Goal: Information Seeking & Learning: Compare options

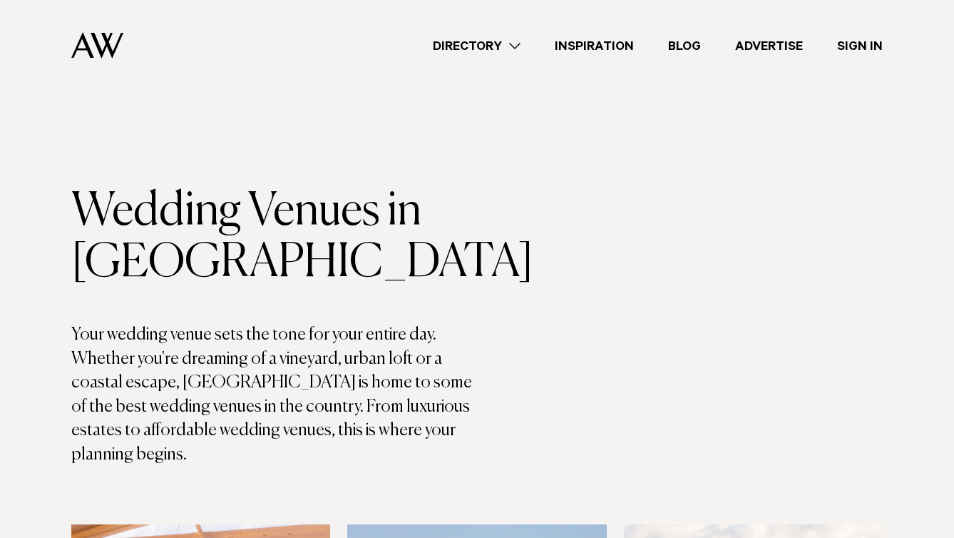
click at [434, 91] on div "Directory Hair & Makeup Flowers Venues Cakes & Sweets" at bounding box center [509, 45] width 748 height 91
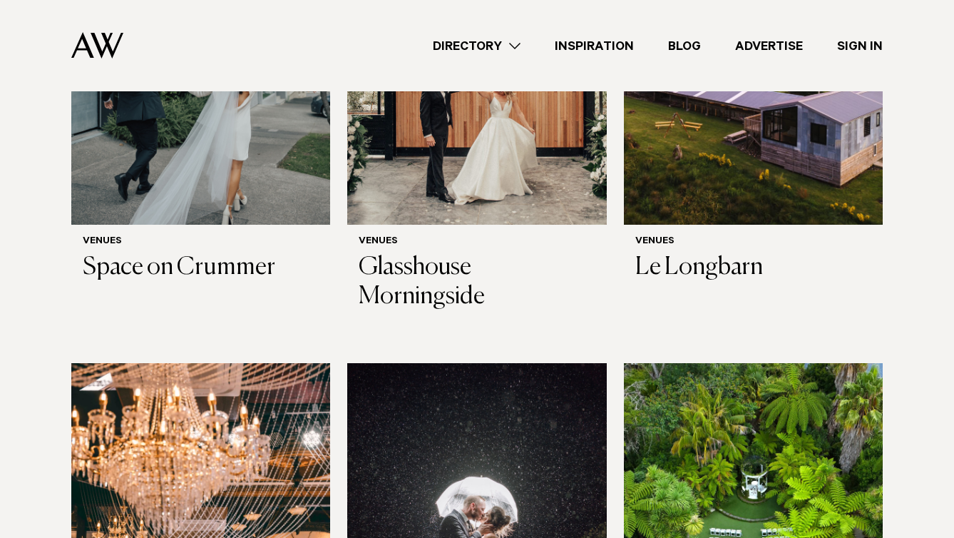
scroll to position [1161, 0]
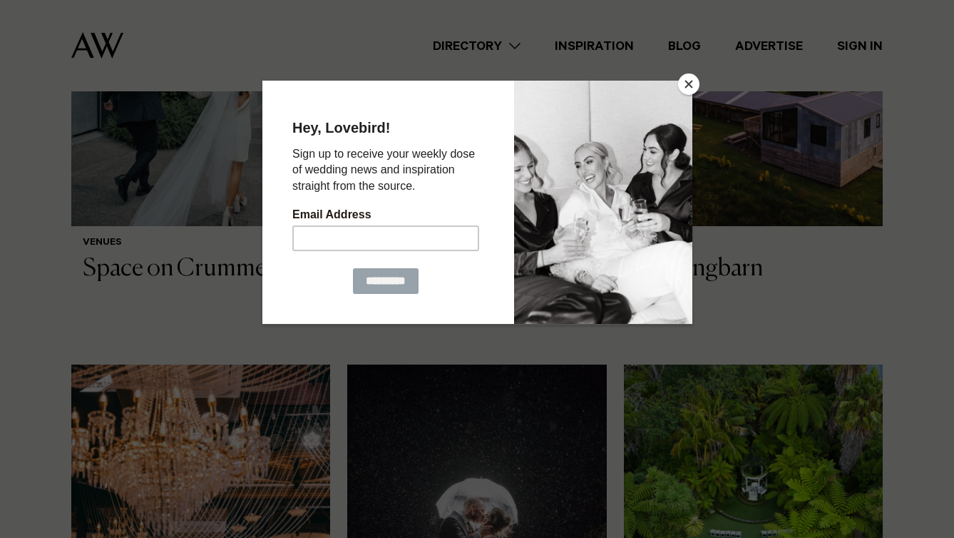
click at [694, 83] on button "Close" at bounding box center [688, 83] width 21 height 21
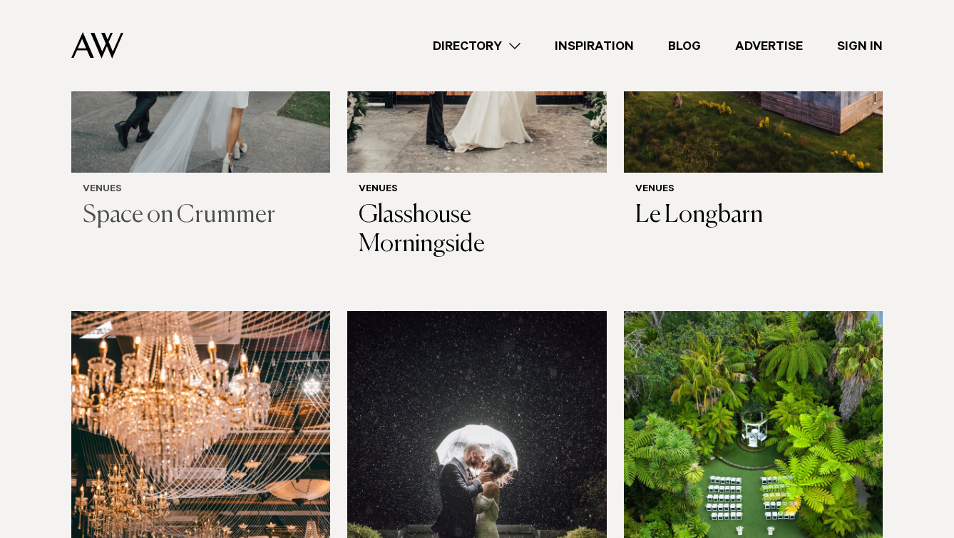
scroll to position [1216, 0]
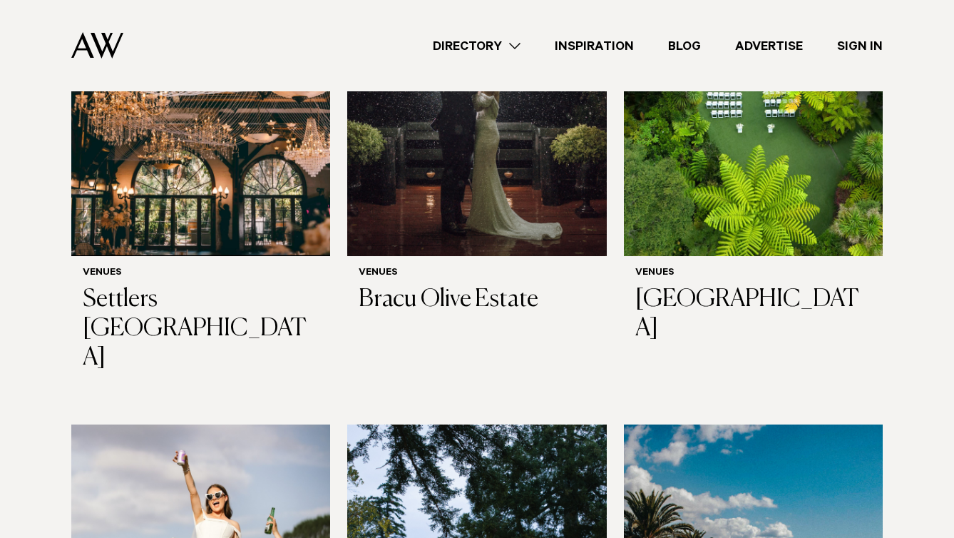
scroll to position [1654, 0]
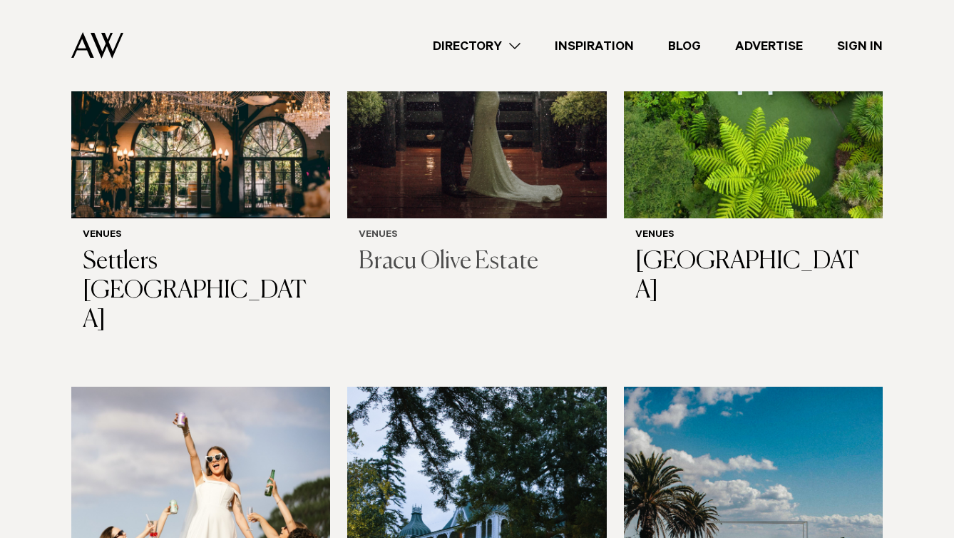
click at [517, 218] on img at bounding box center [476, 44] width 259 height 347
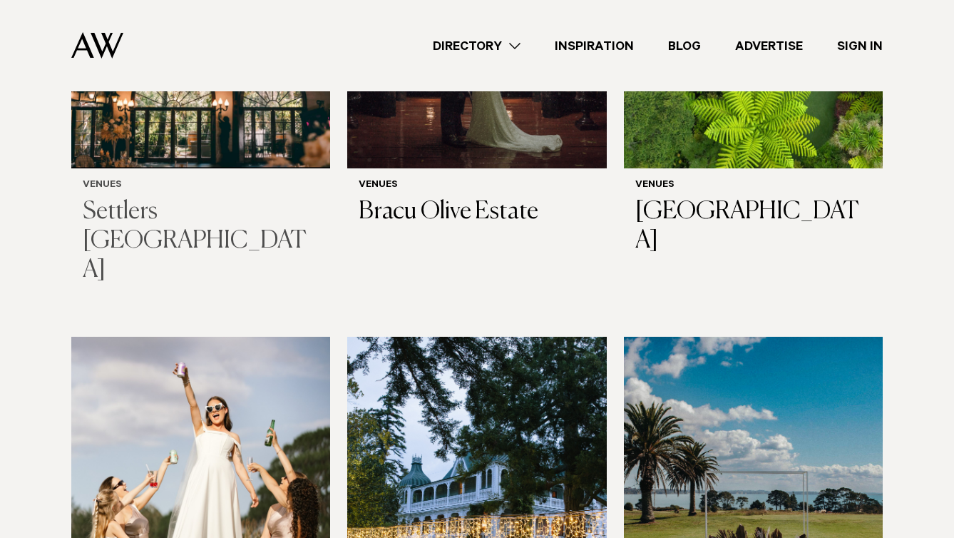
scroll to position [1705, 0]
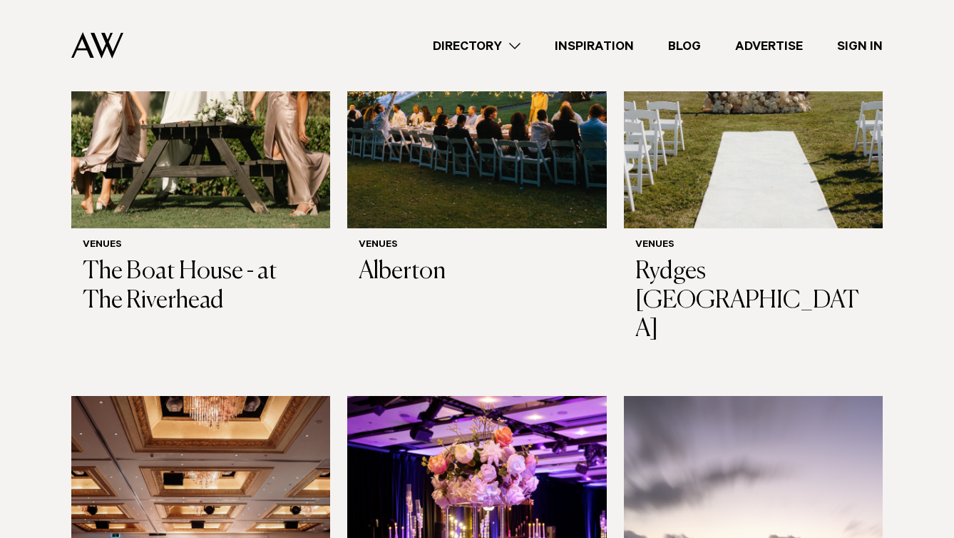
scroll to position [2158, 0]
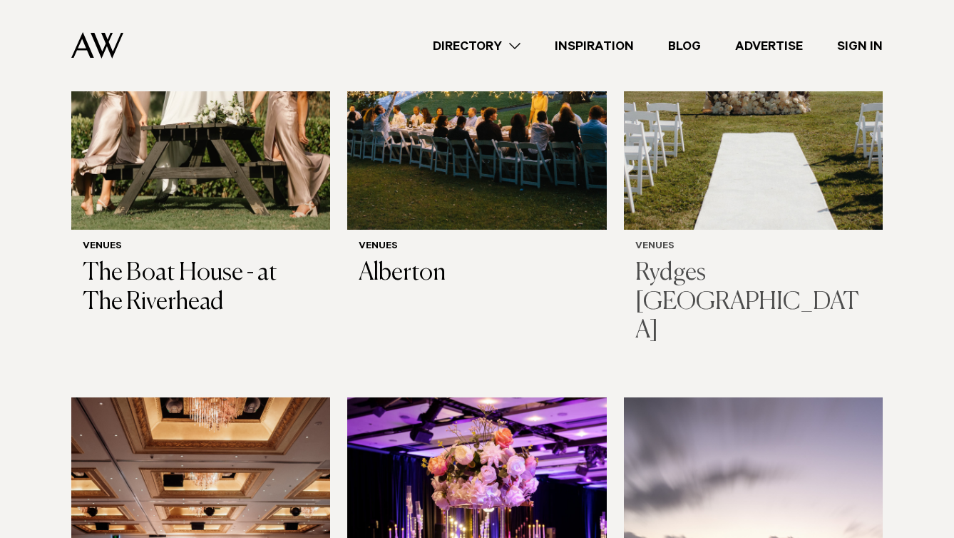
click at [746, 230] on img at bounding box center [753, 55] width 259 height 347
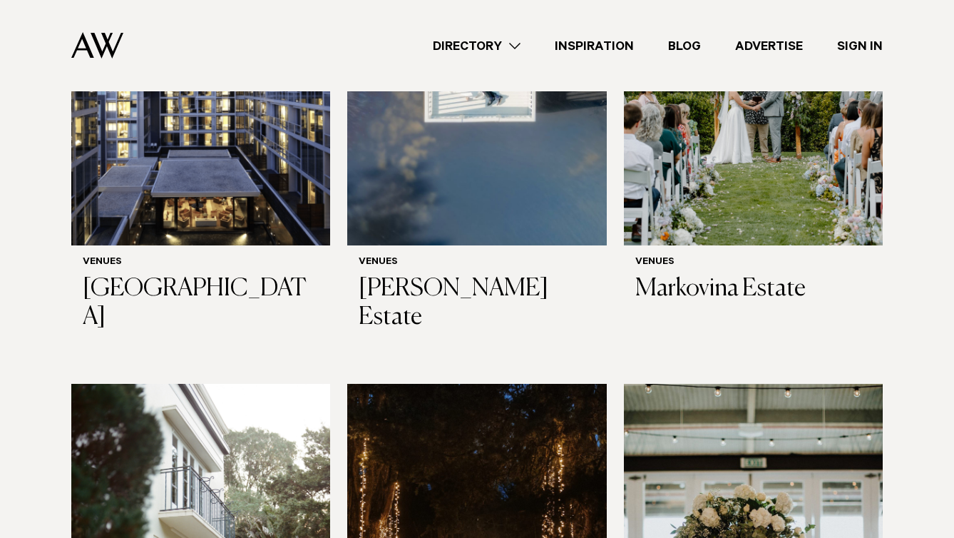
scroll to position [3235, 0]
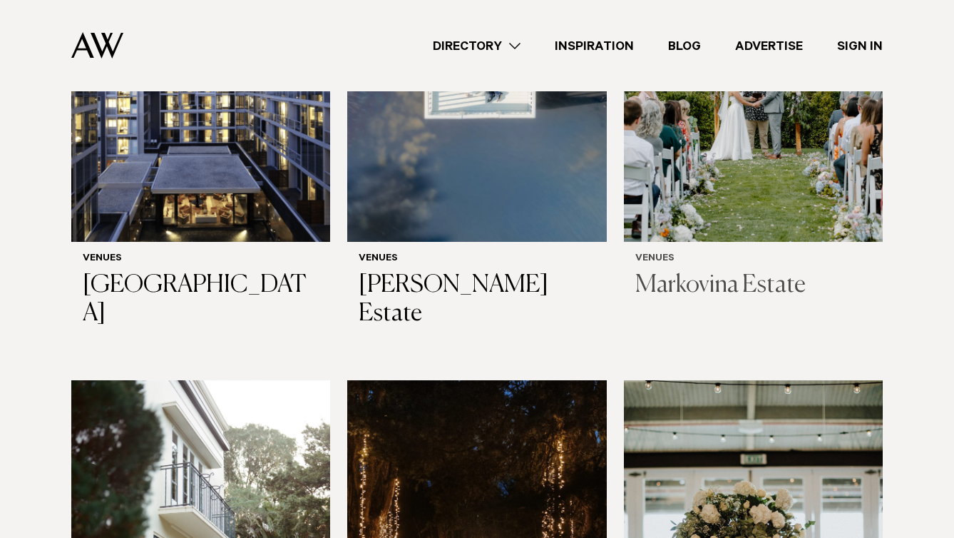
click at [767, 241] on img at bounding box center [753, 67] width 259 height 347
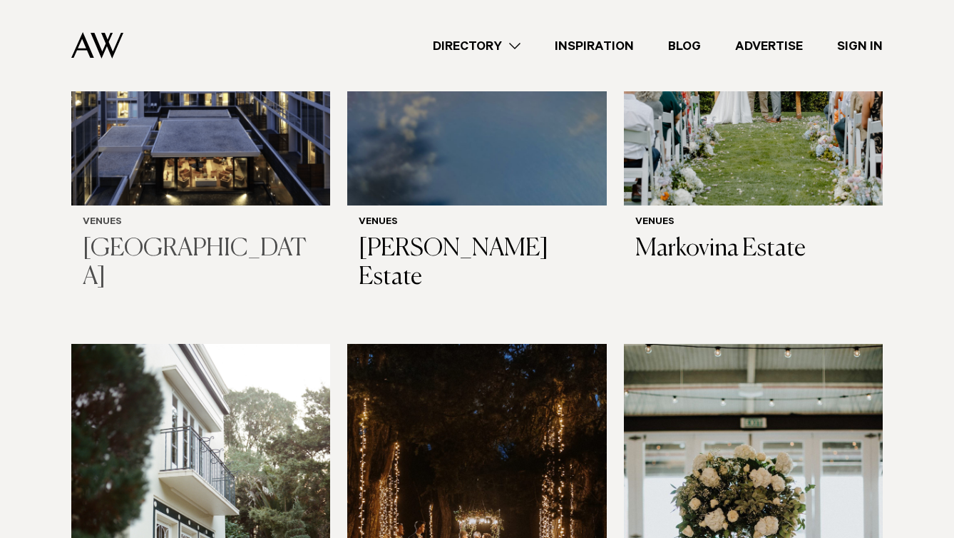
scroll to position [3271, 0]
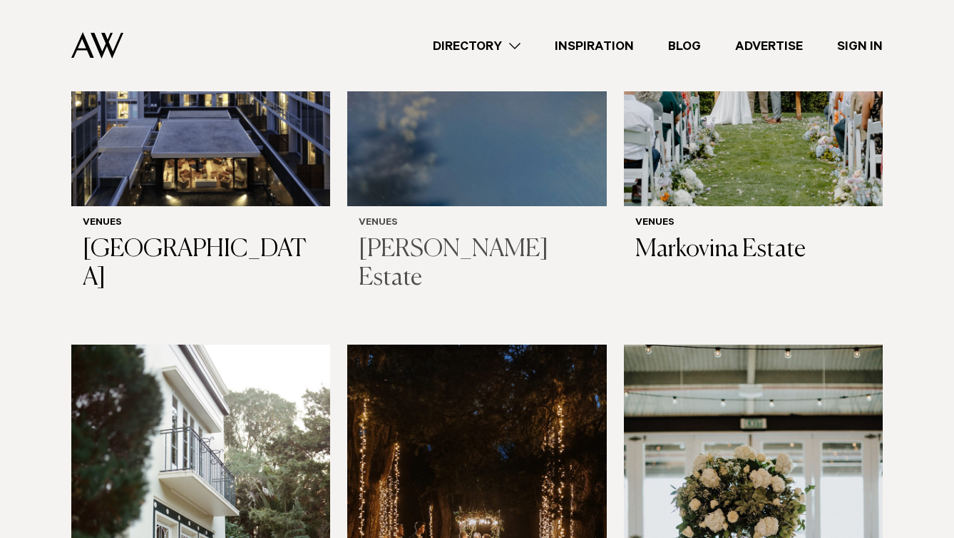
click at [446, 204] on img at bounding box center [476, 31] width 259 height 347
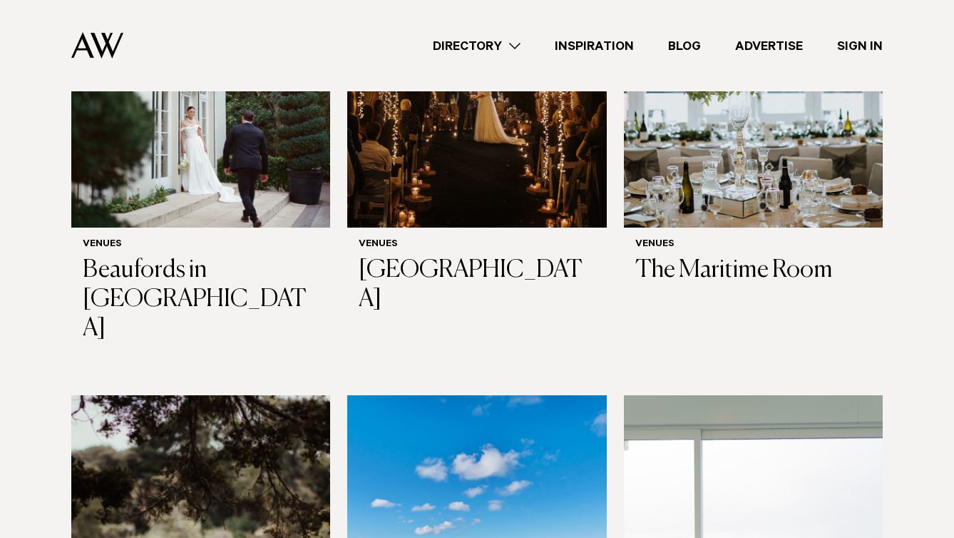
scroll to position [3746, 0]
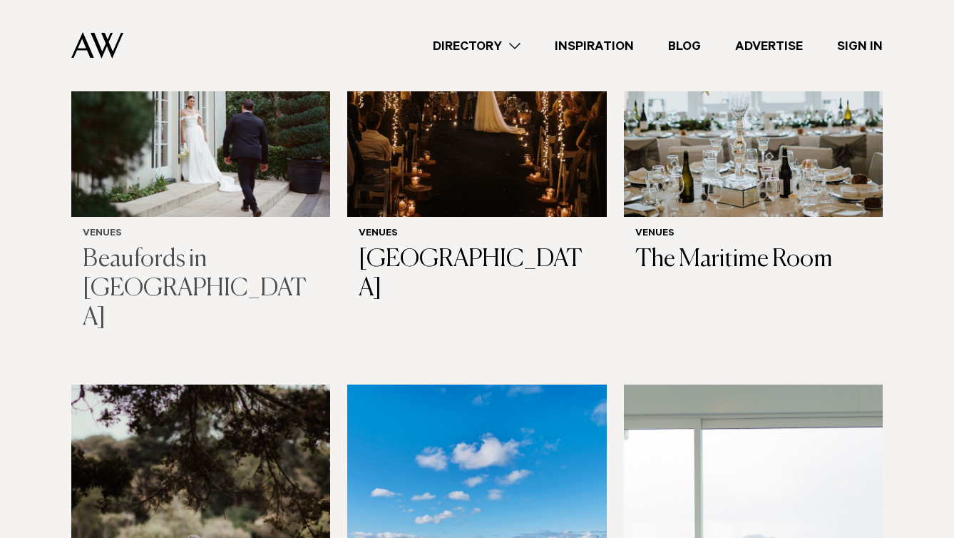
click at [223, 216] on img at bounding box center [200, 42] width 259 height 347
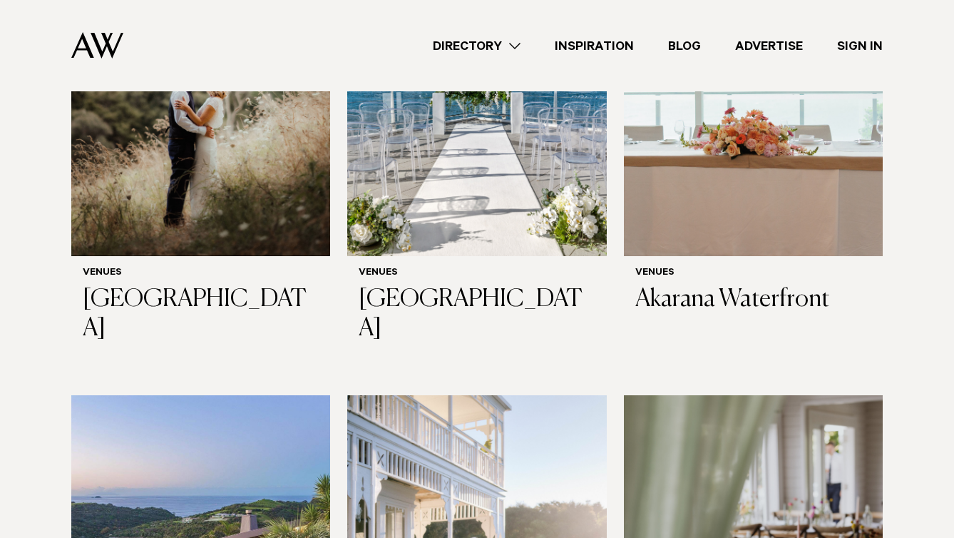
scroll to position [4223, 0]
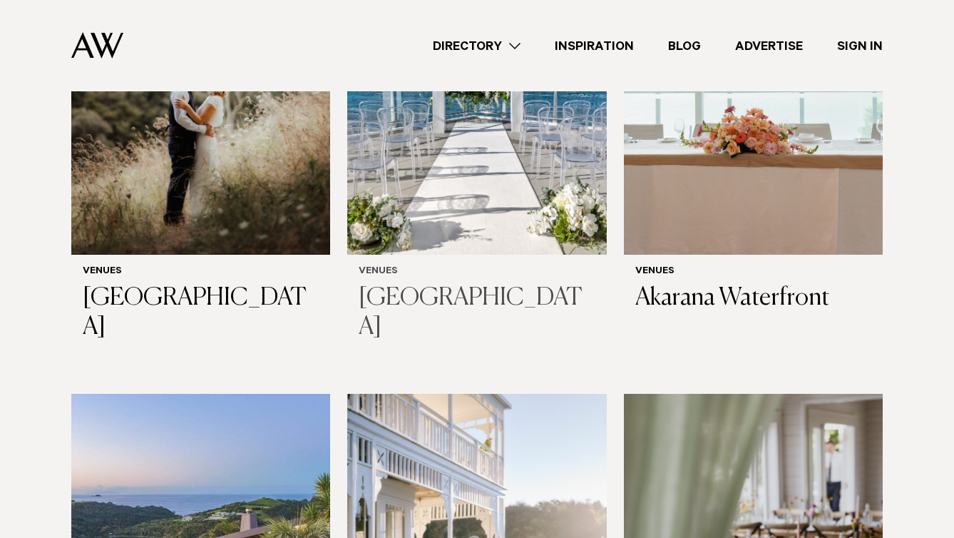
click at [510, 255] on img at bounding box center [476, 80] width 259 height 347
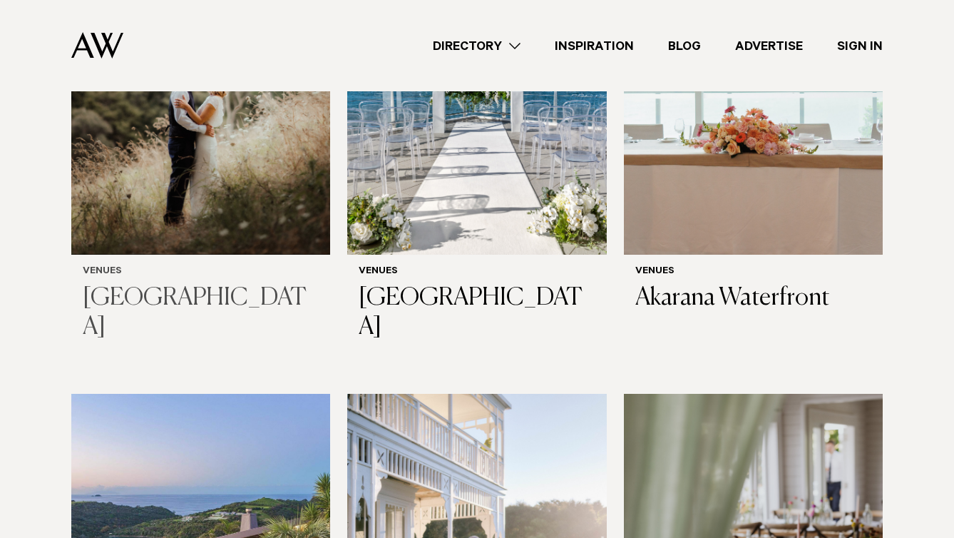
click at [138, 243] on img at bounding box center [200, 80] width 259 height 347
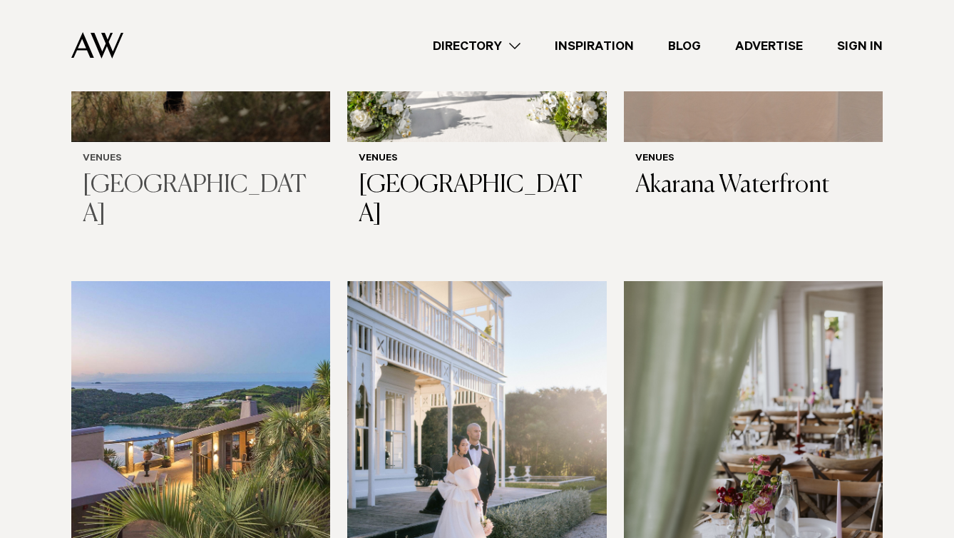
scroll to position [4340, 0]
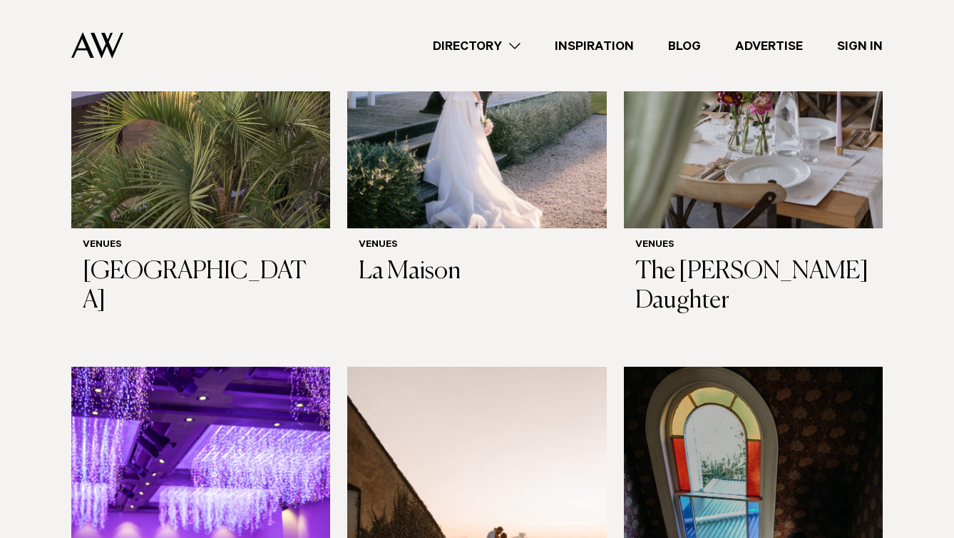
scroll to position [4738, 0]
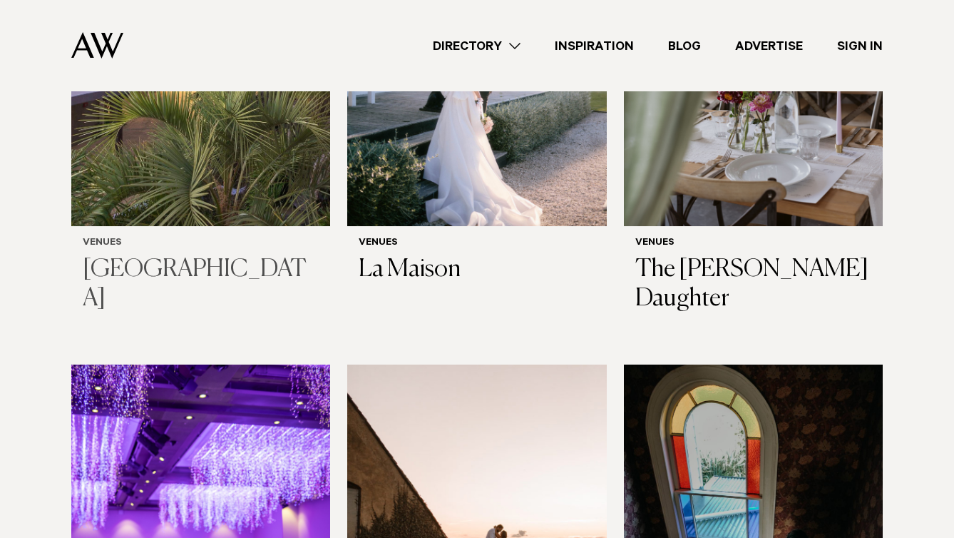
click at [237, 226] on img at bounding box center [200, 52] width 259 height 347
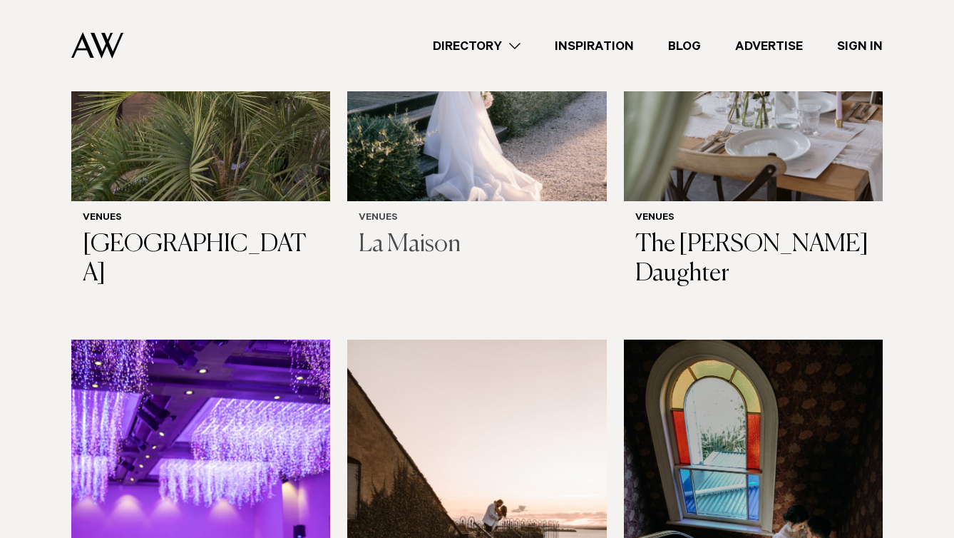
scroll to position [4760, 0]
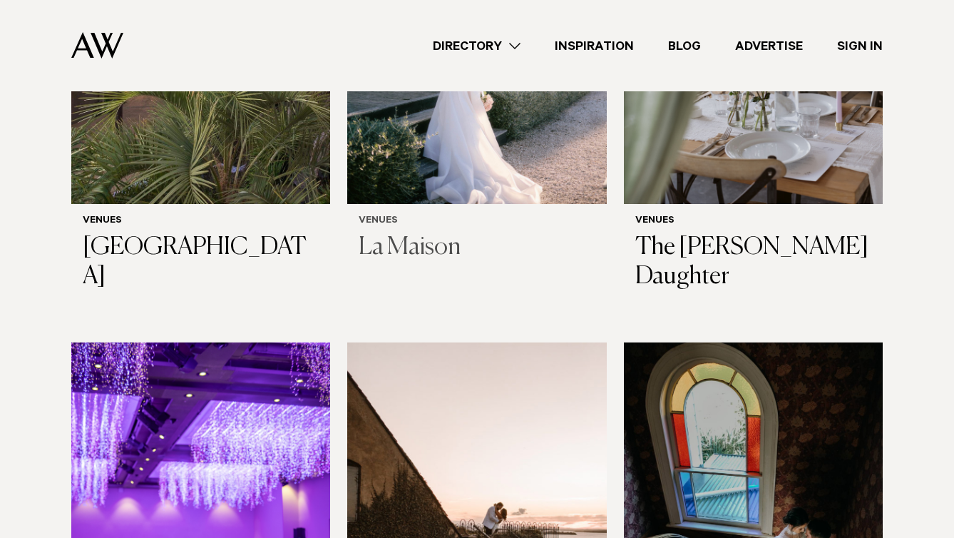
click at [435, 204] on img at bounding box center [476, 30] width 259 height 347
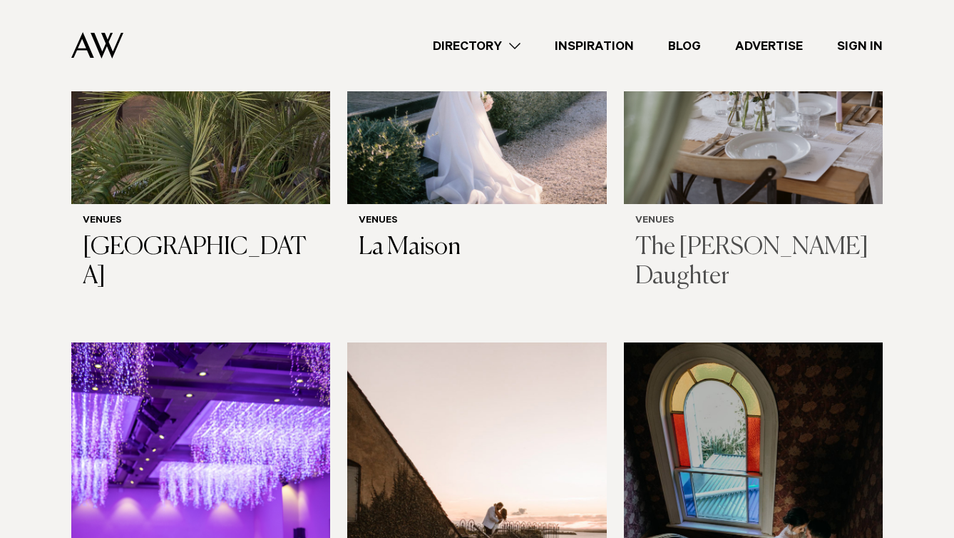
click at [785, 204] on img at bounding box center [753, 30] width 259 height 347
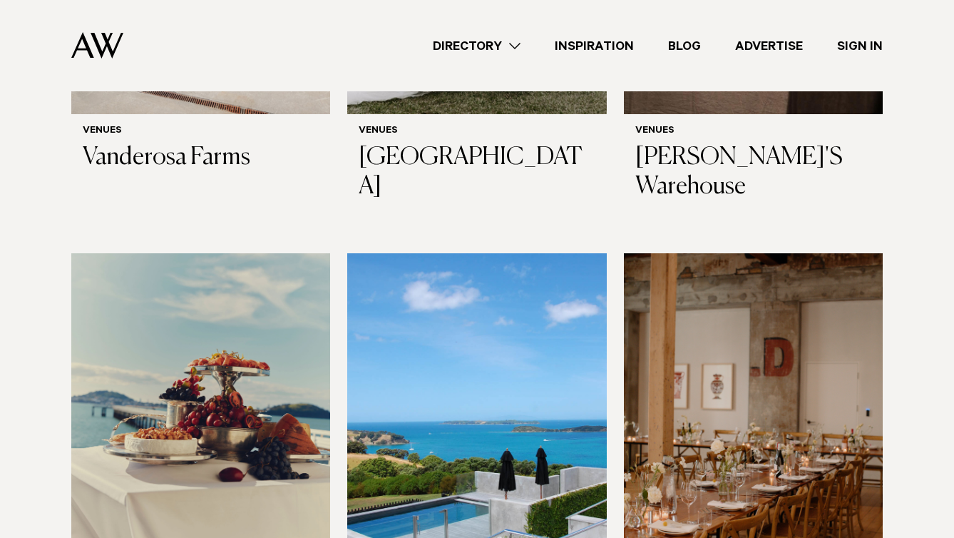
scroll to position [6796, 0]
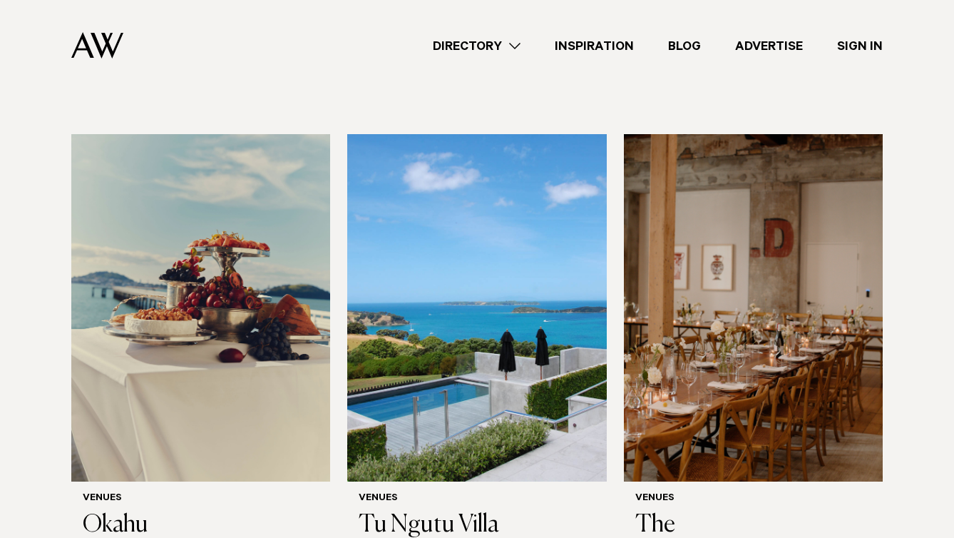
scroll to position [6915, 0]
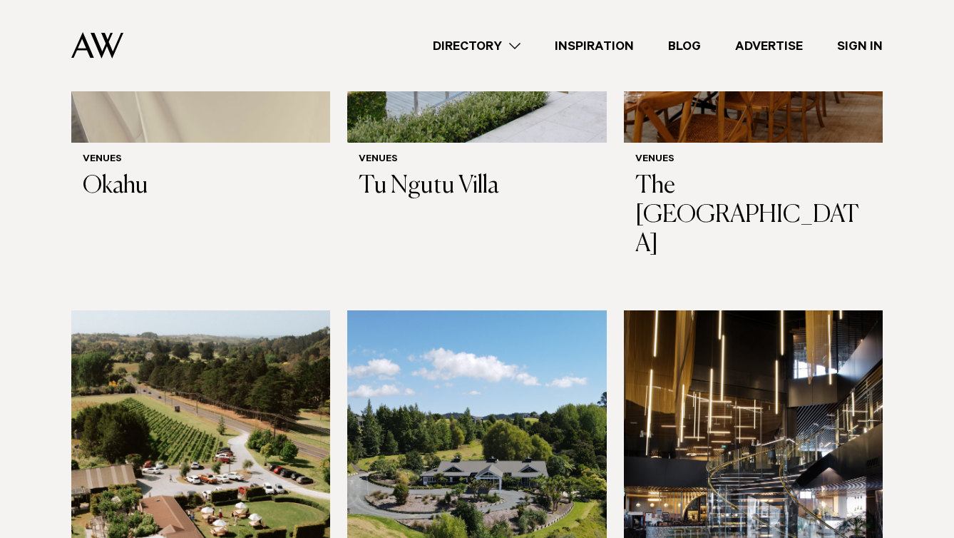
scroll to position [7288, 0]
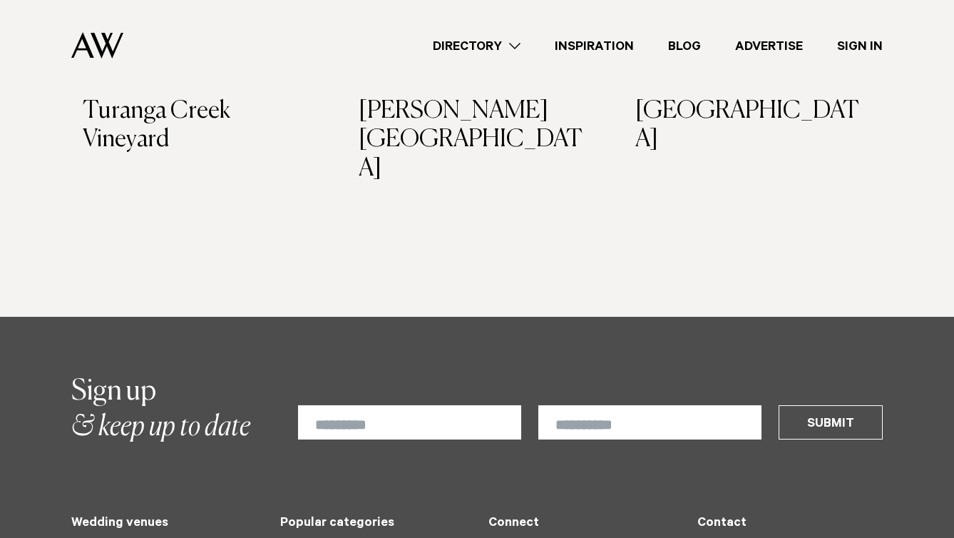
scroll to position [7846, 0]
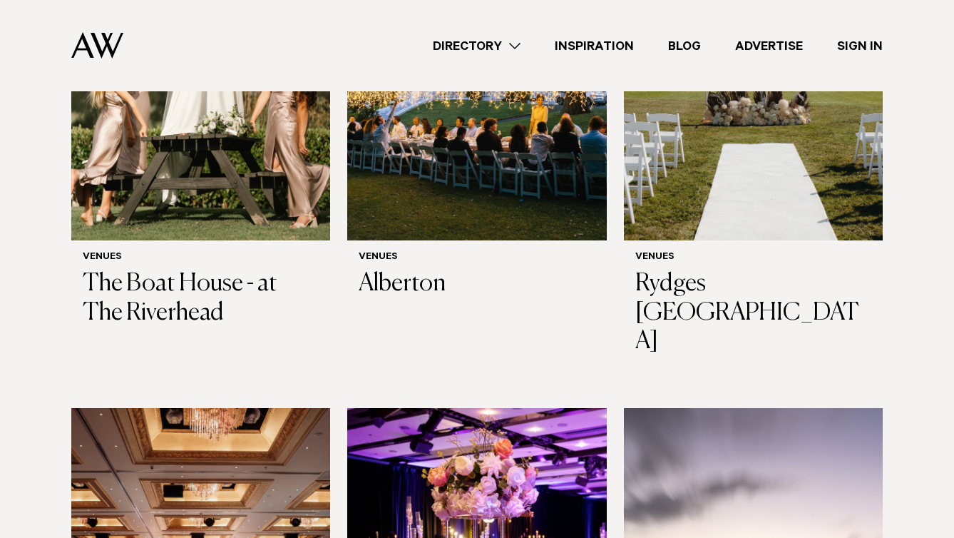
scroll to position [2153, 0]
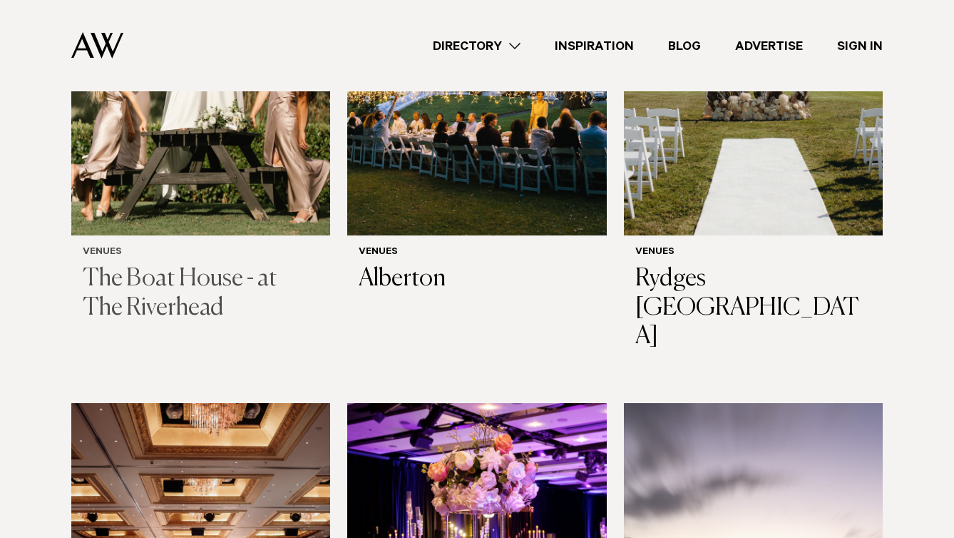
click at [182, 235] on img at bounding box center [200, 61] width 259 height 347
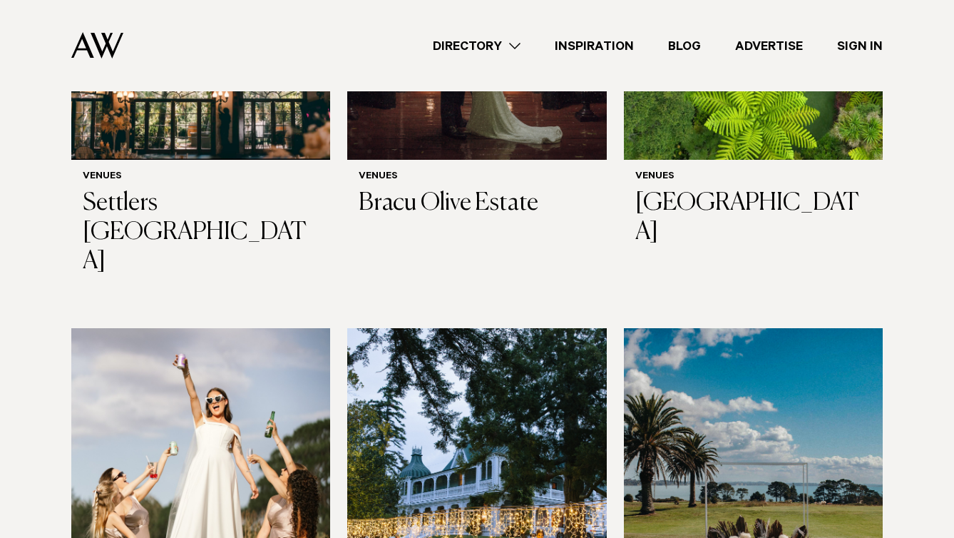
scroll to position [1714, 0]
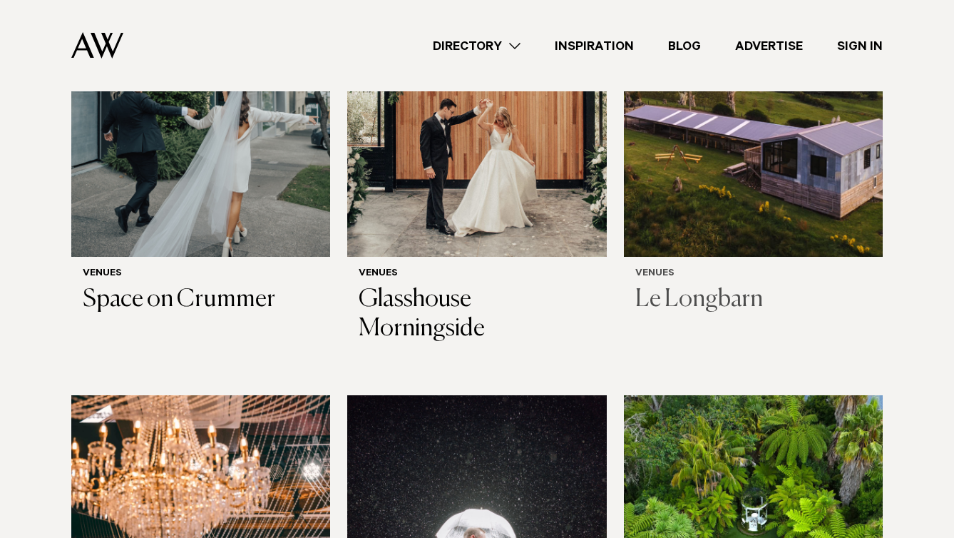
scroll to position [1128, 0]
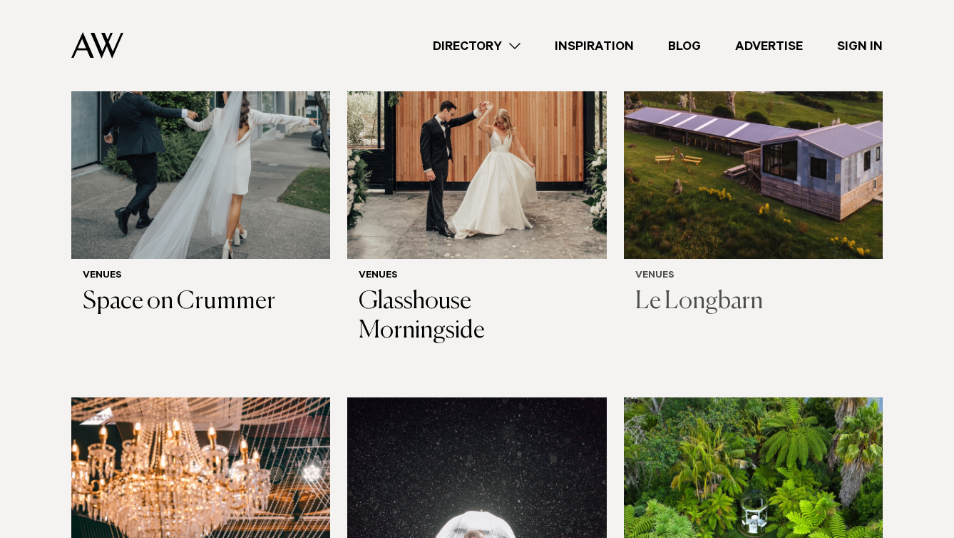
click at [766, 250] on img at bounding box center [753, 84] width 259 height 347
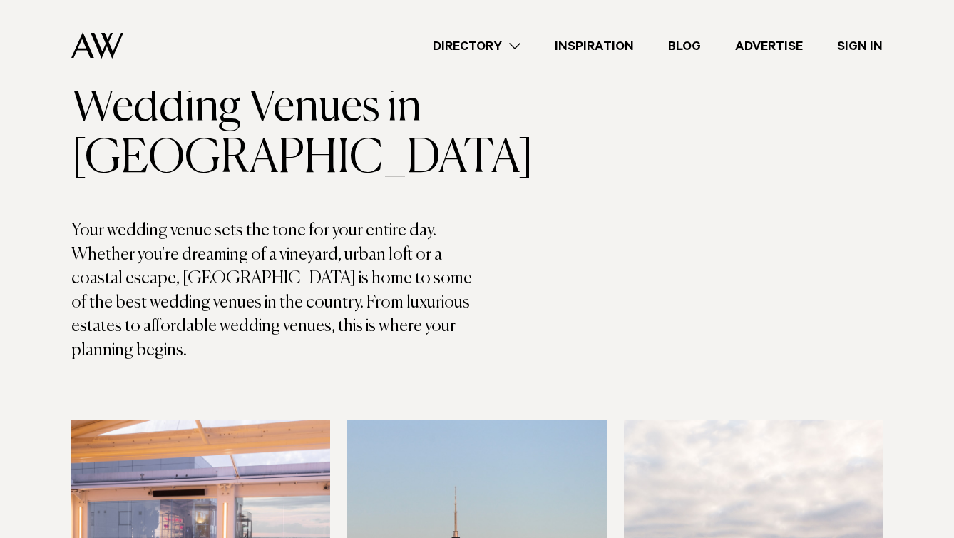
scroll to position [0, 0]
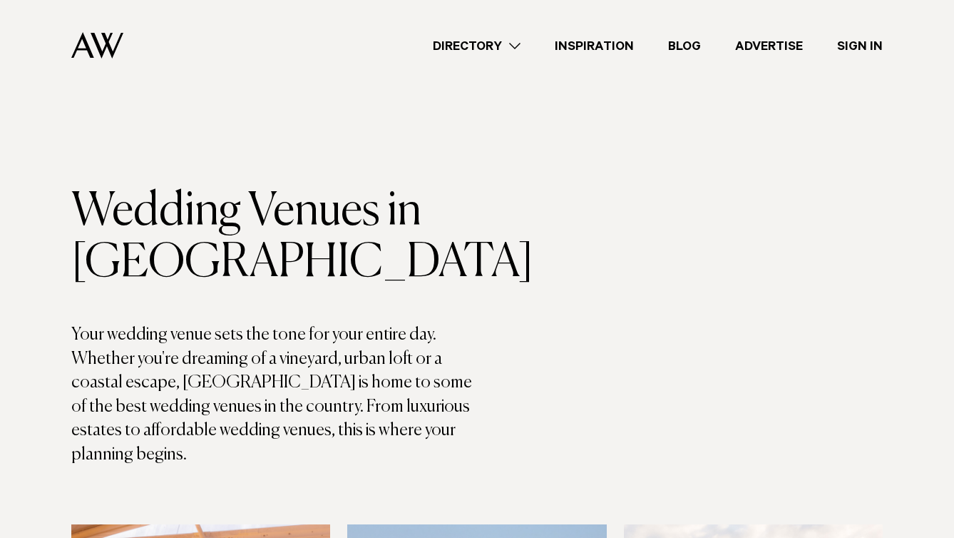
click at [538, 49] on link "Inspiration" at bounding box center [594, 45] width 113 height 19
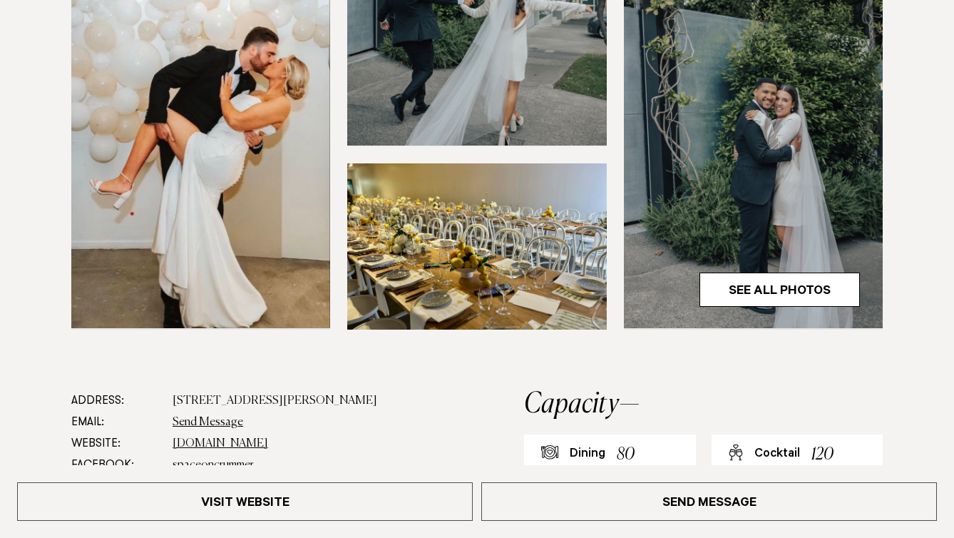
scroll to position [462, 0]
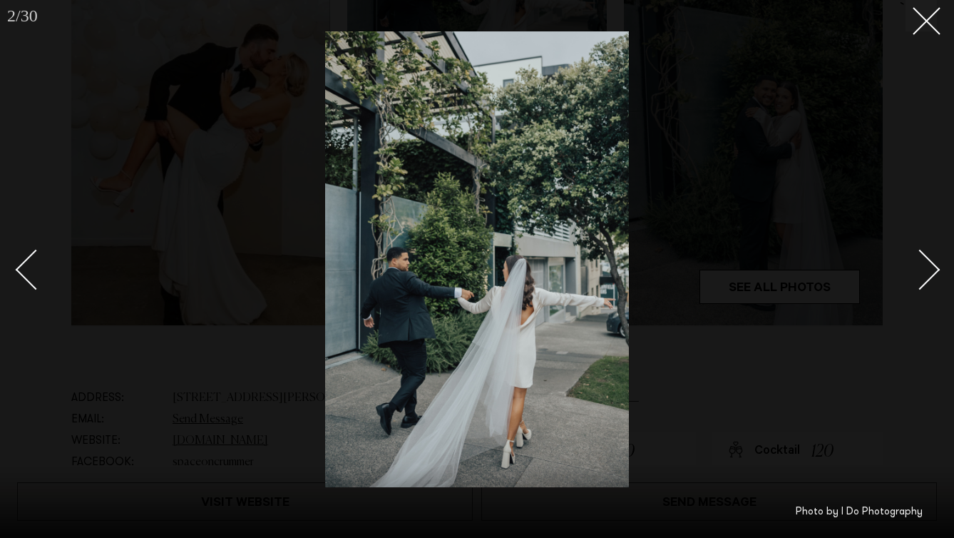
click at [920, 268] on div "Next slide" at bounding box center [920, 270] width 41 height 41
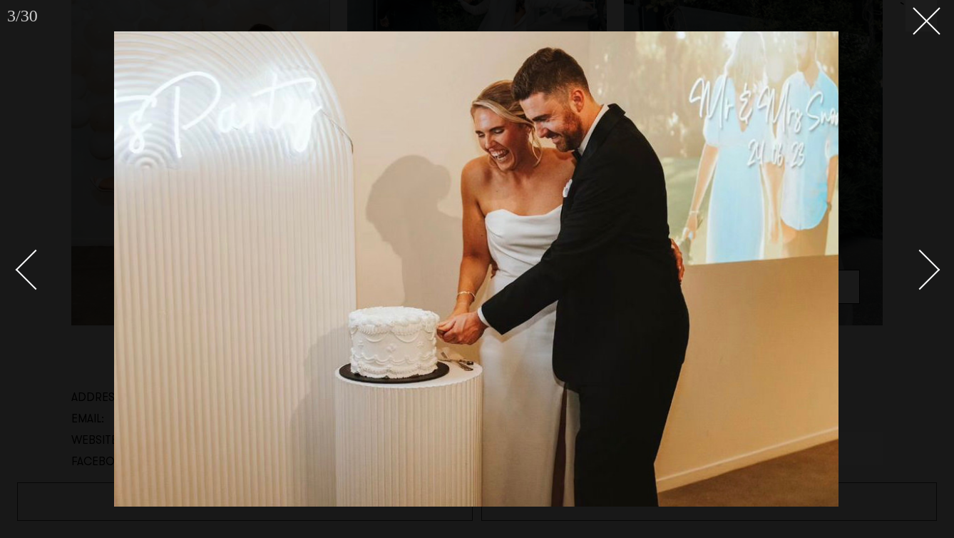
click at [920, 268] on div "Next slide" at bounding box center [920, 270] width 41 height 41
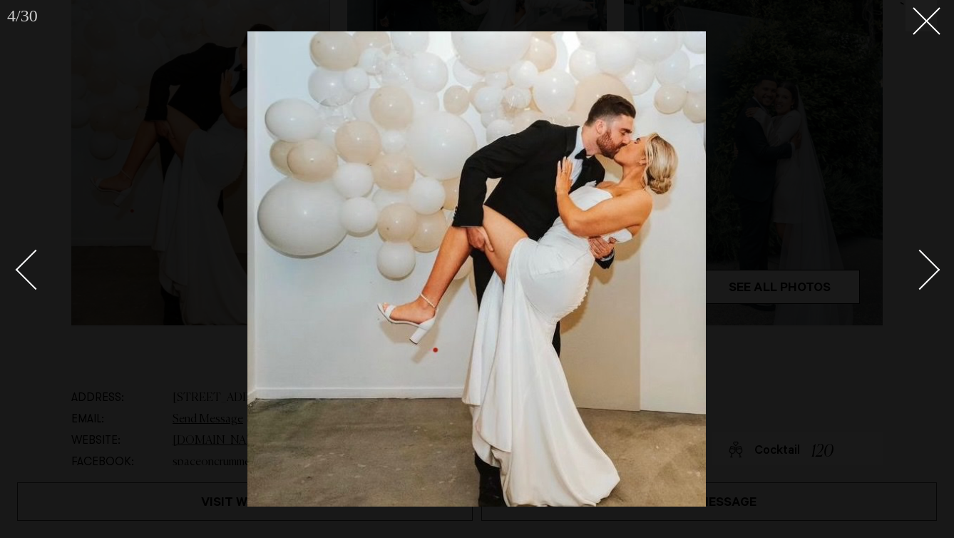
click at [920, 268] on div "Next slide" at bounding box center [920, 270] width 41 height 41
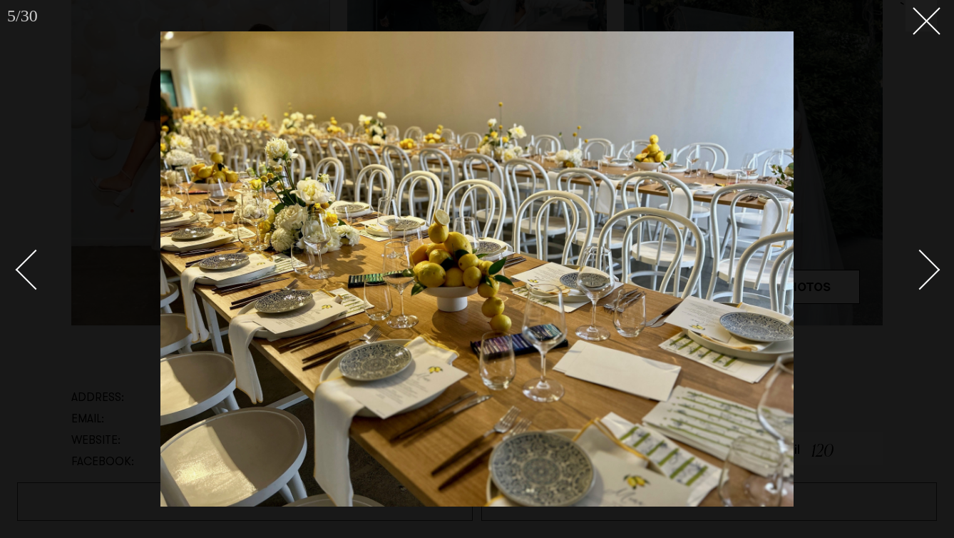
click at [920, 268] on div "Next slide" at bounding box center [920, 270] width 41 height 41
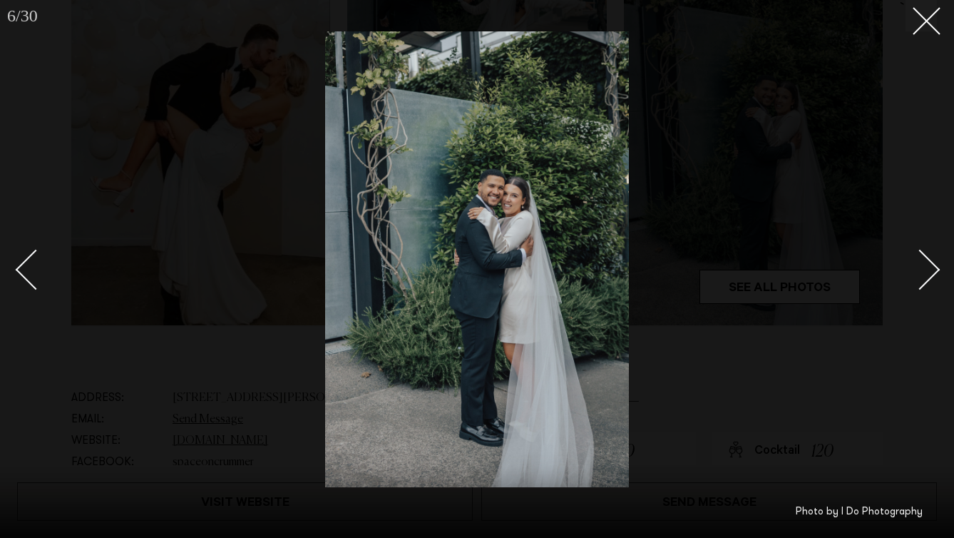
click at [920, 268] on div "Next slide" at bounding box center [920, 270] width 41 height 41
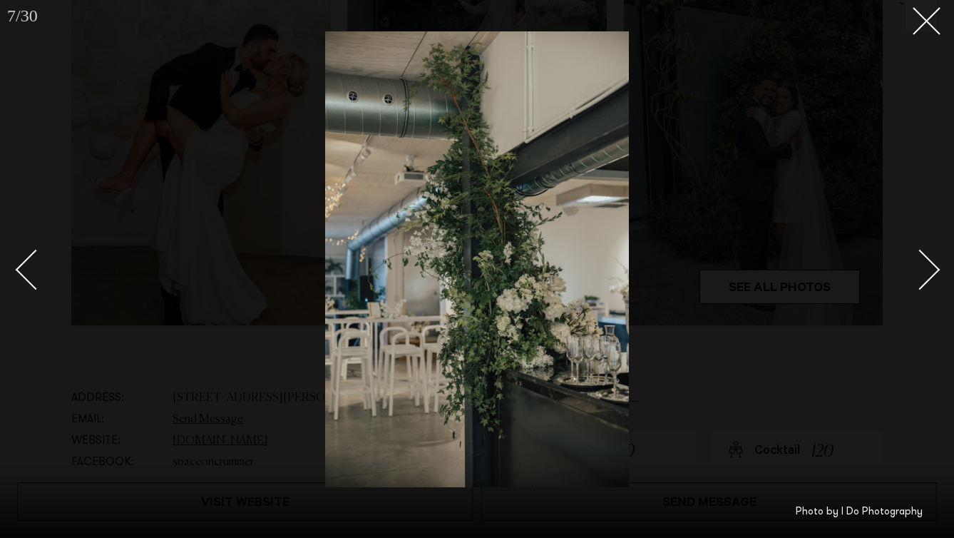
click at [920, 268] on div "Next slide" at bounding box center [920, 270] width 41 height 41
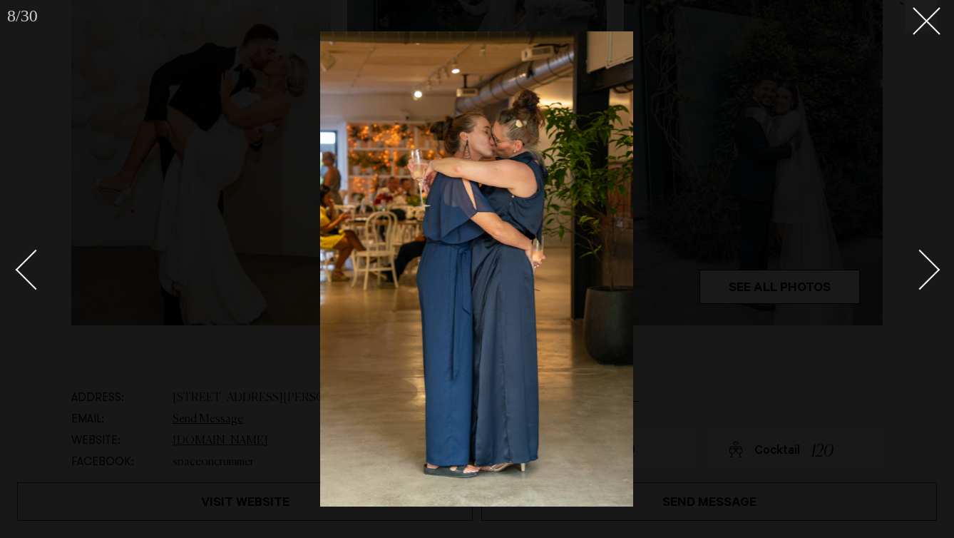
click at [920, 268] on div "Next slide" at bounding box center [920, 270] width 41 height 41
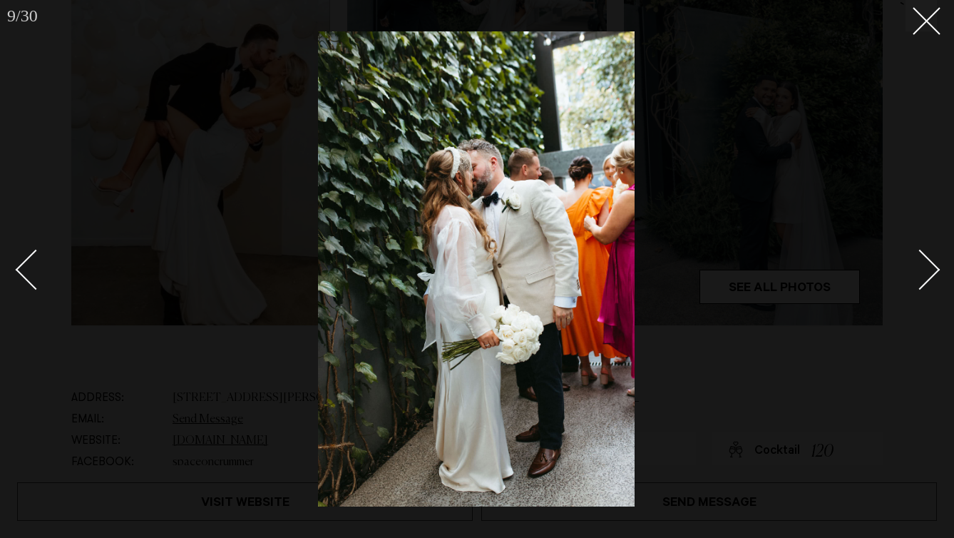
click at [920, 268] on div "Next slide" at bounding box center [920, 270] width 41 height 41
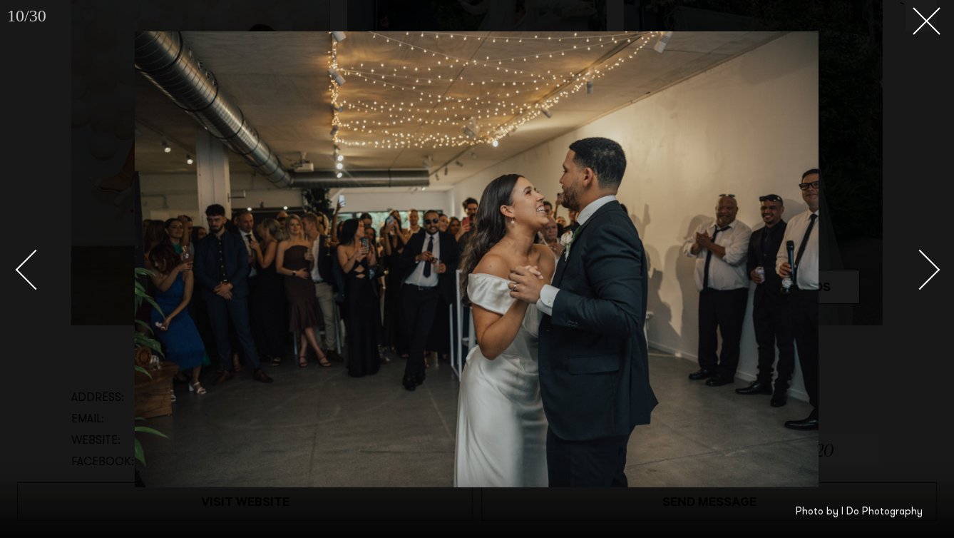
click at [920, 268] on div "Next slide" at bounding box center [920, 270] width 41 height 41
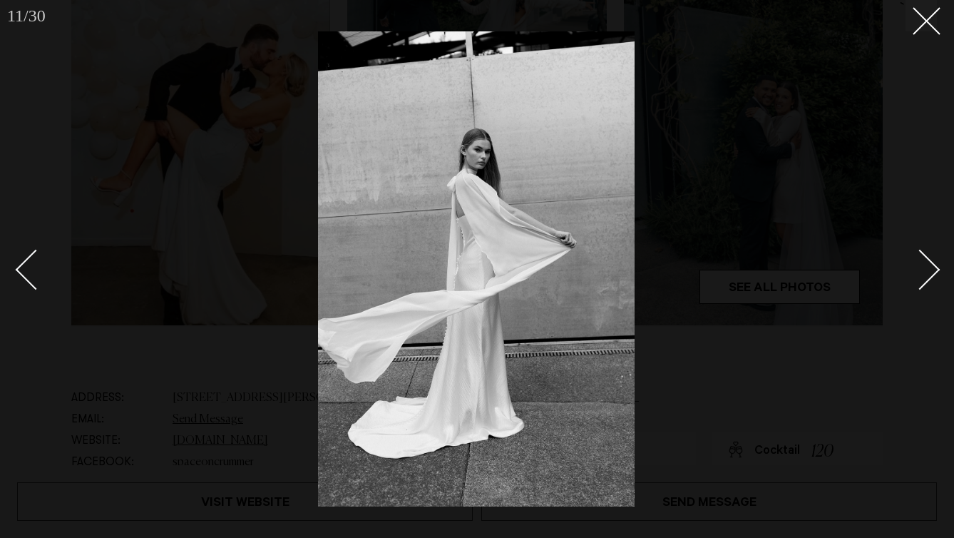
click at [920, 268] on div "Next slide" at bounding box center [920, 270] width 41 height 41
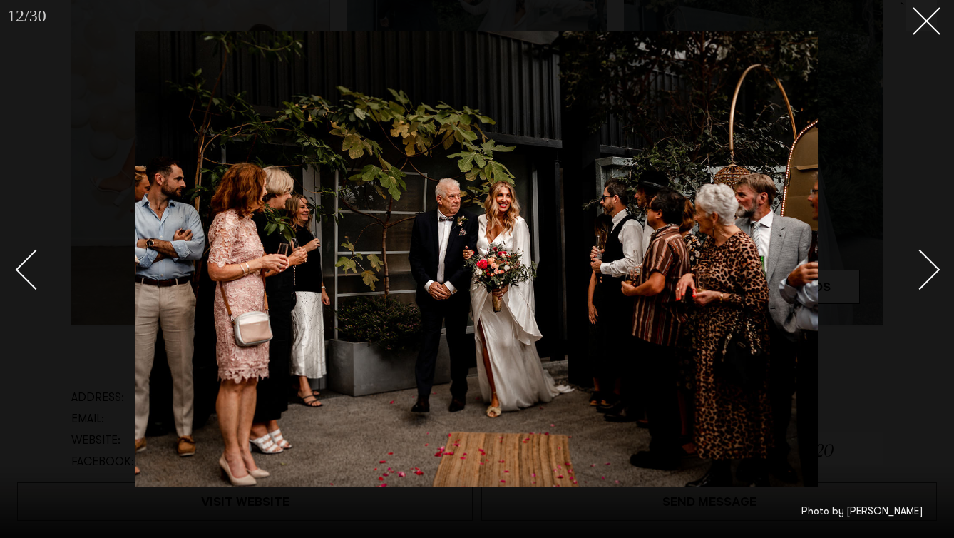
click at [920, 268] on div "Next slide" at bounding box center [920, 270] width 41 height 41
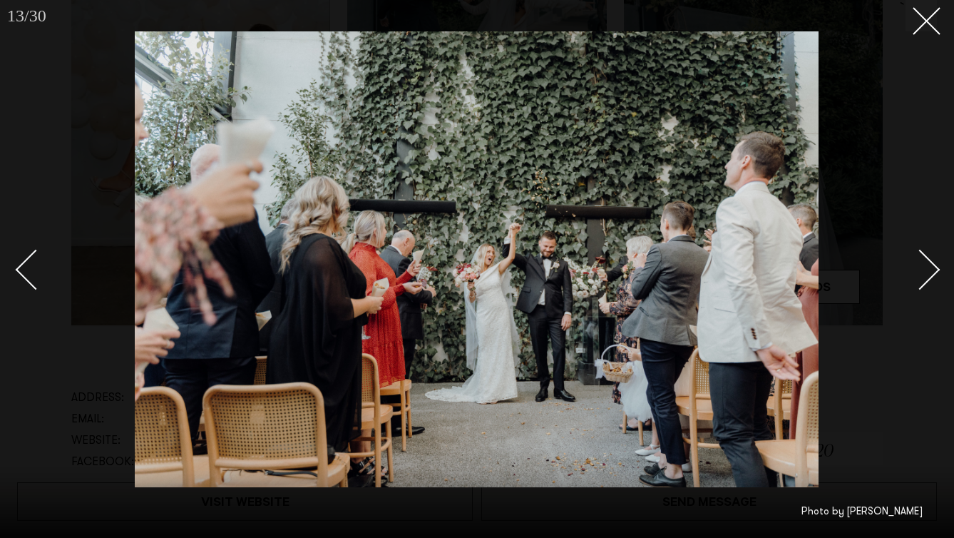
click at [920, 268] on div "Next slide" at bounding box center [920, 270] width 41 height 41
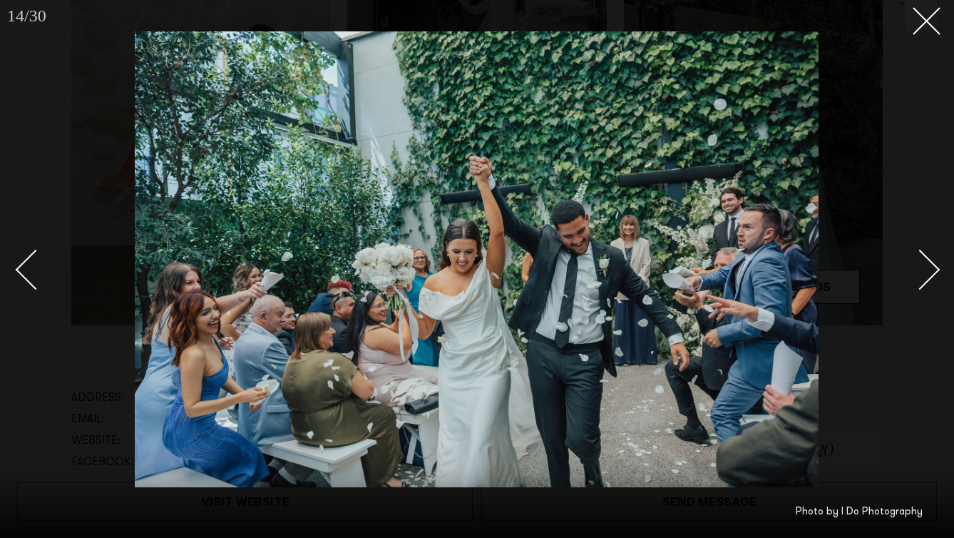
click at [920, 268] on div "Next slide" at bounding box center [920, 270] width 41 height 41
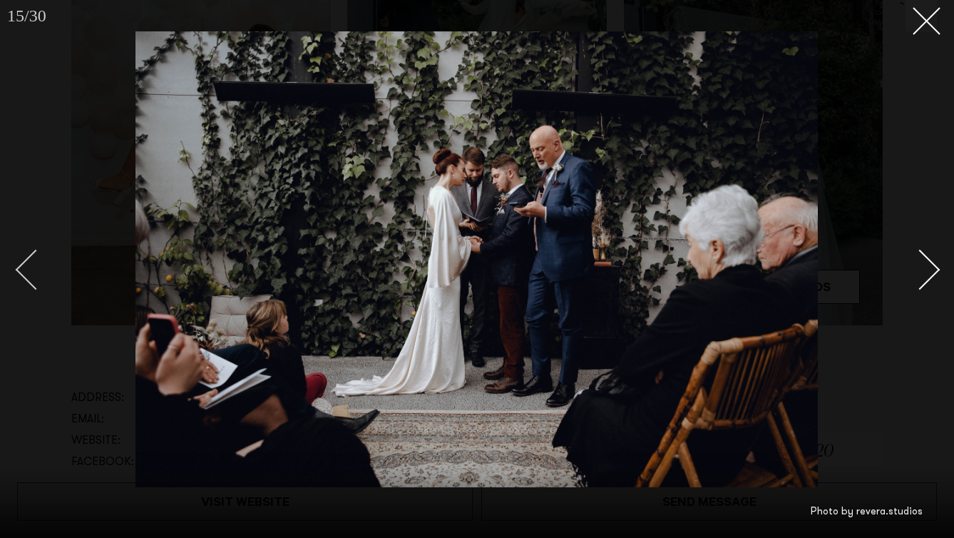
click at [29, 268] on div "Previous slide" at bounding box center [36, 270] width 41 height 41
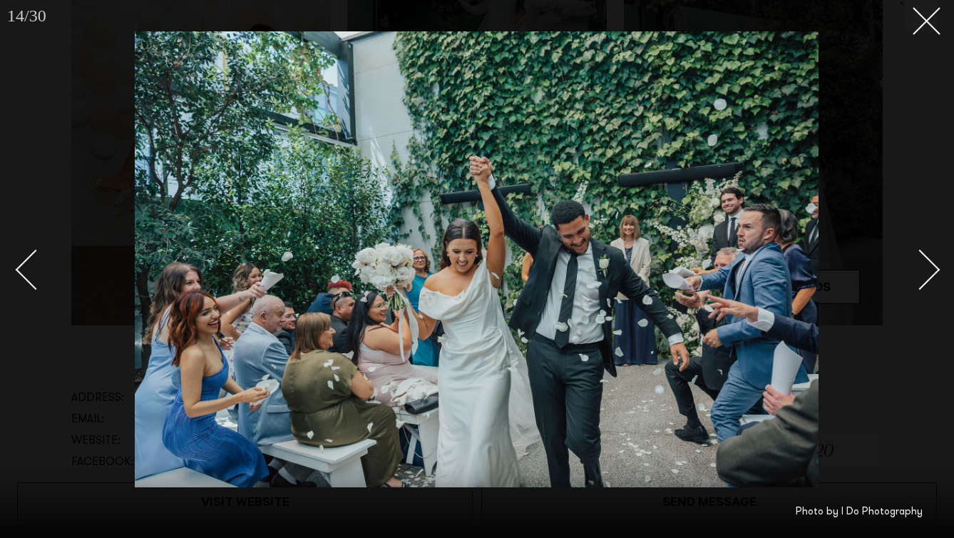
click at [925, 274] on div "Next slide" at bounding box center [920, 270] width 41 height 41
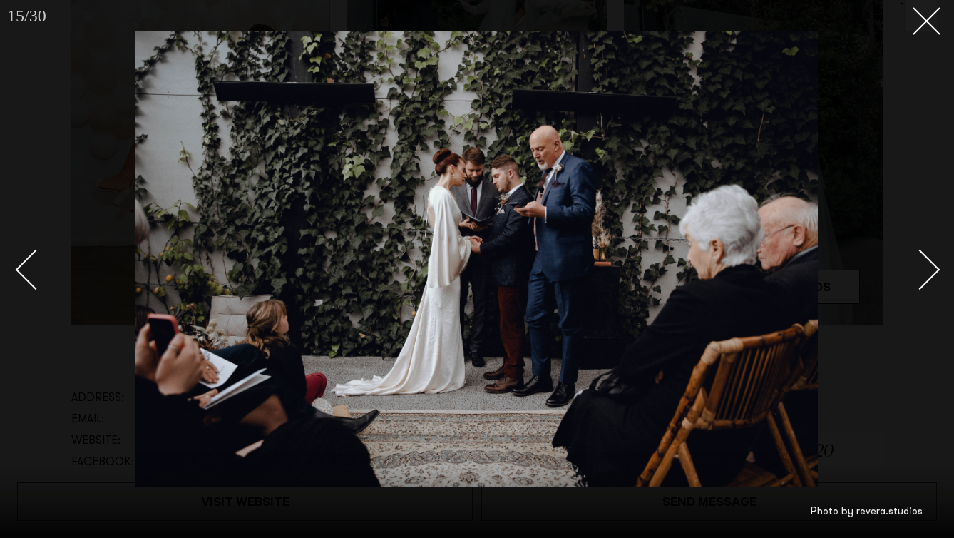
click at [925, 274] on div "Next slide" at bounding box center [920, 270] width 41 height 41
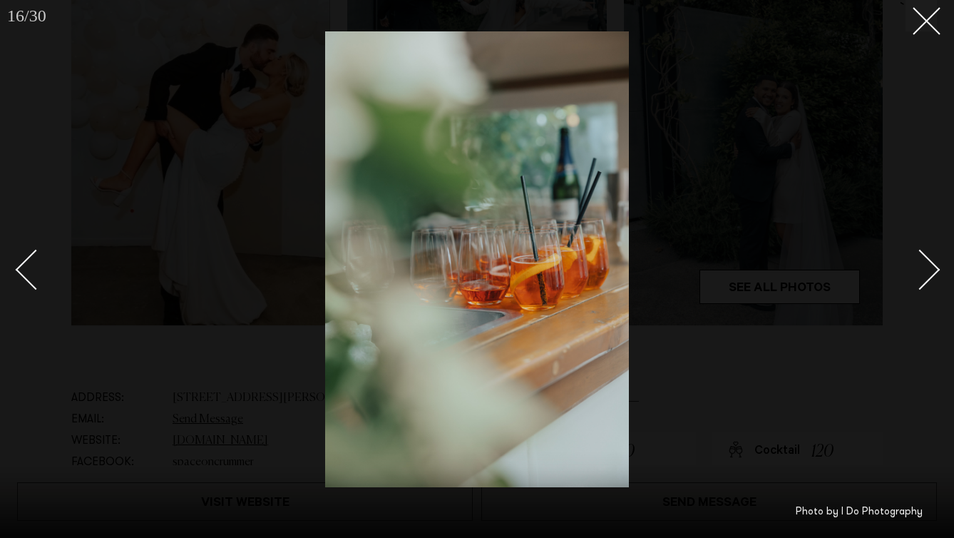
click at [925, 274] on div "Next slide" at bounding box center [920, 270] width 41 height 41
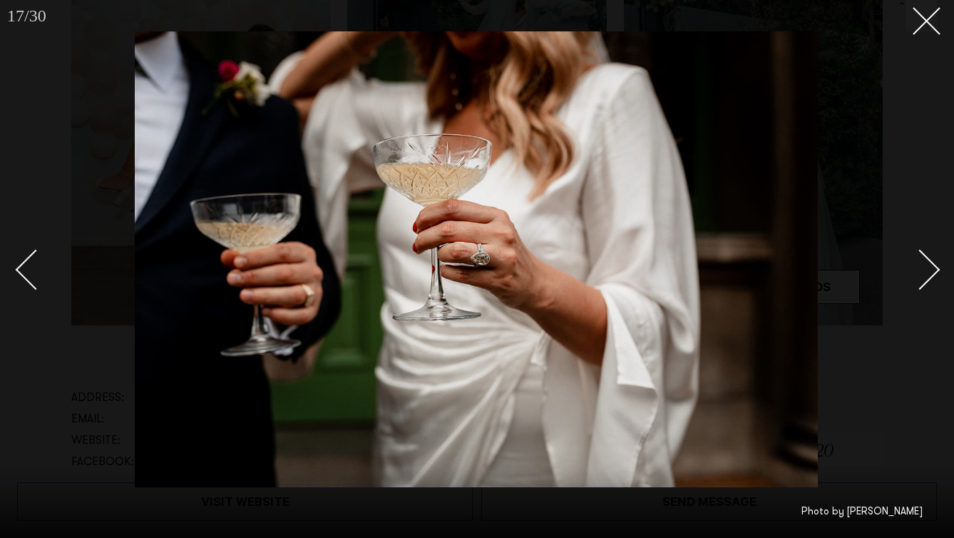
click at [925, 274] on div "Next slide" at bounding box center [920, 270] width 41 height 41
click at [36, 259] on div "Previous slide" at bounding box center [36, 270] width 41 height 41
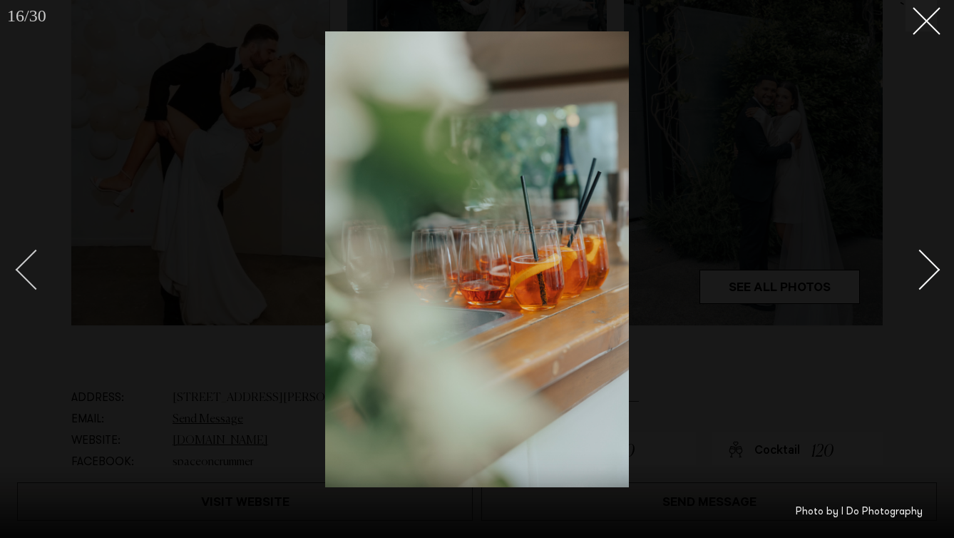
click at [36, 259] on div "Previous slide" at bounding box center [36, 270] width 41 height 41
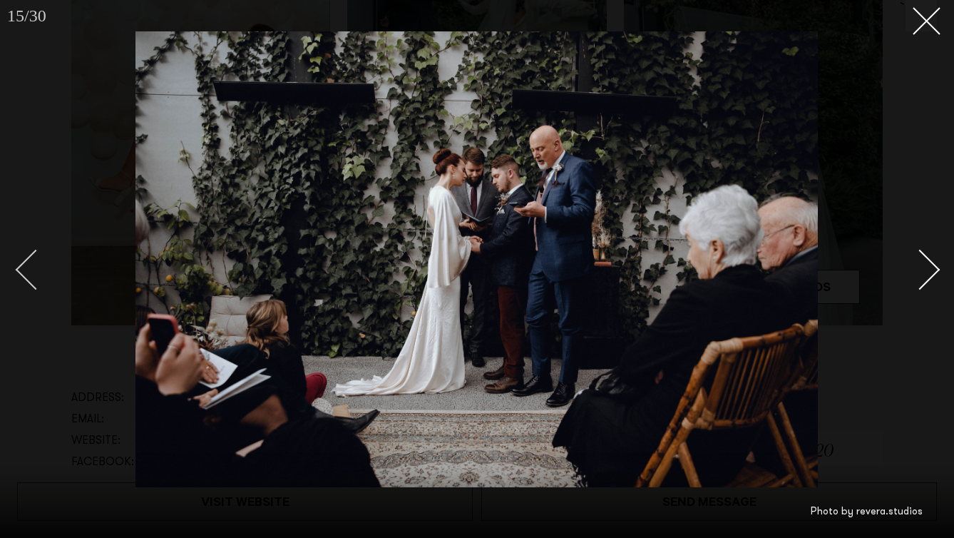
click at [37, 253] on div "Previous slide" at bounding box center [36, 270] width 41 height 41
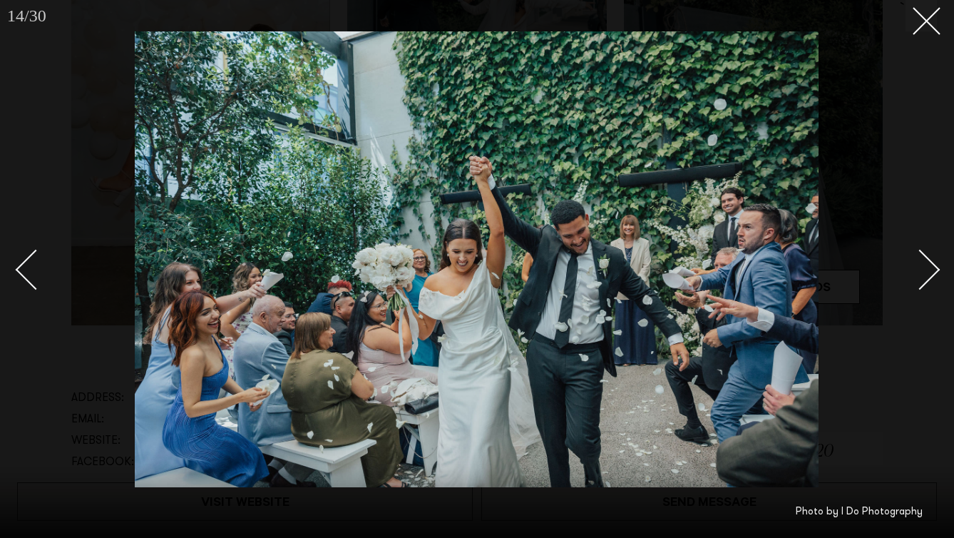
click at [928, 265] on div "Next slide" at bounding box center [920, 270] width 41 height 41
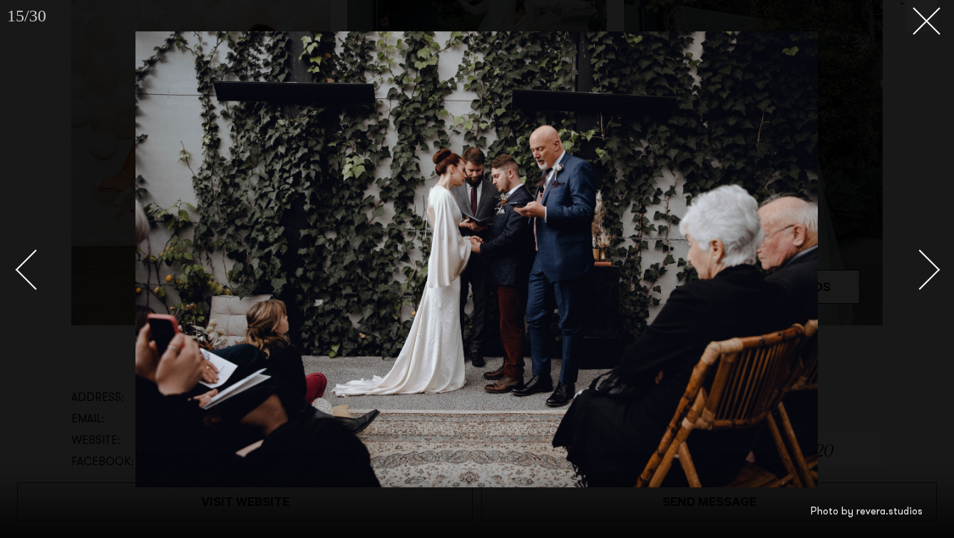
click at [928, 265] on div "Next slide" at bounding box center [920, 270] width 41 height 41
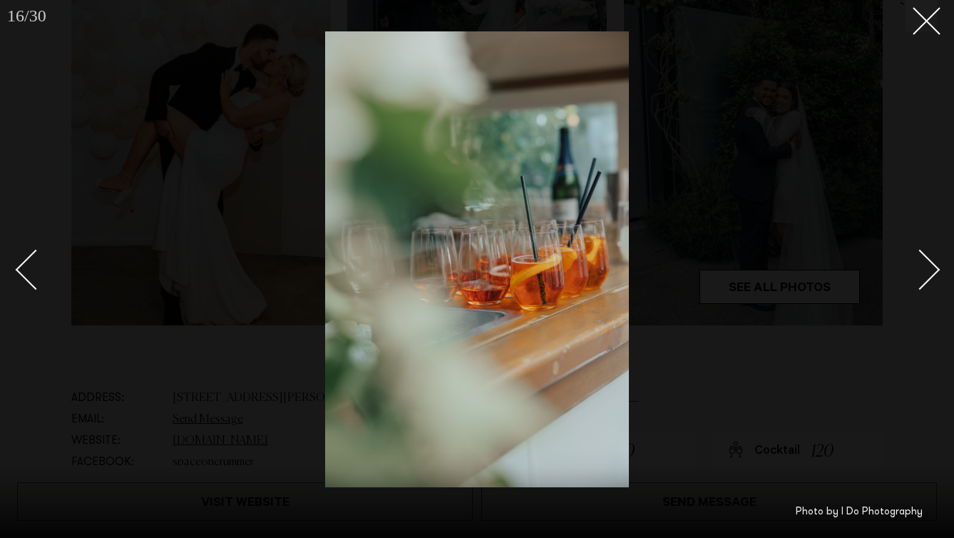
click at [928, 265] on div "Next slide" at bounding box center [920, 270] width 41 height 41
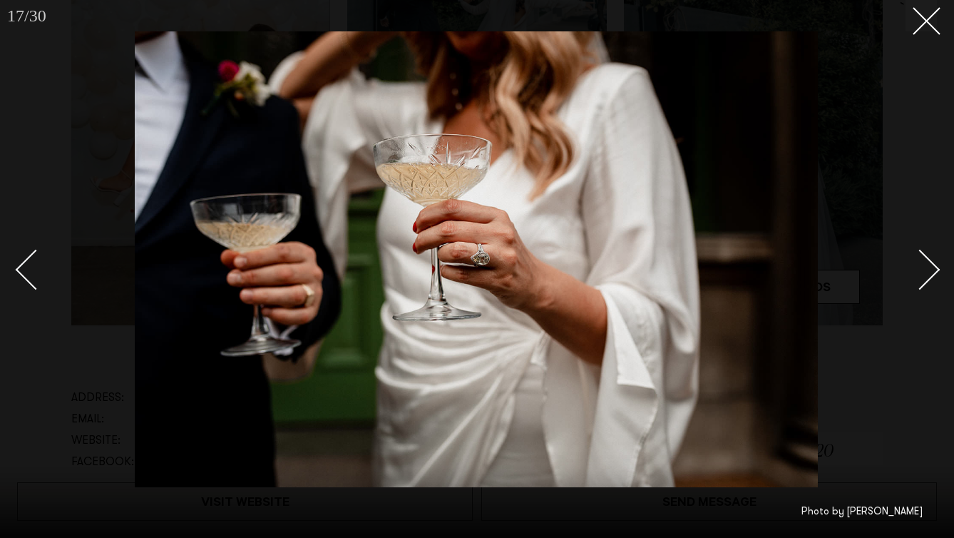
click at [928, 265] on div "Next slide" at bounding box center [920, 270] width 41 height 41
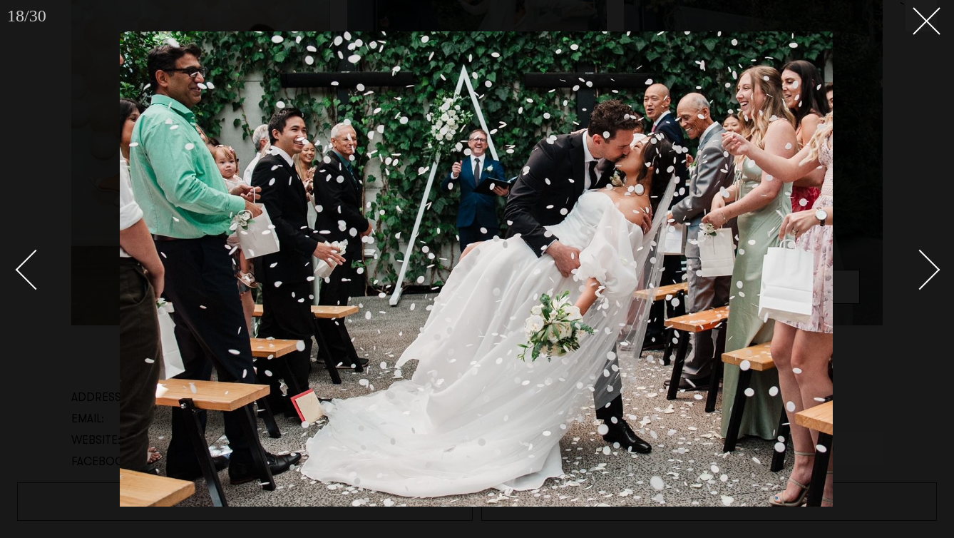
click at [928, 265] on div "Next slide" at bounding box center [920, 270] width 41 height 41
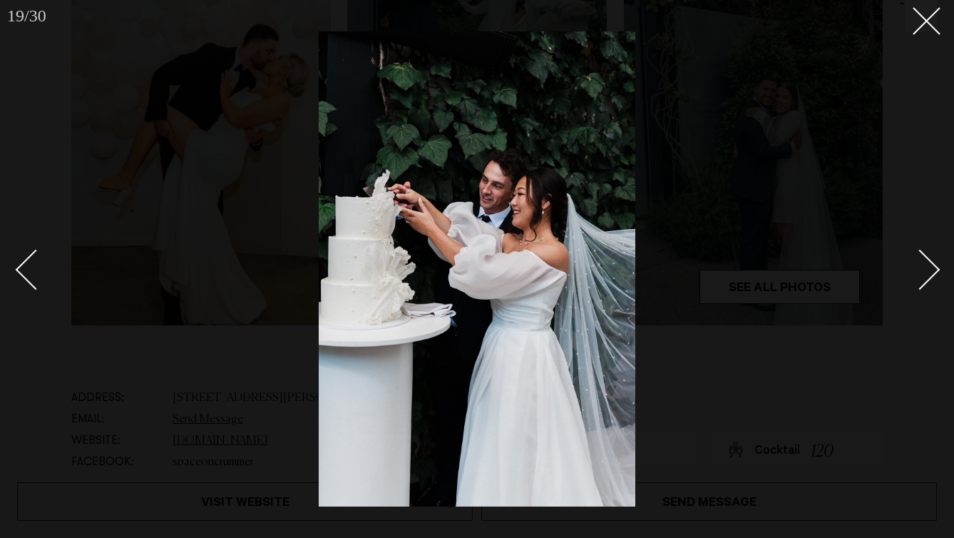
click at [928, 265] on div "Next slide" at bounding box center [920, 270] width 41 height 41
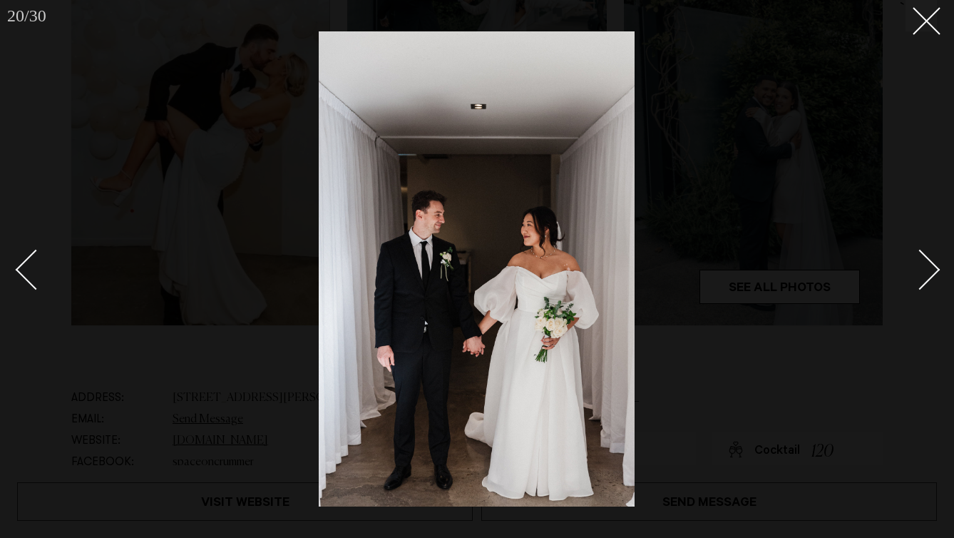
click at [928, 265] on div "Next slide" at bounding box center [920, 270] width 41 height 41
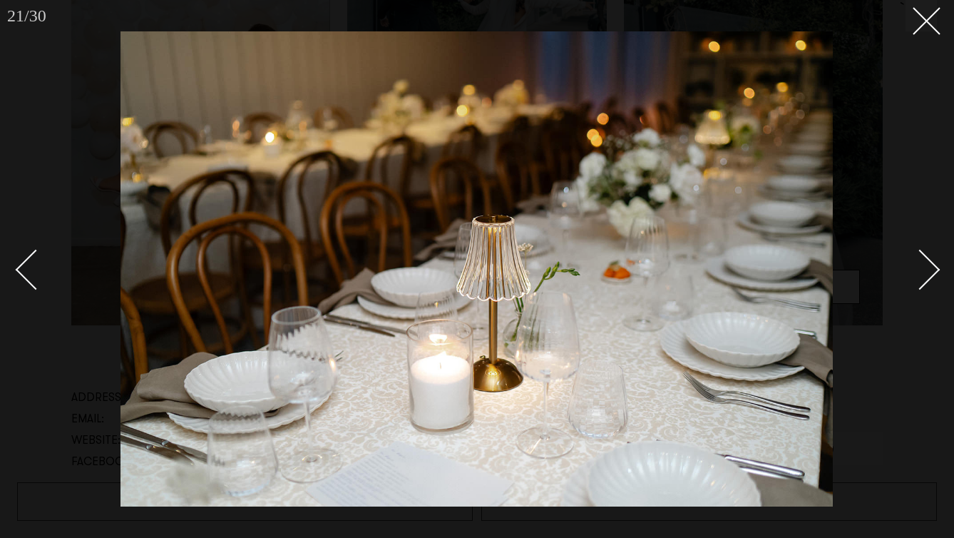
click at [928, 265] on div "Next slide" at bounding box center [920, 270] width 41 height 41
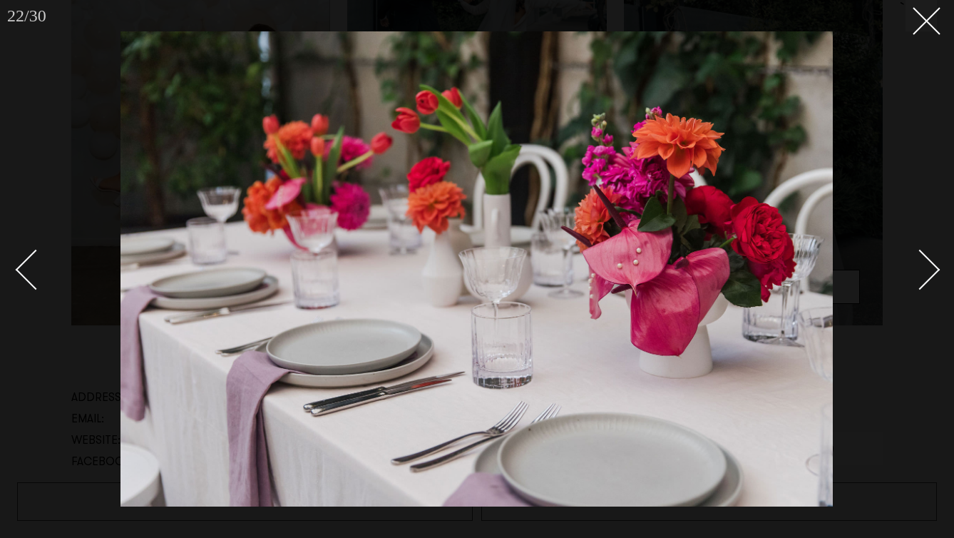
click at [19, 274] on div at bounding box center [477, 269] width 954 height 538
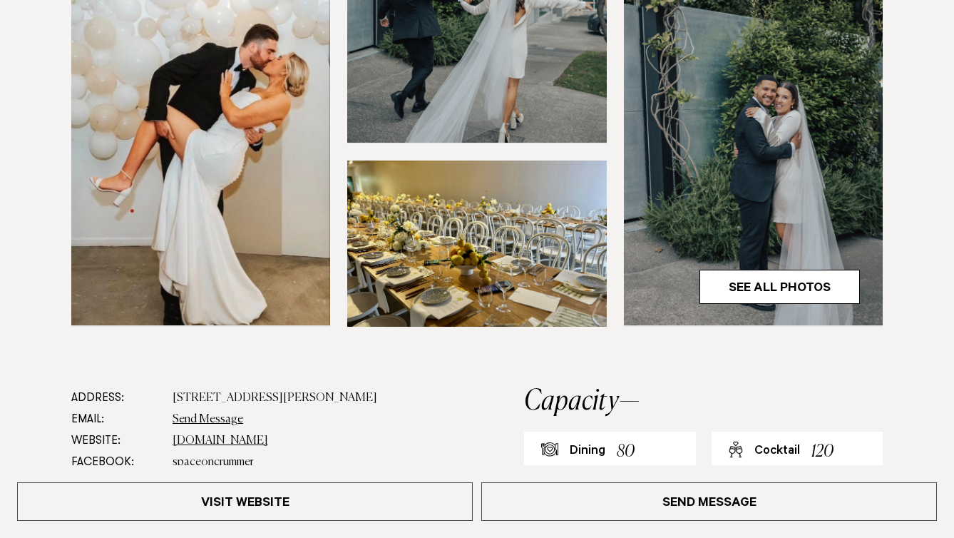
click at [19, 274] on div at bounding box center [476, 61] width 931 height 532
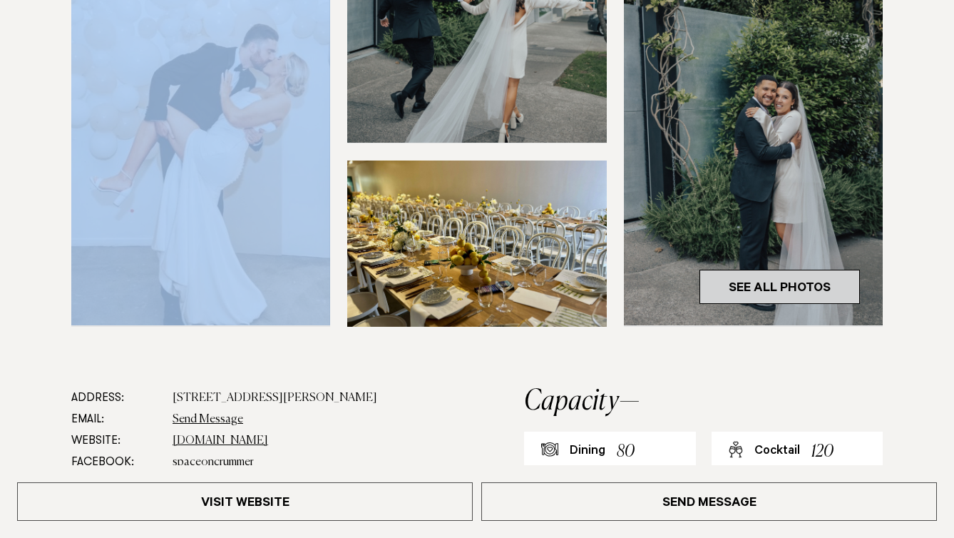
click at [711, 304] on link "See All Photos" at bounding box center [779, 287] width 160 height 34
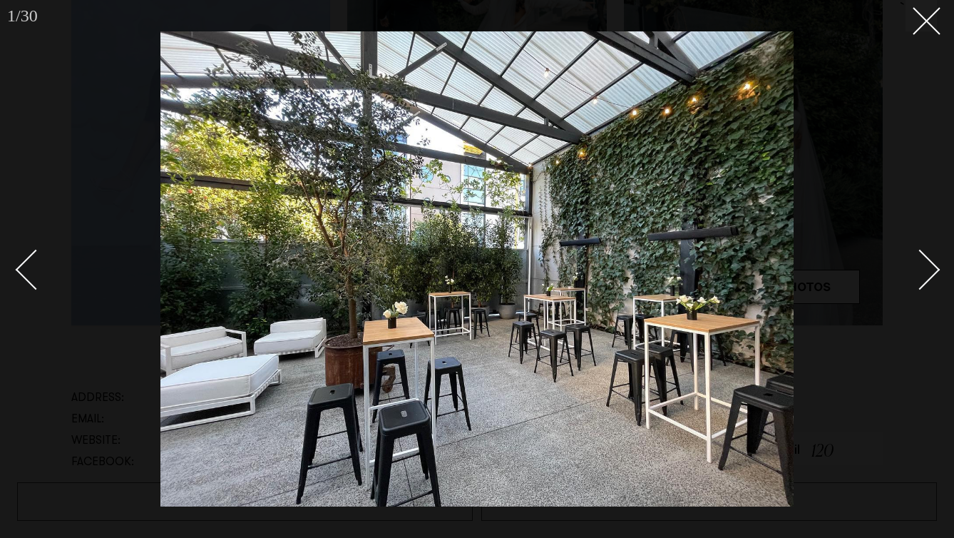
click at [925, 281] on link at bounding box center [912, 268] width 50 height 71
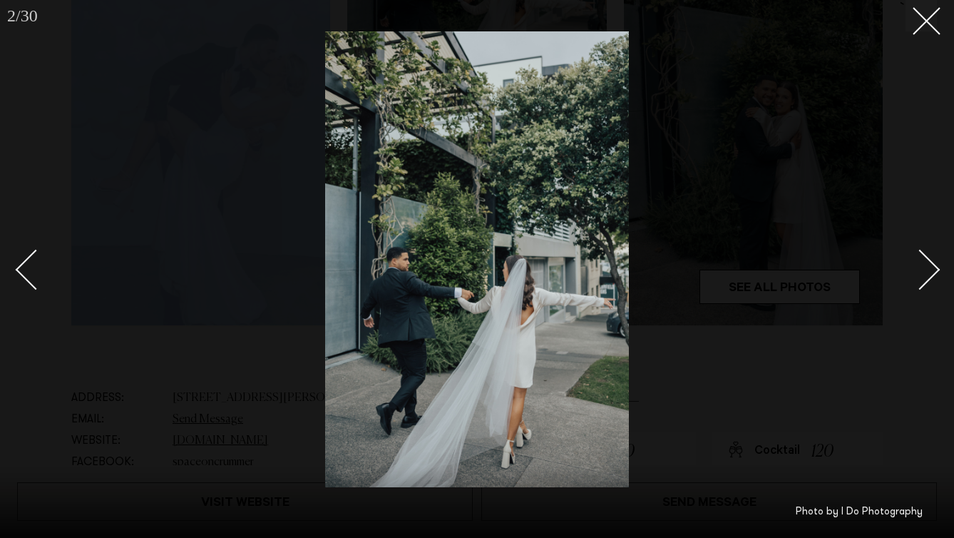
click at [925, 281] on link at bounding box center [912, 268] width 50 height 71
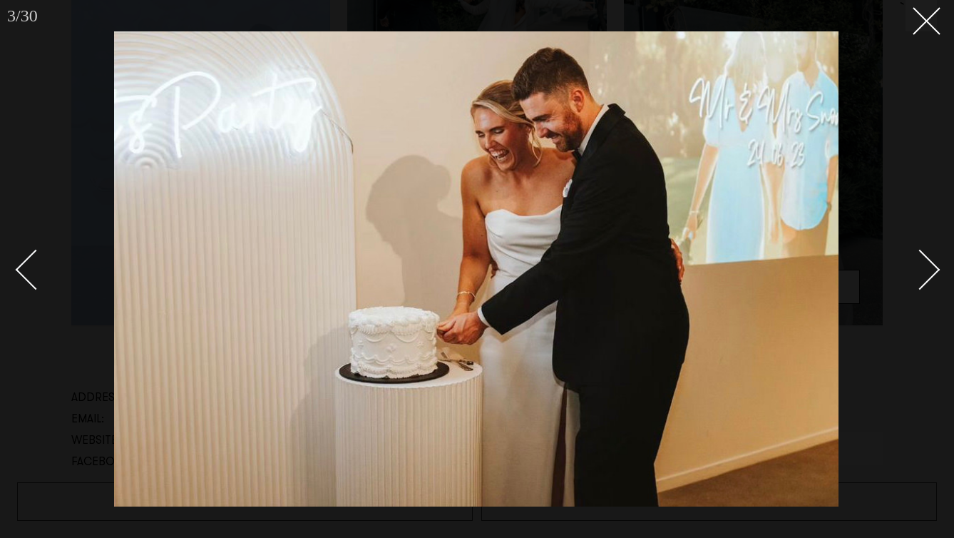
click at [925, 281] on link at bounding box center [912, 268] width 50 height 71
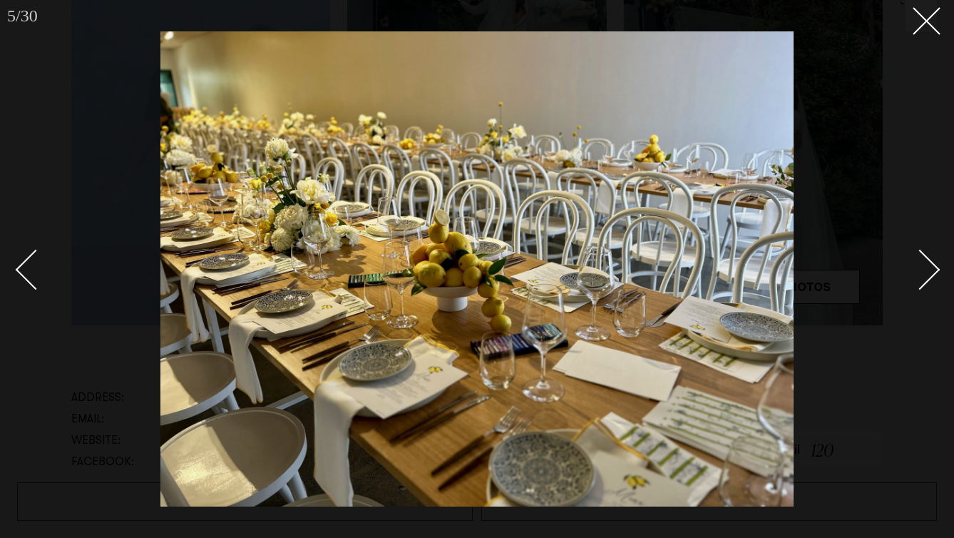
click at [925, 281] on link at bounding box center [912, 268] width 50 height 71
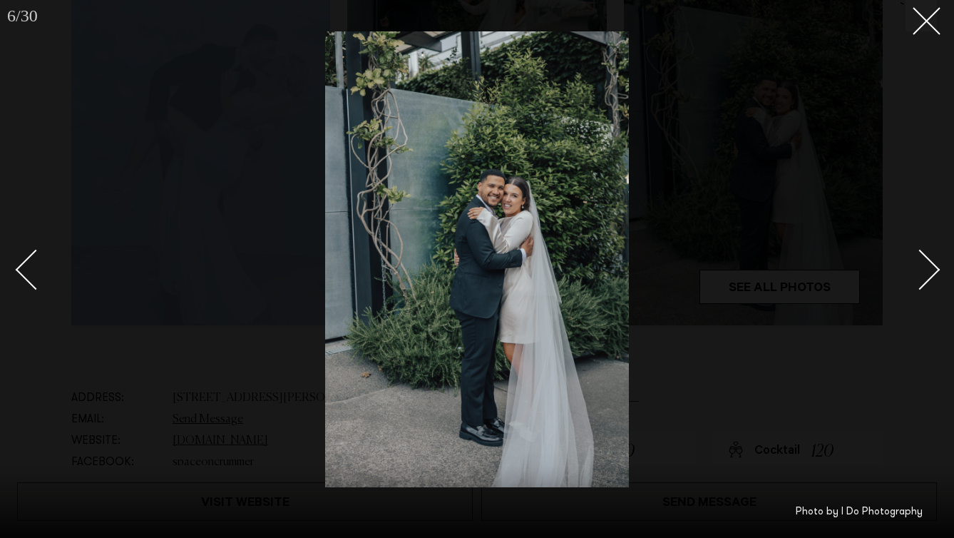
click at [925, 281] on link at bounding box center [912, 268] width 50 height 71
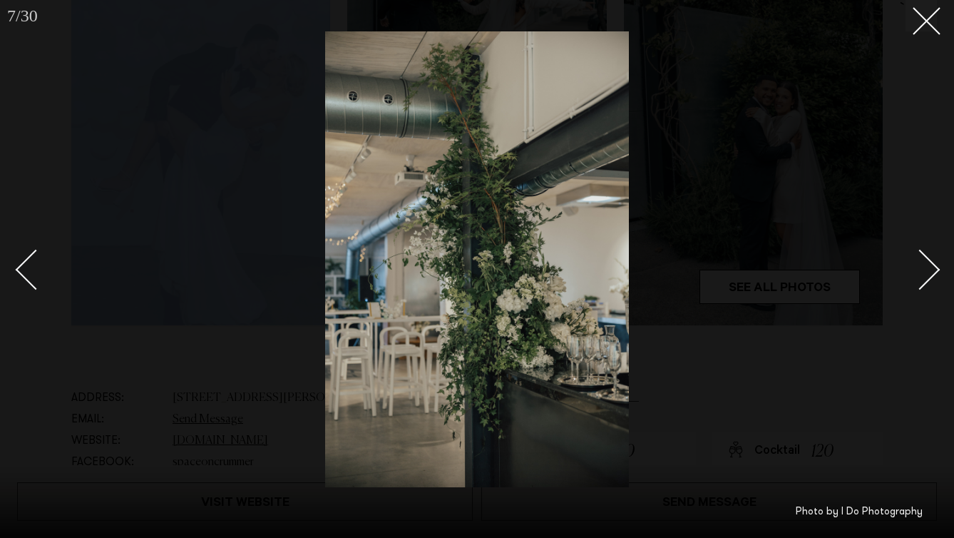
click at [925, 281] on link at bounding box center [912, 268] width 50 height 71
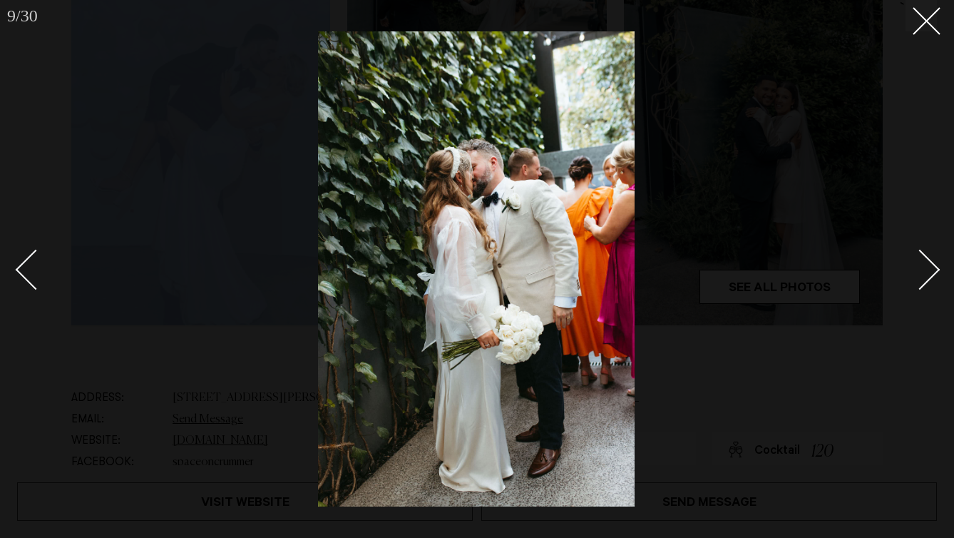
click at [925, 281] on link at bounding box center [912, 268] width 50 height 71
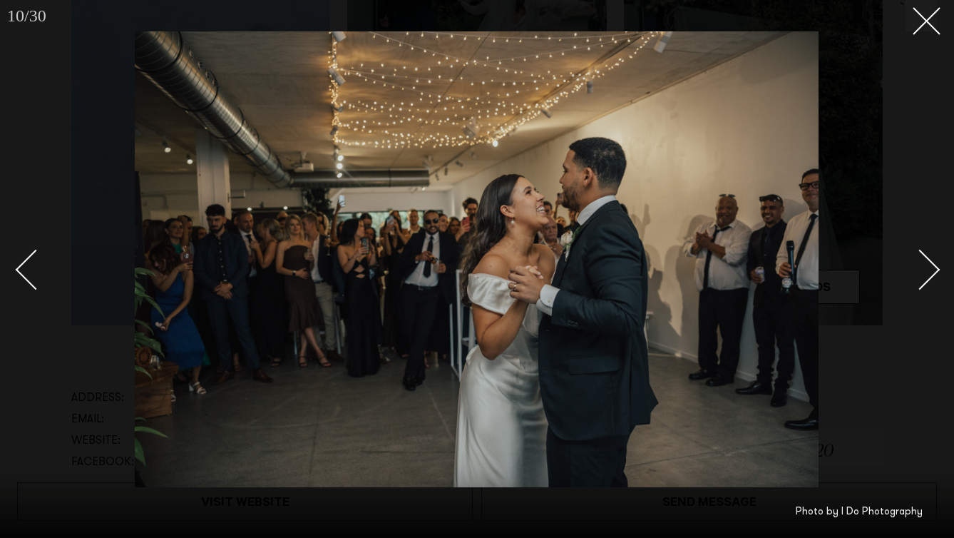
click at [925, 281] on link at bounding box center [912, 268] width 50 height 71
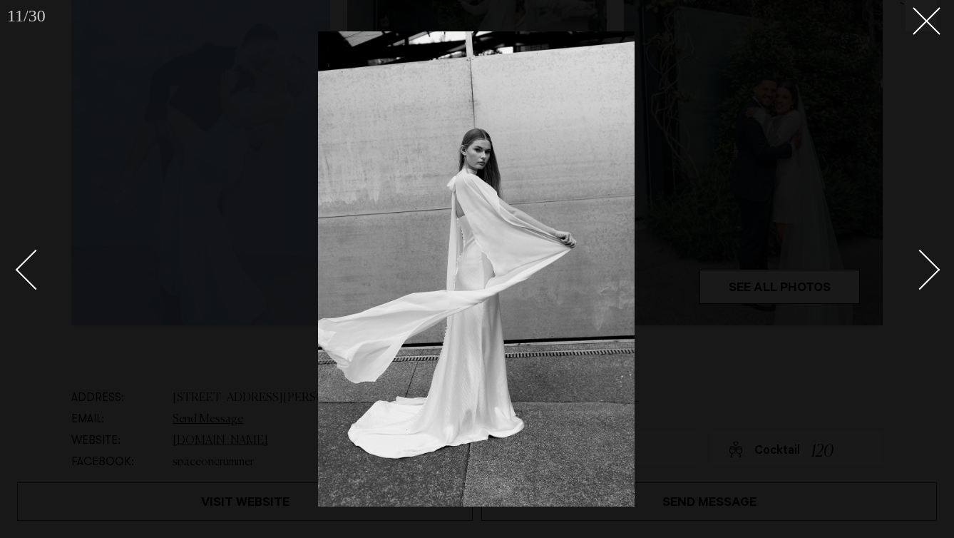
click at [925, 281] on link at bounding box center [912, 268] width 50 height 71
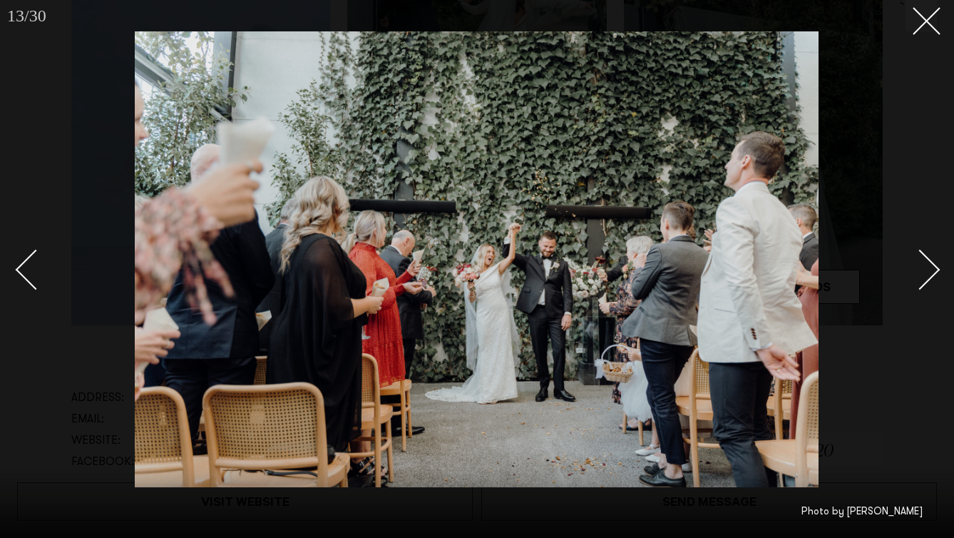
click at [925, 281] on link at bounding box center [912, 268] width 50 height 71
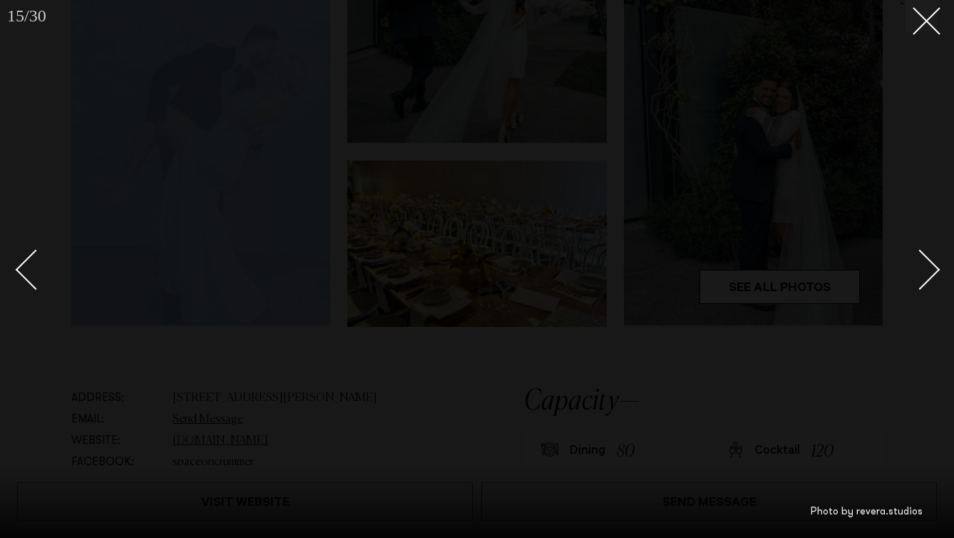
click at [925, 281] on link at bounding box center [912, 268] width 50 height 71
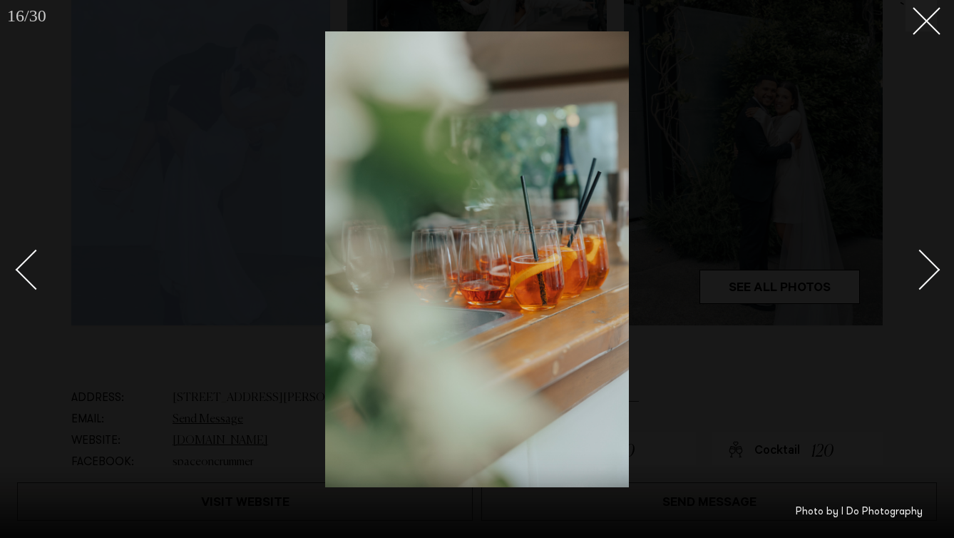
click at [925, 281] on link at bounding box center [912, 268] width 50 height 71
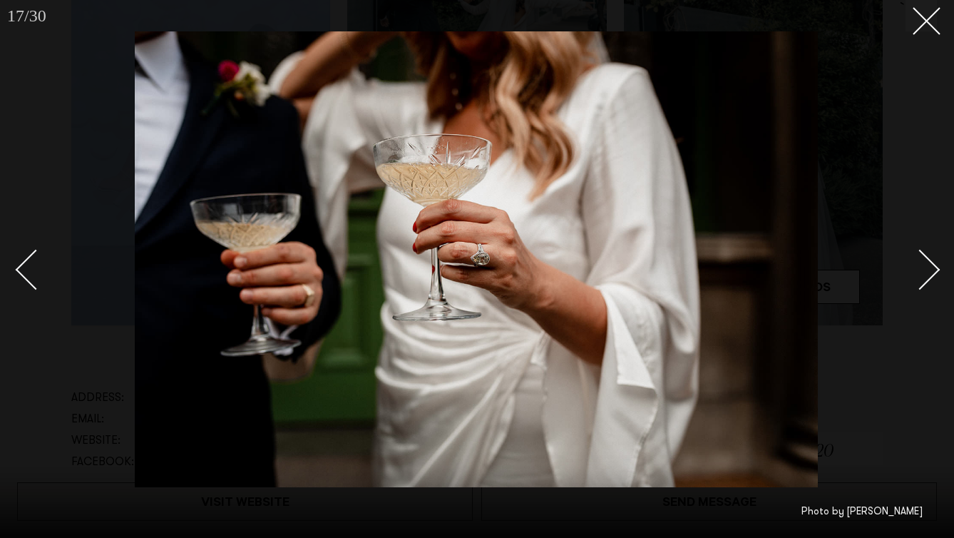
click at [925, 281] on link at bounding box center [912, 268] width 50 height 71
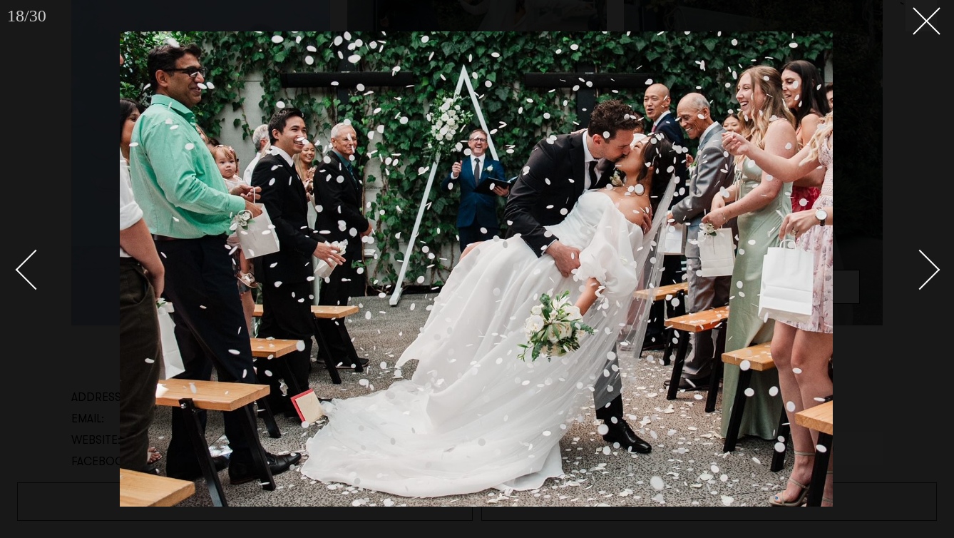
click at [925, 281] on link at bounding box center [912, 268] width 50 height 71
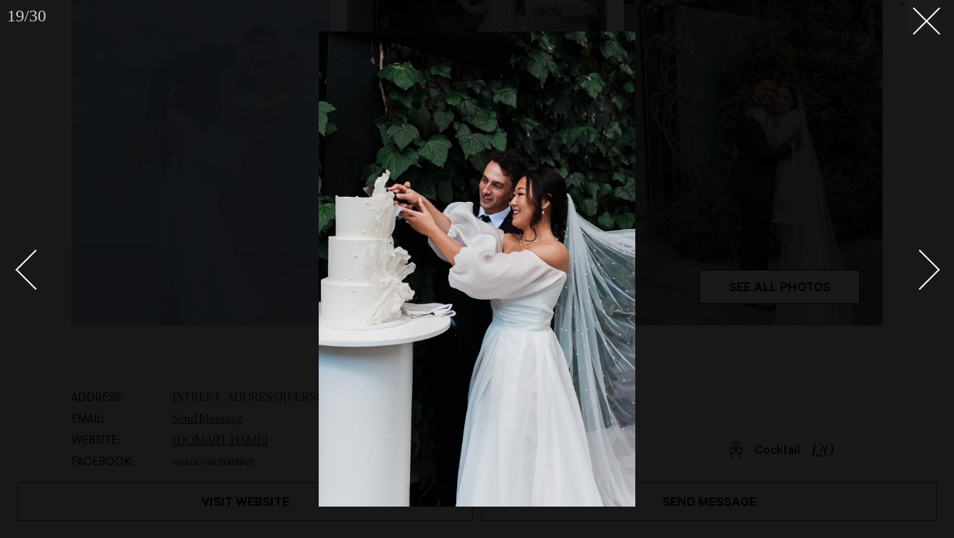
click at [925, 281] on link at bounding box center [912, 268] width 50 height 71
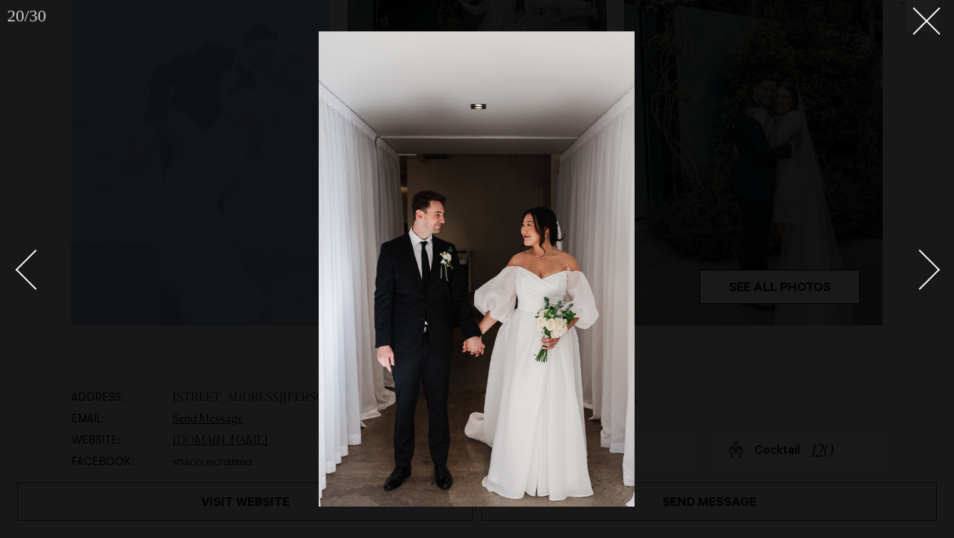
click at [925, 281] on link at bounding box center [912, 268] width 50 height 71
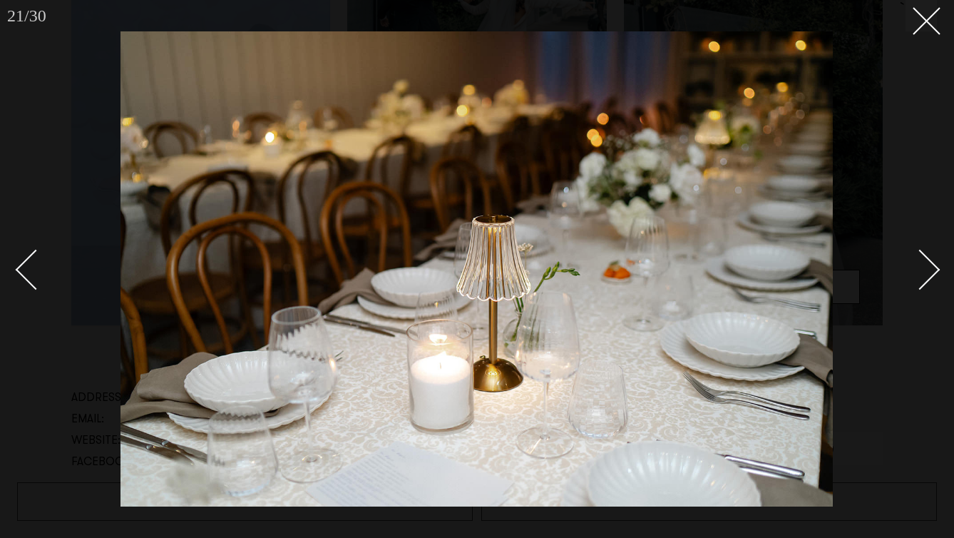
click at [925, 281] on link at bounding box center [912, 268] width 50 height 71
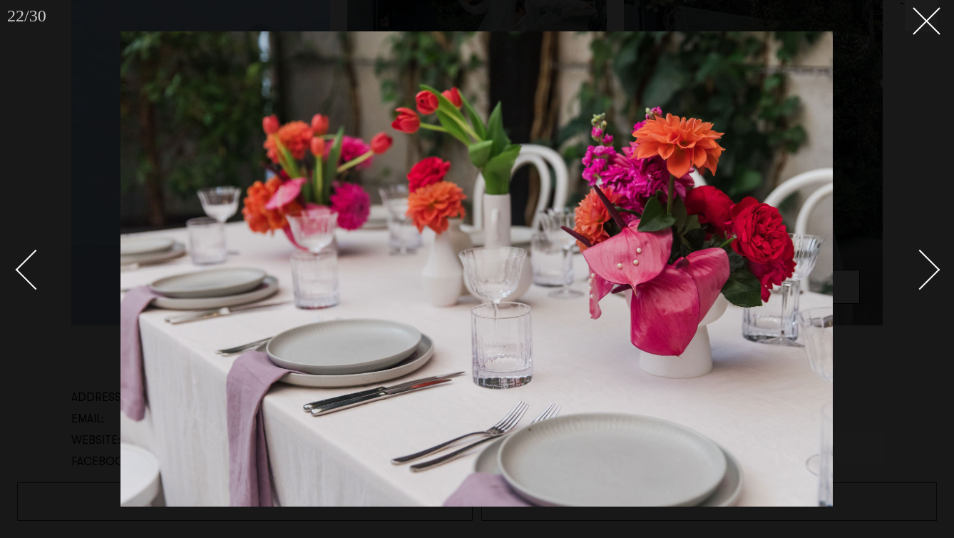
click at [925, 281] on link at bounding box center [912, 268] width 50 height 71
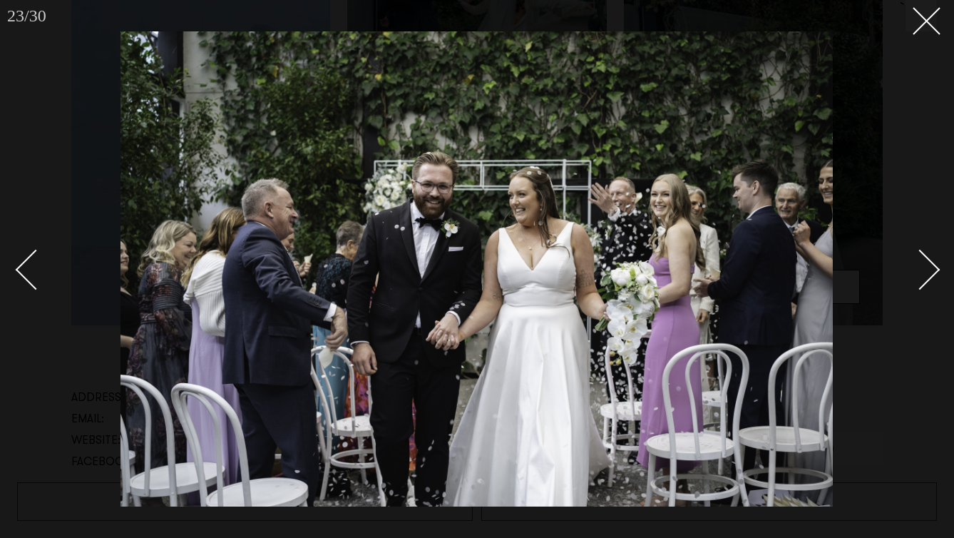
click at [925, 281] on link at bounding box center [912, 268] width 50 height 71
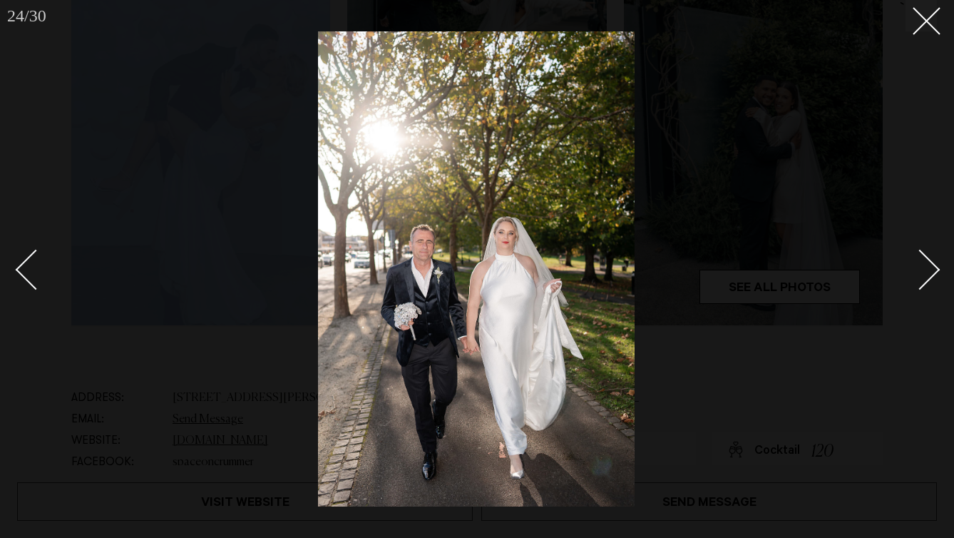
click at [925, 281] on link at bounding box center [912, 268] width 50 height 71
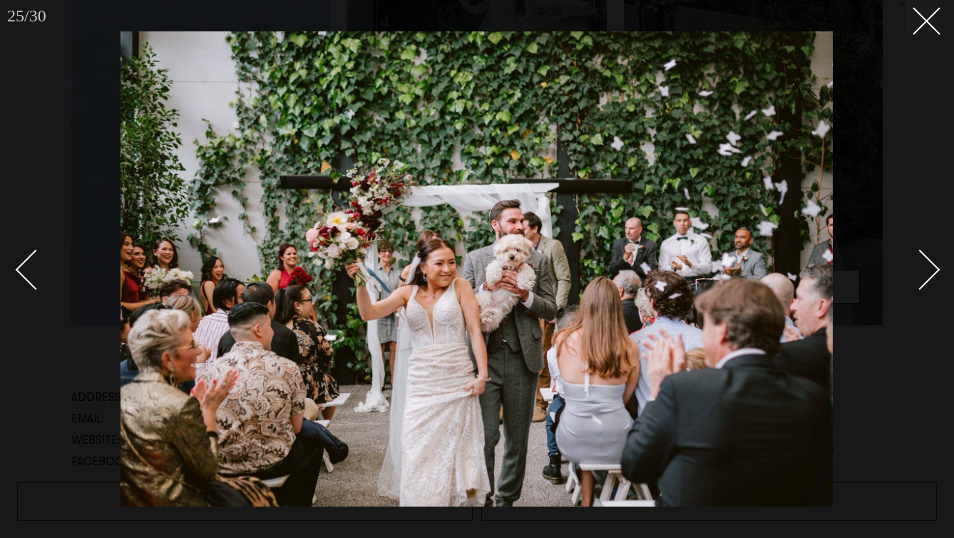
click at [925, 281] on link at bounding box center [912, 268] width 50 height 71
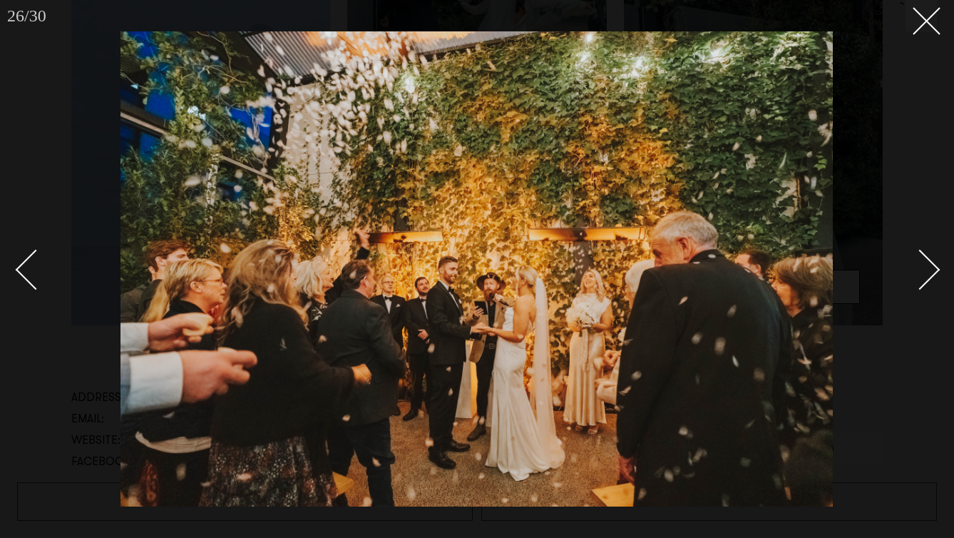
click at [925, 281] on link at bounding box center [912, 268] width 50 height 71
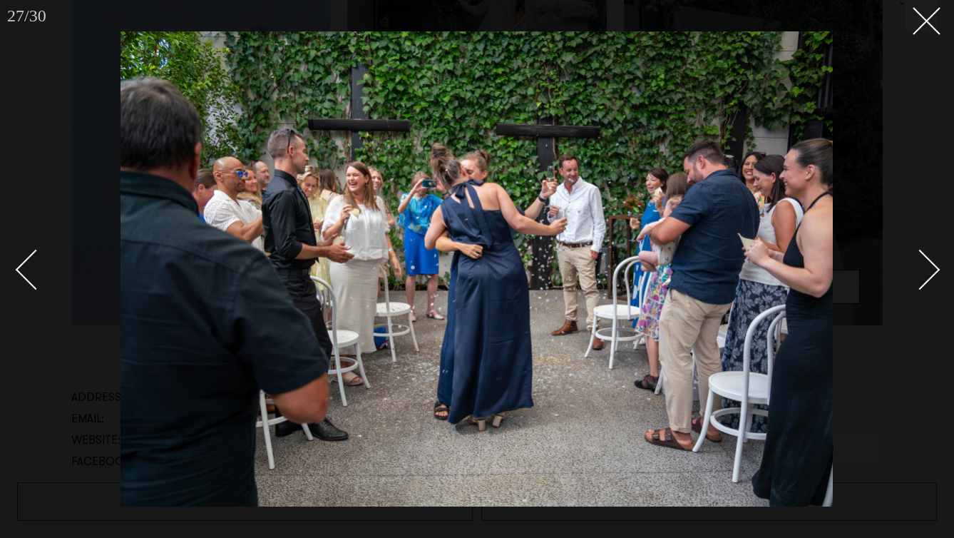
click at [925, 281] on link at bounding box center [912, 268] width 50 height 71
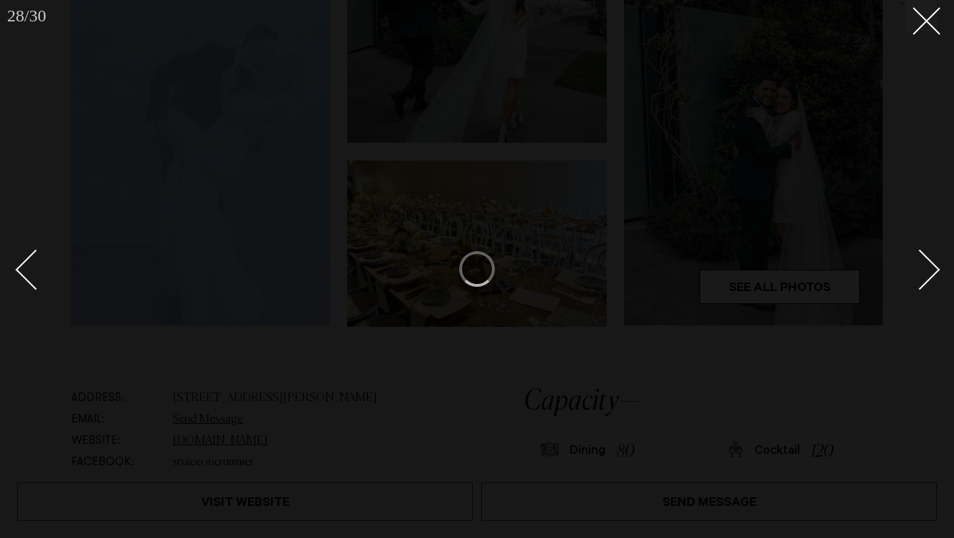
click at [925, 281] on link at bounding box center [912, 268] width 50 height 71
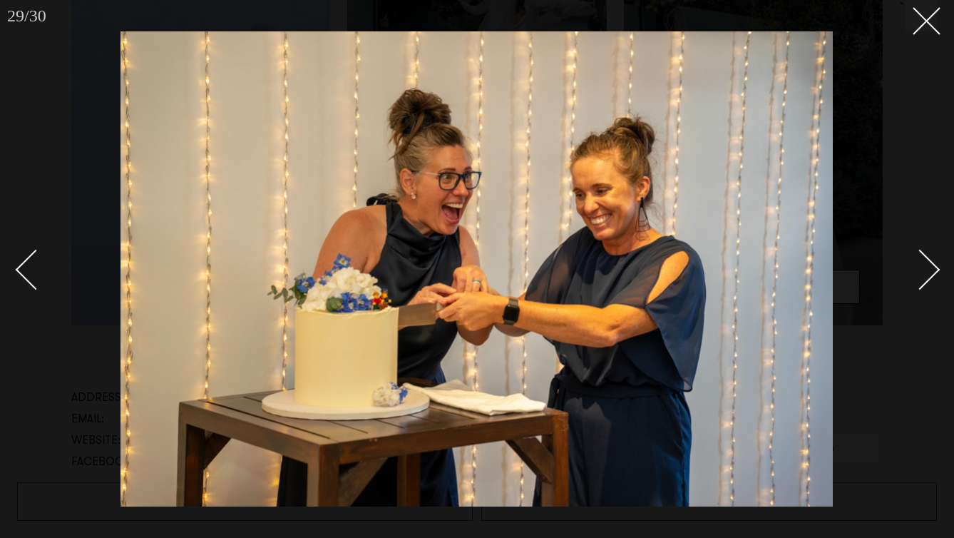
click at [925, 281] on link at bounding box center [912, 268] width 50 height 71
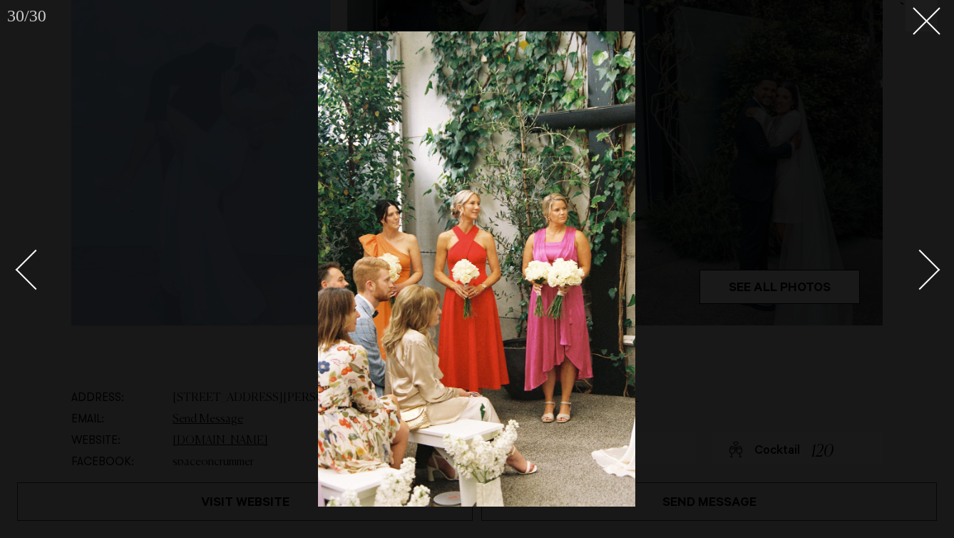
click at [925, 281] on link at bounding box center [912, 268] width 50 height 71
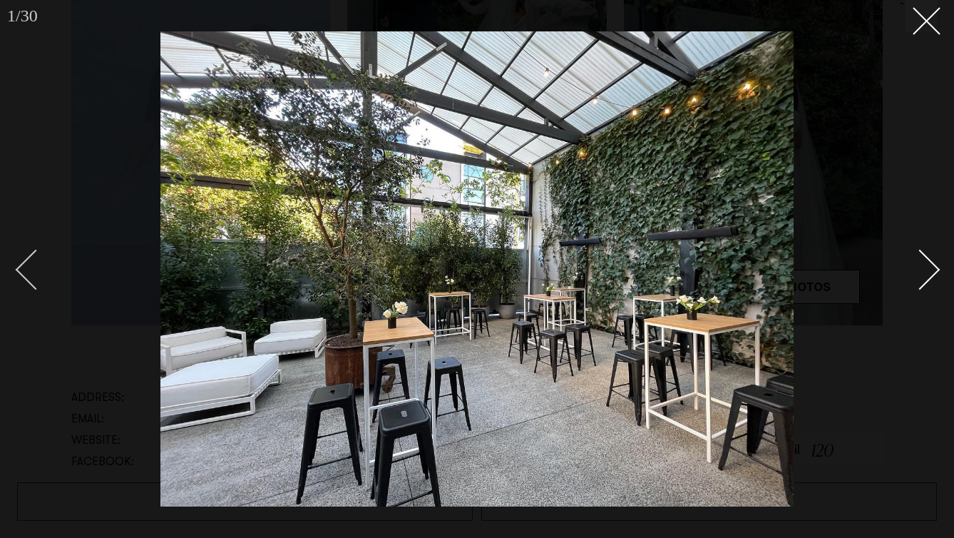
click at [31, 278] on div "Previous slide" at bounding box center [36, 270] width 41 height 41
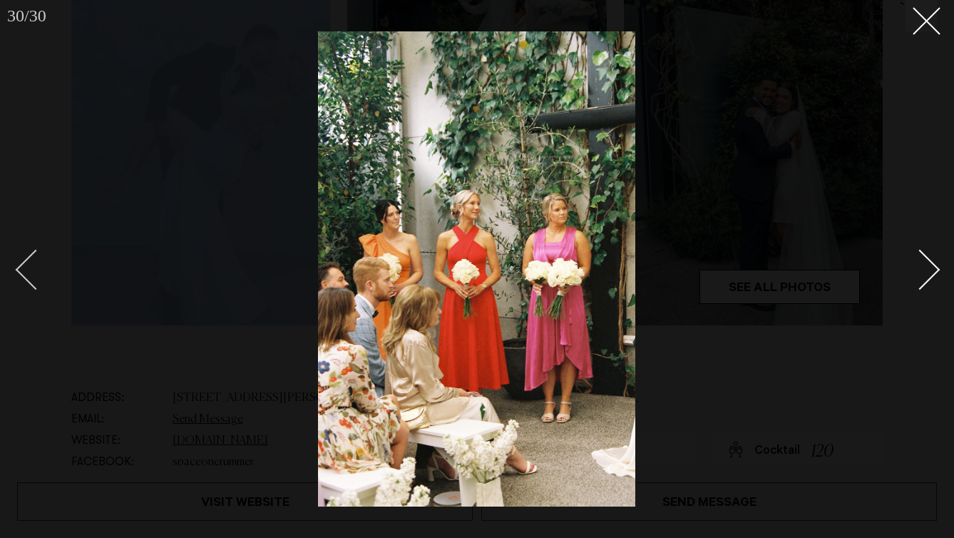
click at [31, 278] on div "Previous slide" at bounding box center [36, 270] width 41 height 41
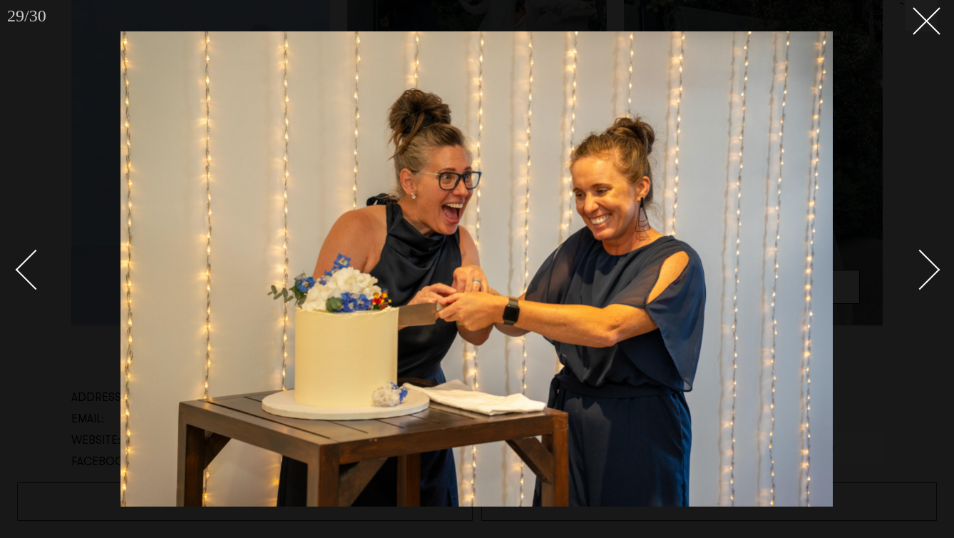
click at [923, 275] on div "Next slide" at bounding box center [920, 270] width 41 height 41
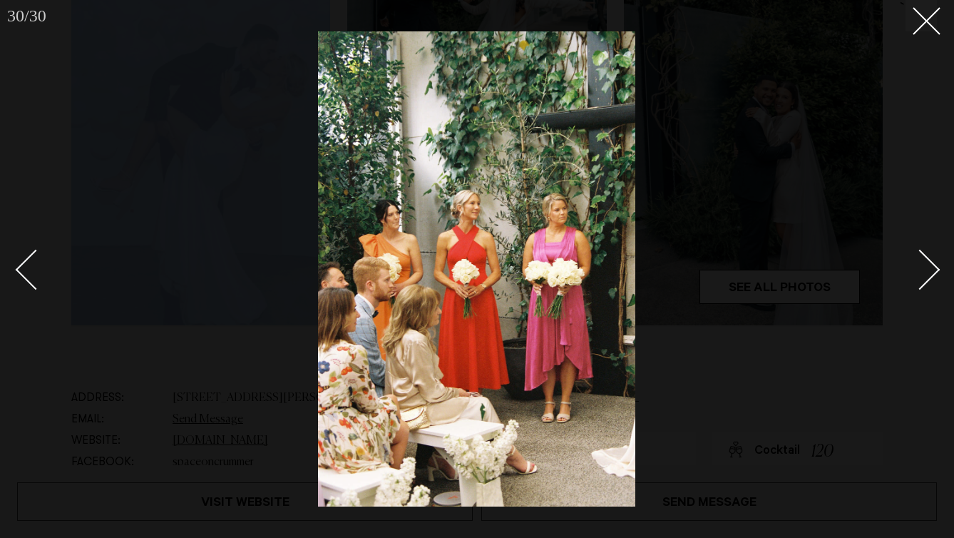
click at [923, 275] on div "Next slide" at bounding box center [920, 270] width 41 height 41
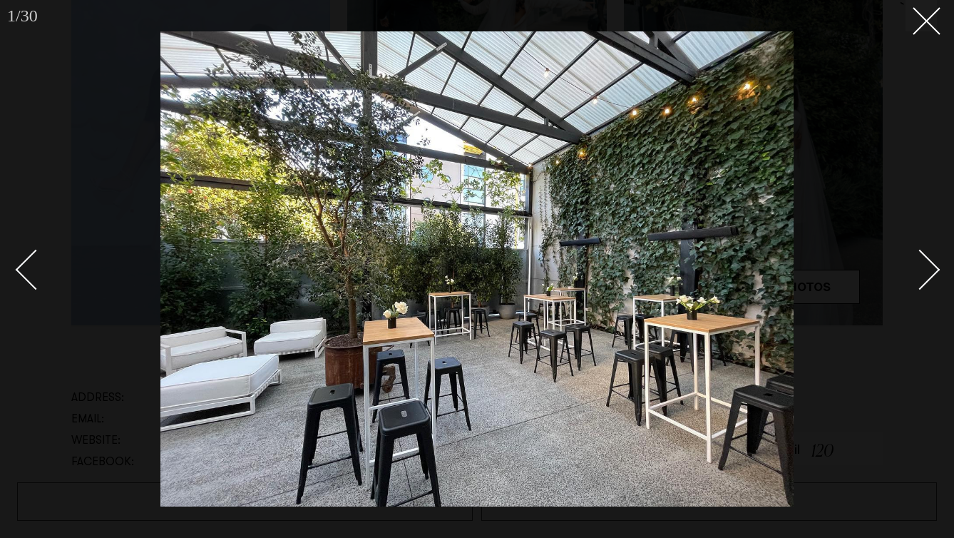
click at [923, 275] on div "Next slide" at bounding box center [920, 270] width 41 height 41
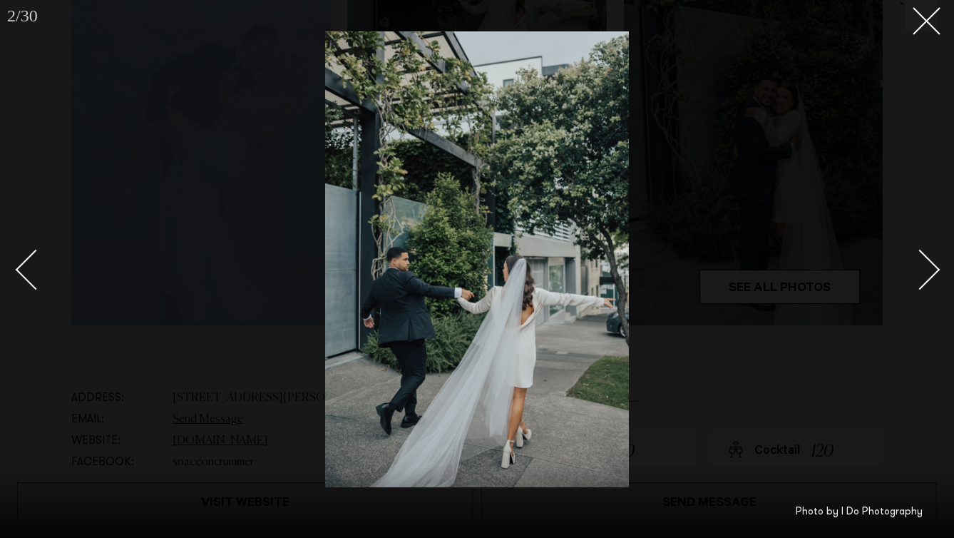
click at [923, 275] on div "Next slide" at bounding box center [920, 270] width 41 height 41
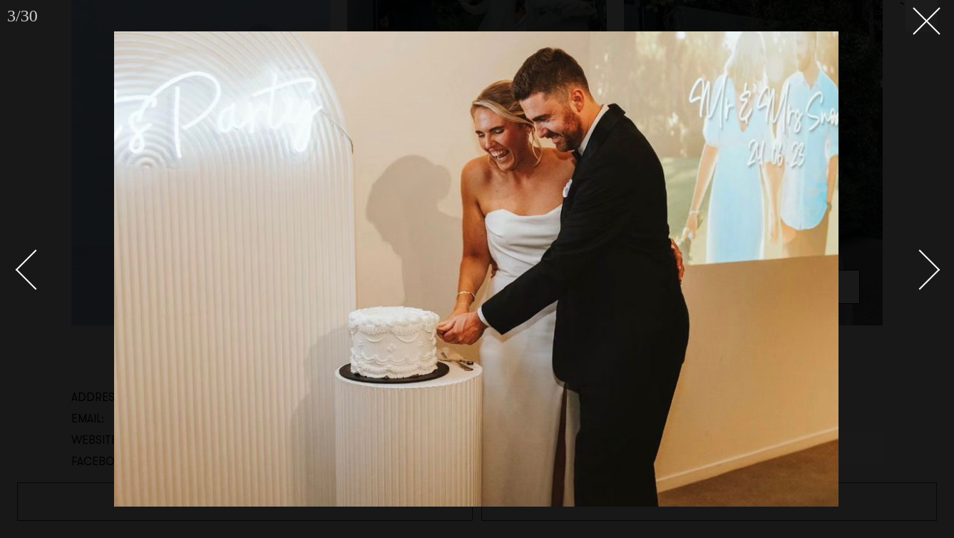
click at [923, 275] on div "Next slide" at bounding box center [920, 270] width 41 height 41
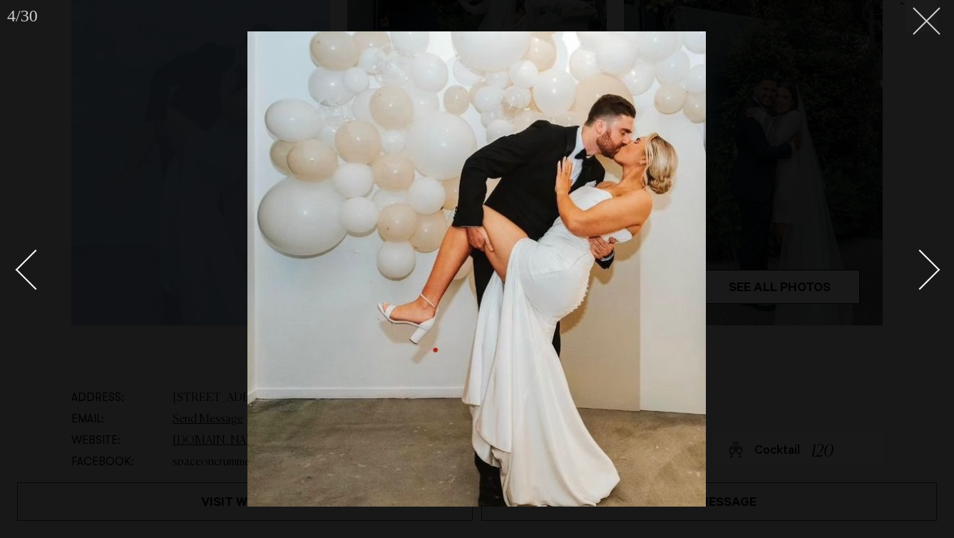
click at [920, 24] on button at bounding box center [921, 15] width 31 height 31
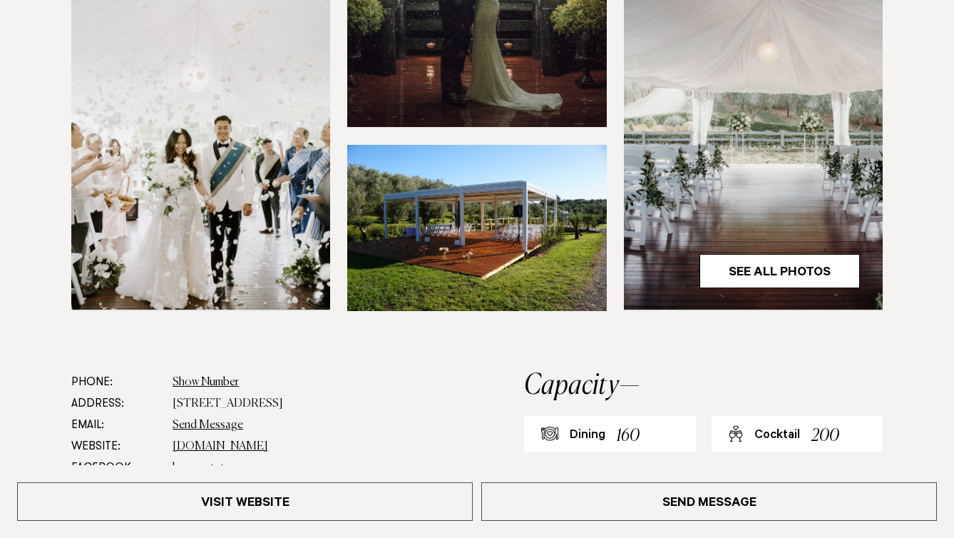
scroll to position [487, 0]
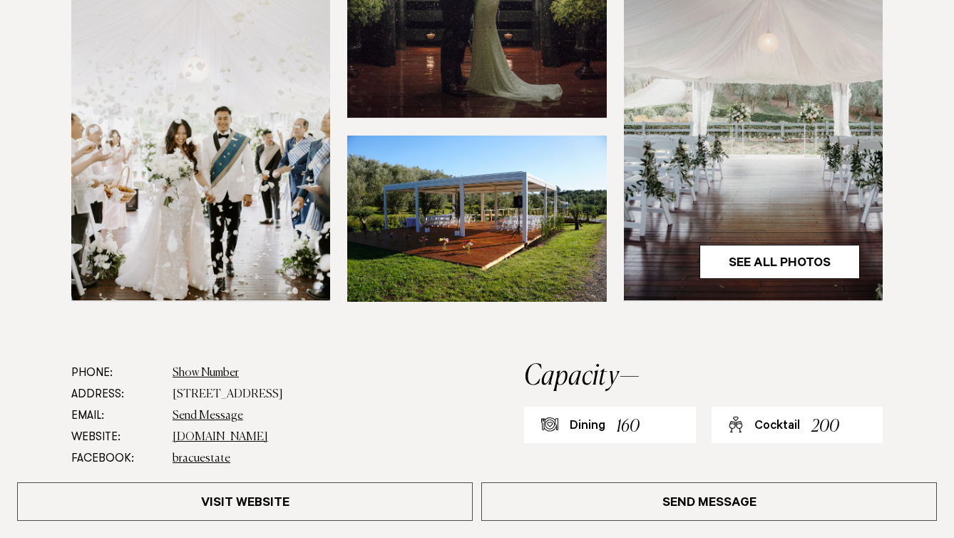
click at [242, 197] on img at bounding box center [200, 126] width 259 height 347
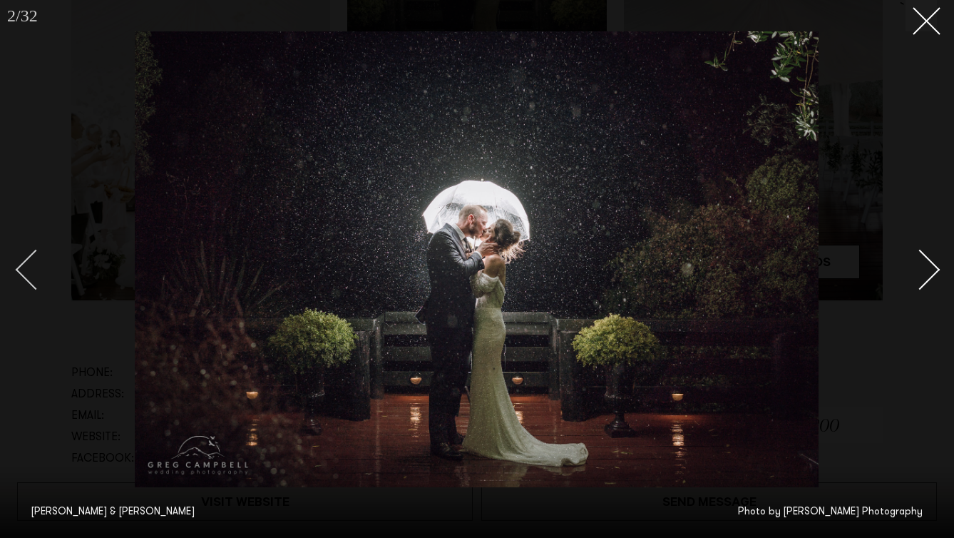
click at [29, 277] on div "Previous slide" at bounding box center [36, 270] width 41 height 41
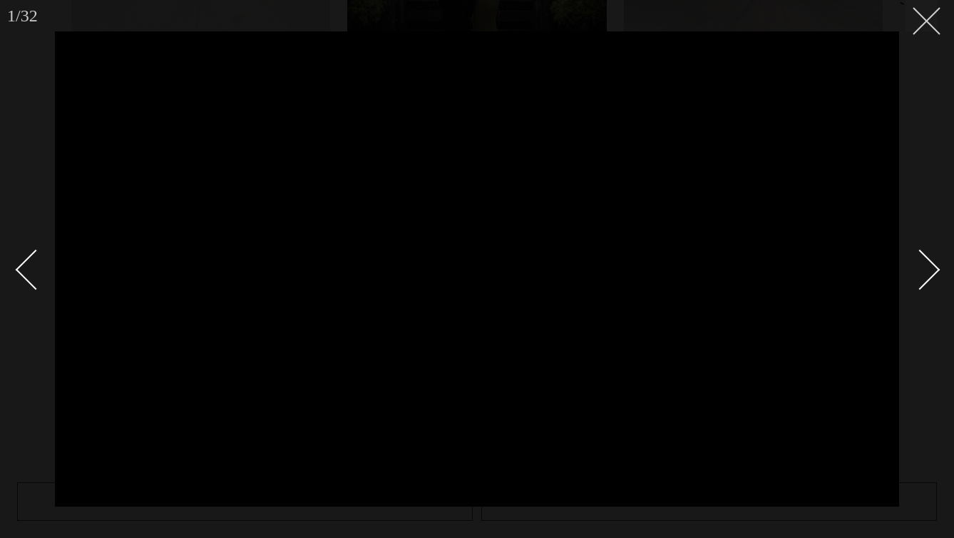
click at [928, 24] on button at bounding box center [921, 15] width 31 height 31
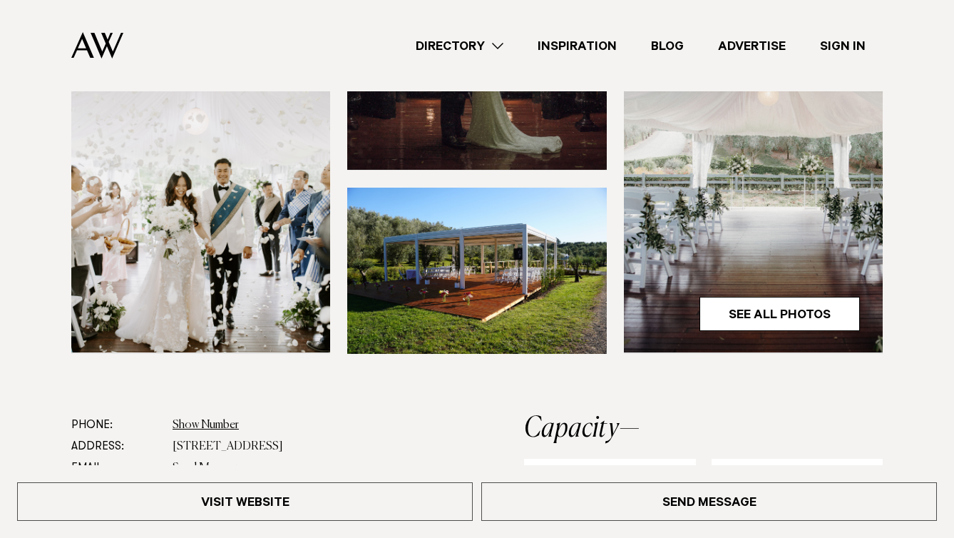
scroll to position [431, 0]
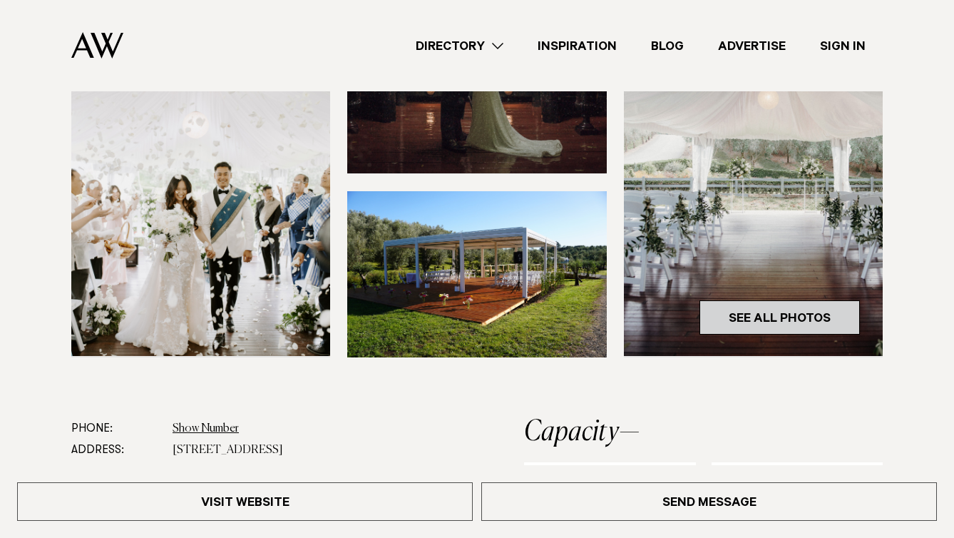
click at [729, 334] on link "See All Photos" at bounding box center [779, 317] width 160 height 34
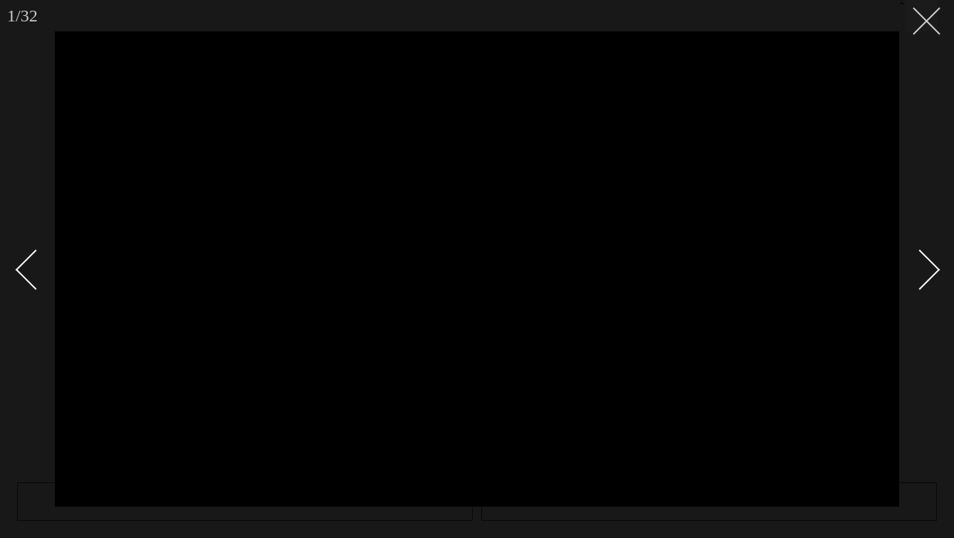
click at [915, 20] on icon at bounding box center [921, 15] width 17 height 17
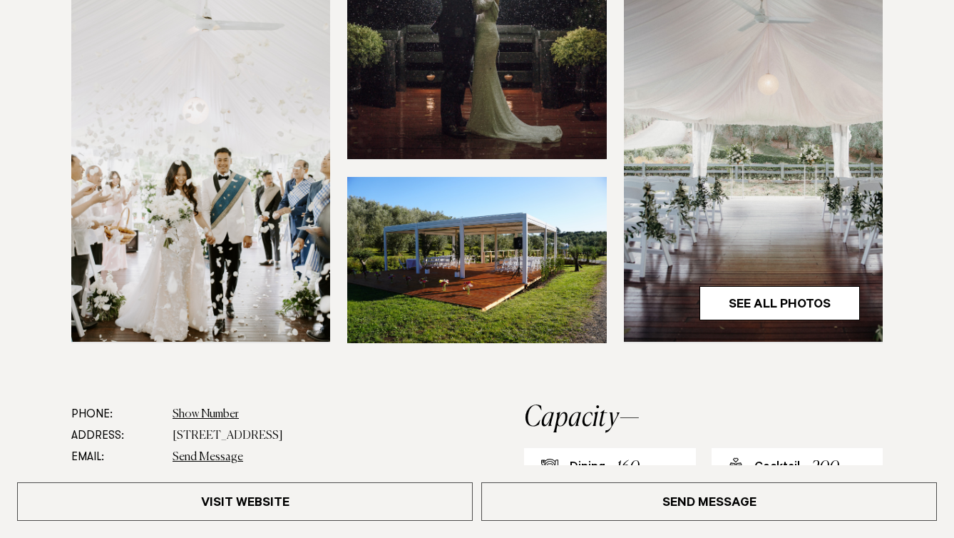
scroll to position [451, 0]
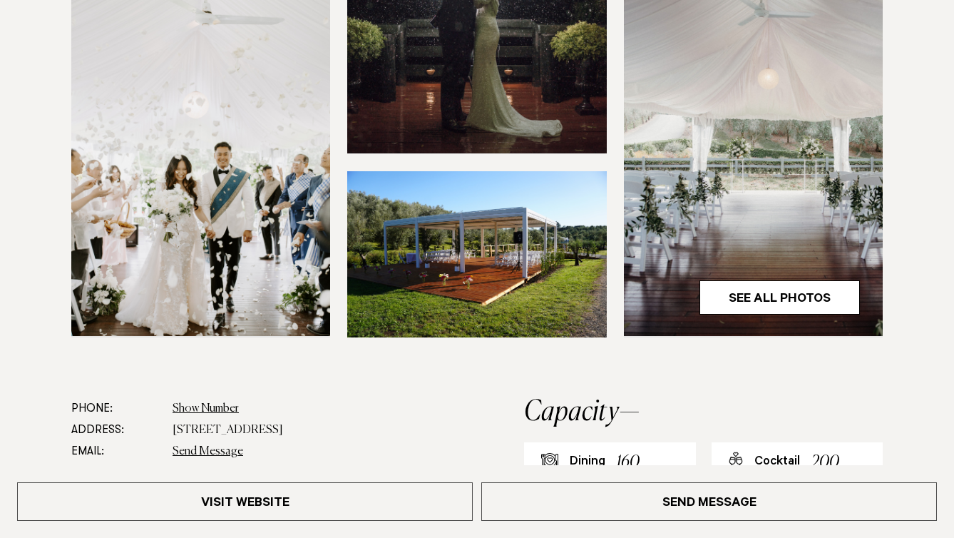
click at [478, 309] on img at bounding box center [476, 254] width 259 height 166
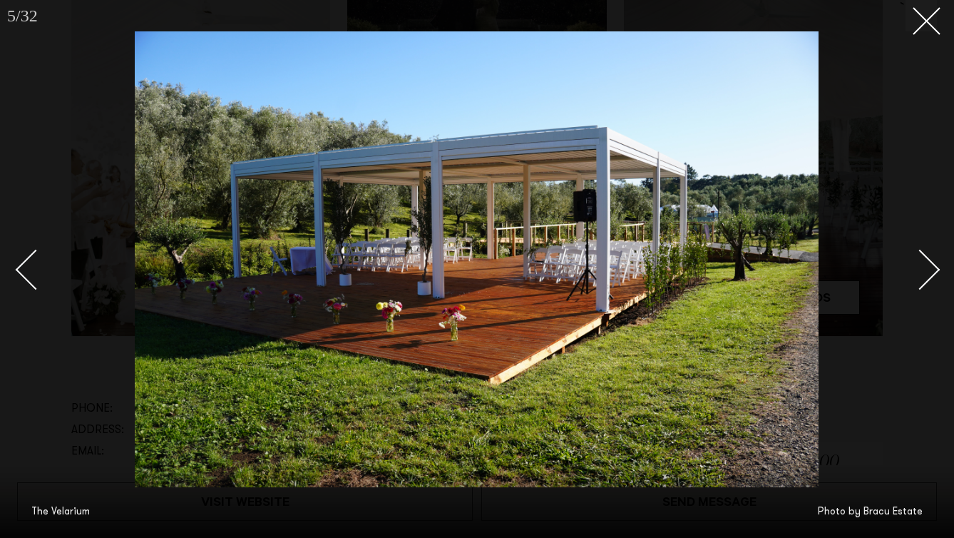
click at [910, 270] on div "Next slide" at bounding box center [920, 270] width 41 height 41
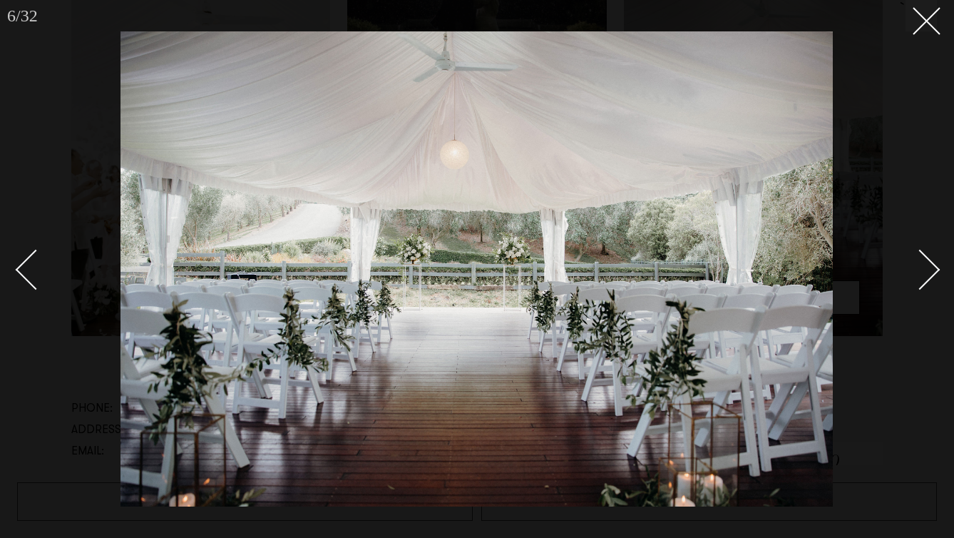
click at [910, 270] on div "Next slide" at bounding box center [920, 270] width 41 height 41
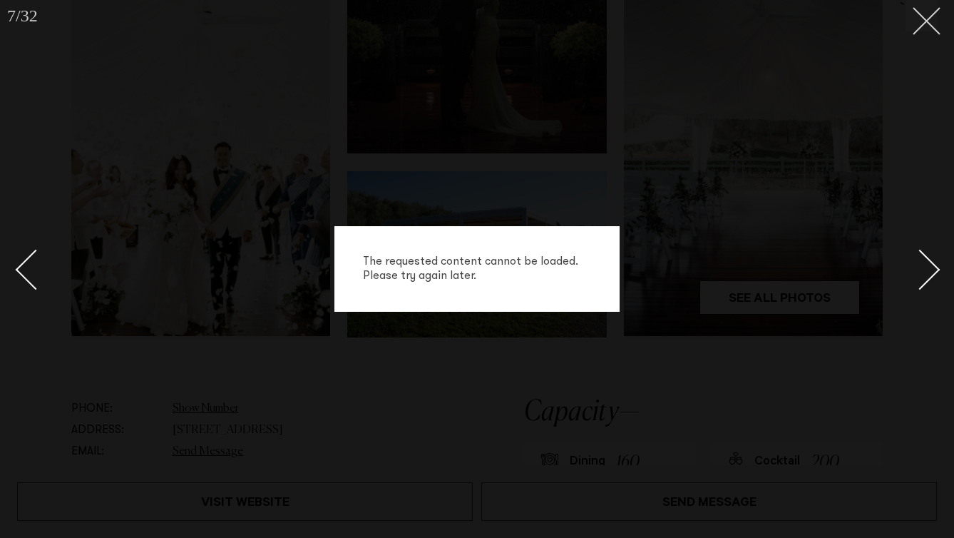
click at [918, 26] on button at bounding box center [921, 15] width 31 height 31
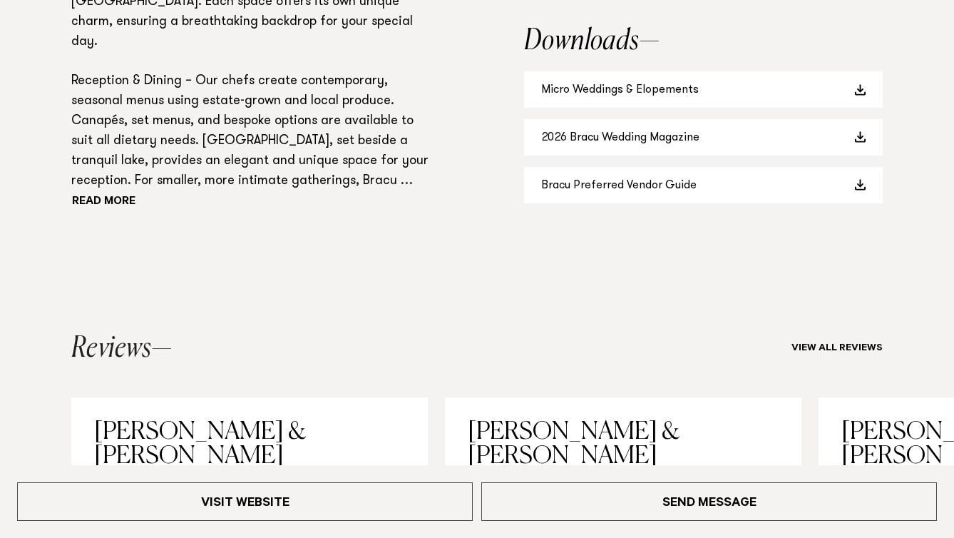
scroll to position [1219, 0]
click at [565, 155] on link "2026 Bracu Wedding Magazine" at bounding box center [703, 136] width 359 height 36
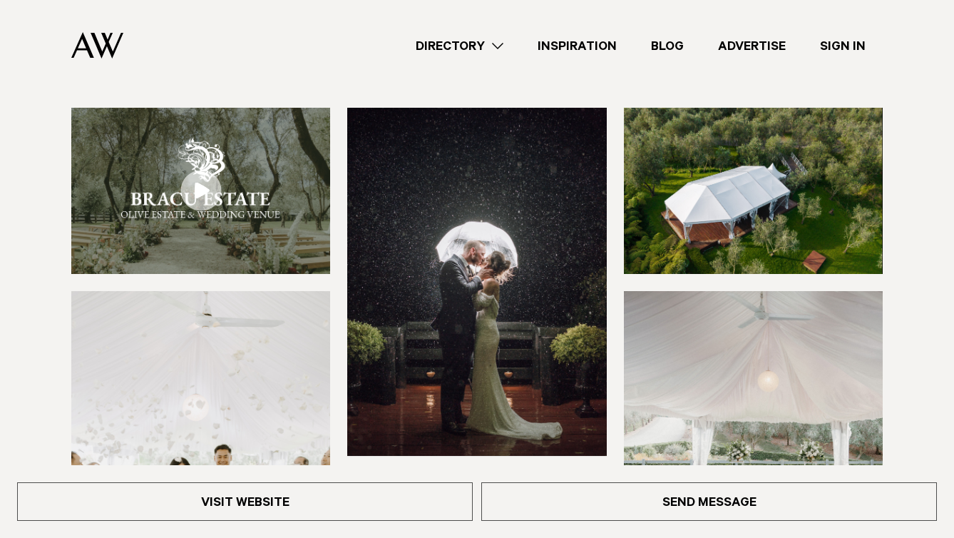
scroll to position [0, 0]
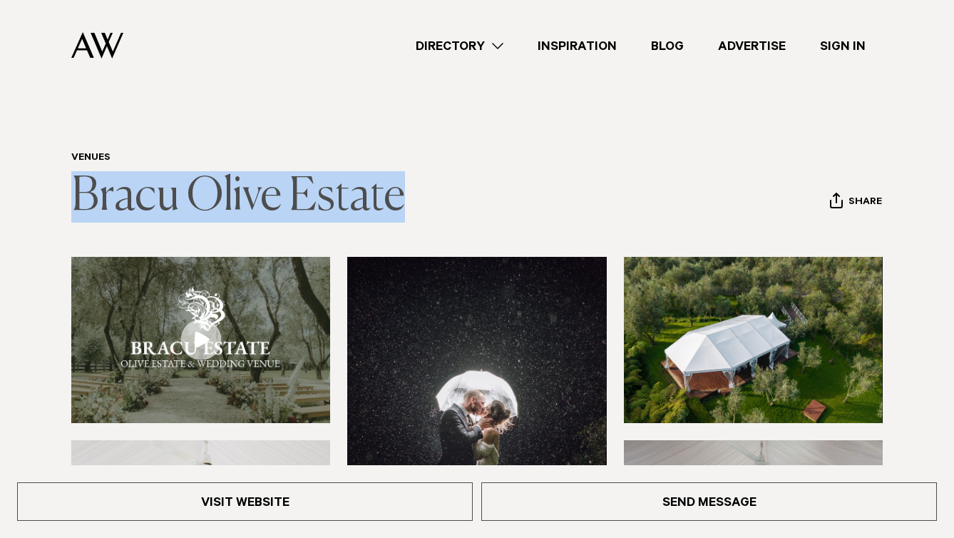
copy link "Bracu Olive Estate"
drag, startPoint x: 521, startPoint y: 246, endPoint x: 88, endPoint y: 240, distance: 432.8
click at [88, 222] on header "Venues Bracu Olive Estate Share Copy Link Email twitter facebook" at bounding box center [476, 187] width 811 height 71
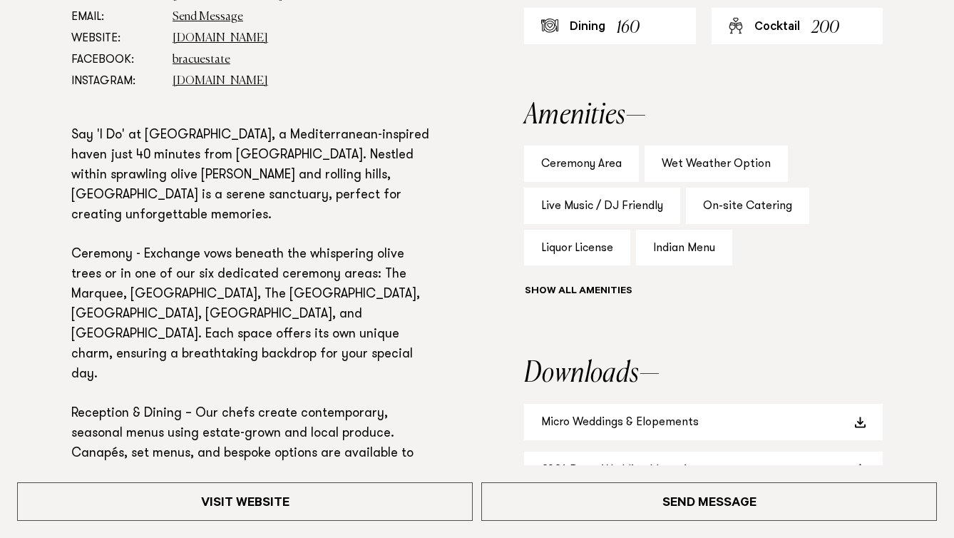
scroll to position [932, 0]
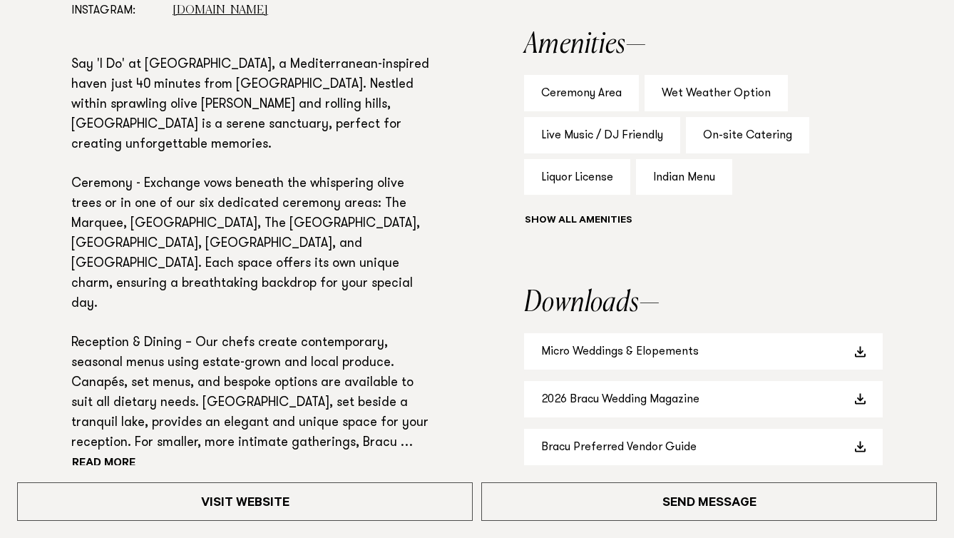
scroll to position [959, 0]
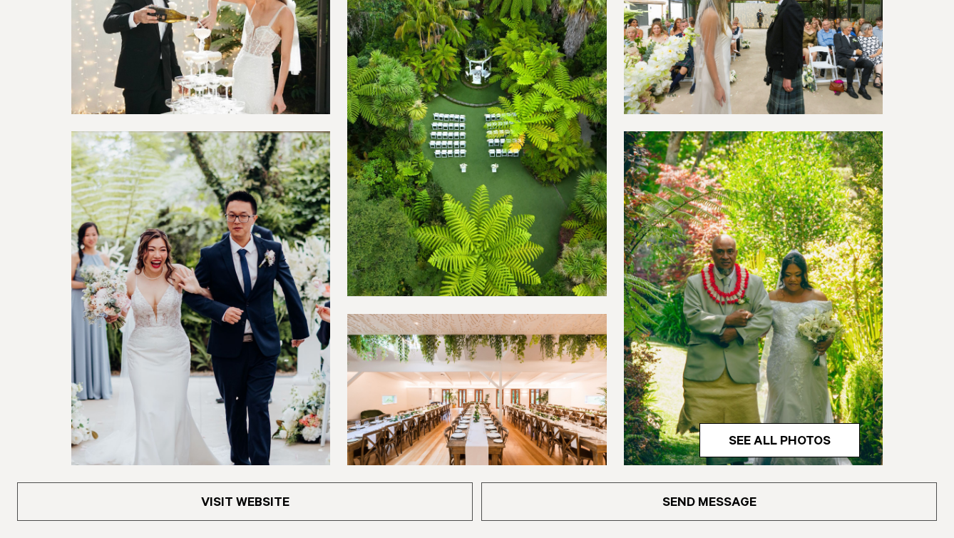
scroll to position [311, 0]
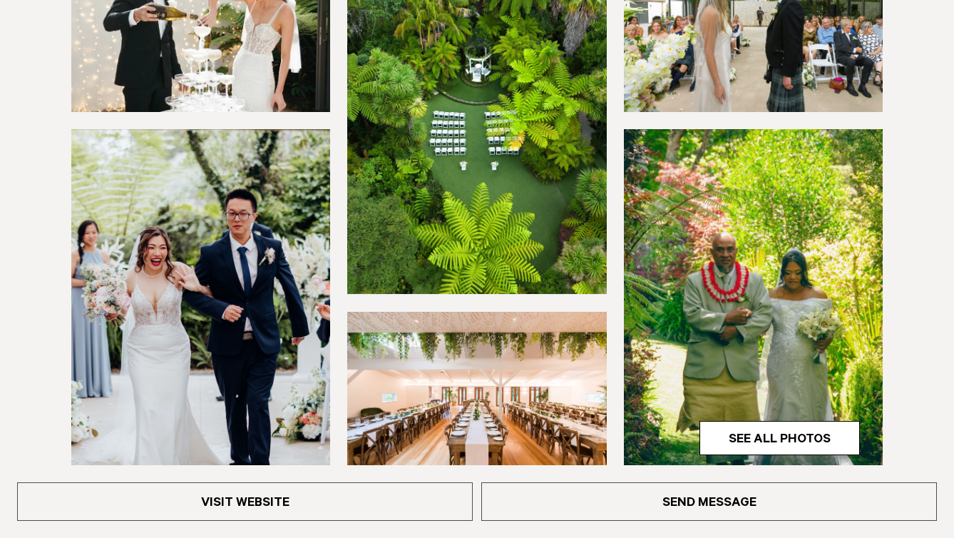
click at [765, 88] on img at bounding box center [753, 29] width 259 height 166
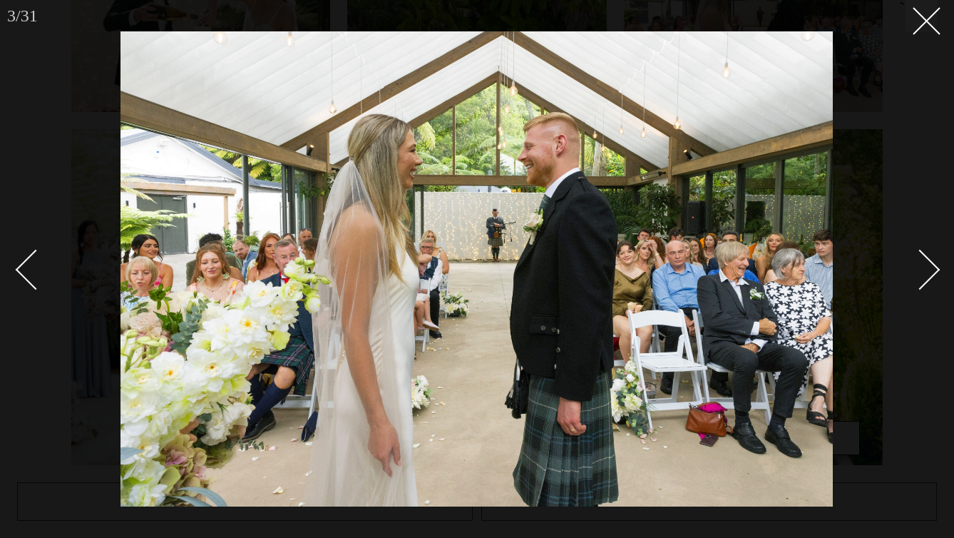
click at [930, 275] on link at bounding box center [912, 268] width 50 height 71
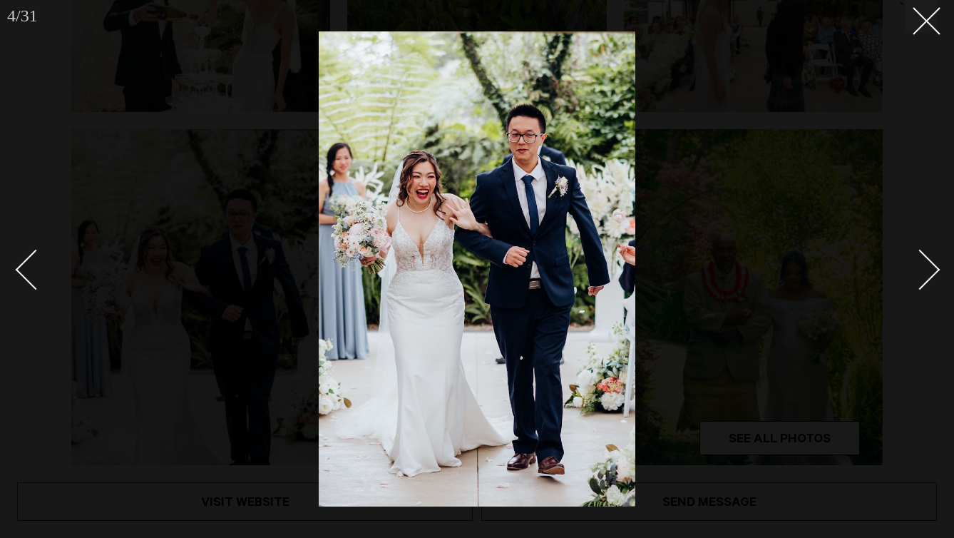
click at [930, 275] on link at bounding box center [912, 268] width 50 height 71
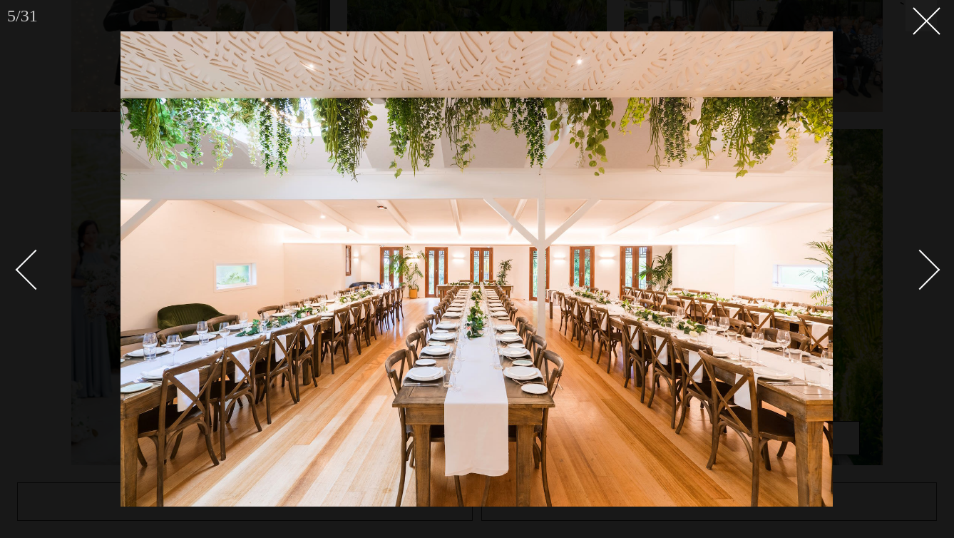
click at [930, 275] on link at bounding box center [912, 268] width 50 height 71
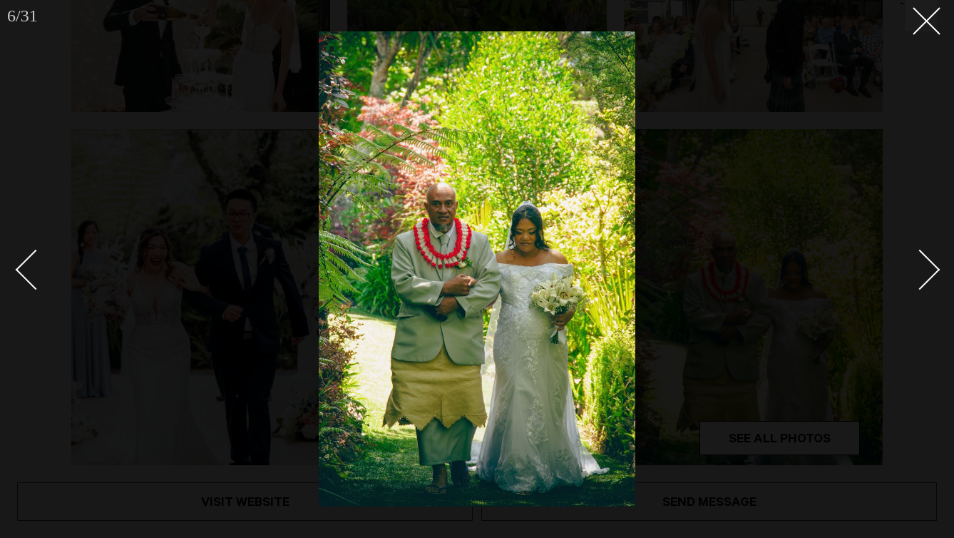
click at [930, 275] on link at bounding box center [912, 268] width 50 height 71
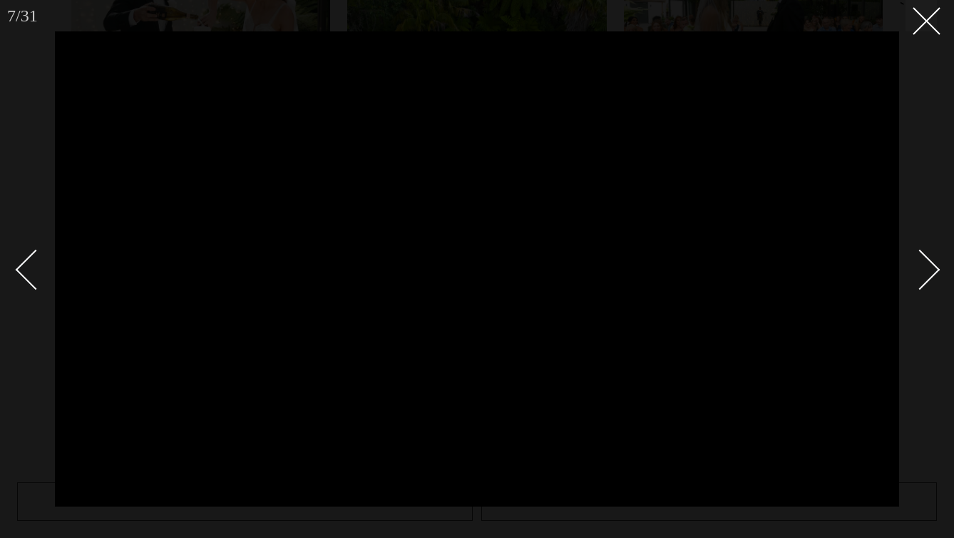
click at [930, 275] on link at bounding box center [912, 268] width 50 height 71
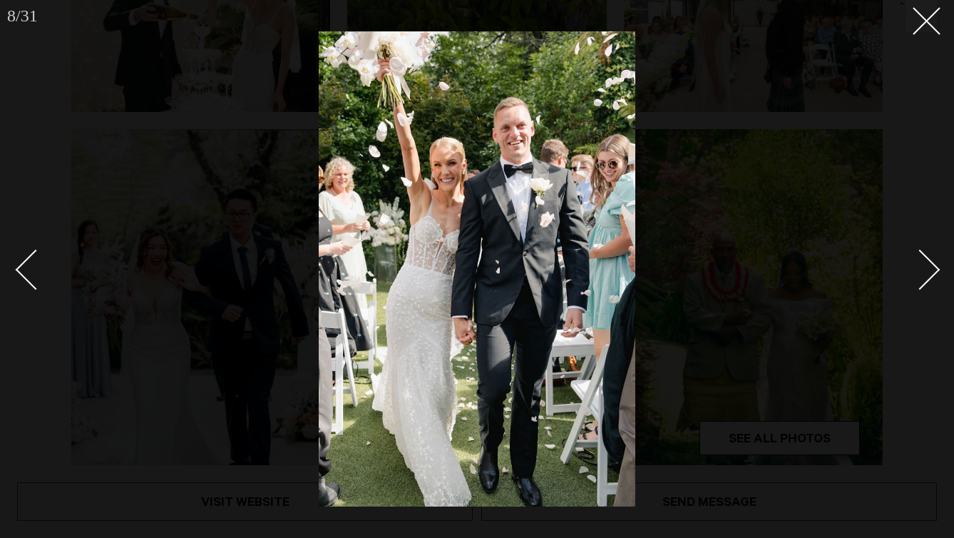
click at [930, 275] on link at bounding box center [912, 268] width 50 height 71
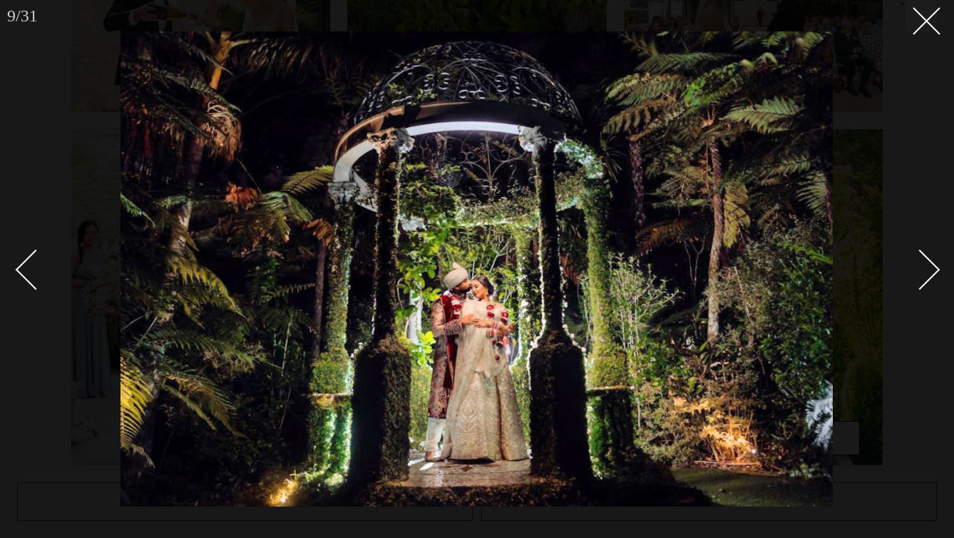
click at [930, 275] on link at bounding box center [912, 268] width 50 height 71
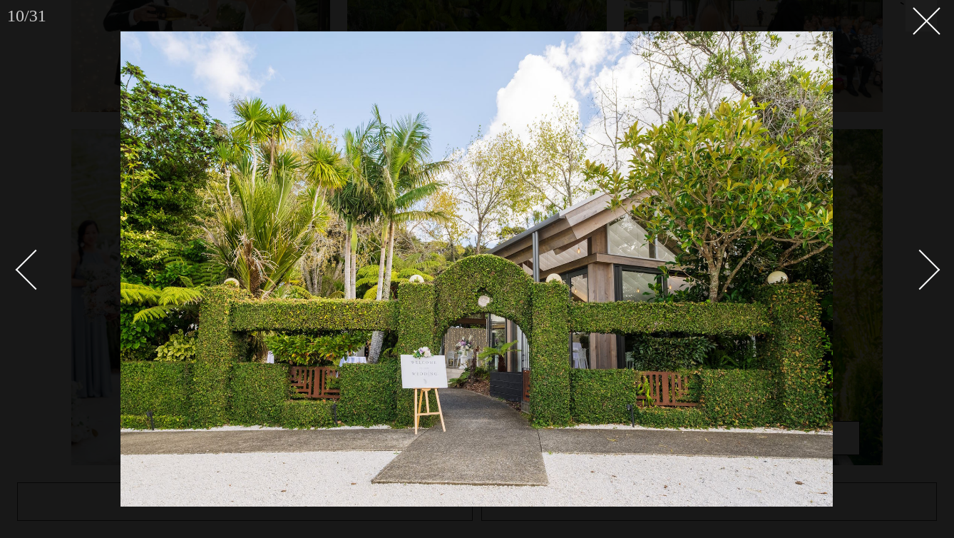
click at [930, 275] on link at bounding box center [912, 268] width 50 height 71
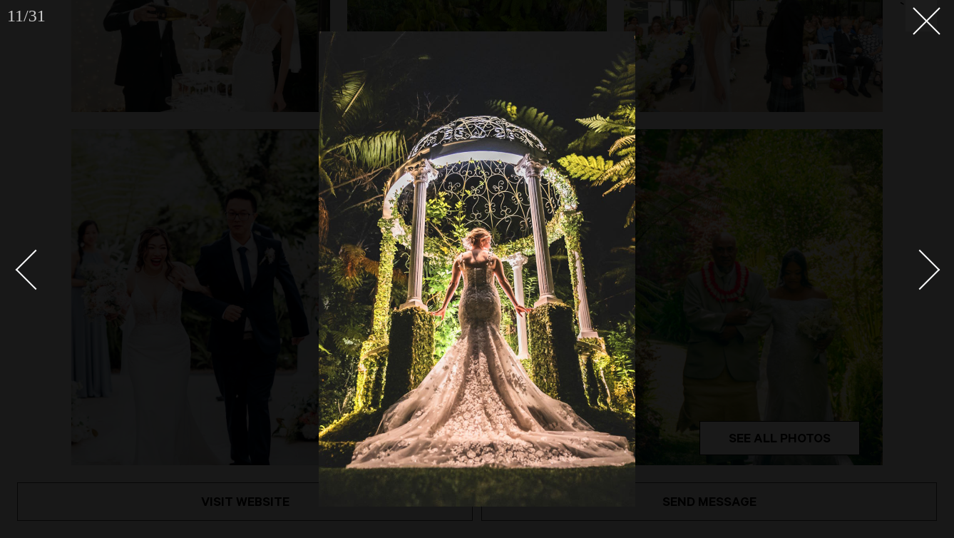
click at [930, 275] on link at bounding box center [912, 268] width 50 height 71
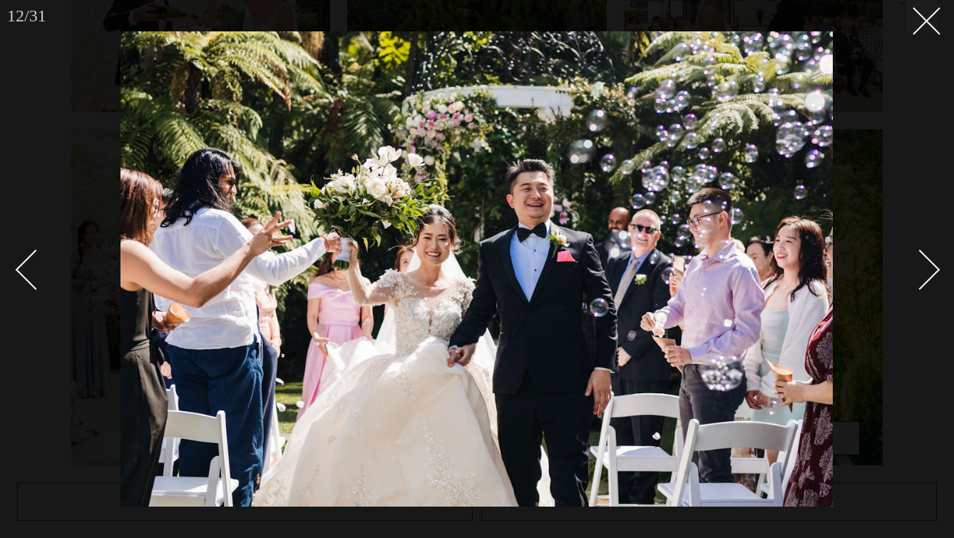
click at [930, 275] on link at bounding box center [912, 268] width 50 height 71
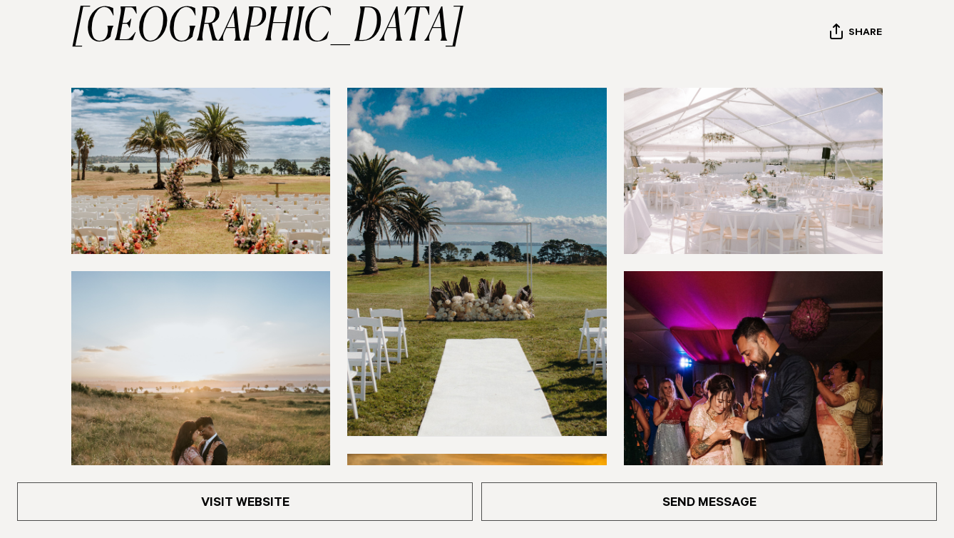
scroll to position [224, 0]
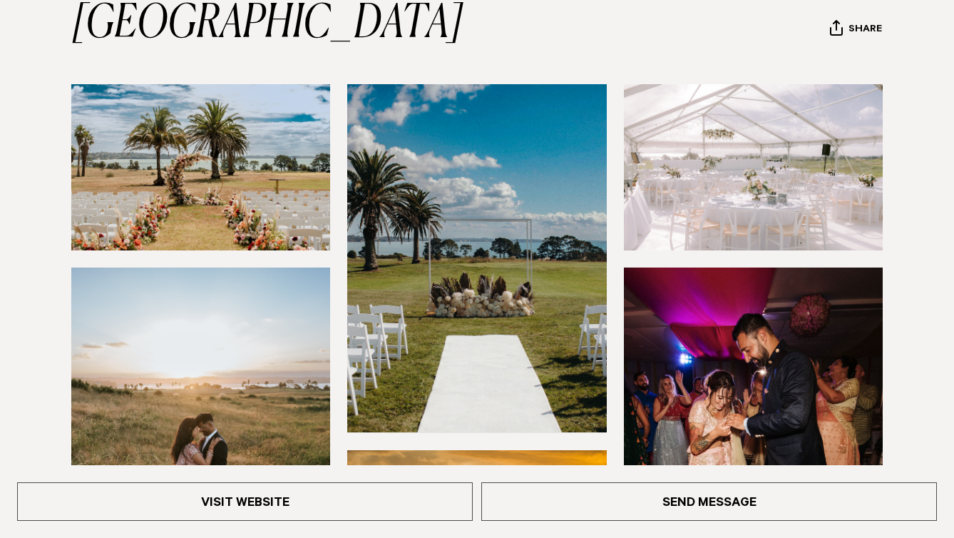
click at [264, 245] on img at bounding box center [200, 167] width 259 height 166
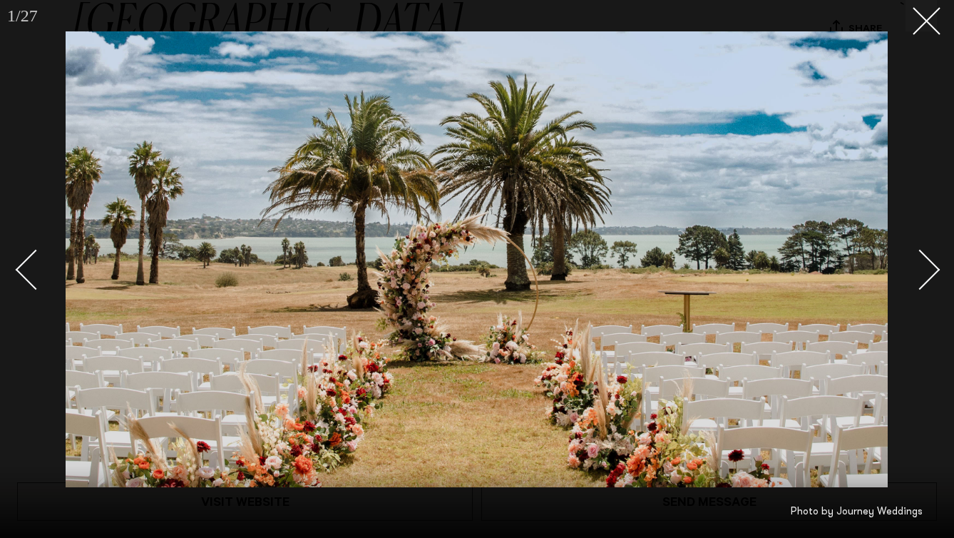
click at [924, 275] on div "Next slide" at bounding box center [920, 270] width 41 height 41
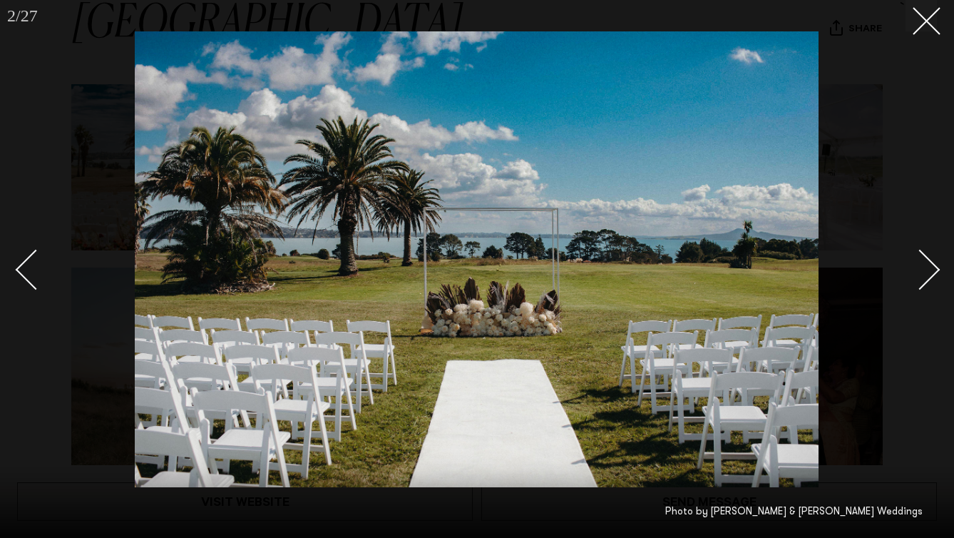
click at [924, 275] on div "Next slide" at bounding box center [920, 270] width 41 height 41
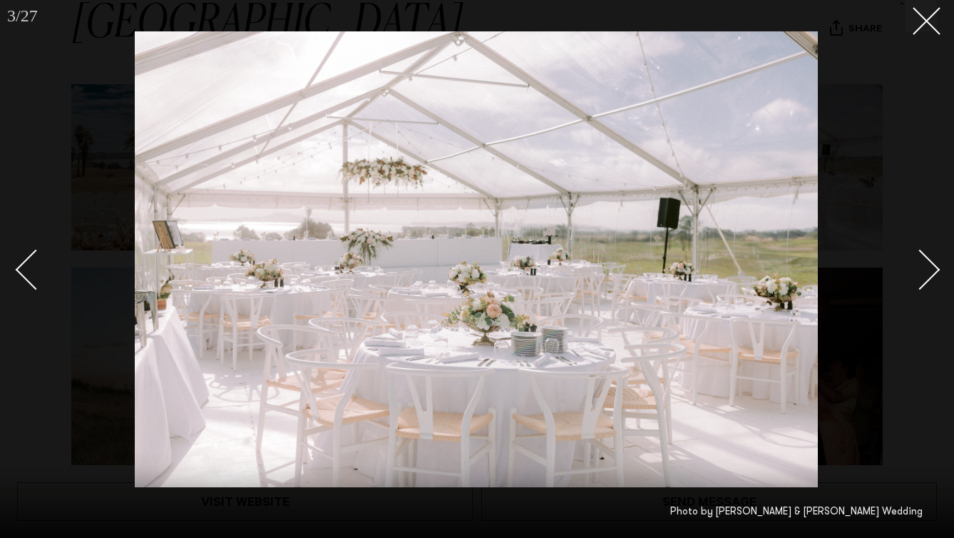
click at [924, 275] on div "Next slide" at bounding box center [920, 270] width 41 height 41
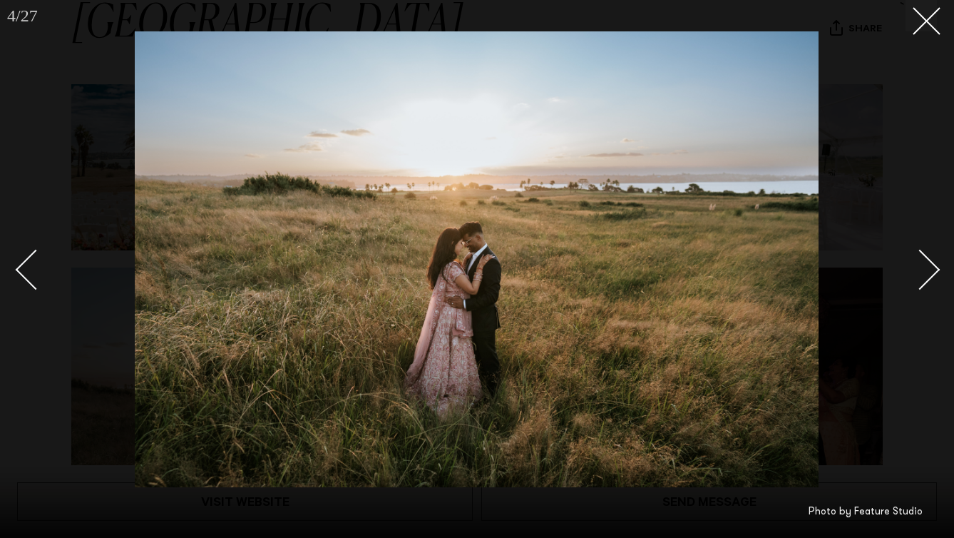
click at [924, 275] on div "Next slide" at bounding box center [920, 270] width 41 height 41
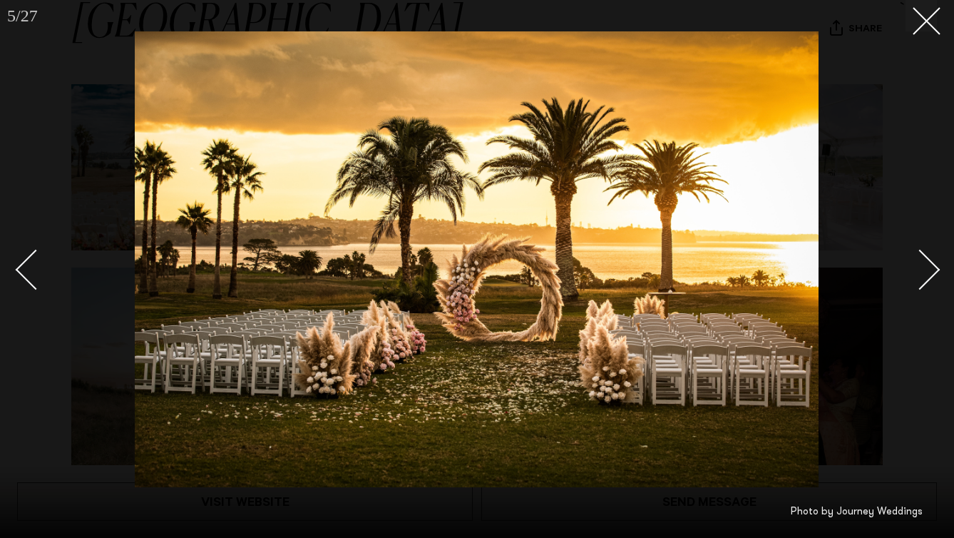
click at [924, 275] on div "Next slide" at bounding box center [920, 270] width 41 height 41
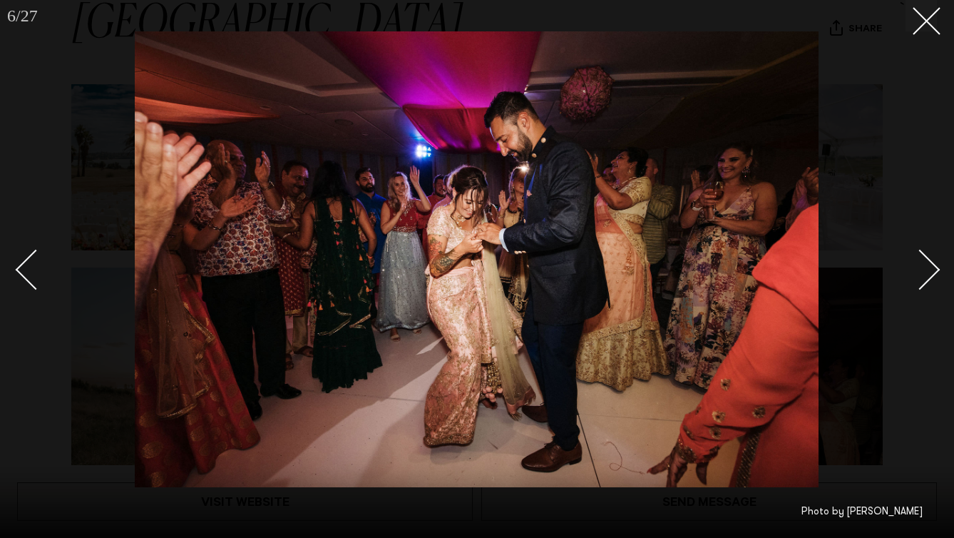
click at [924, 275] on div "Next slide" at bounding box center [920, 270] width 41 height 41
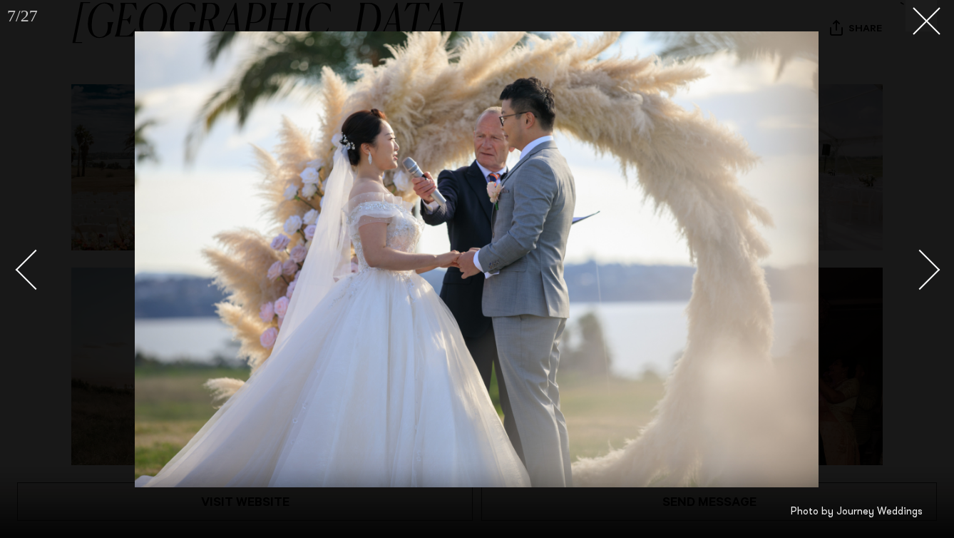
click at [924, 275] on div "Next slide" at bounding box center [920, 270] width 41 height 41
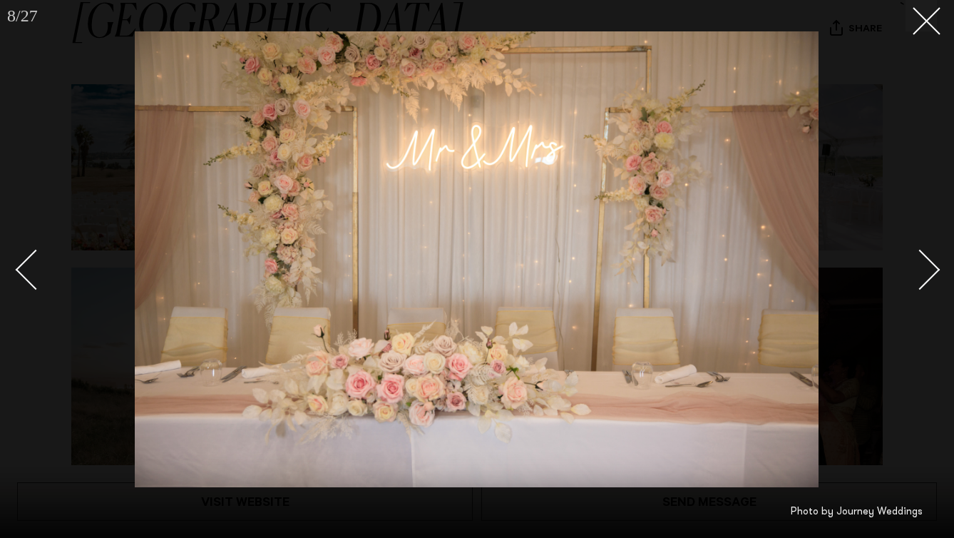
click at [924, 275] on div "Next slide" at bounding box center [920, 270] width 41 height 41
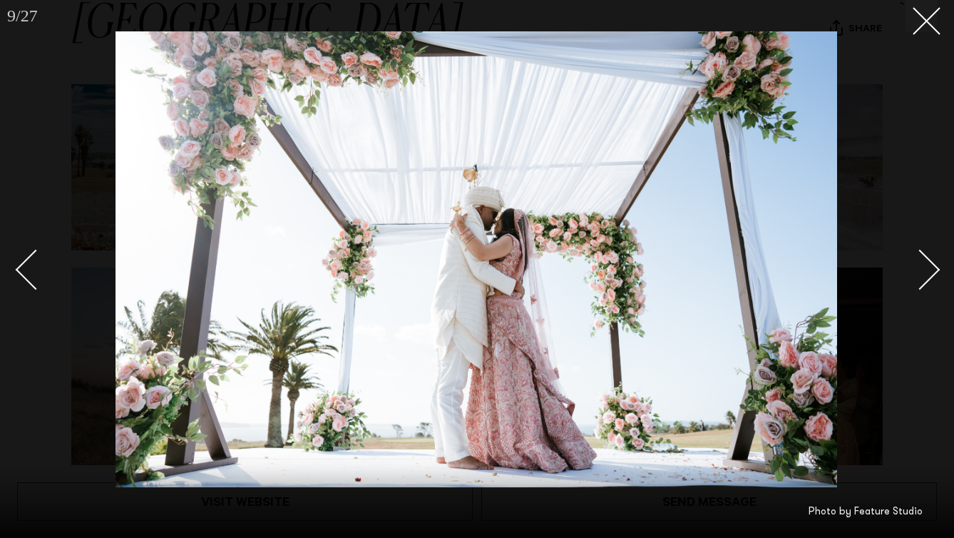
click at [924, 275] on div "Next slide" at bounding box center [920, 270] width 41 height 41
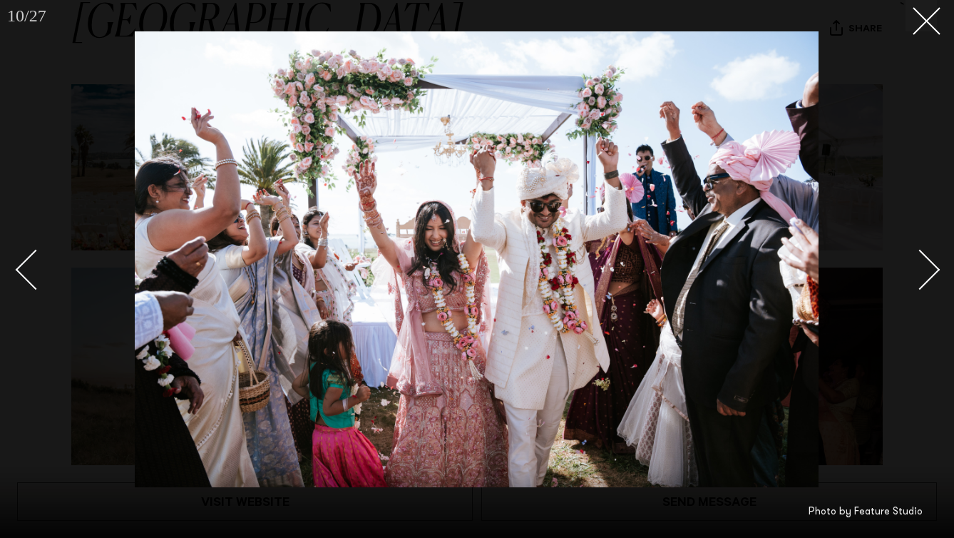
click at [924, 275] on div "Next slide" at bounding box center [920, 270] width 41 height 41
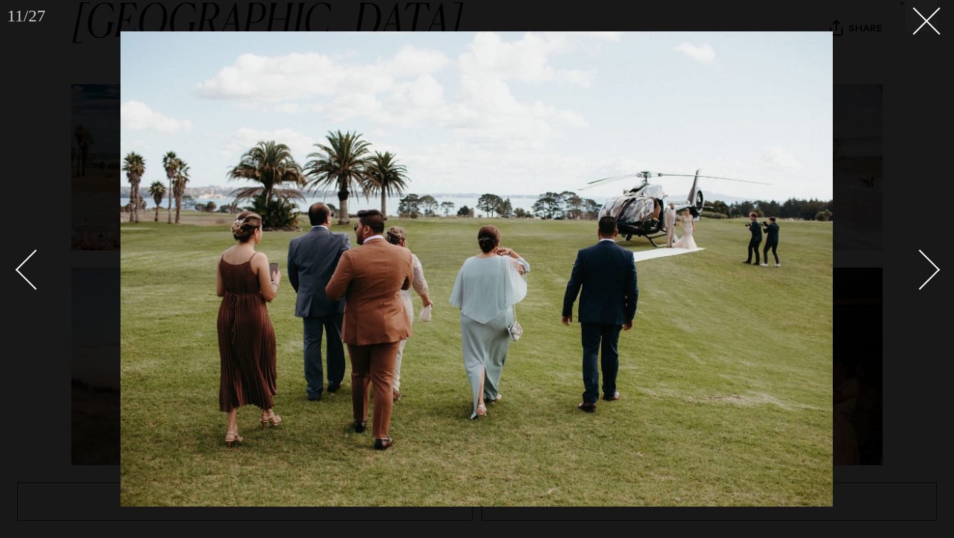
click at [924, 275] on div "Next slide" at bounding box center [920, 270] width 41 height 41
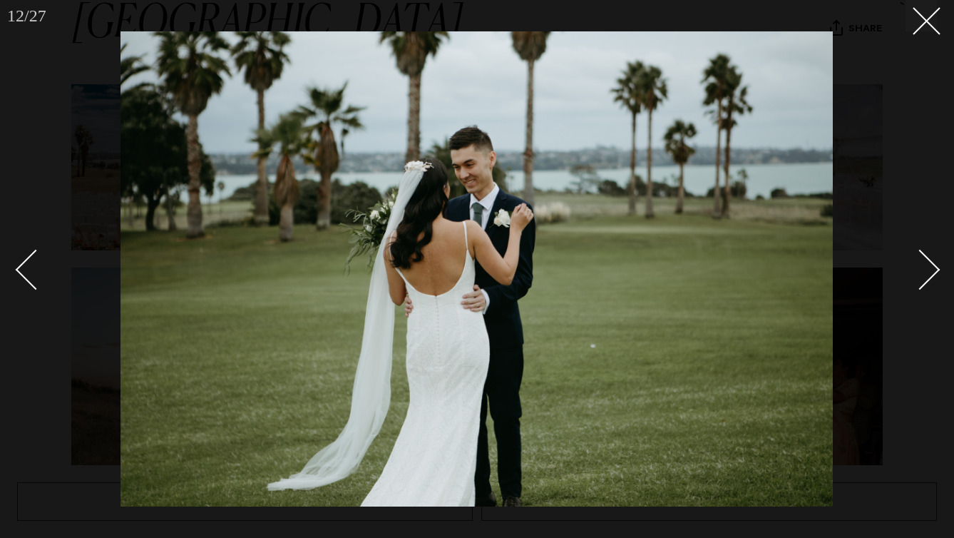
click at [924, 275] on div "Next slide" at bounding box center [920, 270] width 41 height 41
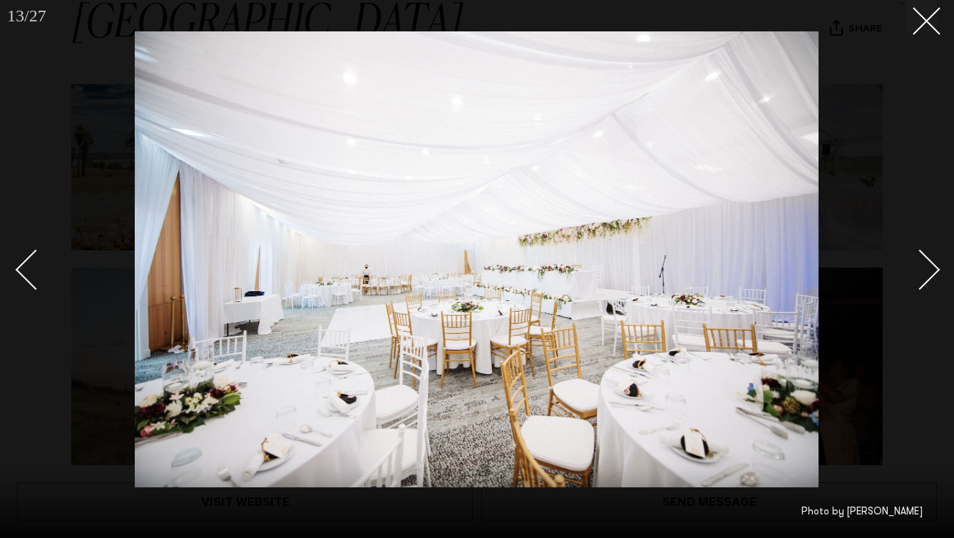
click at [924, 275] on div "Next slide" at bounding box center [920, 270] width 41 height 41
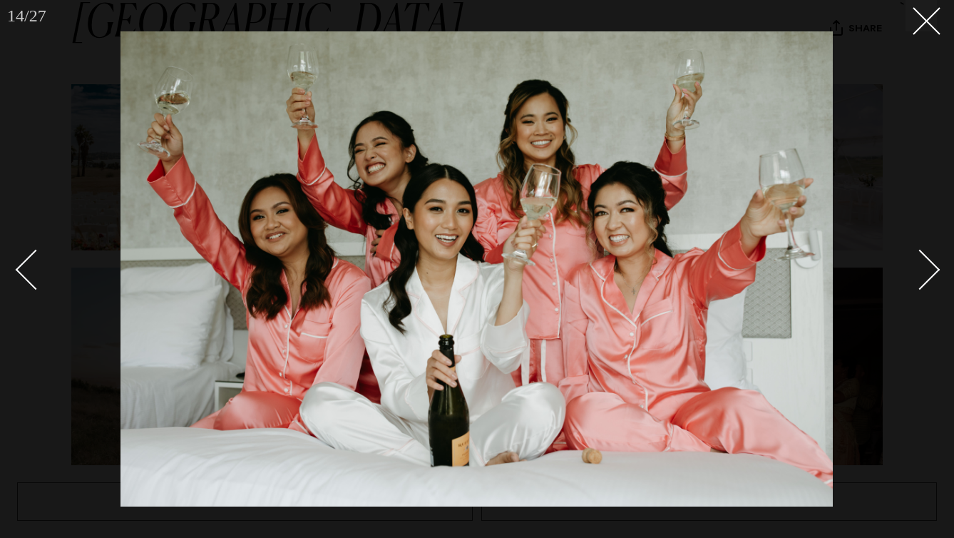
click at [924, 275] on div "Next slide" at bounding box center [920, 270] width 41 height 41
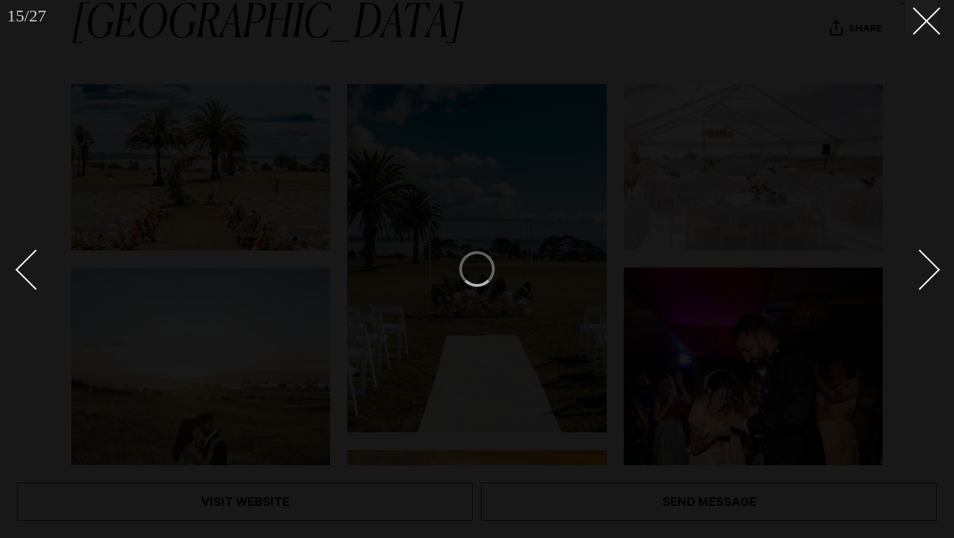
click at [924, 275] on div "Next slide" at bounding box center [920, 270] width 41 height 41
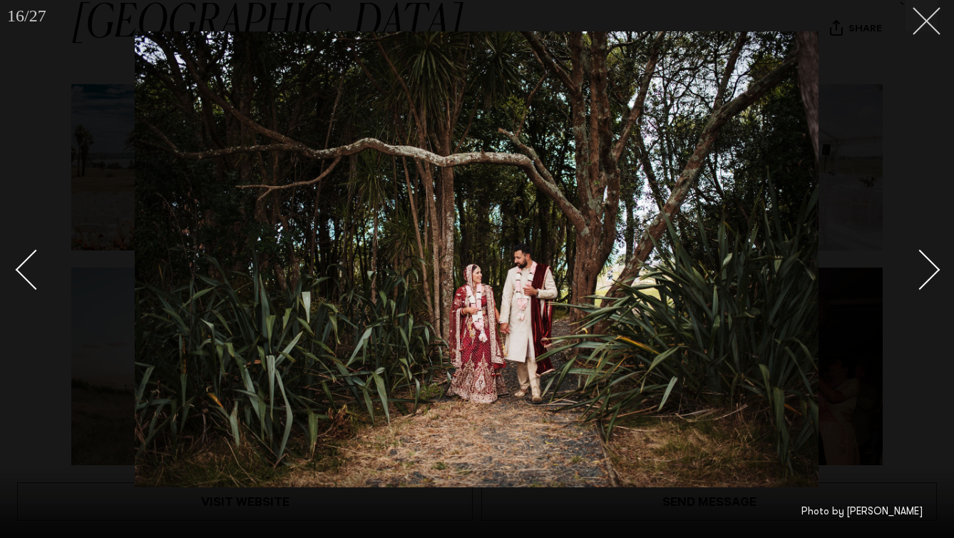
click at [926, 28] on button at bounding box center [921, 15] width 31 height 31
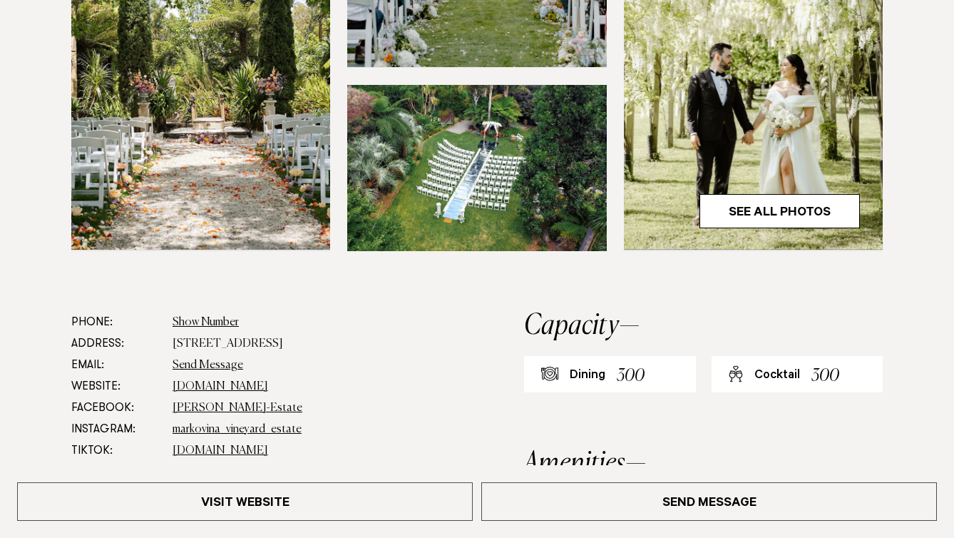
scroll to position [544, 0]
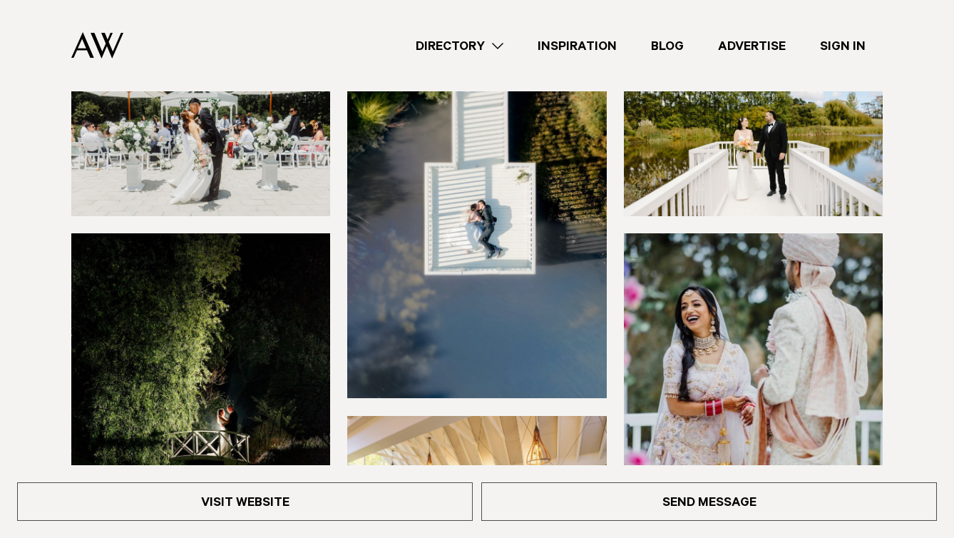
scroll to position [206, 0]
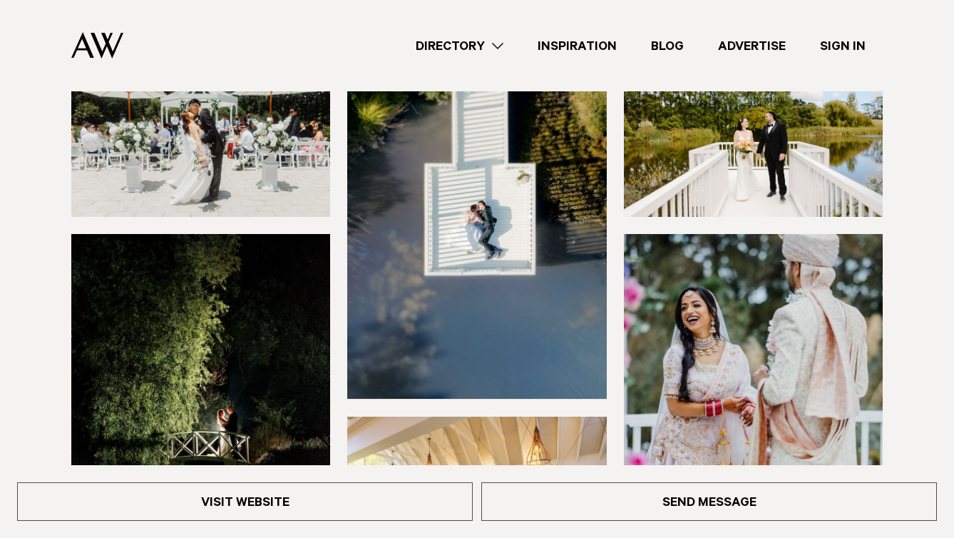
click at [217, 214] on img at bounding box center [200, 134] width 259 height 166
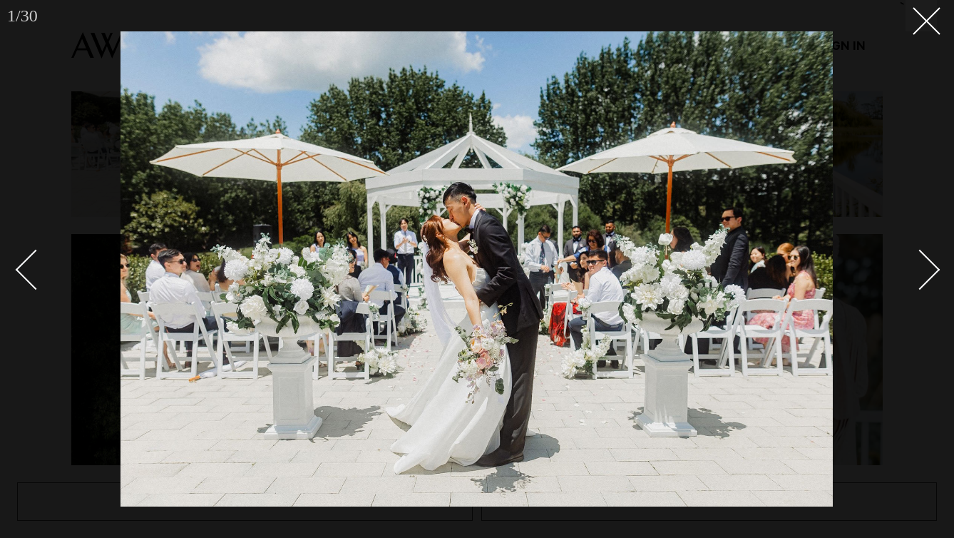
click at [924, 271] on div "Next slide" at bounding box center [920, 270] width 41 height 41
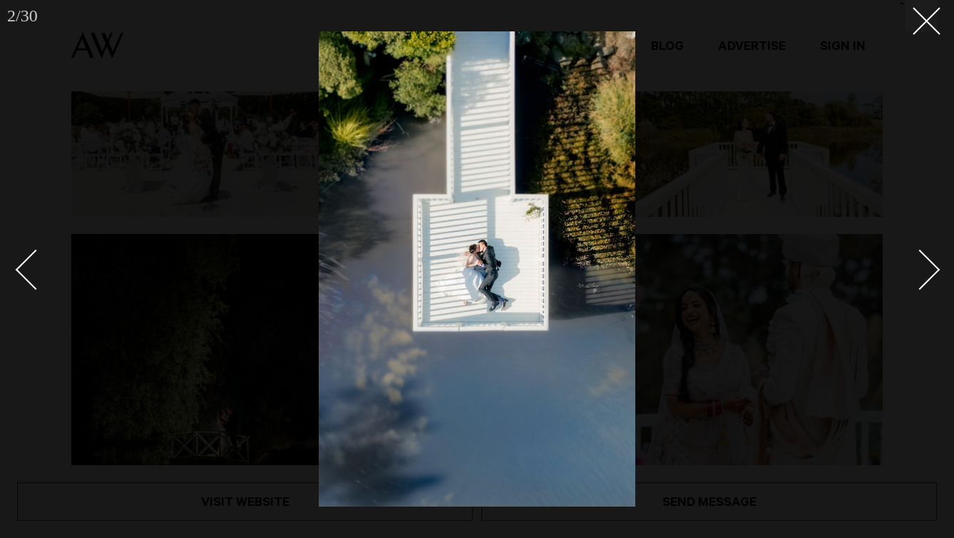
click at [924, 271] on div "Next slide" at bounding box center [920, 270] width 41 height 41
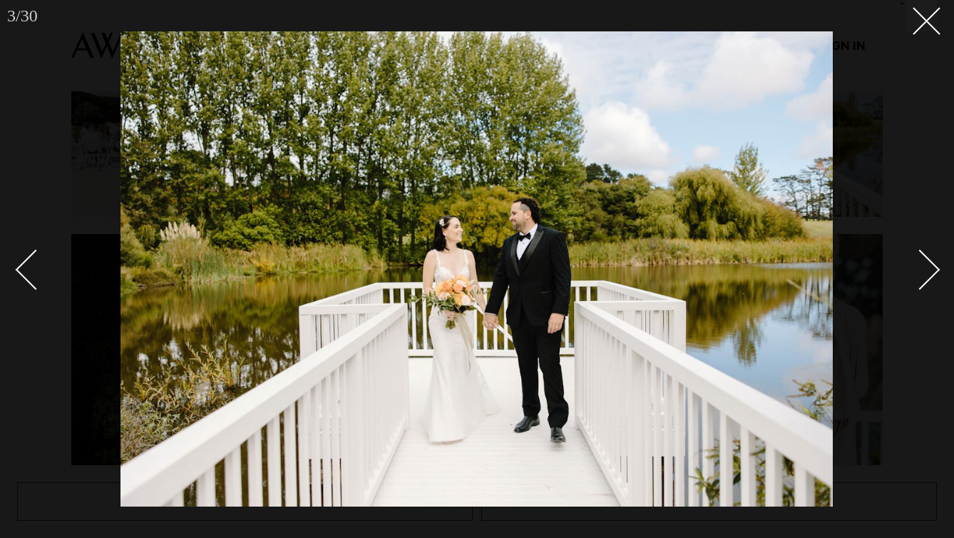
click at [924, 271] on div "Next slide" at bounding box center [920, 270] width 41 height 41
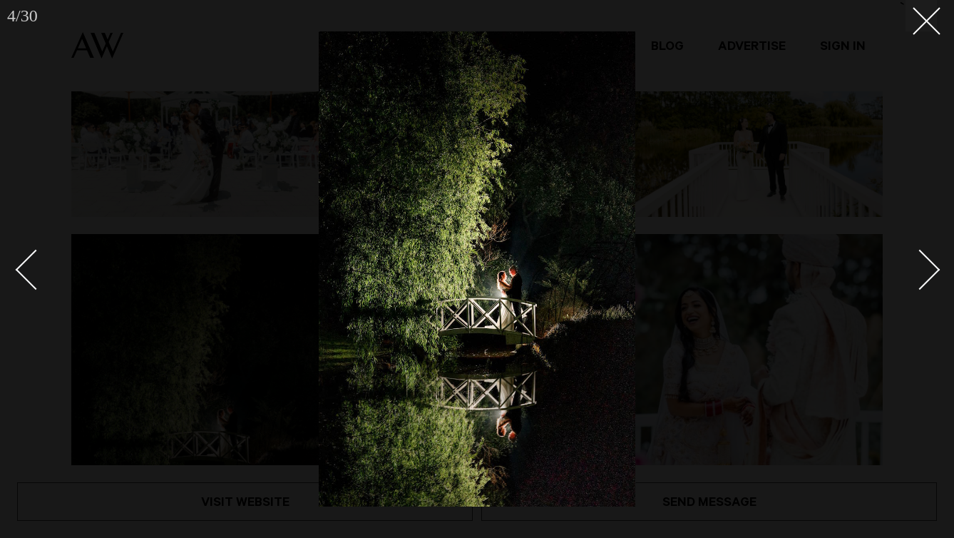
click at [924, 271] on div "Next slide" at bounding box center [920, 270] width 41 height 41
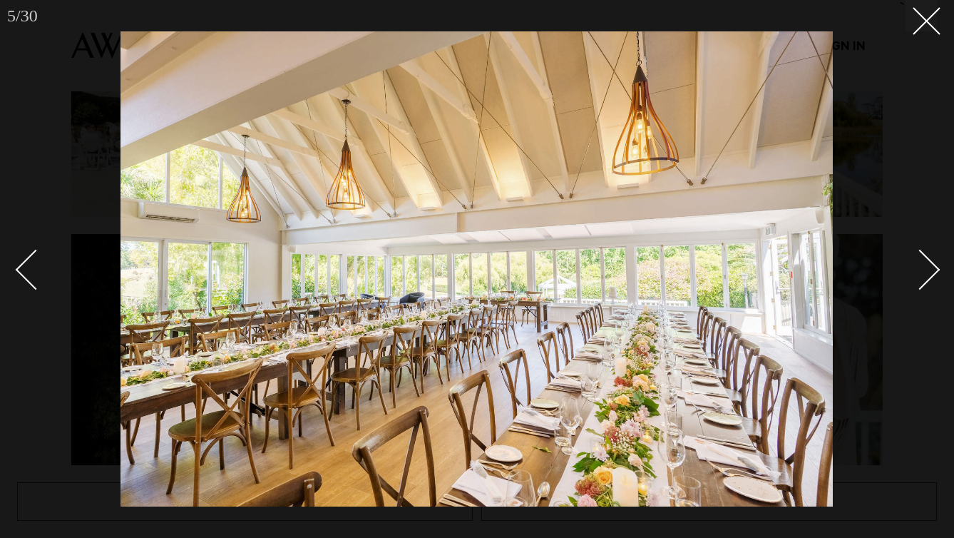
click at [924, 271] on div "Next slide" at bounding box center [920, 270] width 41 height 41
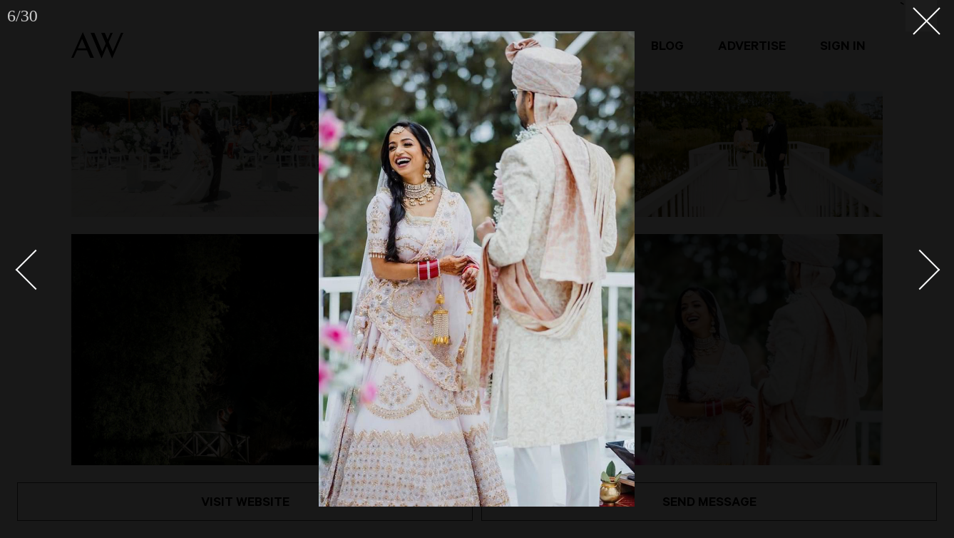
click at [924, 271] on div "Next slide" at bounding box center [920, 270] width 41 height 41
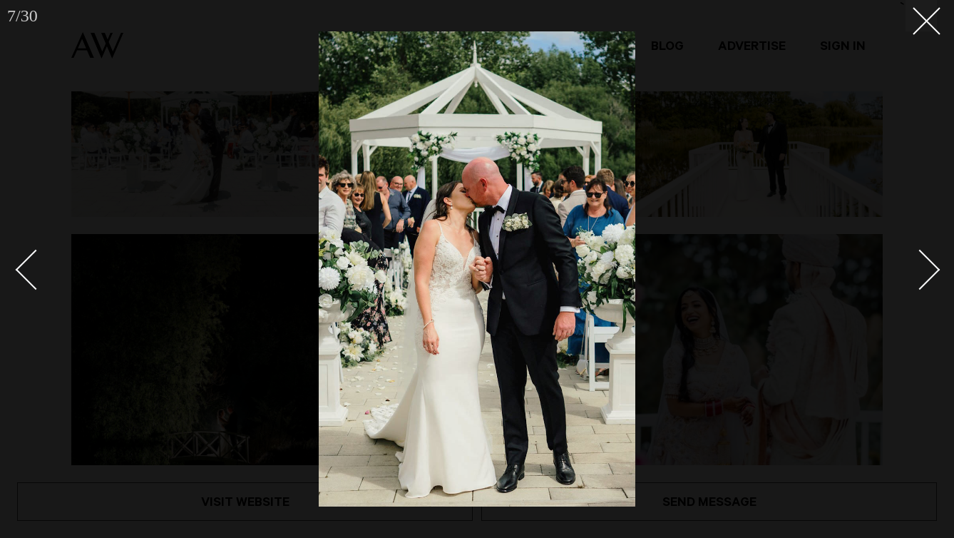
click at [924, 271] on div "Next slide" at bounding box center [920, 270] width 41 height 41
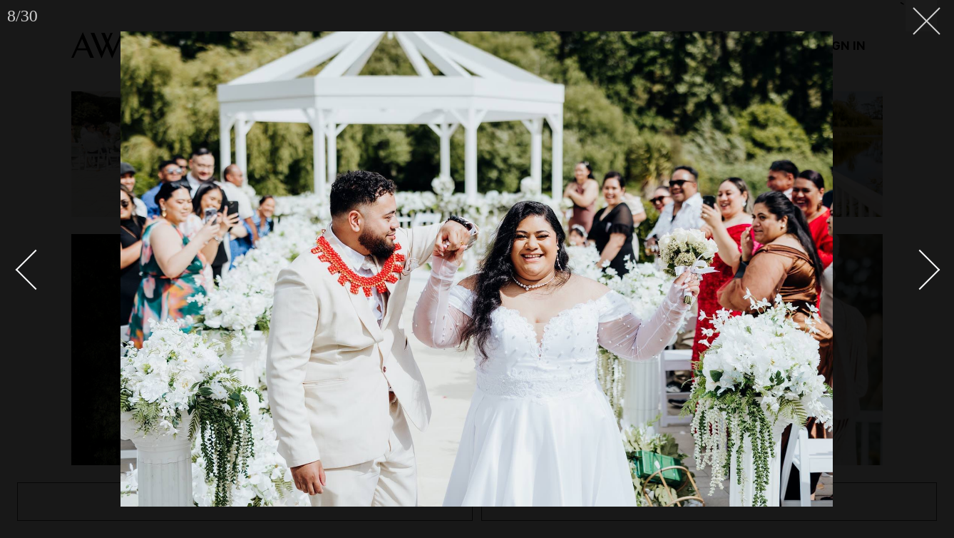
click at [920, 27] on button at bounding box center [921, 15] width 31 height 31
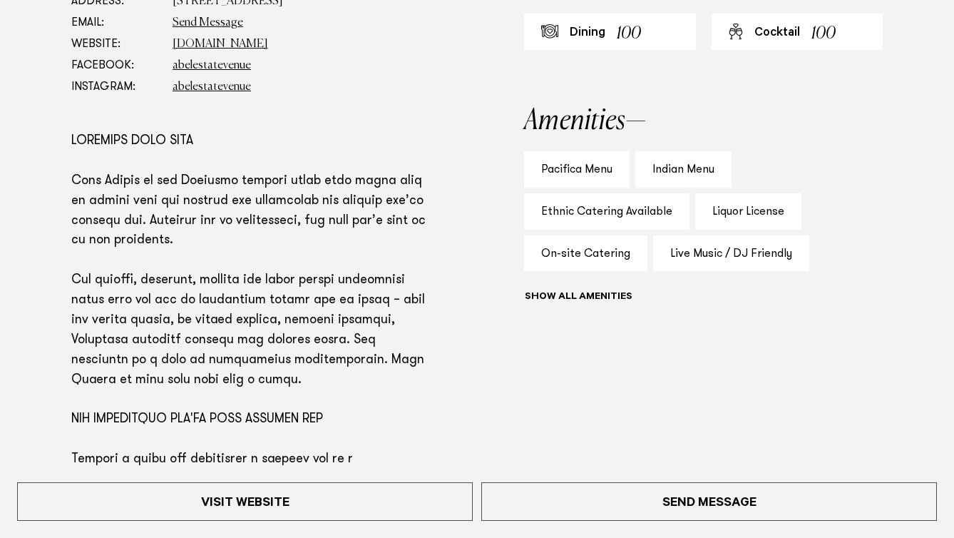
scroll to position [937, 0]
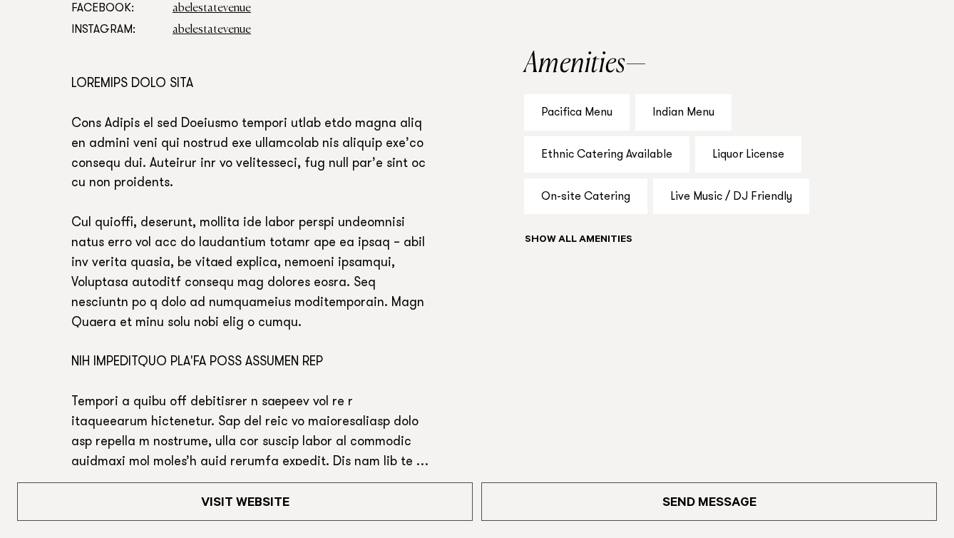
click at [551, 173] on div "Ethnic Catering Available" at bounding box center [606, 154] width 165 height 36
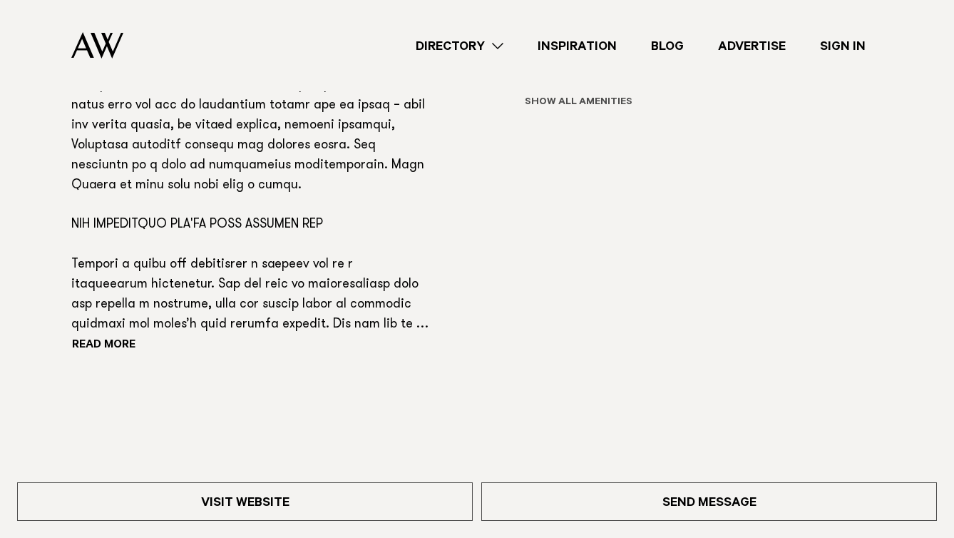
scroll to position [1072, 0]
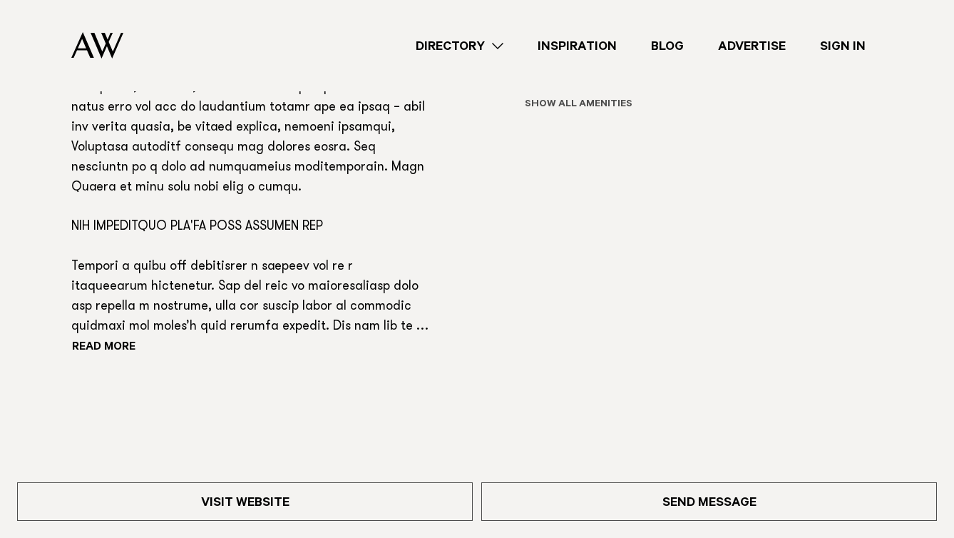
click at [524, 113] on button "Show all" at bounding box center [604, 105] width 161 height 15
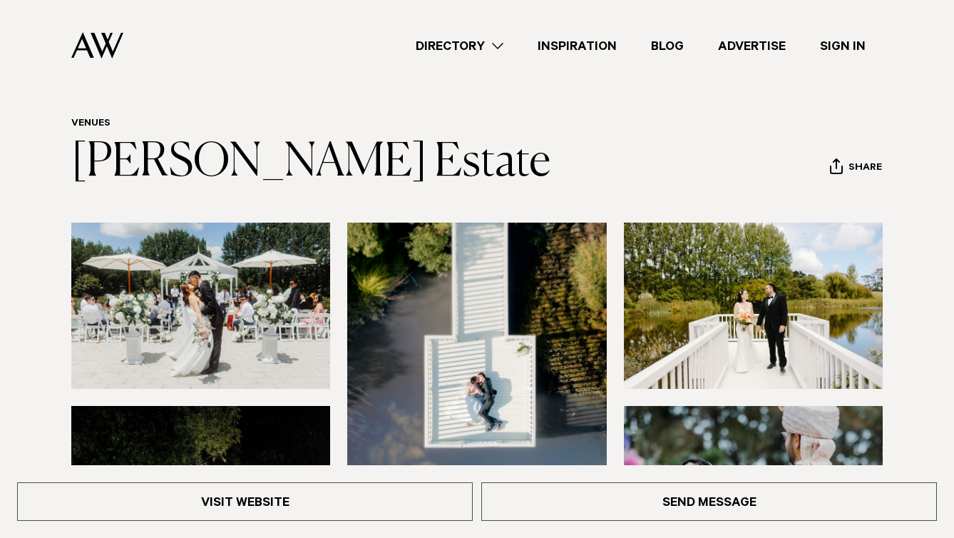
scroll to position [0, 0]
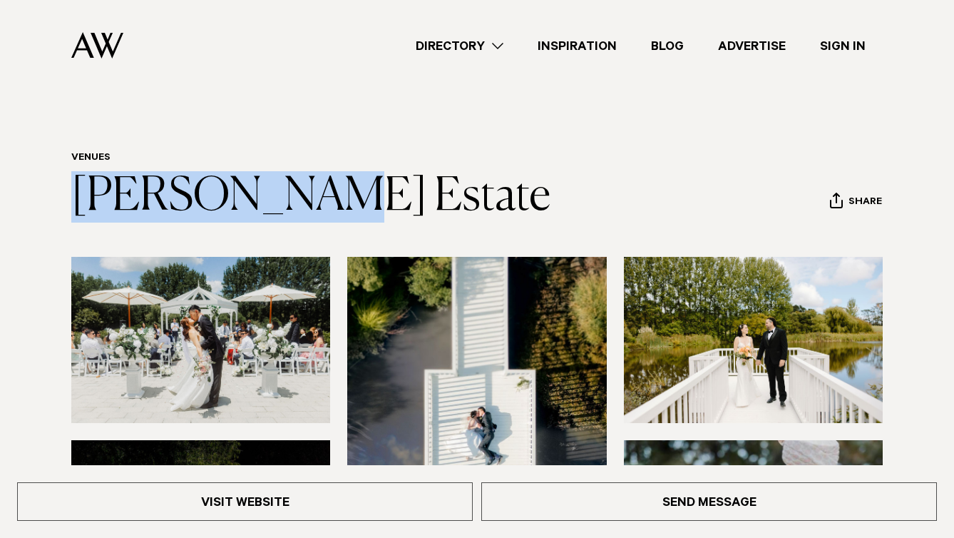
drag, startPoint x: 359, startPoint y: 243, endPoint x: 83, endPoint y: 235, distance: 276.0
click at [83, 222] on div "Venues Abel Estate Share Copy Link Email twitter" at bounding box center [476, 187] width 931 height 71
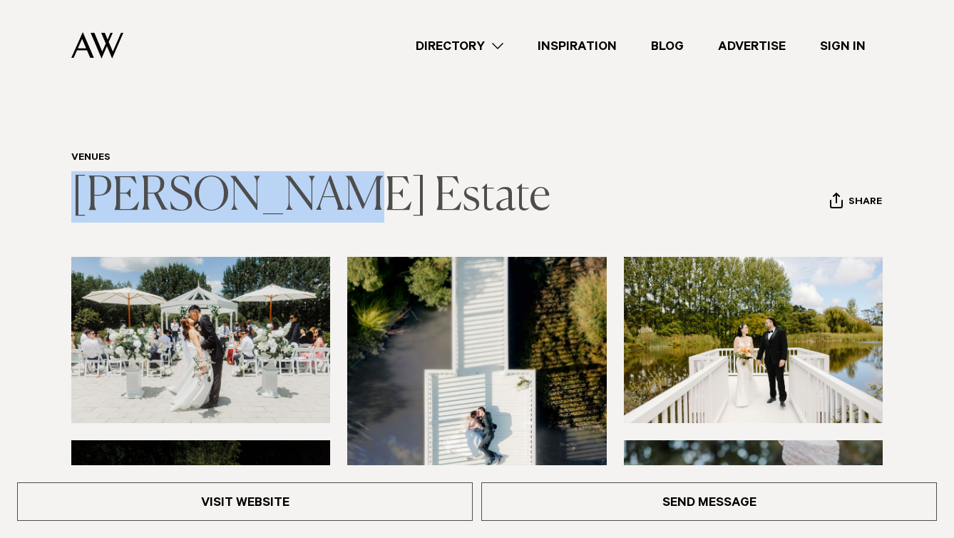
copy link "[PERSON_NAME] Estate"
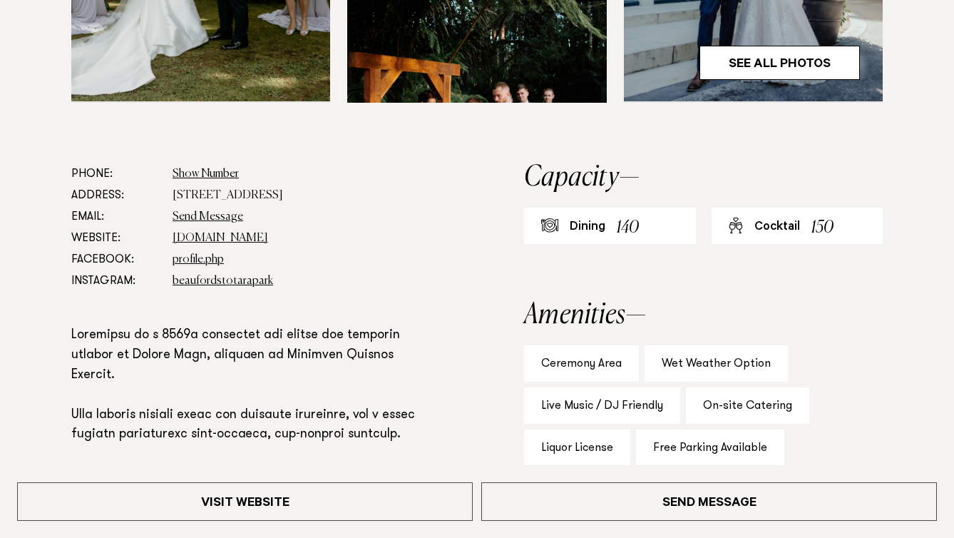
scroll to position [740, 0]
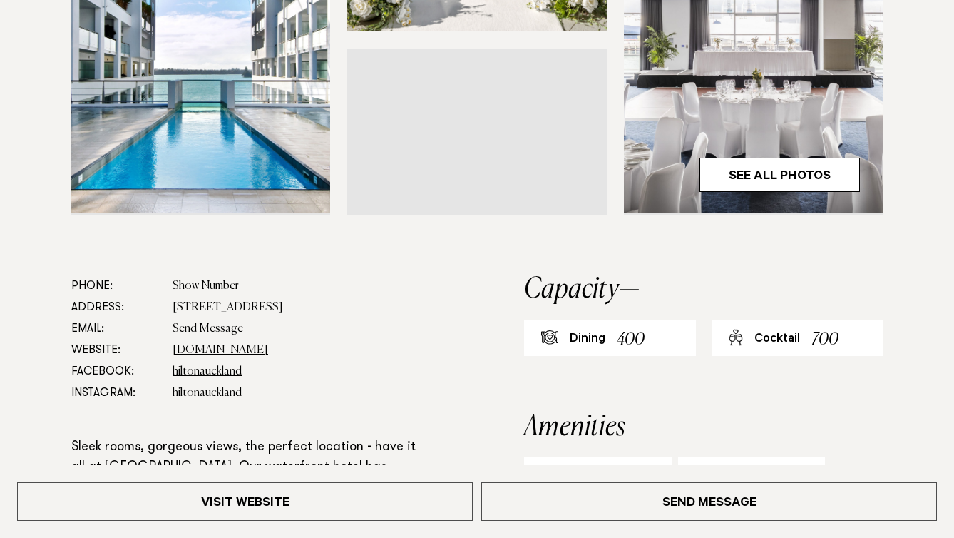
scroll to position [576, 0]
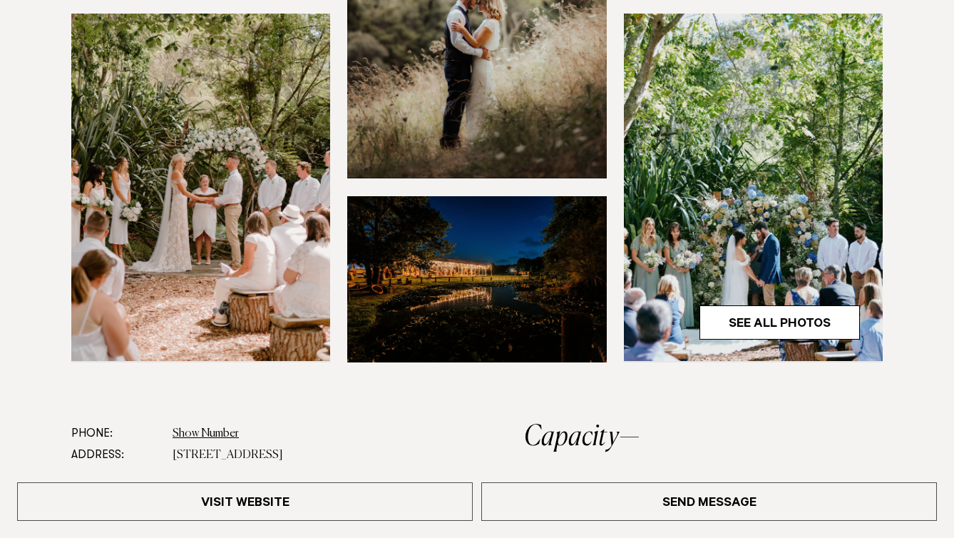
scroll to position [446, 0]
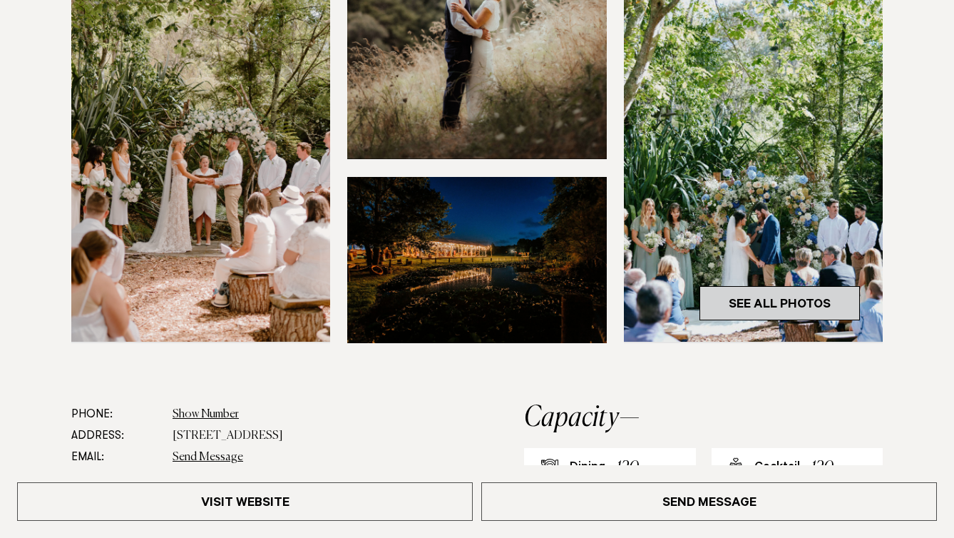
click at [699, 320] on link "See All Photos" at bounding box center [779, 303] width 160 height 34
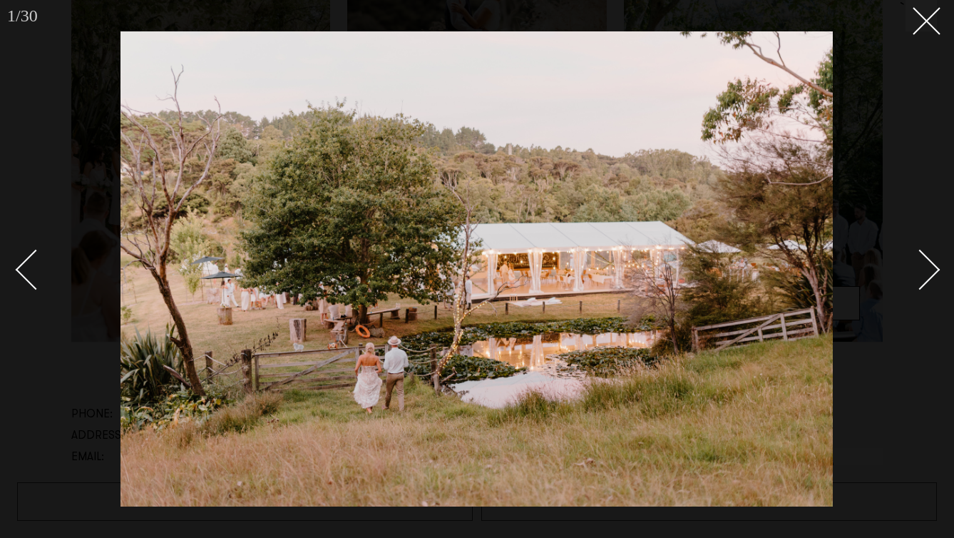
click at [920, 275] on div "Next slide" at bounding box center [920, 270] width 41 height 41
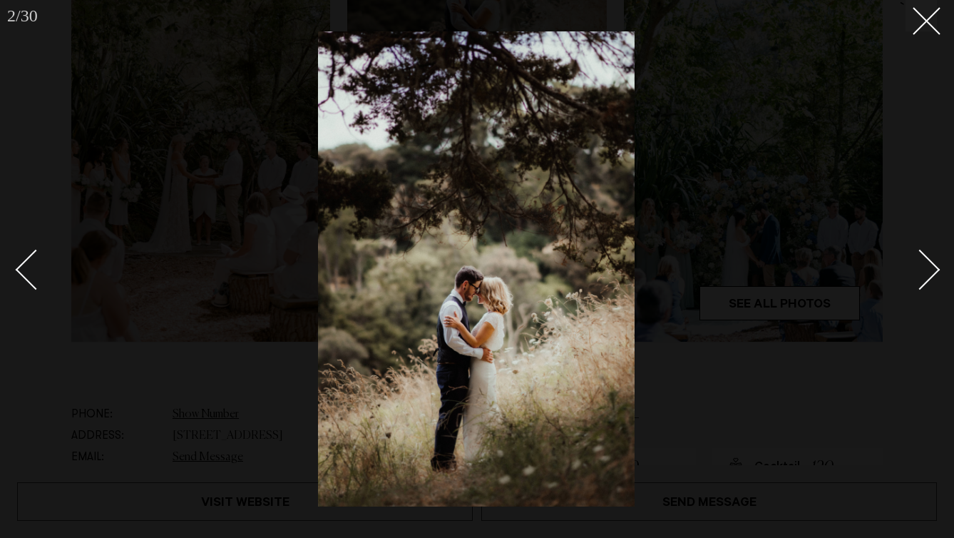
click at [920, 275] on div "Next slide" at bounding box center [920, 270] width 41 height 41
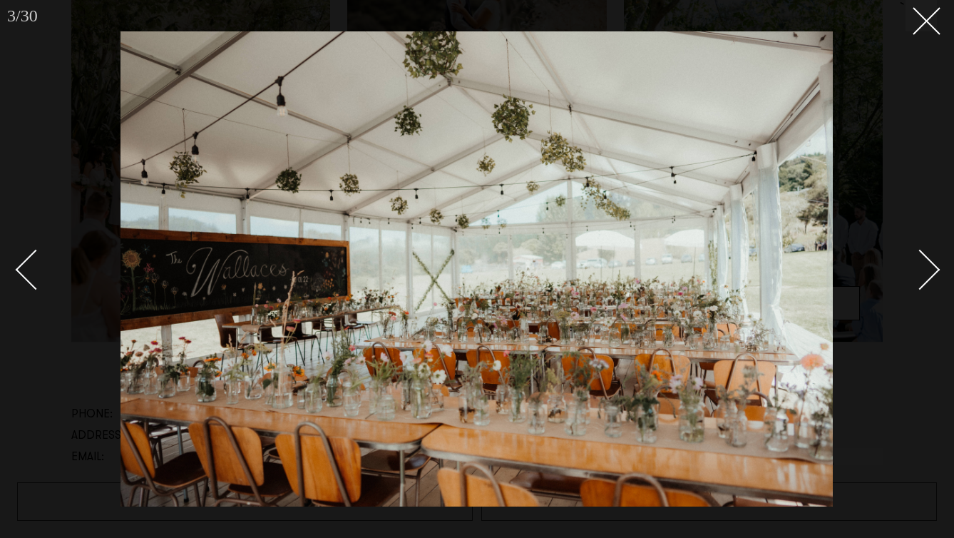
click at [920, 275] on div "Next slide" at bounding box center [920, 270] width 41 height 41
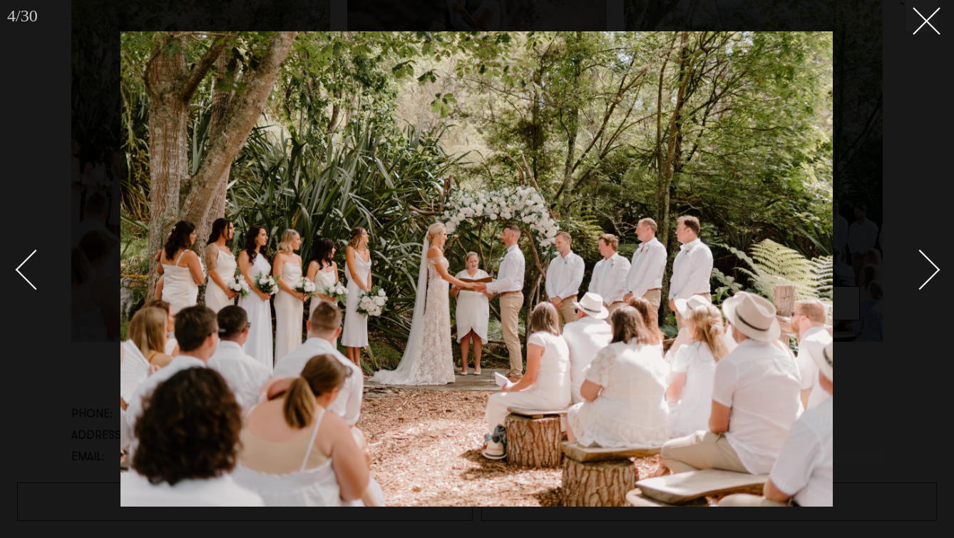
click at [920, 275] on div "Next slide" at bounding box center [920, 270] width 41 height 41
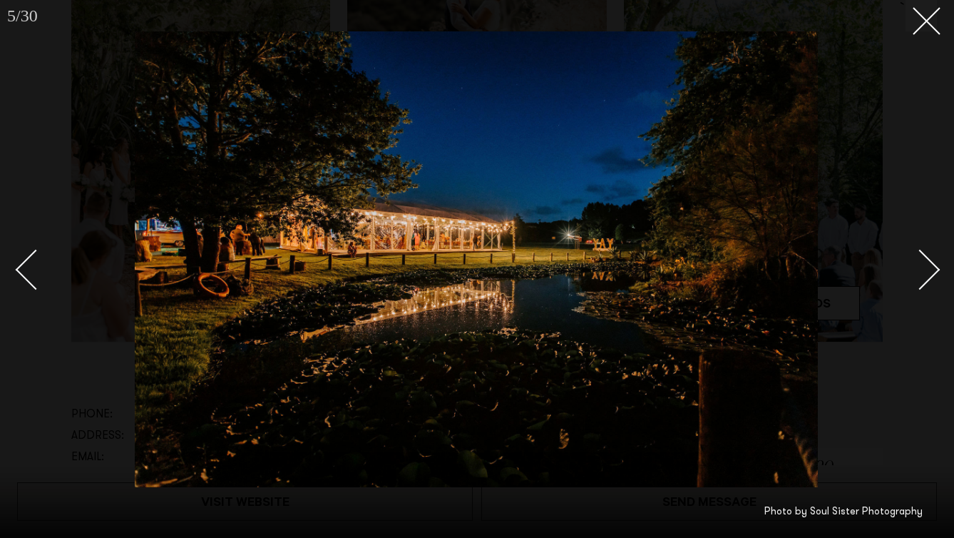
click at [920, 275] on div "Next slide" at bounding box center [920, 270] width 41 height 41
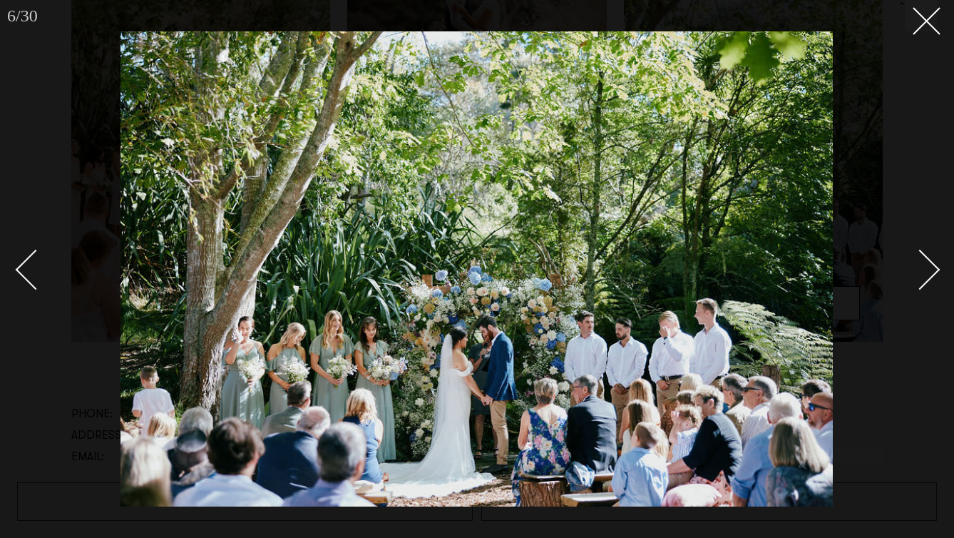
click at [920, 275] on div "Next slide" at bounding box center [920, 270] width 41 height 41
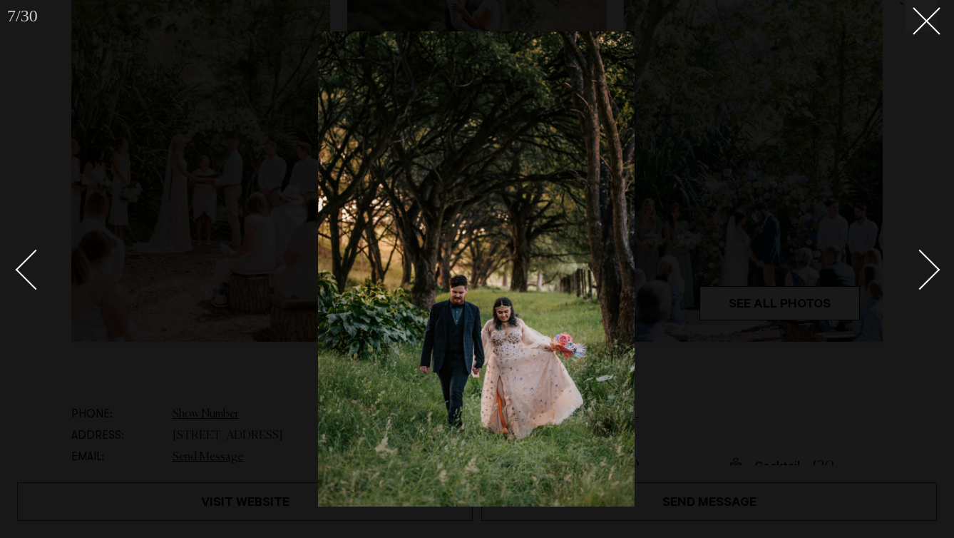
click at [920, 275] on div "Next slide" at bounding box center [920, 270] width 41 height 41
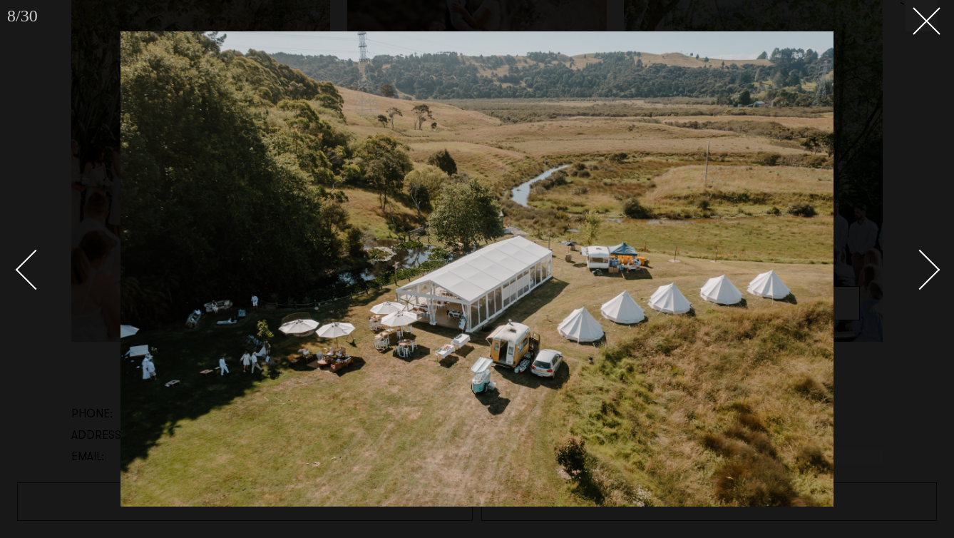
click at [920, 275] on div "Next slide" at bounding box center [920, 270] width 41 height 41
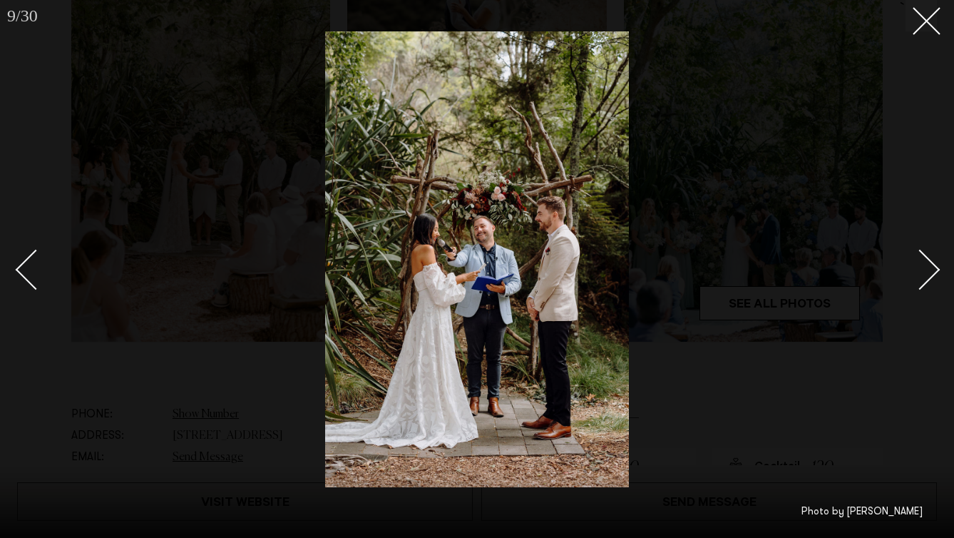
click at [44, 253] on link at bounding box center [42, 268] width 50 height 71
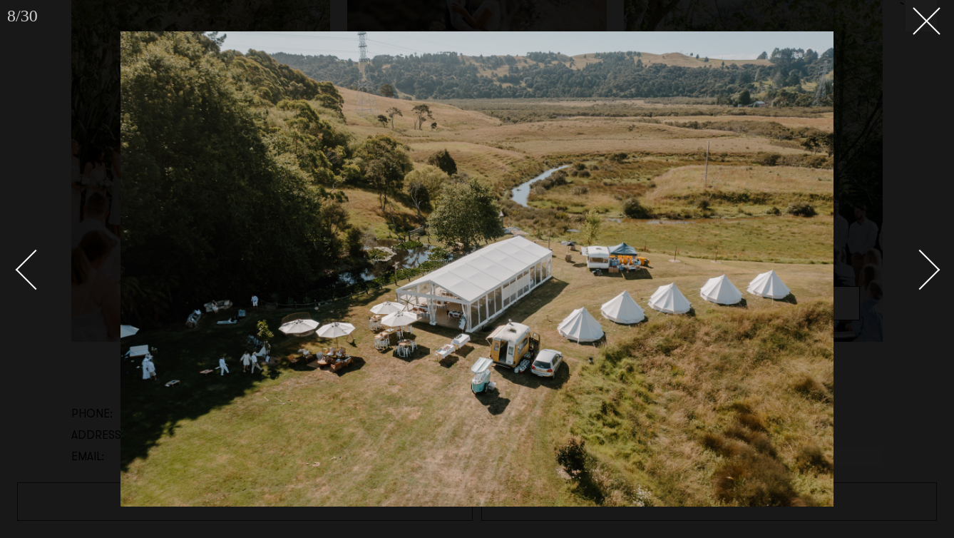
click at [903, 287] on link at bounding box center [912, 268] width 50 height 71
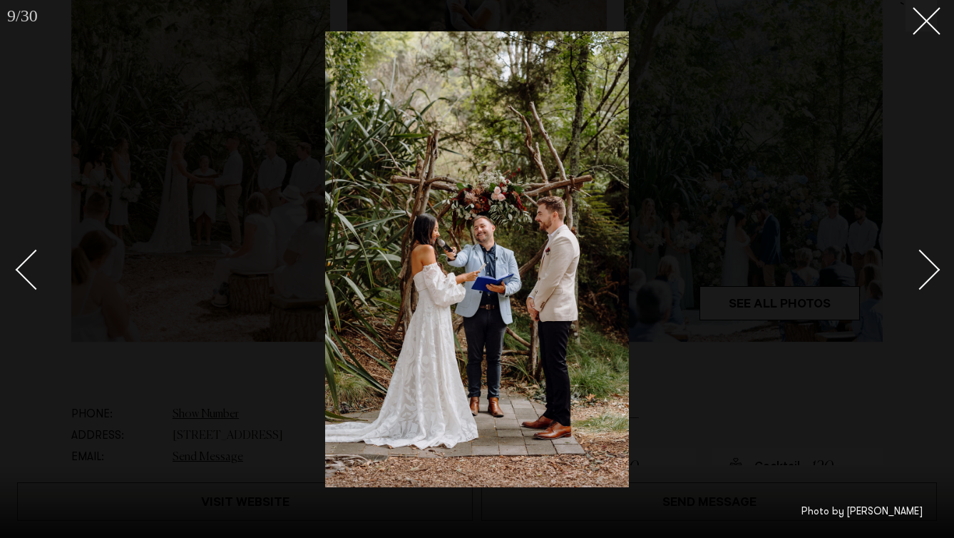
click at [903, 287] on link at bounding box center [912, 268] width 50 height 71
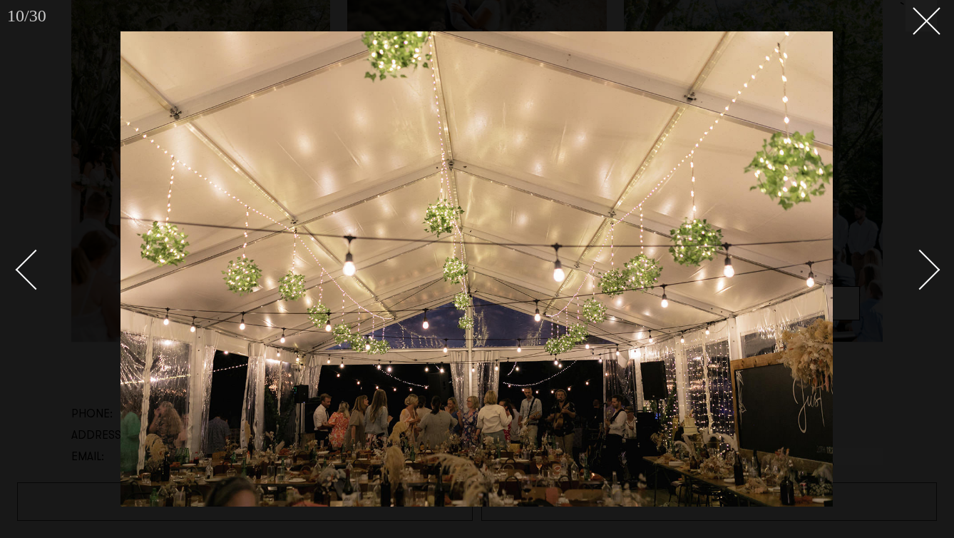
click at [903, 287] on link at bounding box center [912, 268] width 50 height 71
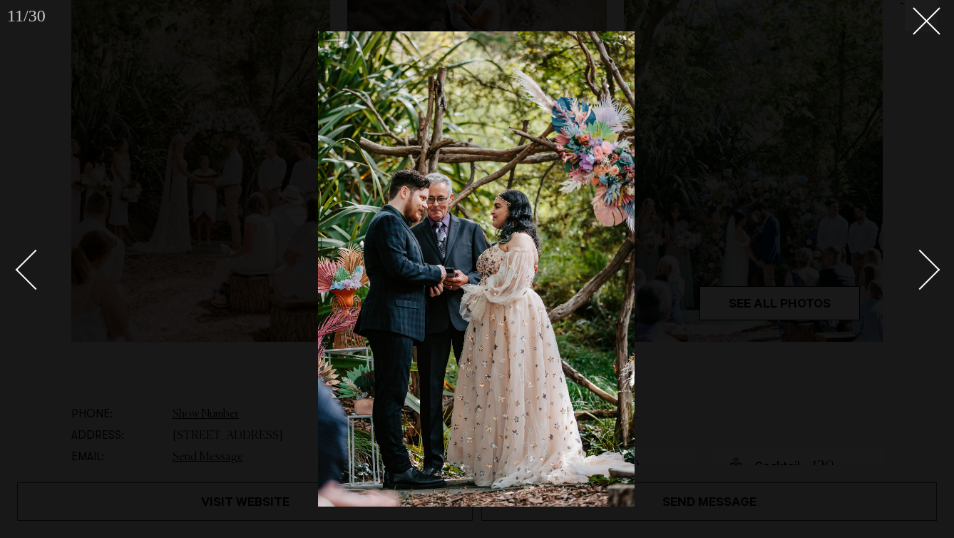
click at [903, 287] on link at bounding box center [912, 268] width 50 height 71
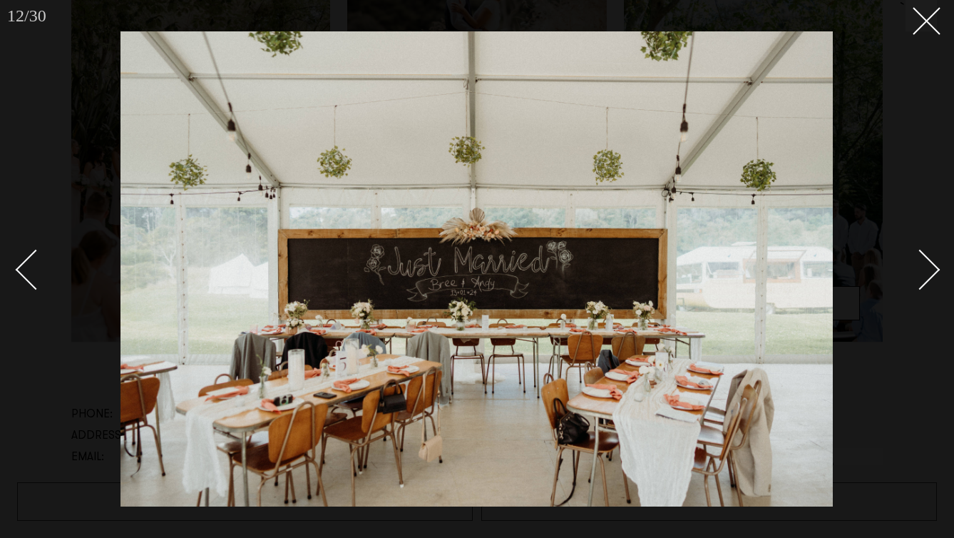
click at [903, 287] on link at bounding box center [912, 268] width 50 height 71
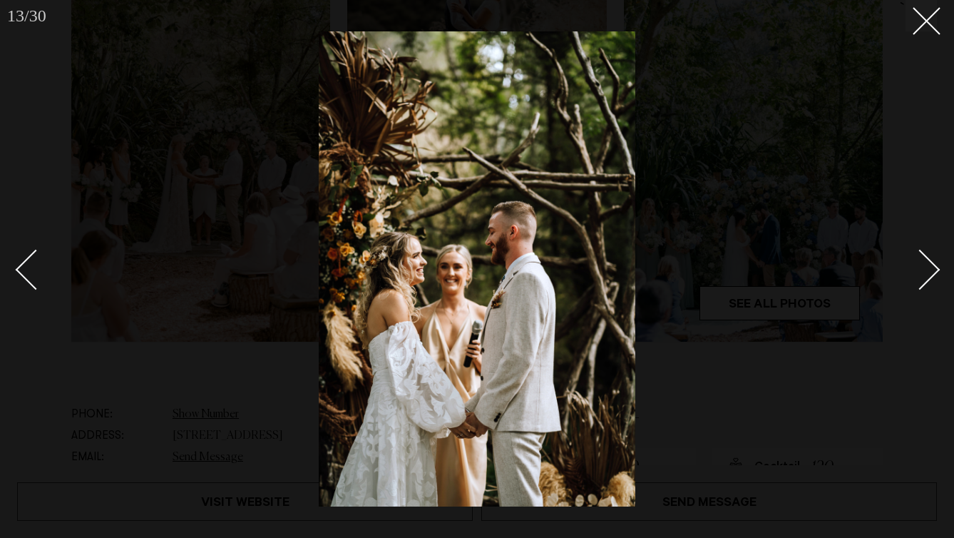
click at [31, 310] on div at bounding box center [477, 269] width 954 height 538
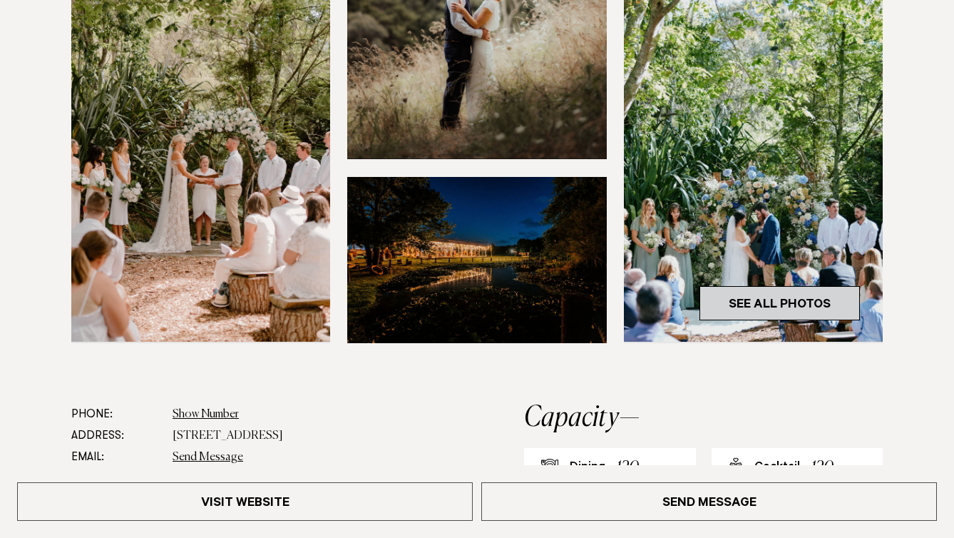
click at [752, 320] on link "See All Photos" at bounding box center [779, 303] width 160 height 34
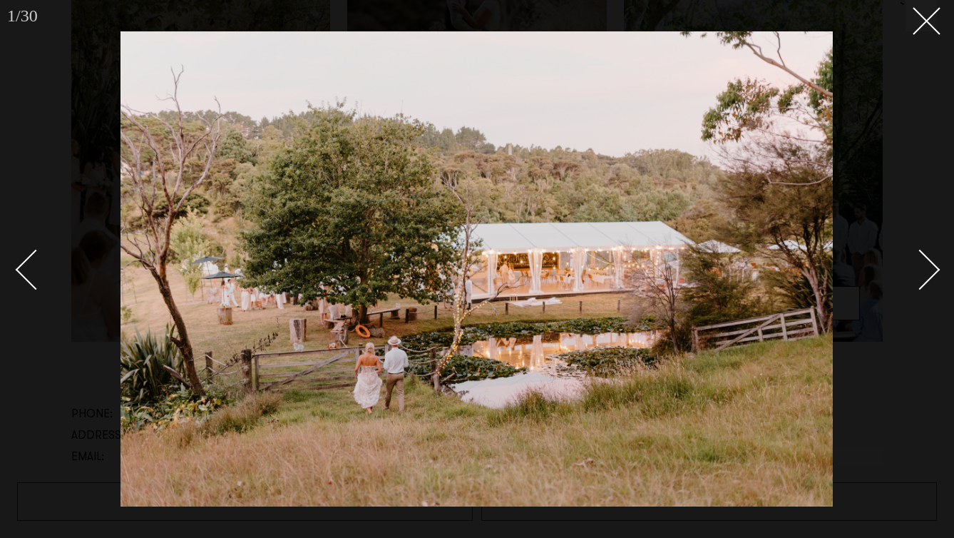
click at [915, 279] on div "Next slide" at bounding box center [920, 270] width 41 height 41
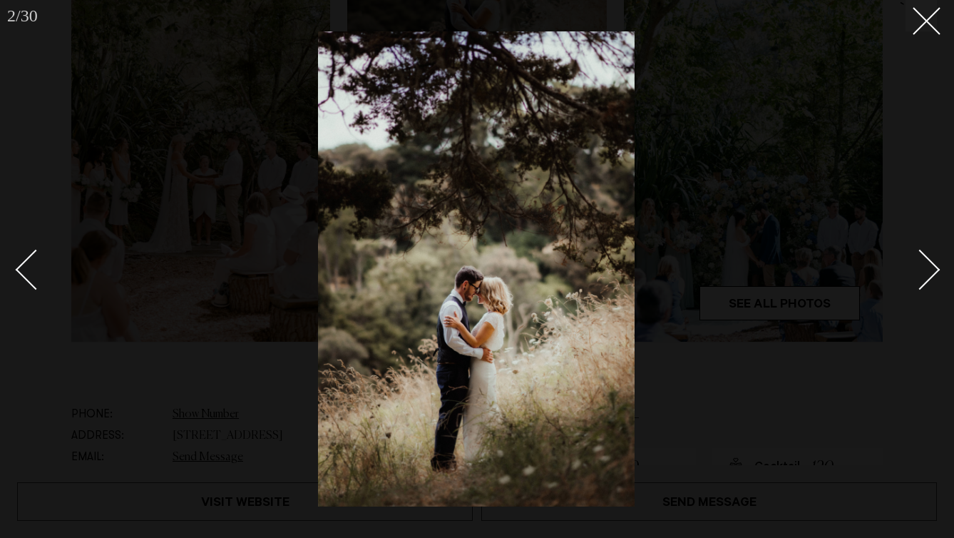
click at [915, 279] on div "Next slide" at bounding box center [920, 270] width 41 height 41
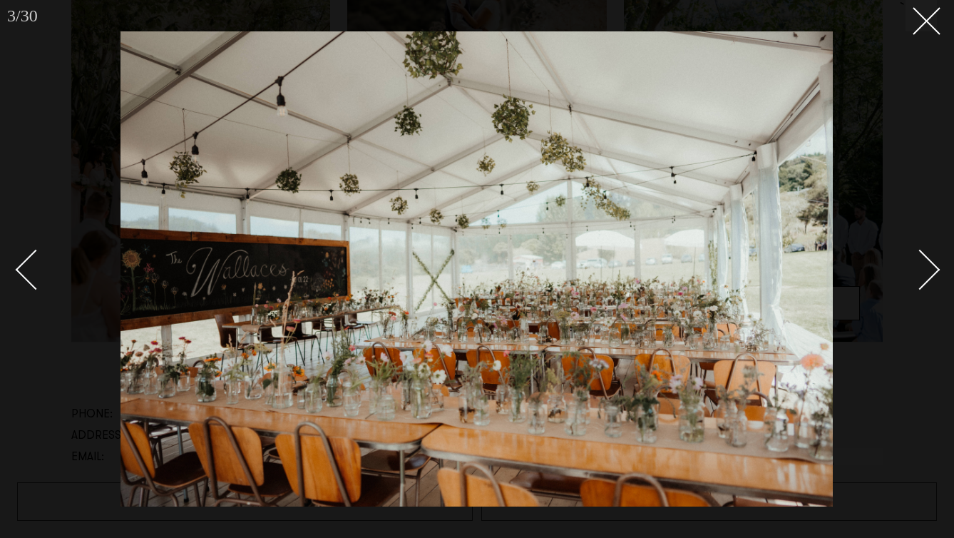
click at [915, 279] on div "Next slide" at bounding box center [920, 270] width 41 height 41
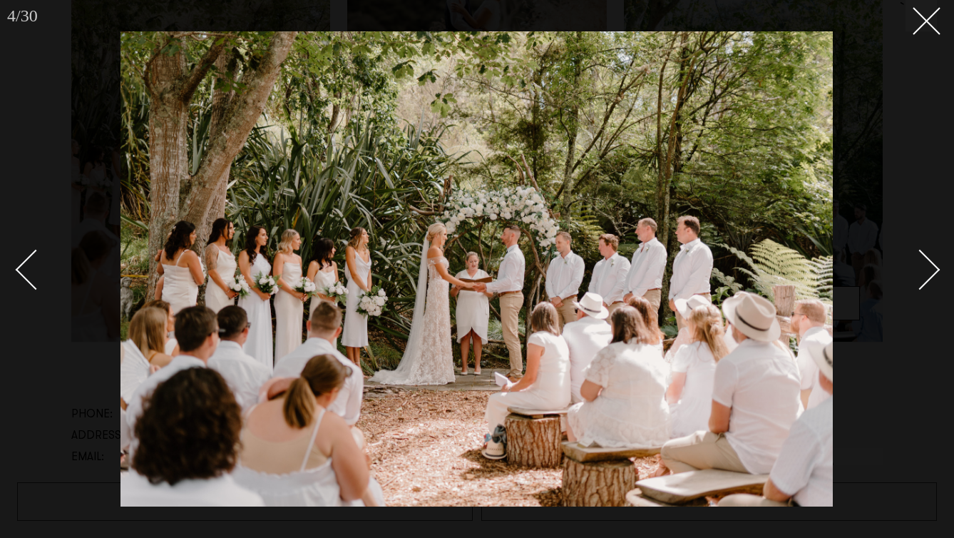
click at [915, 279] on div "Next slide" at bounding box center [920, 270] width 41 height 41
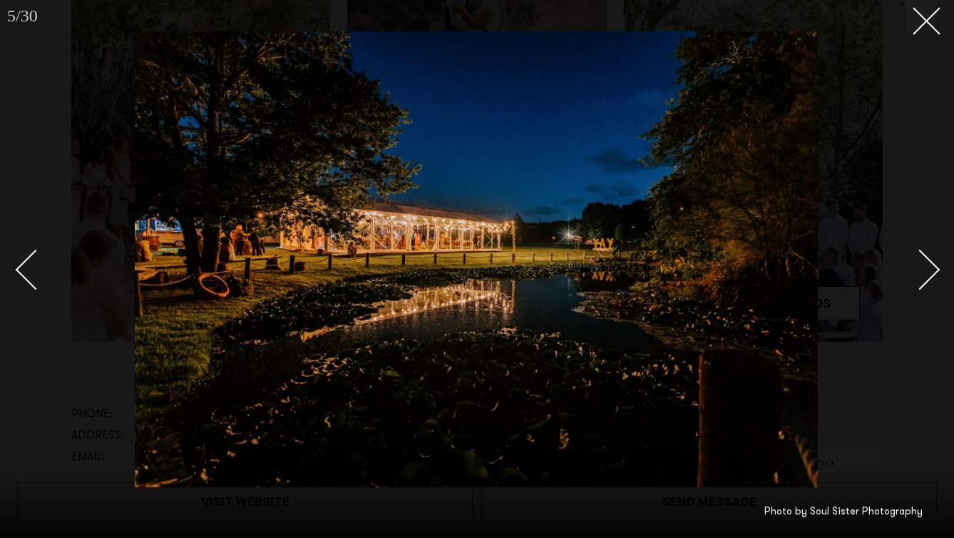
click at [915, 279] on div "Next slide" at bounding box center [920, 270] width 41 height 41
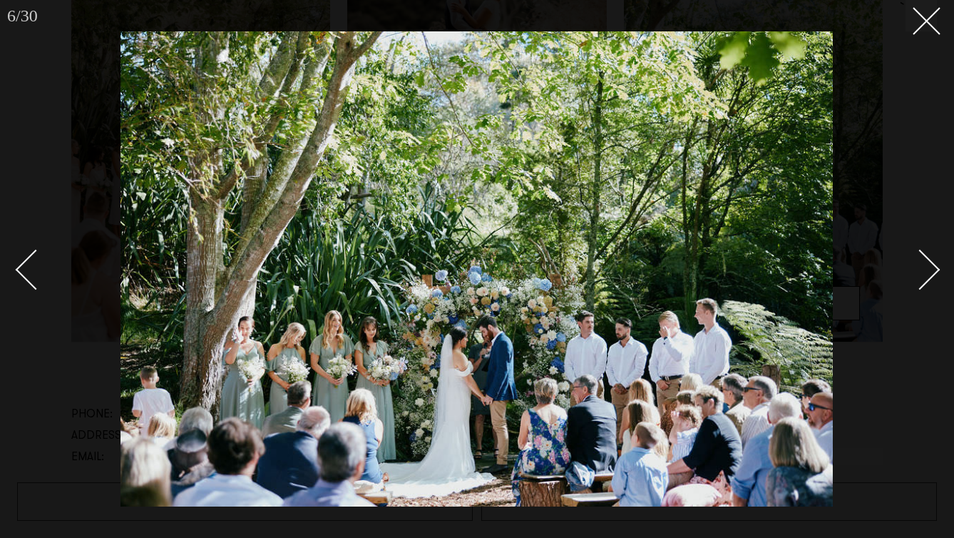
click at [915, 279] on div "Next slide" at bounding box center [920, 270] width 41 height 41
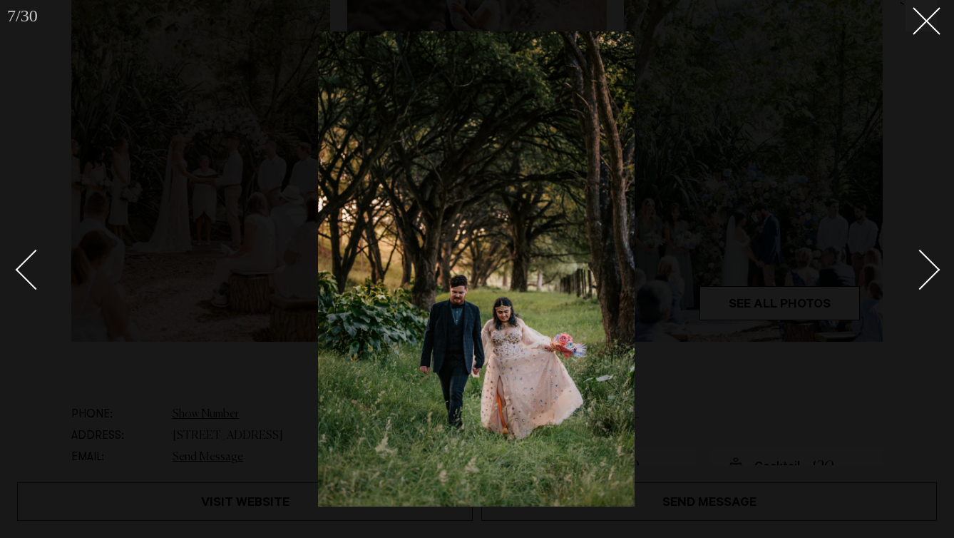
click at [915, 279] on div "Next slide" at bounding box center [920, 270] width 41 height 41
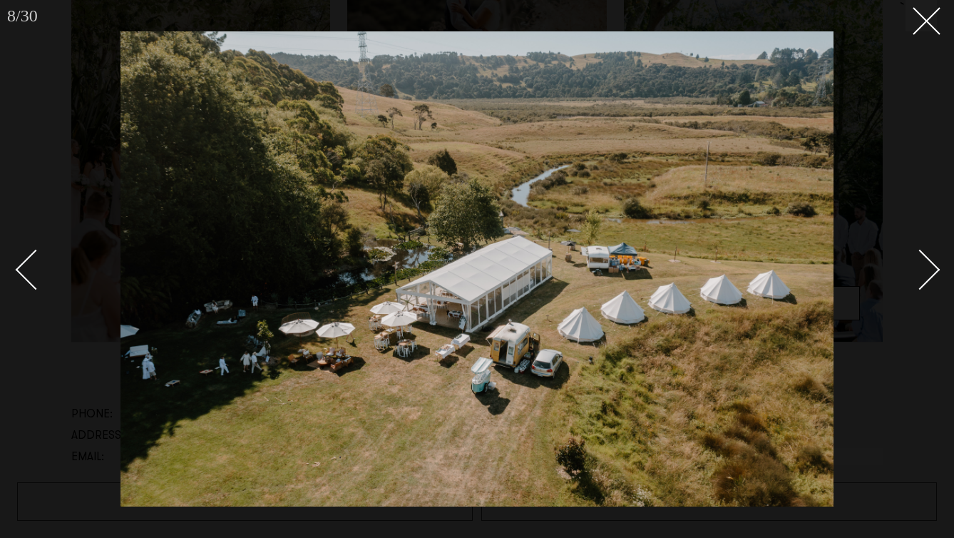
click at [915, 279] on div "Next slide" at bounding box center [920, 270] width 41 height 41
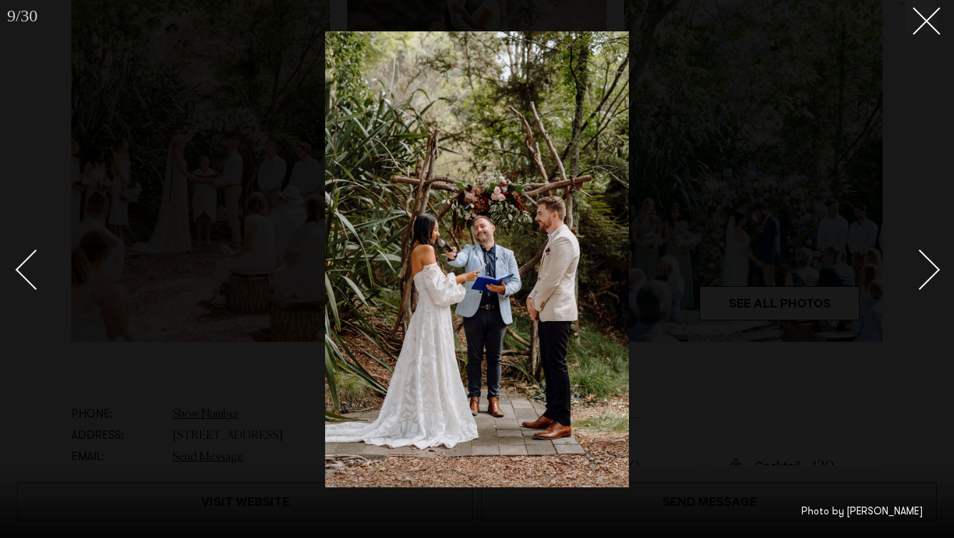
click at [915, 279] on div "Next slide" at bounding box center [920, 270] width 41 height 41
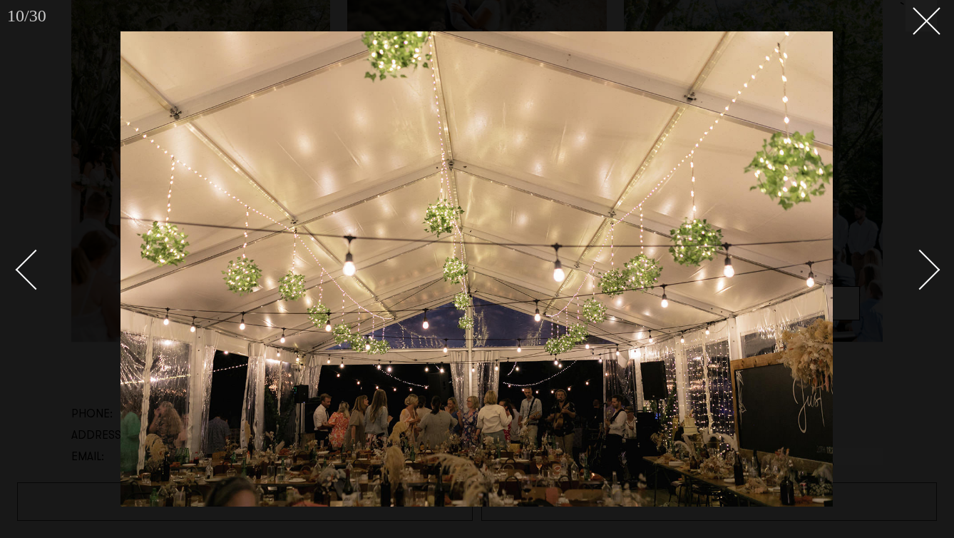
click at [915, 279] on div "Next slide" at bounding box center [920, 270] width 41 height 41
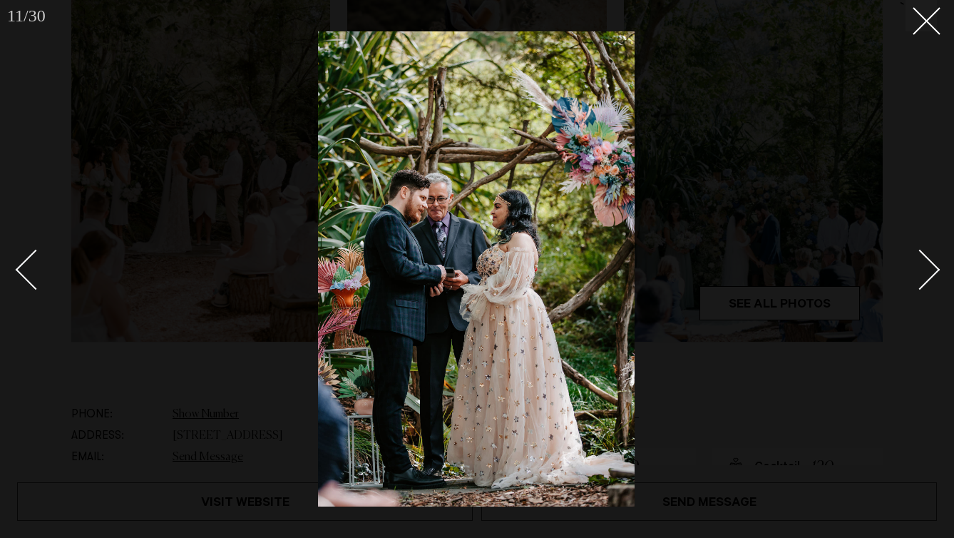
click at [915, 279] on div "Next slide" at bounding box center [920, 270] width 41 height 41
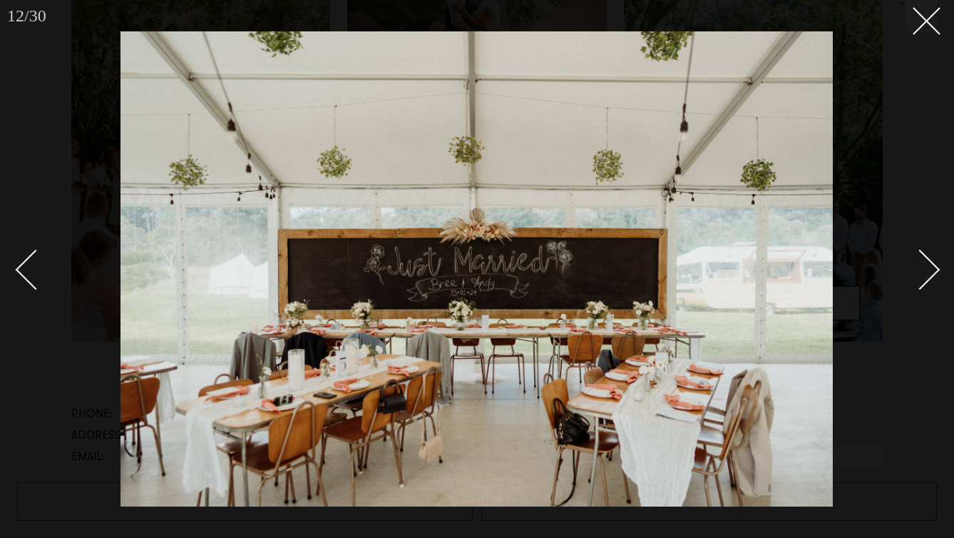
click at [915, 279] on div "Next slide" at bounding box center [920, 270] width 41 height 41
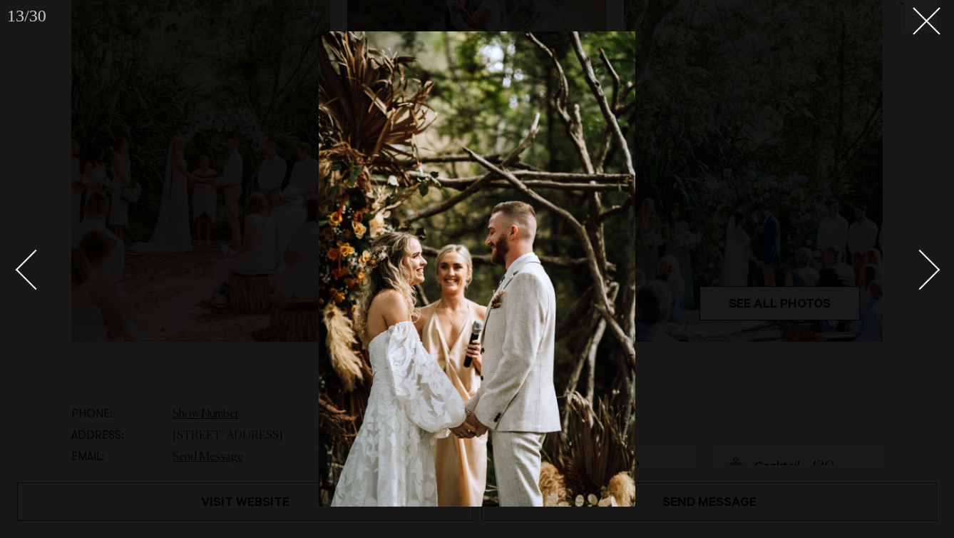
click at [915, 279] on div "Next slide" at bounding box center [920, 270] width 41 height 41
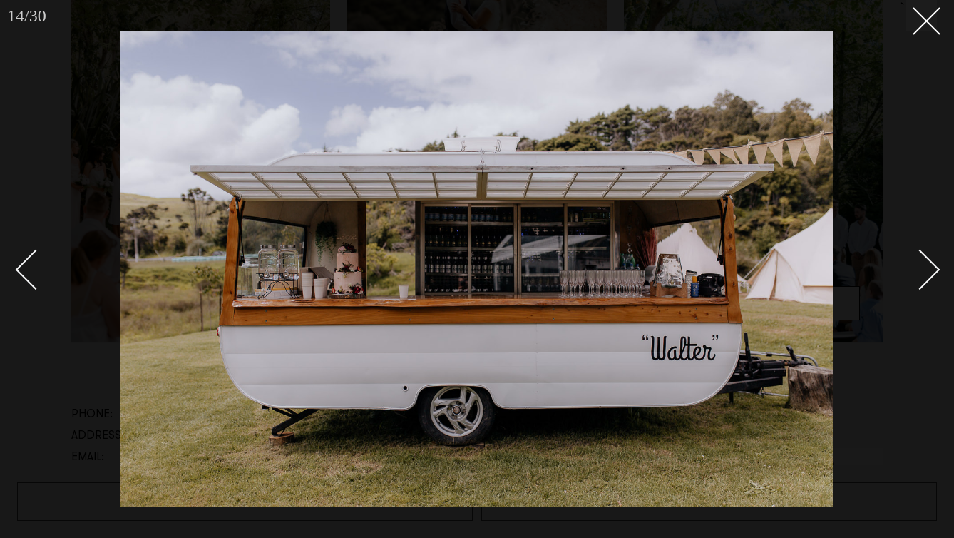
click at [915, 279] on div "Next slide" at bounding box center [920, 270] width 41 height 41
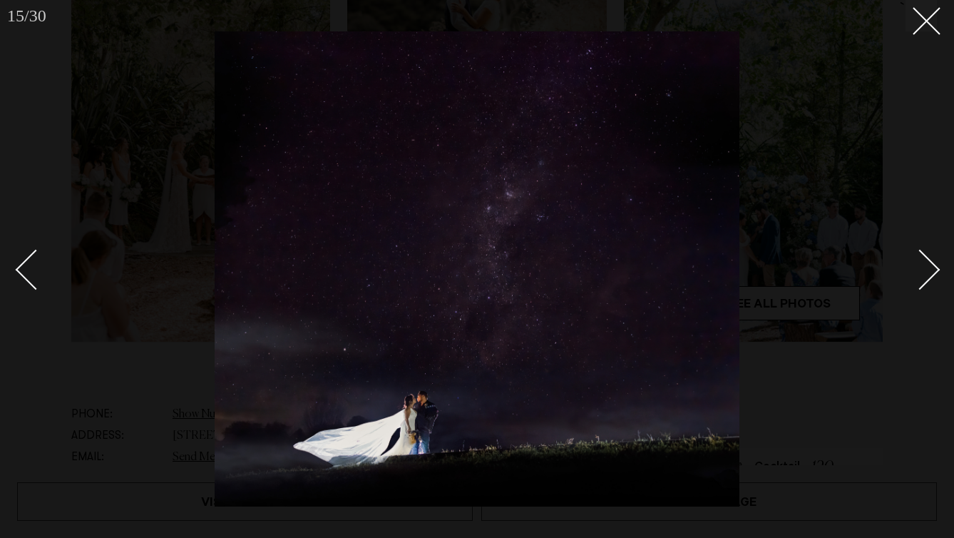
click at [915, 279] on div "Next slide" at bounding box center [920, 270] width 41 height 41
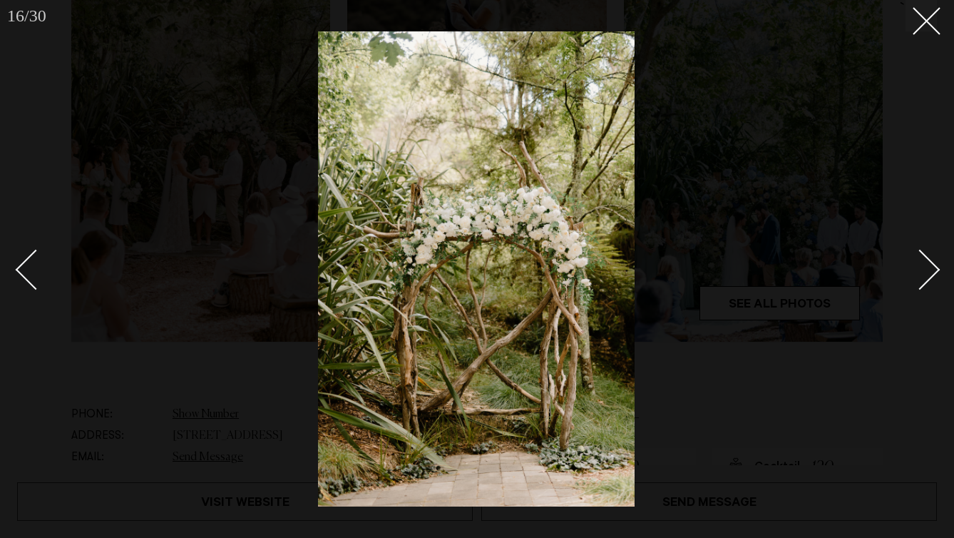
click at [915, 279] on div "Next slide" at bounding box center [920, 270] width 41 height 41
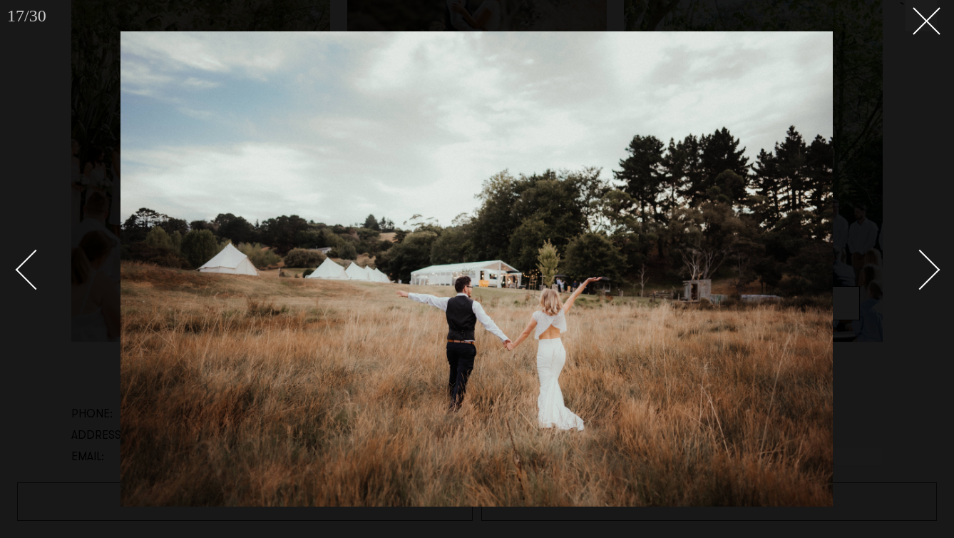
click at [915, 279] on div "Next slide" at bounding box center [920, 270] width 41 height 41
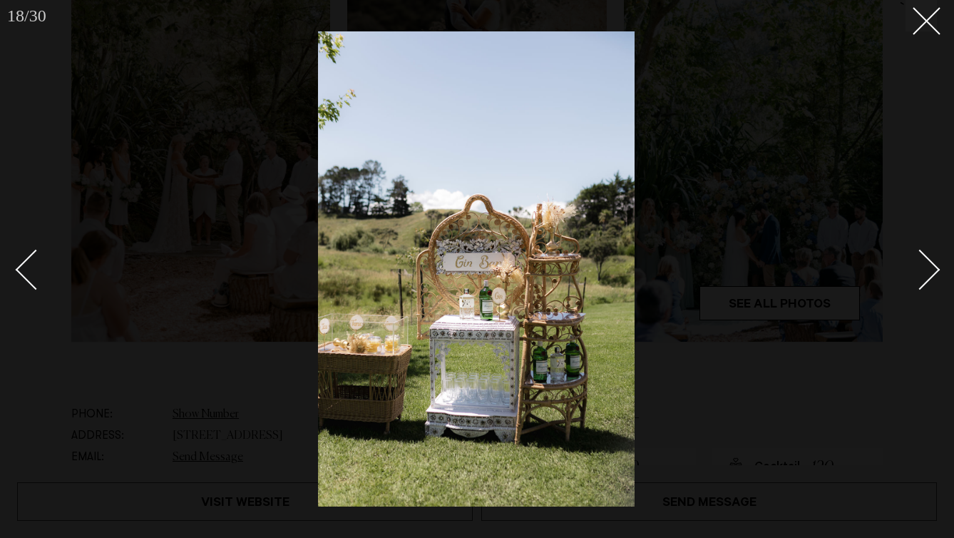
click at [915, 279] on div "Next slide" at bounding box center [920, 270] width 41 height 41
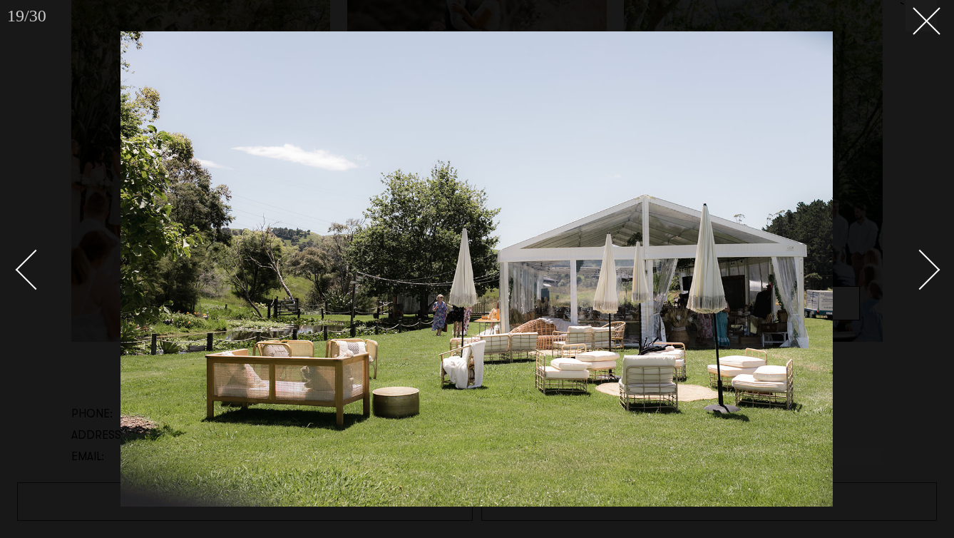
click at [915, 279] on div "Next slide" at bounding box center [920, 270] width 41 height 41
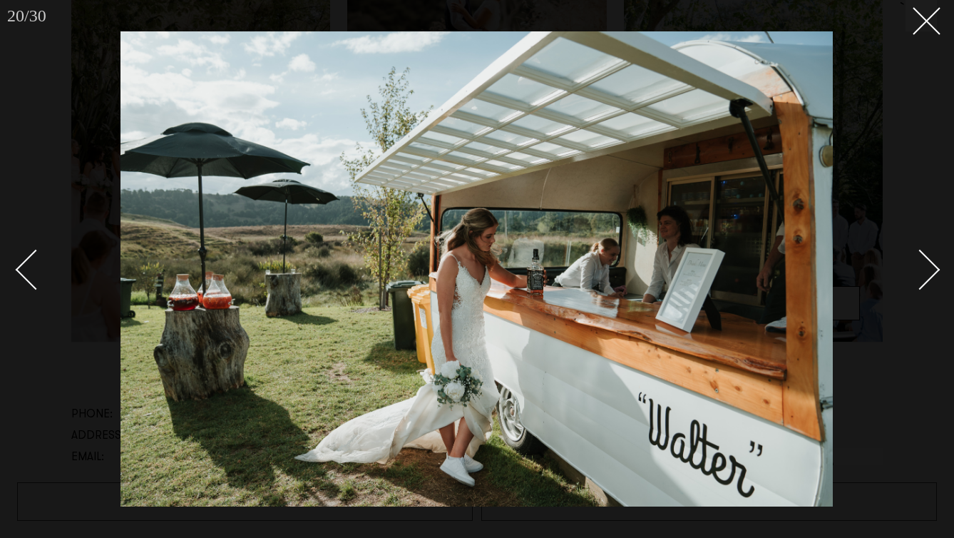
click at [915, 279] on div "Next slide" at bounding box center [920, 270] width 41 height 41
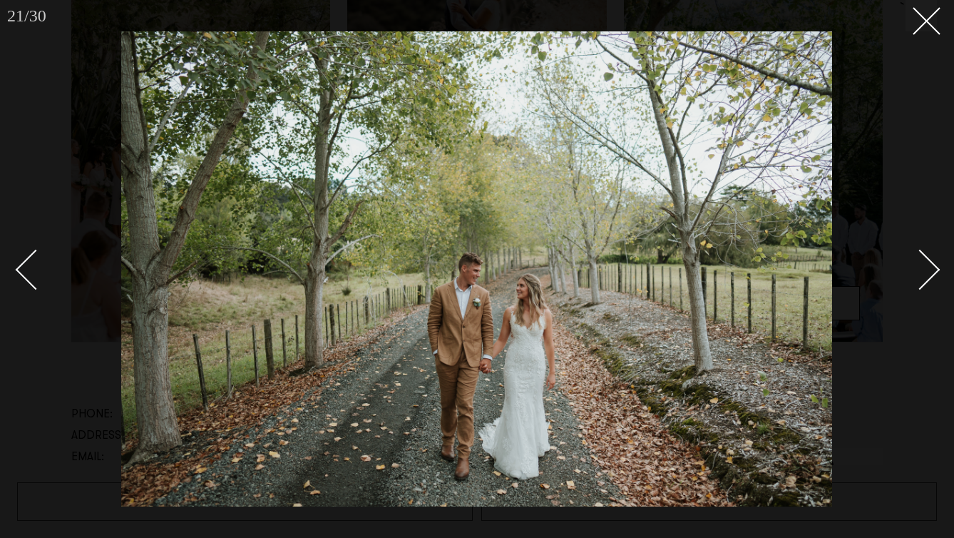
click at [915, 279] on div "Next slide" at bounding box center [920, 270] width 41 height 41
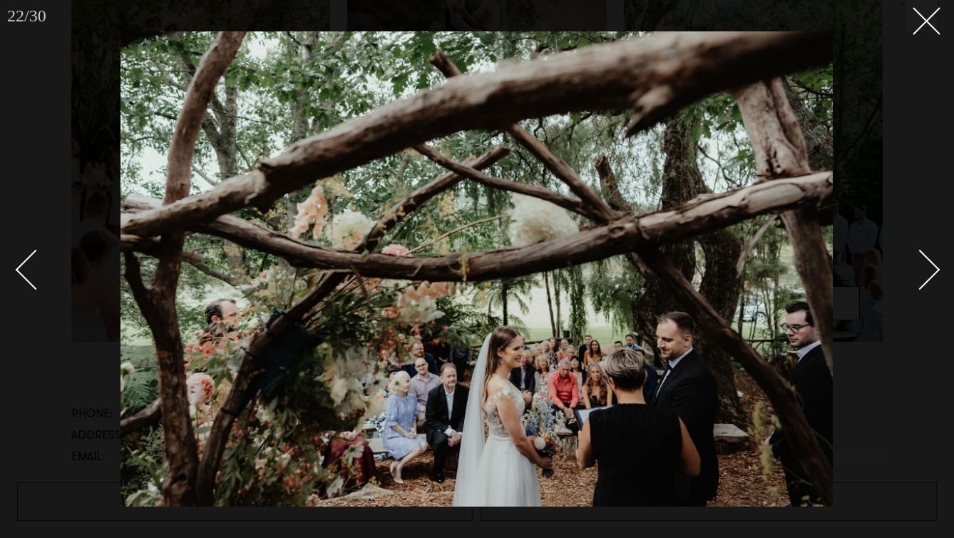
click at [915, 279] on div "Next slide" at bounding box center [920, 270] width 41 height 41
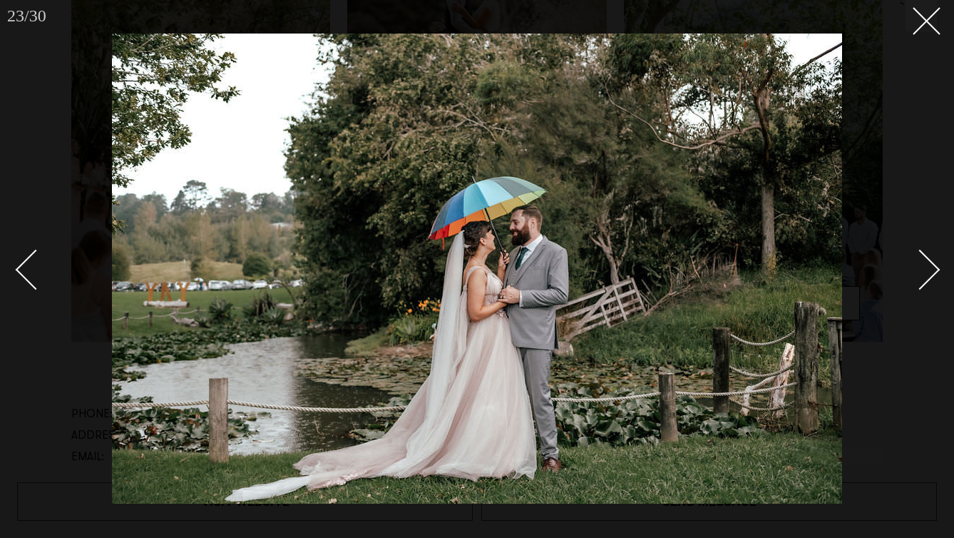
click at [915, 279] on div "Next slide" at bounding box center [920, 270] width 41 height 41
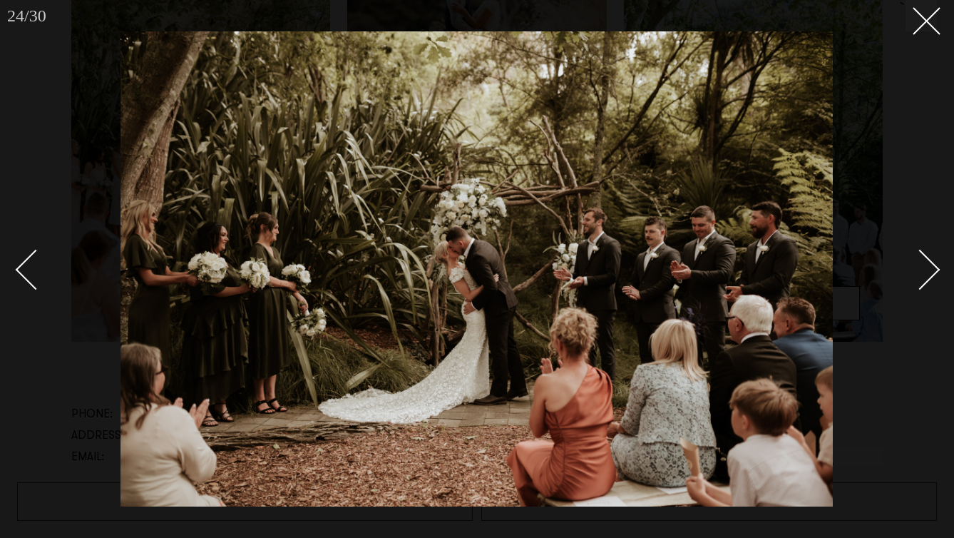
click at [915, 279] on div "Next slide" at bounding box center [920, 270] width 41 height 41
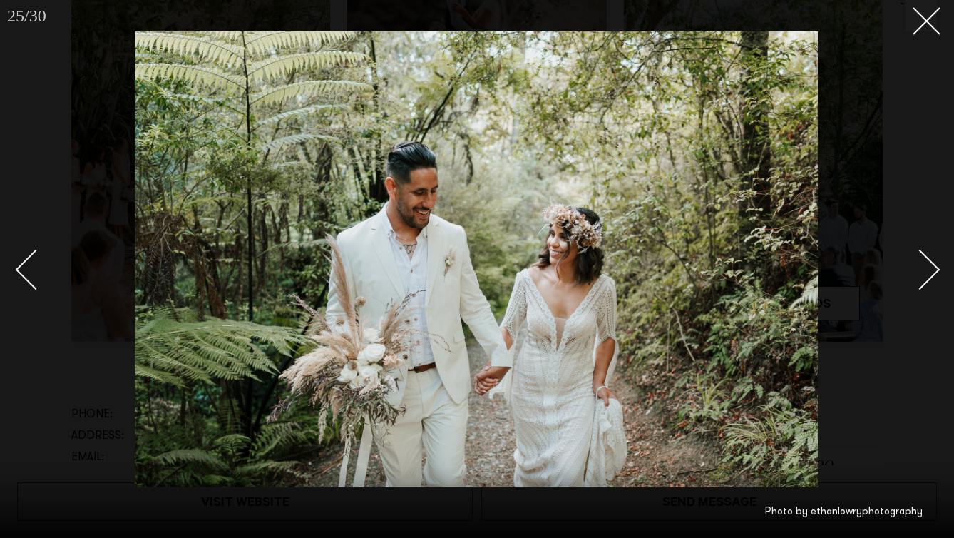
click at [915, 279] on div "Next slide" at bounding box center [920, 270] width 41 height 41
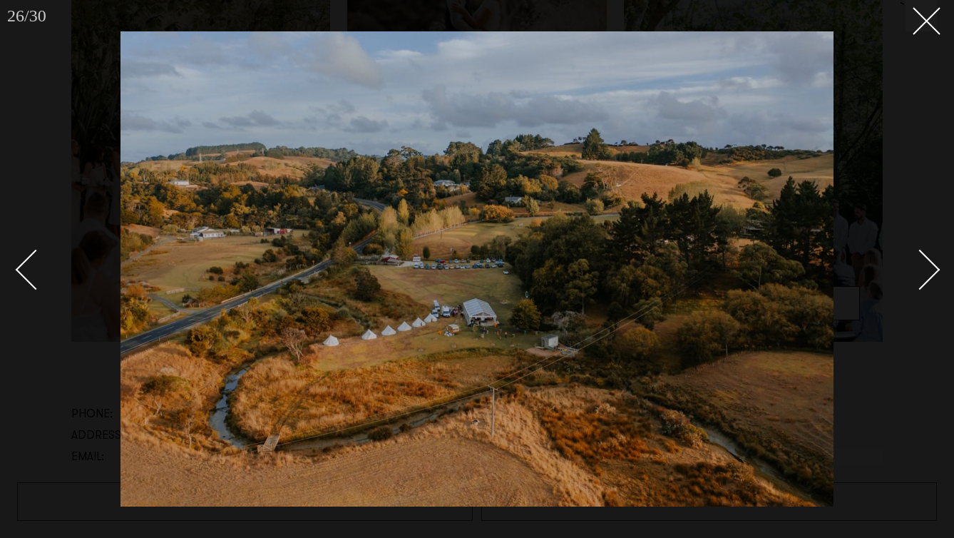
click at [915, 279] on div "Next slide" at bounding box center [920, 270] width 41 height 41
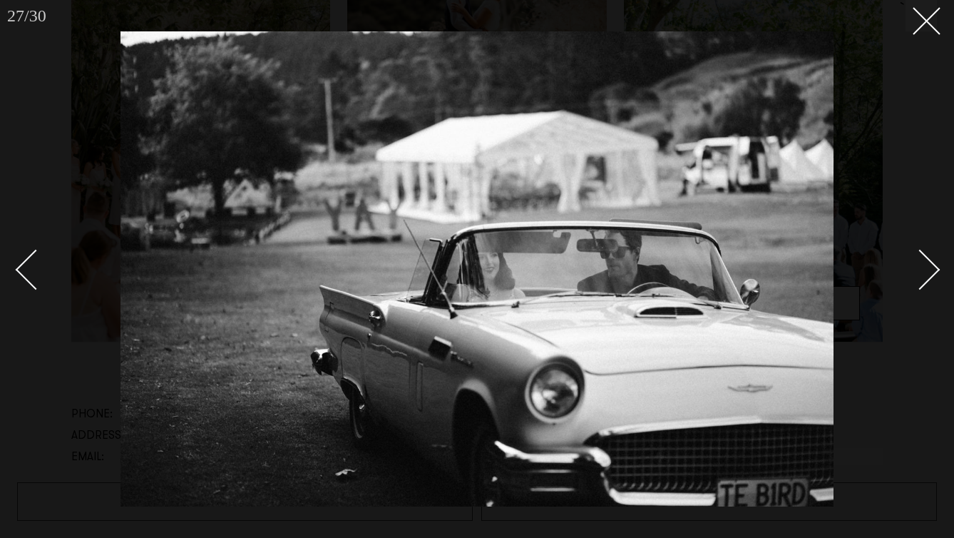
click at [915, 279] on div "Next slide" at bounding box center [920, 270] width 41 height 41
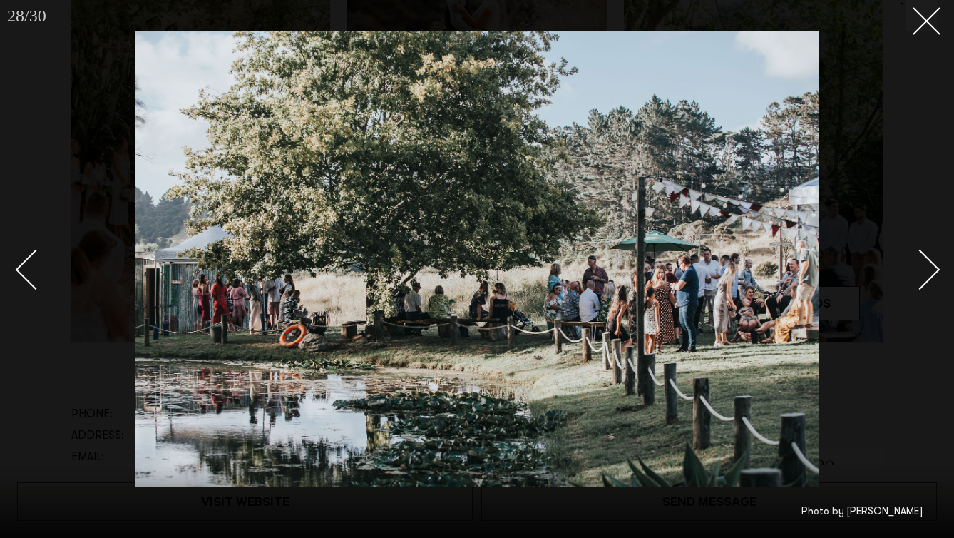
click at [915, 279] on div "Next slide" at bounding box center [920, 270] width 41 height 41
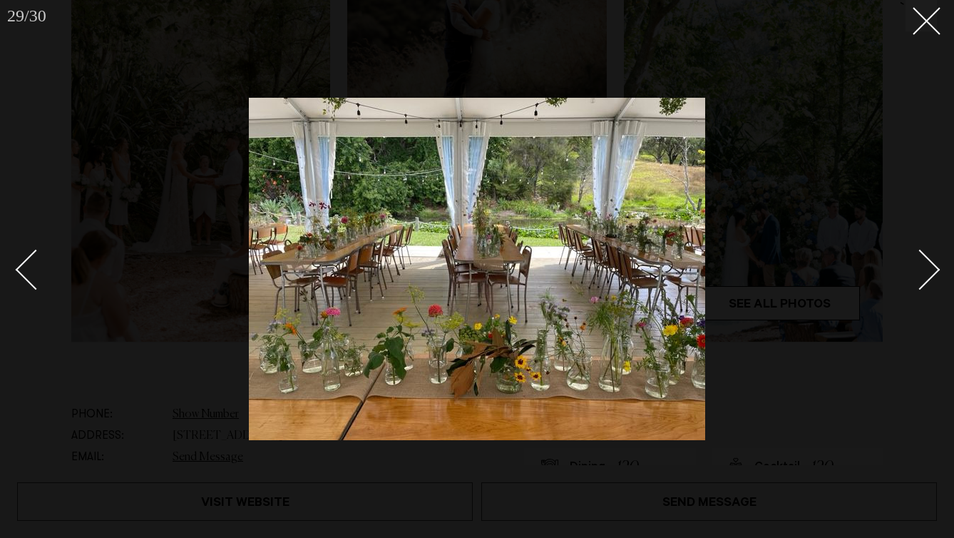
click at [915, 279] on div "Next slide" at bounding box center [920, 270] width 41 height 41
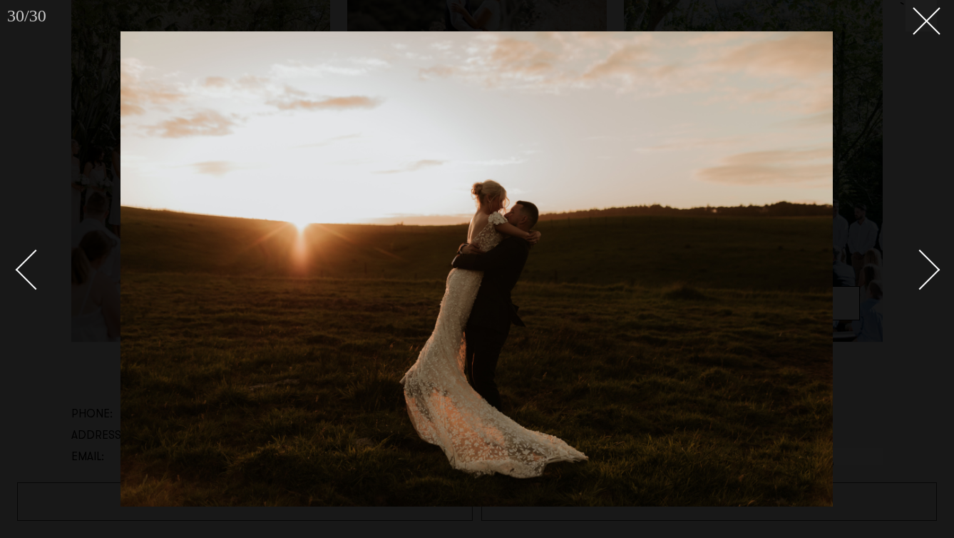
click at [915, 279] on div "Next slide" at bounding box center [920, 270] width 41 height 41
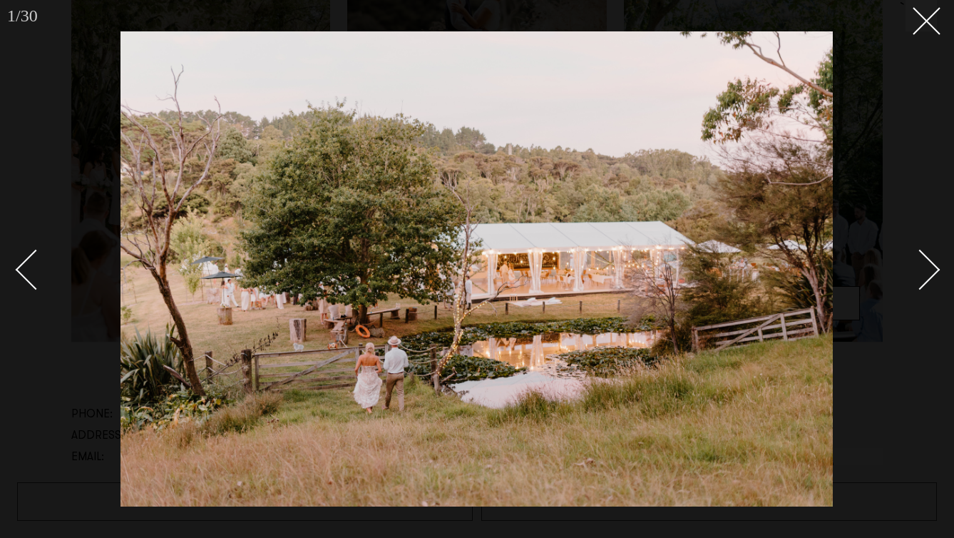
click at [915, 279] on div "Next slide" at bounding box center [920, 270] width 41 height 41
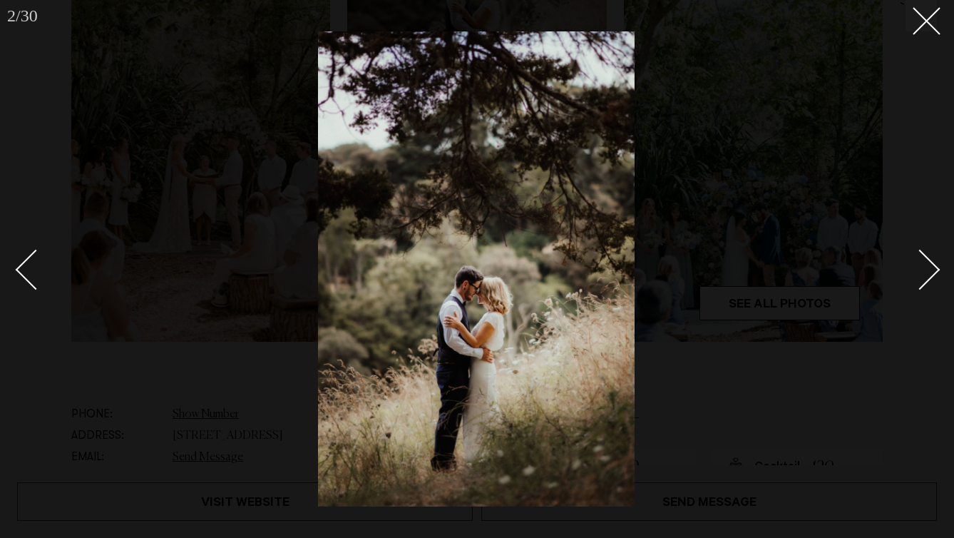
click at [915, 279] on div "Next slide" at bounding box center [920, 270] width 41 height 41
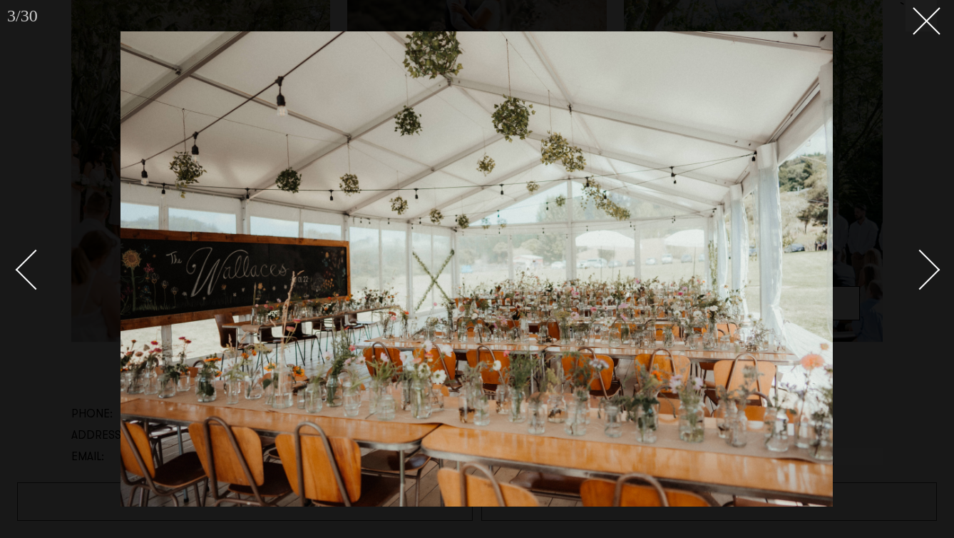
click at [915, 279] on div "Next slide" at bounding box center [920, 270] width 41 height 41
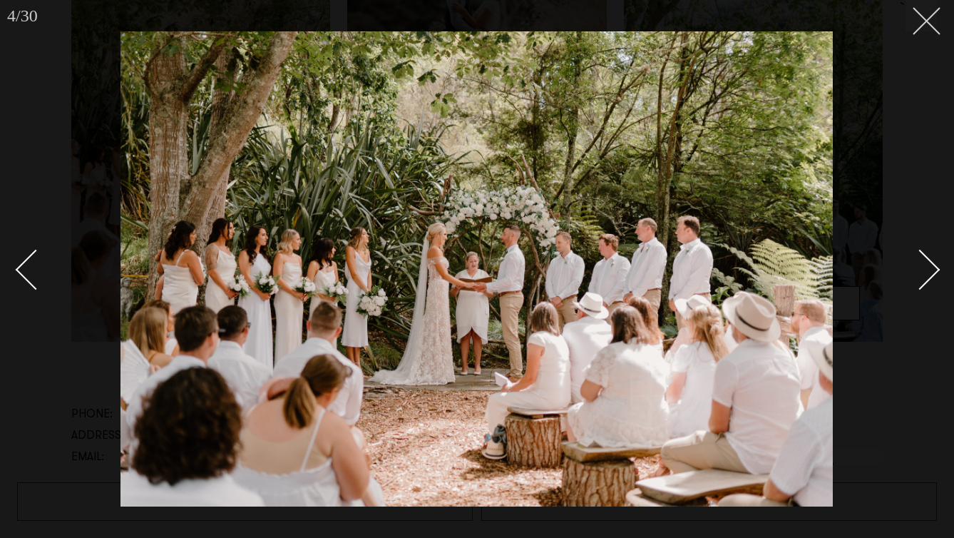
click at [920, 16] on icon at bounding box center [921, 15] width 17 height 17
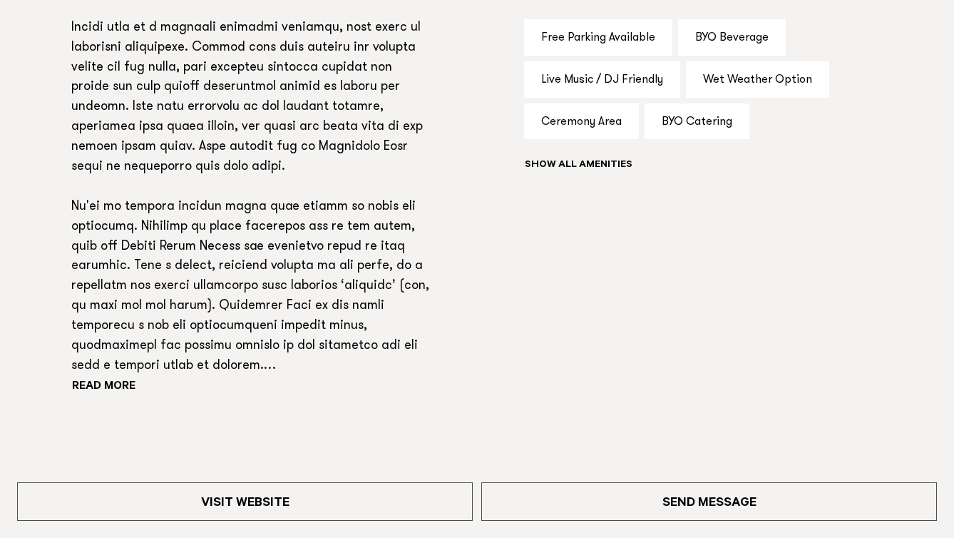
scroll to position [1228, 0]
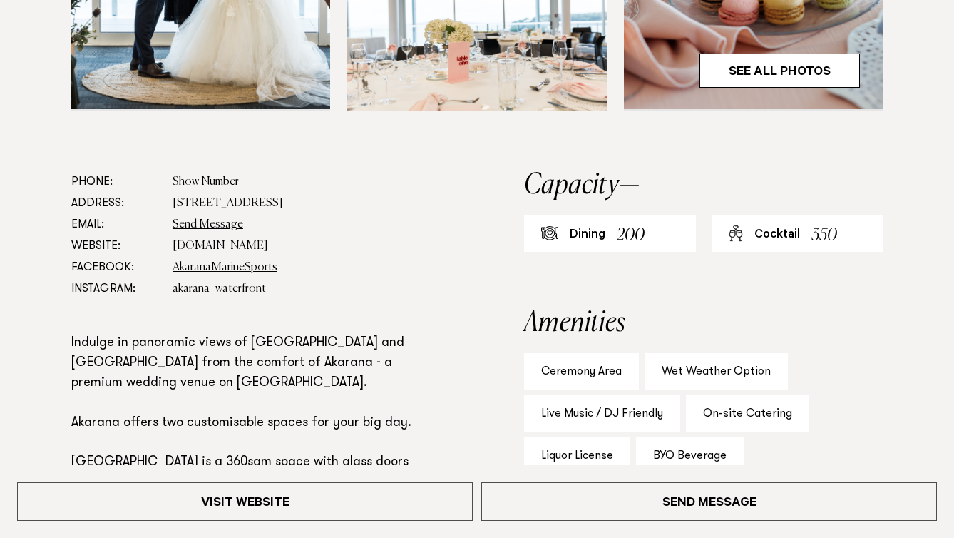
scroll to position [681, 0]
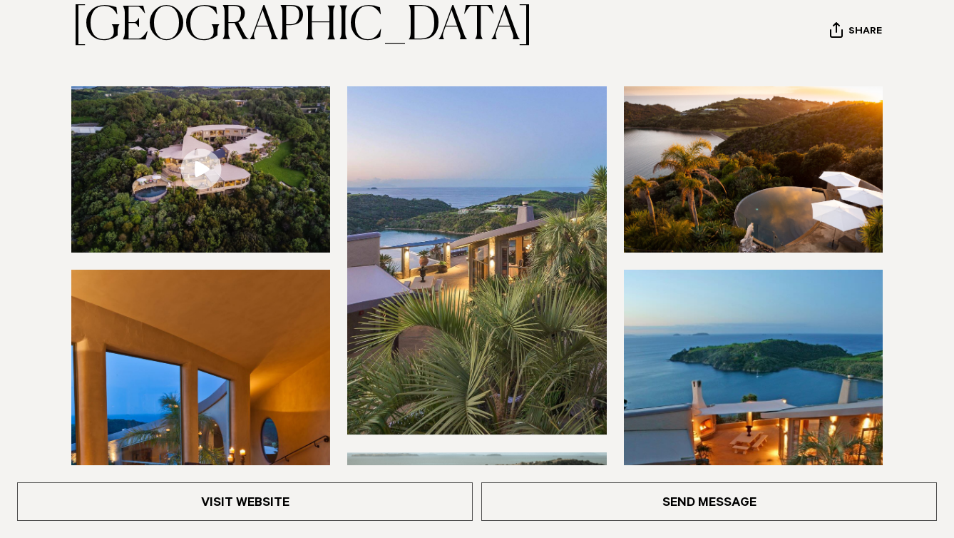
scroll to position [165, 0]
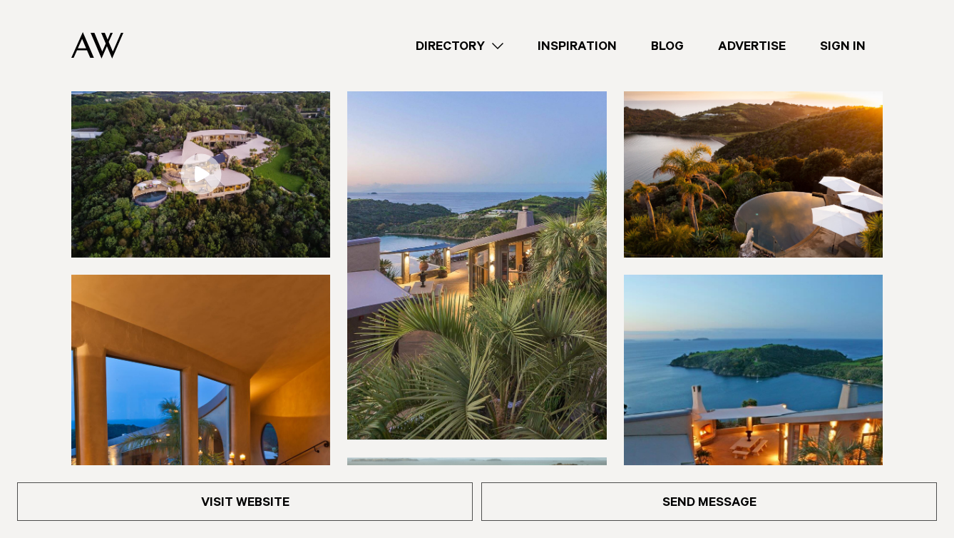
click at [220, 225] on link at bounding box center [200, 174] width 259 height 166
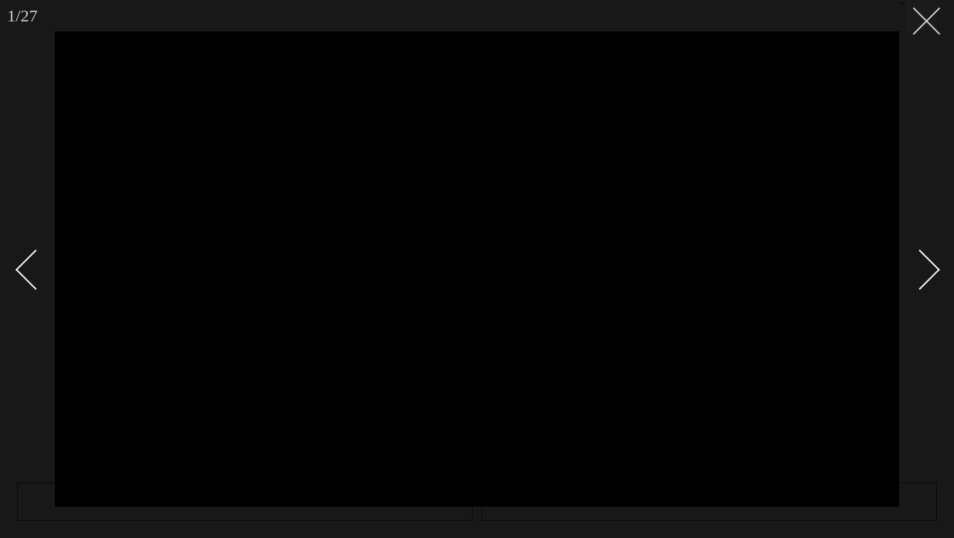
click at [928, 22] on button at bounding box center [921, 15] width 31 height 31
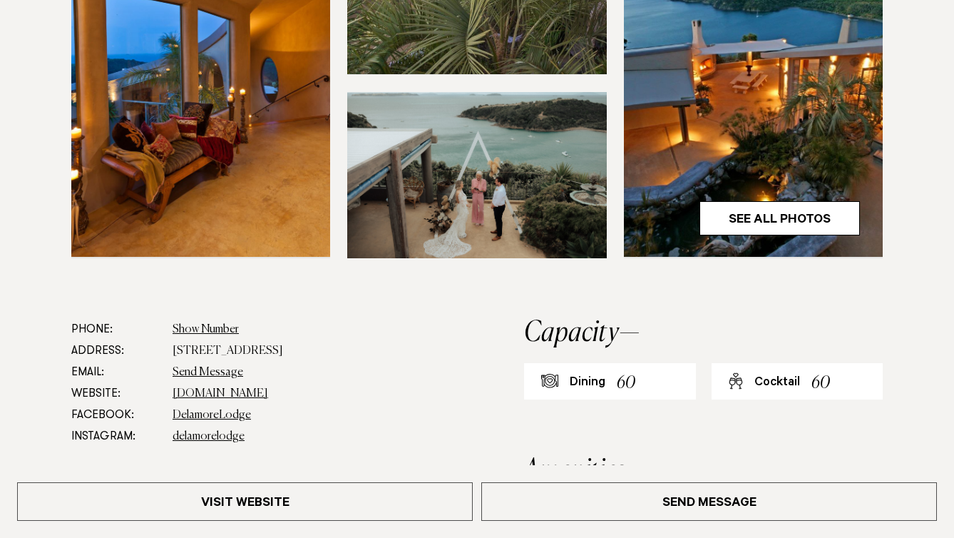
scroll to position [532, 0]
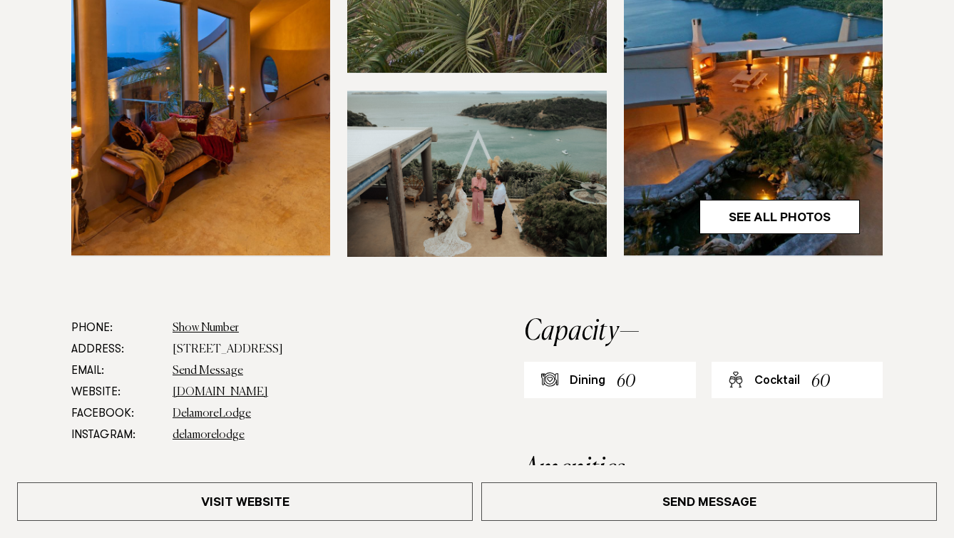
click at [493, 252] on img at bounding box center [476, 174] width 259 height 166
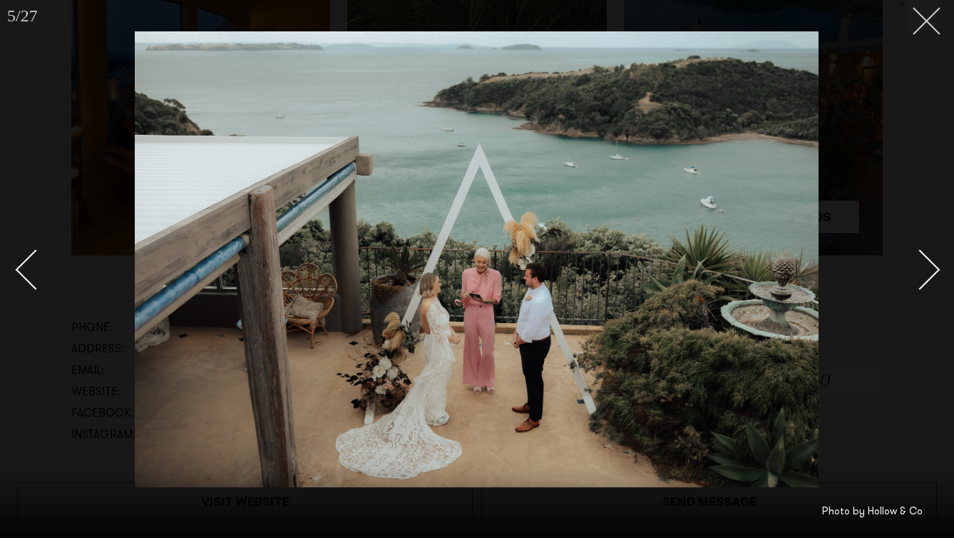
click at [928, 21] on button at bounding box center [921, 15] width 31 height 31
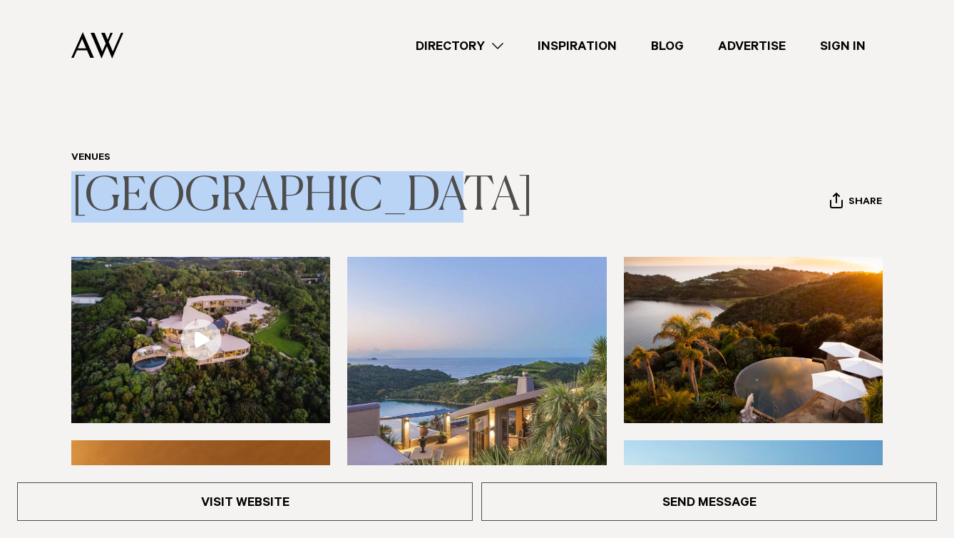
drag, startPoint x: 503, startPoint y: 247, endPoint x: 90, endPoint y: 245, distance: 412.8
click at [90, 222] on header "Venues [GEOGRAPHIC_DATA] Share Copy Link Email twitter facebook" at bounding box center [476, 187] width 811 height 71
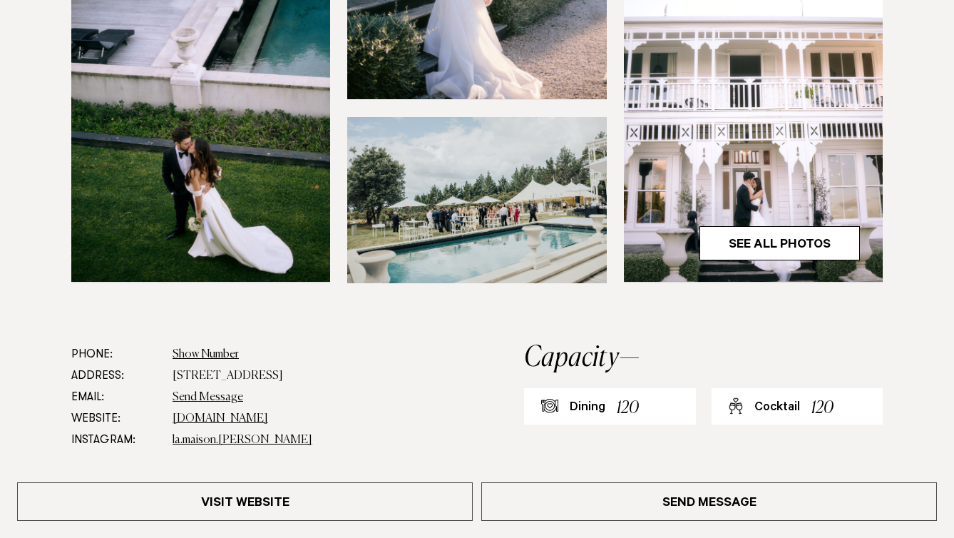
scroll to position [507, 0]
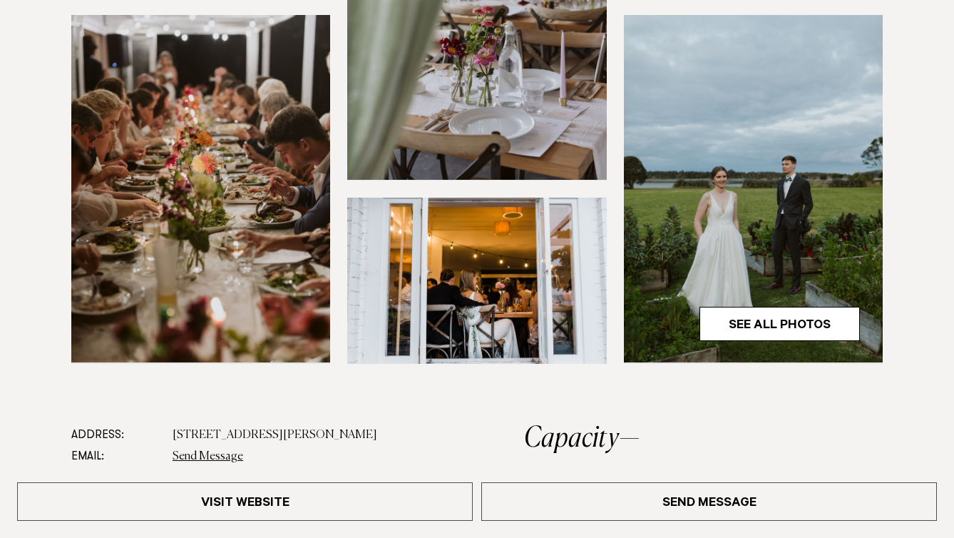
scroll to position [478, 0]
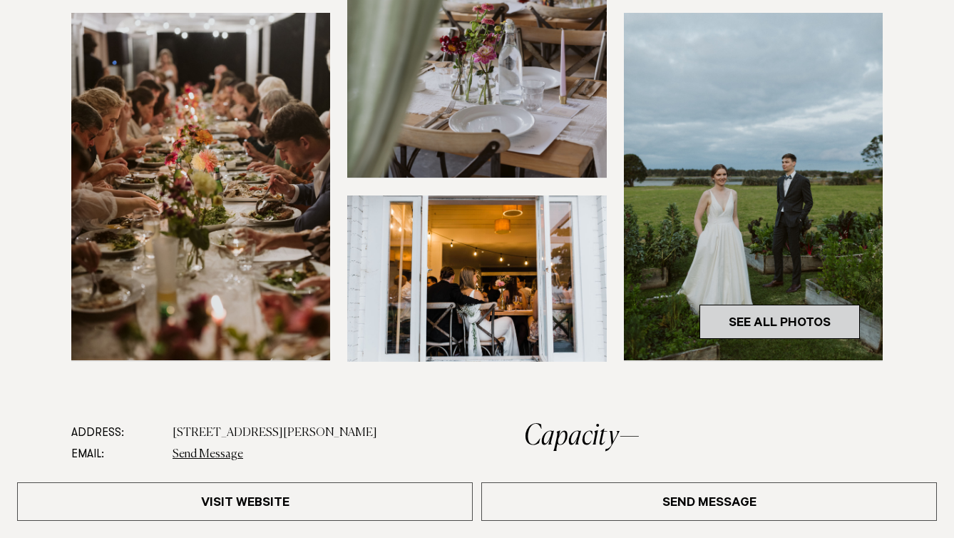
click at [699, 309] on link "See All Photos" at bounding box center [779, 321] width 160 height 34
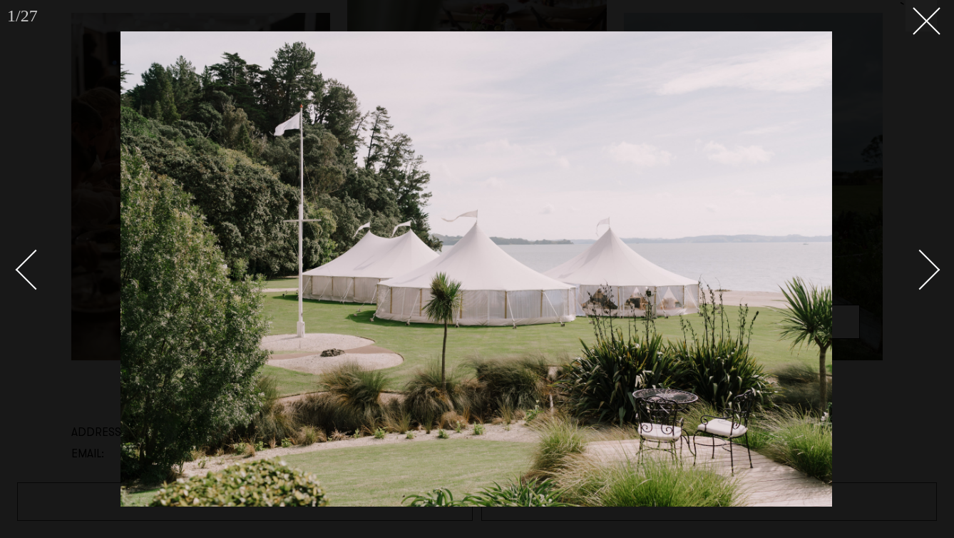
click at [932, 267] on div "Next slide" at bounding box center [920, 270] width 41 height 41
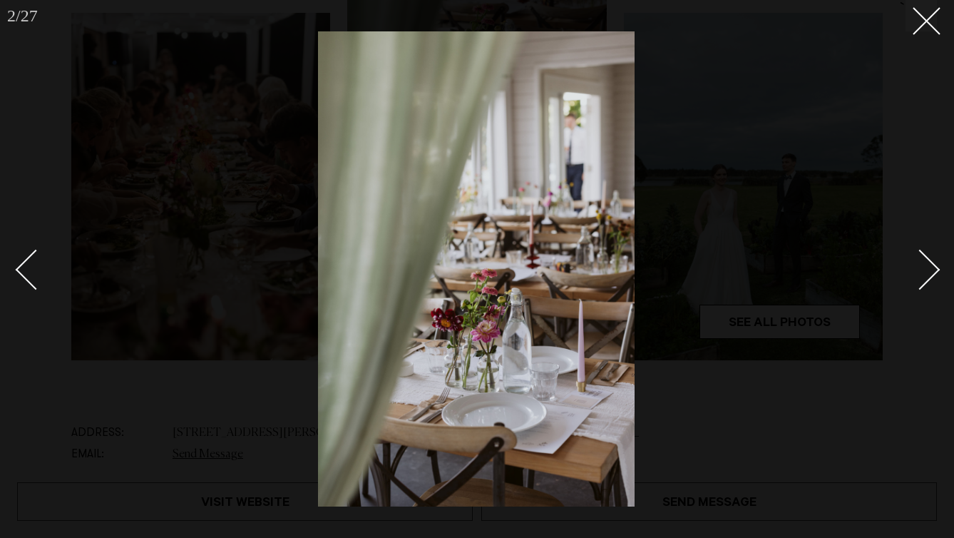
click at [932, 267] on div "Next slide" at bounding box center [920, 270] width 41 height 41
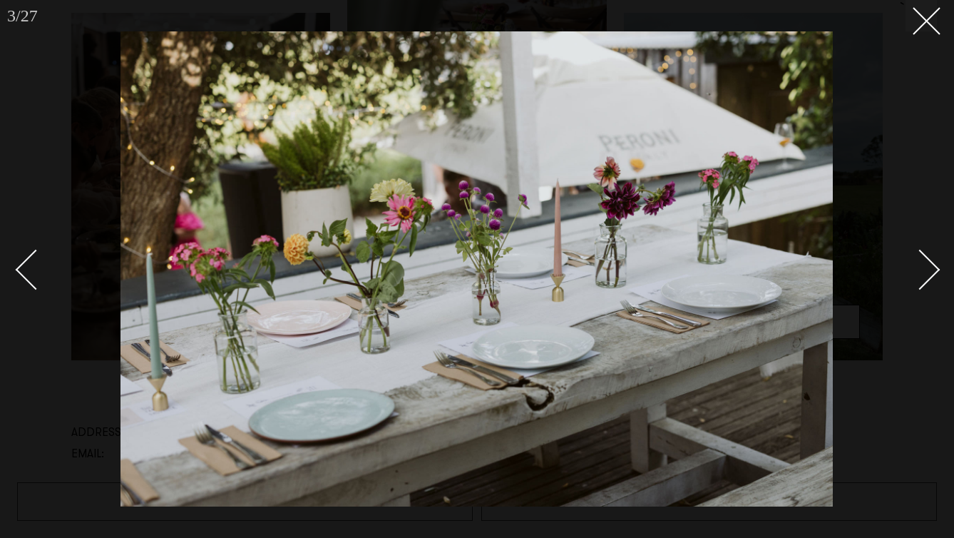
click at [932, 267] on div "Next slide" at bounding box center [920, 270] width 41 height 41
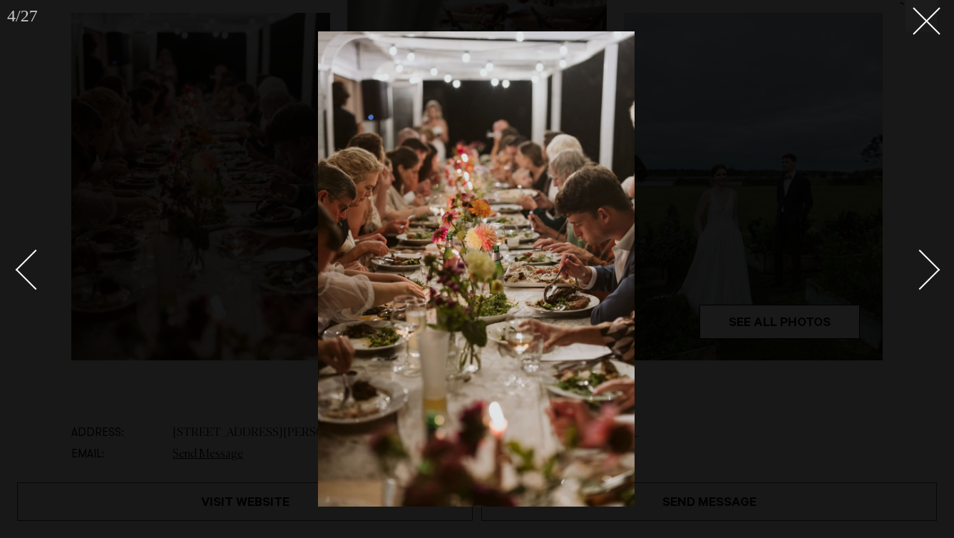
click at [932, 267] on div "Next slide" at bounding box center [920, 270] width 41 height 41
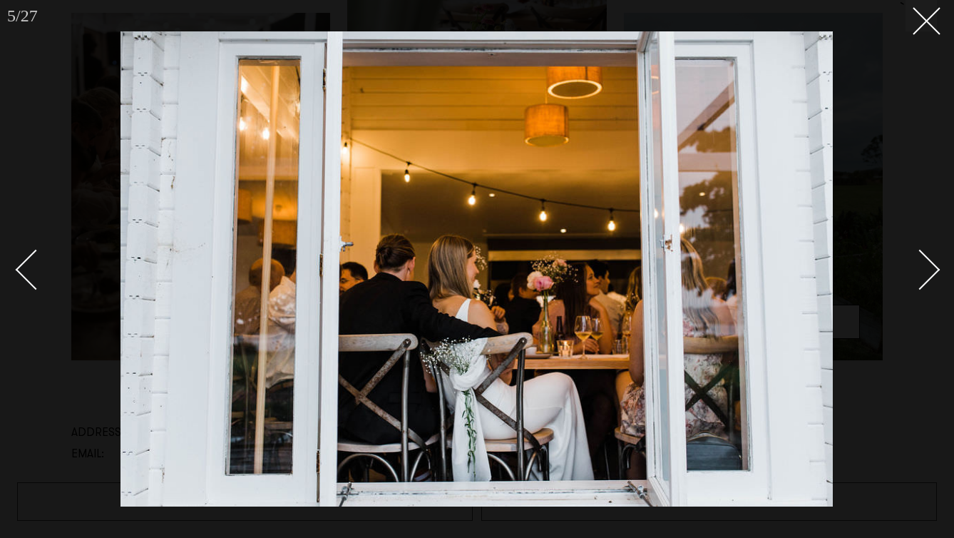
click at [932, 267] on div "Next slide" at bounding box center [920, 270] width 41 height 41
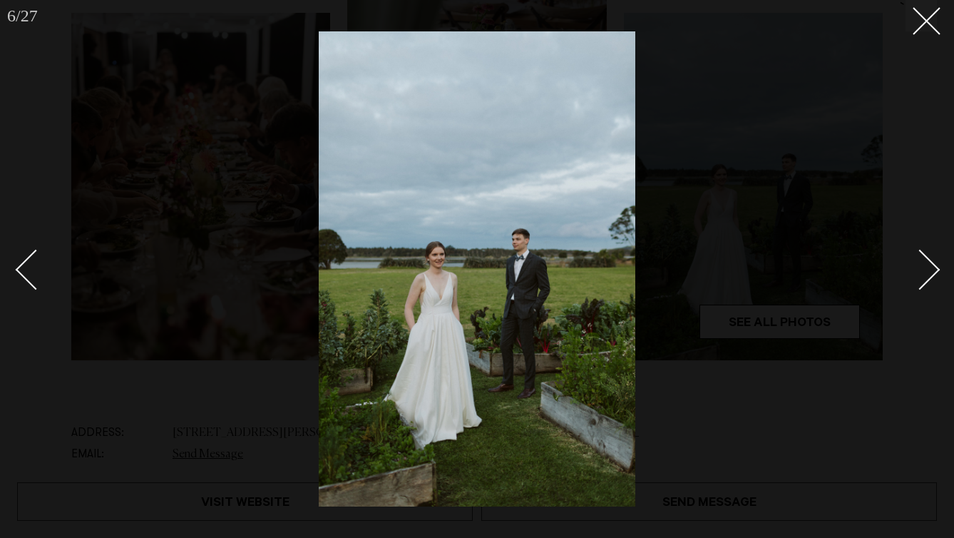
click at [932, 267] on div "Next slide" at bounding box center [920, 270] width 41 height 41
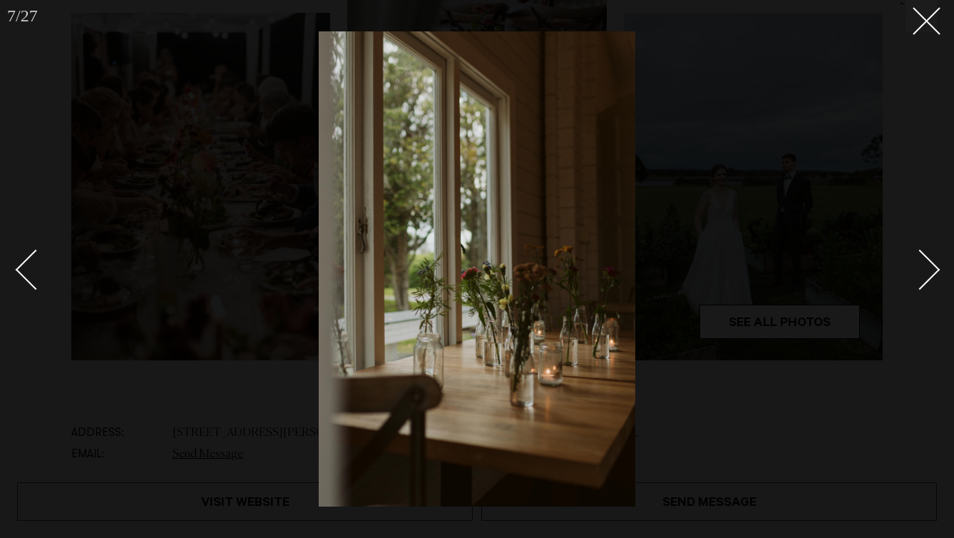
click at [932, 267] on div "Next slide" at bounding box center [920, 270] width 41 height 41
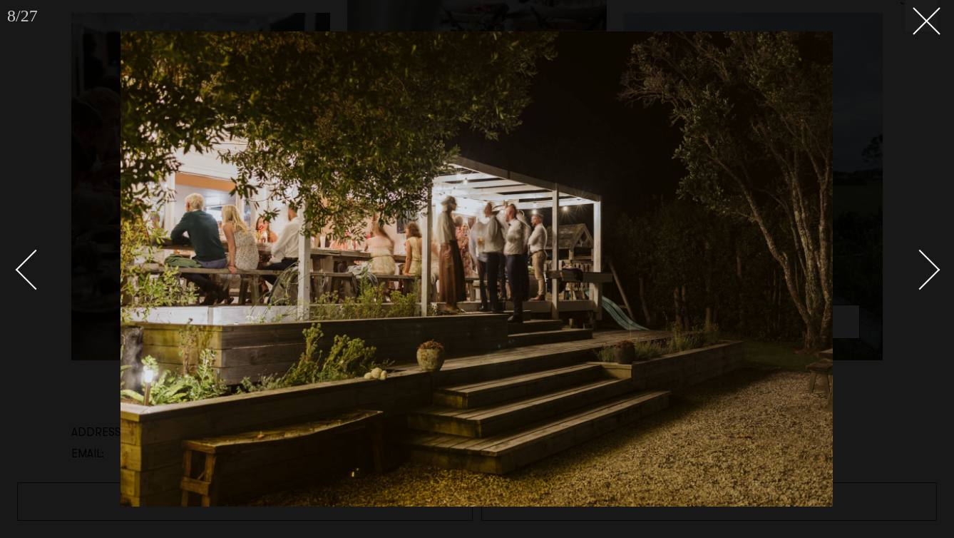
click at [932, 267] on div "Next slide" at bounding box center [920, 270] width 41 height 41
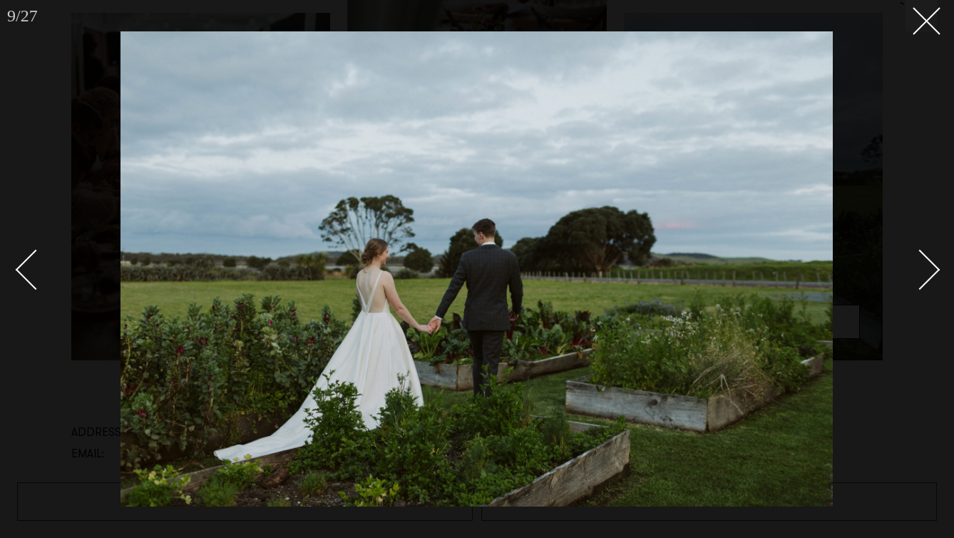
click at [932, 267] on div "Next slide" at bounding box center [920, 270] width 41 height 41
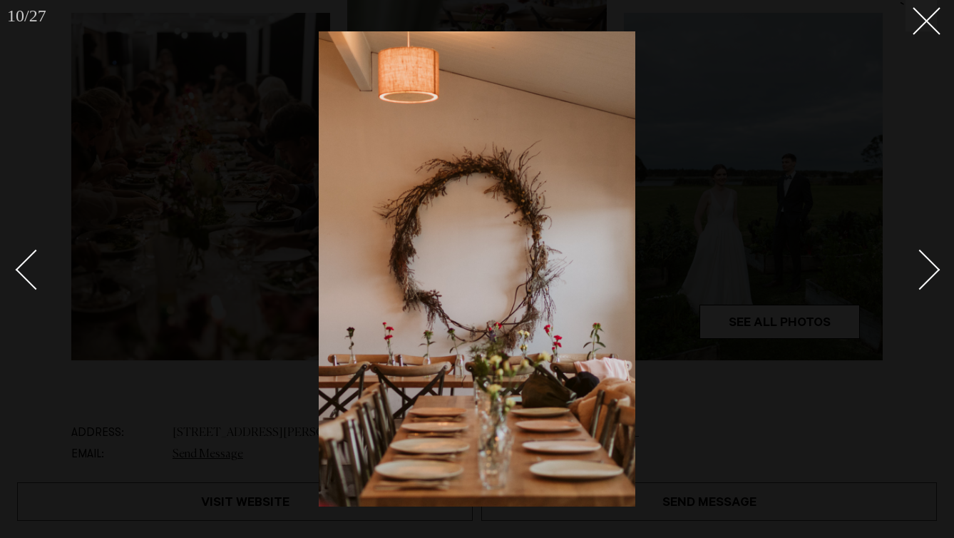
click at [932, 267] on div "Next slide" at bounding box center [920, 270] width 41 height 41
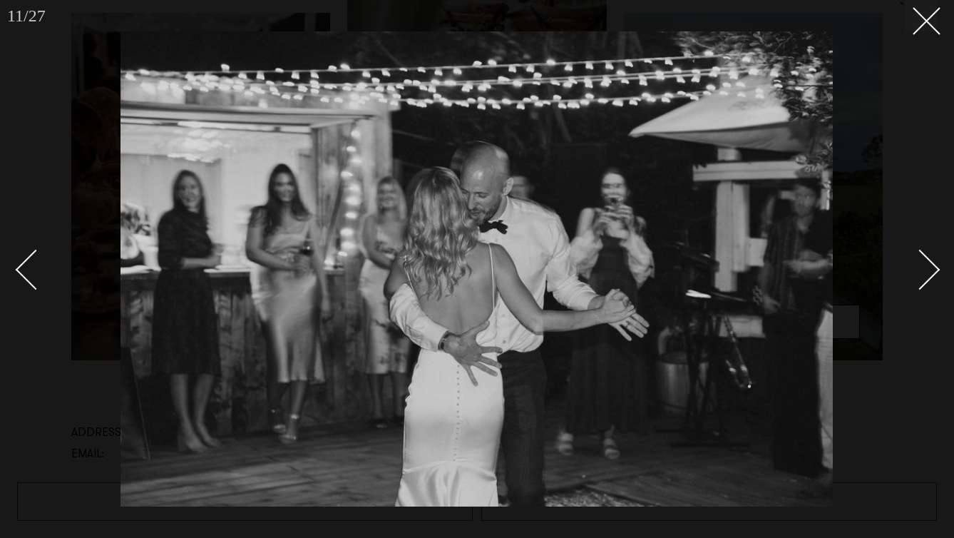
click at [932, 267] on div "Next slide" at bounding box center [920, 270] width 41 height 41
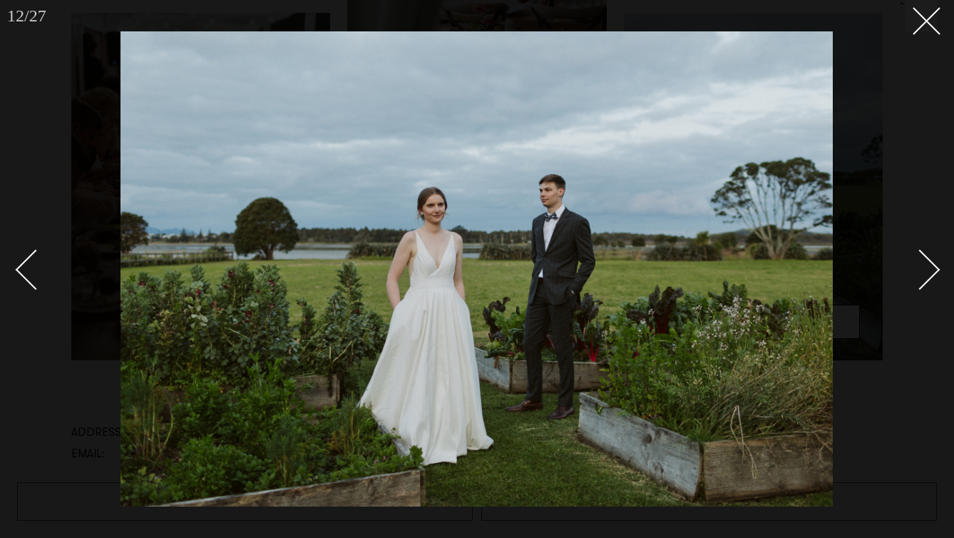
click at [932, 267] on div "Next slide" at bounding box center [920, 270] width 41 height 41
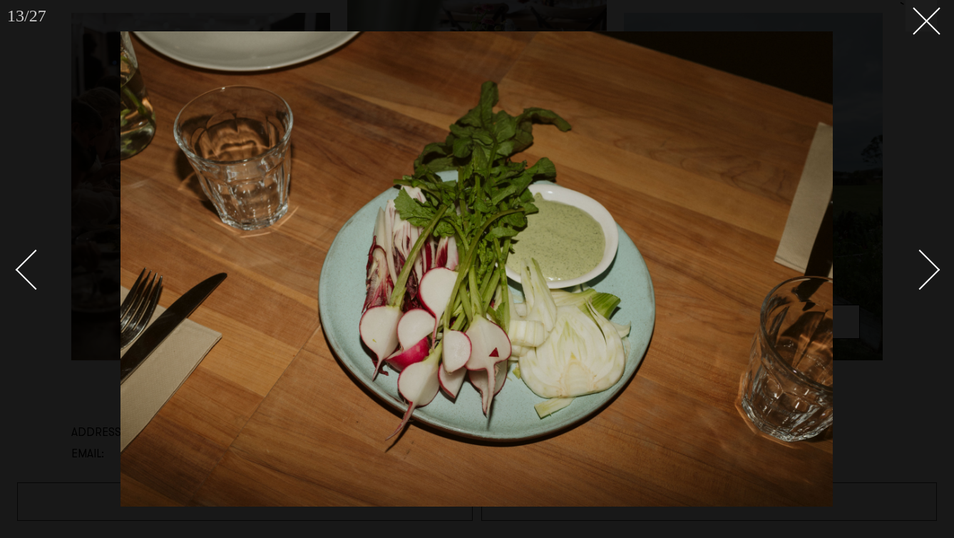
click at [920, 261] on div "Next slide" at bounding box center [920, 270] width 41 height 41
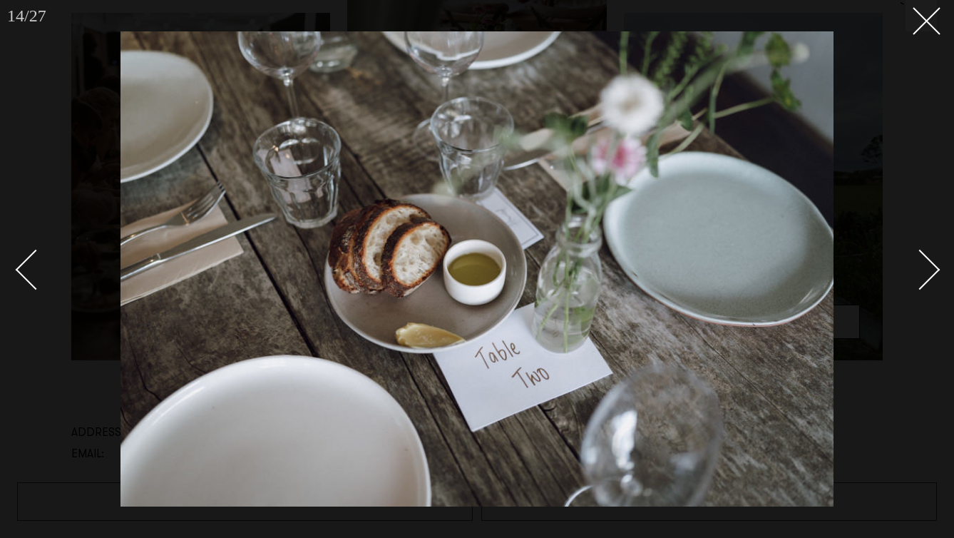
click at [920, 261] on div "Next slide" at bounding box center [920, 270] width 41 height 41
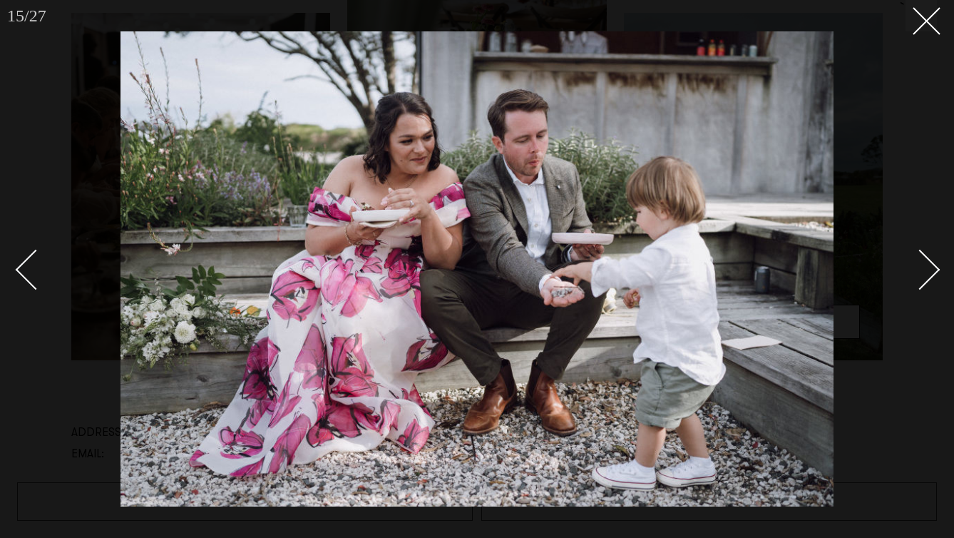
click at [920, 261] on div "Next slide" at bounding box center [920, 270] width 41 height 41
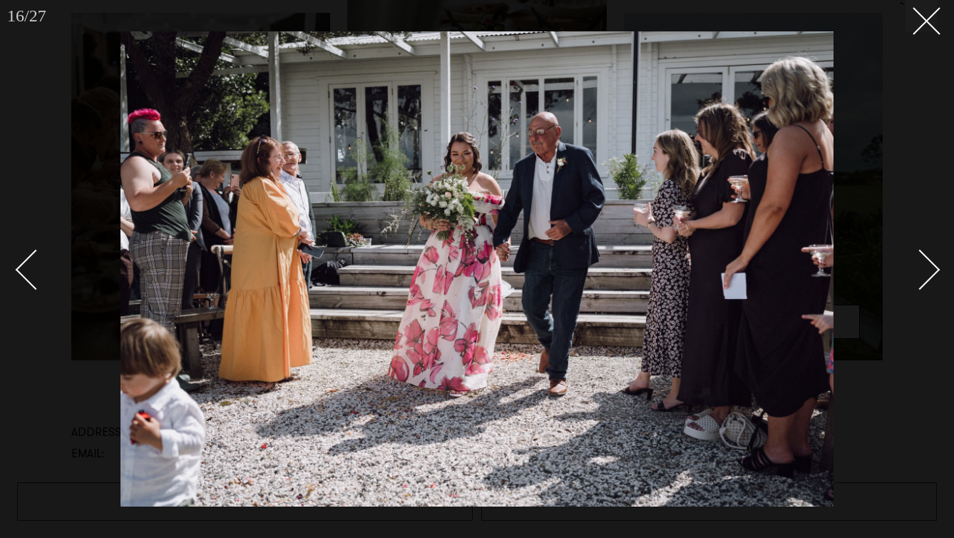
click at [920, 261] on div "Next slide" at bounding box center [920, 270] width 41 height 41
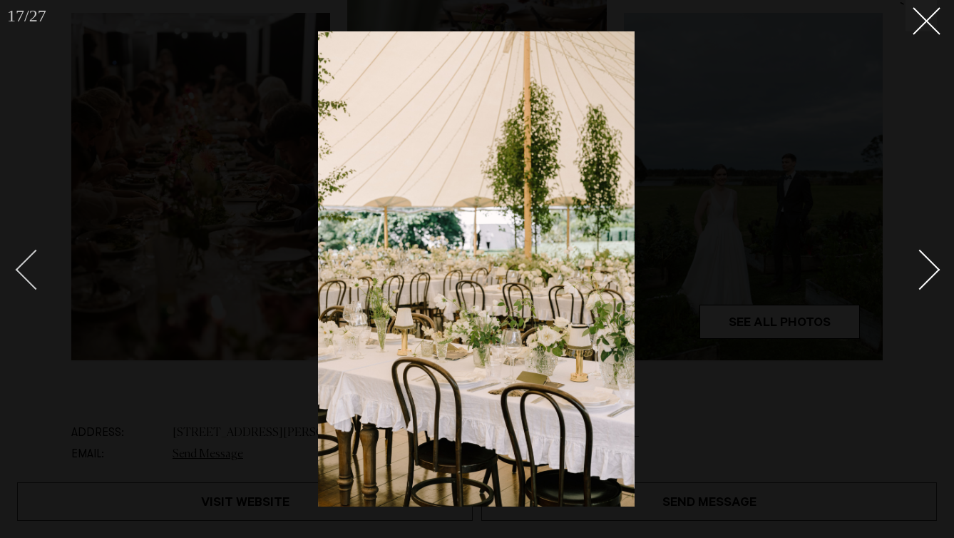
click at [36, 257] on div "Previous slide" at bounding box center [36, 270] width 41 height 41
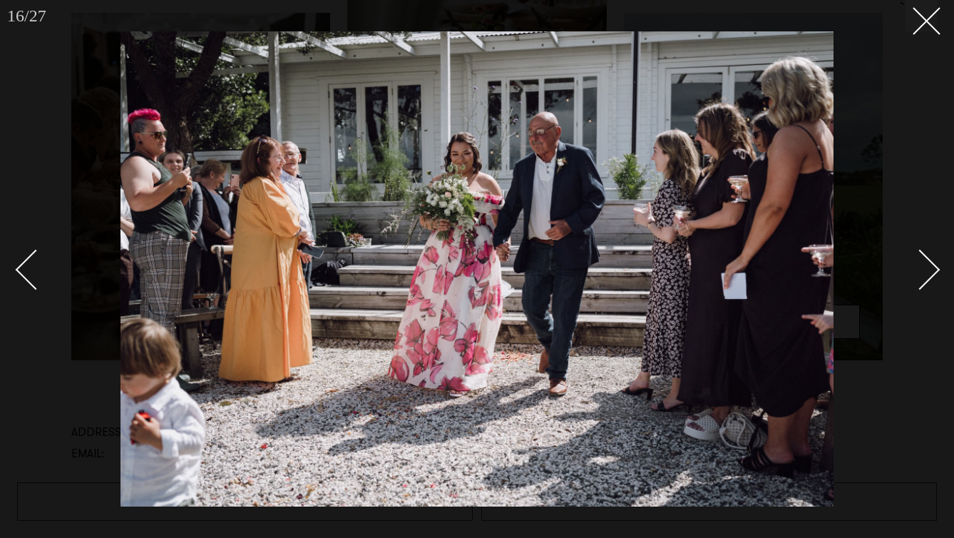
click at [920, 268] on div "Next slide" at bounding box center [920, 270] width 41 height 41
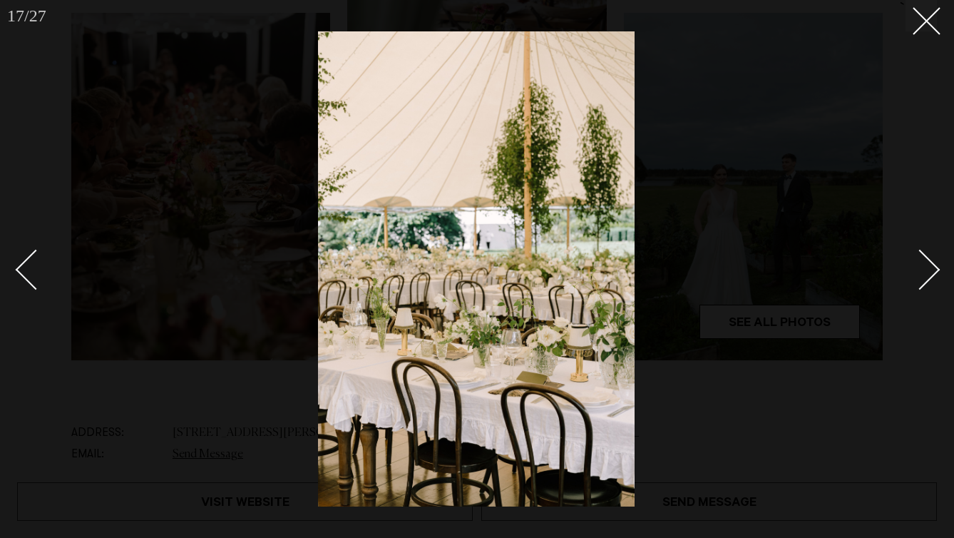
click at [920, 268] on div "Next slide" at bounding box center [920, 270] width 41 height 41
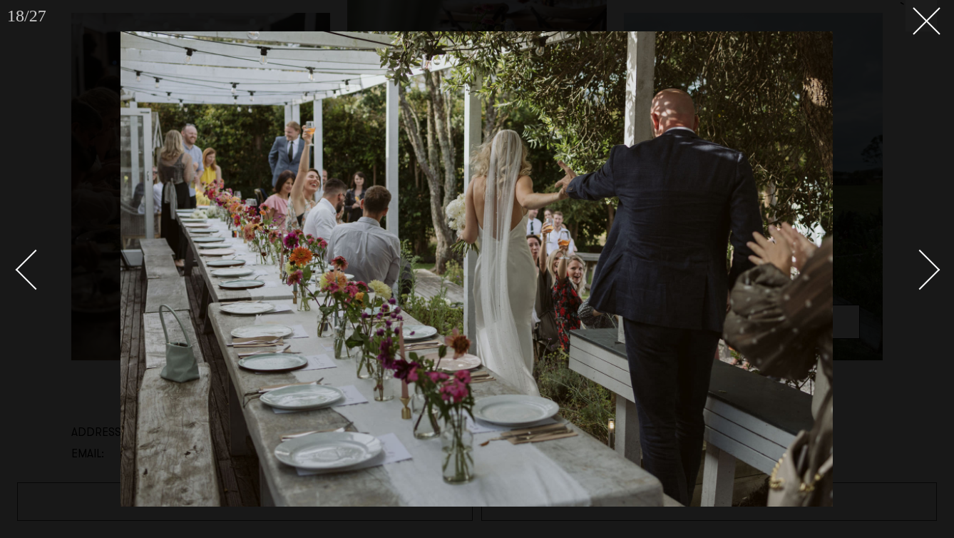
click at [920, 268] on div "Next slide" at bounding box center [920, 270] width 41 height 41
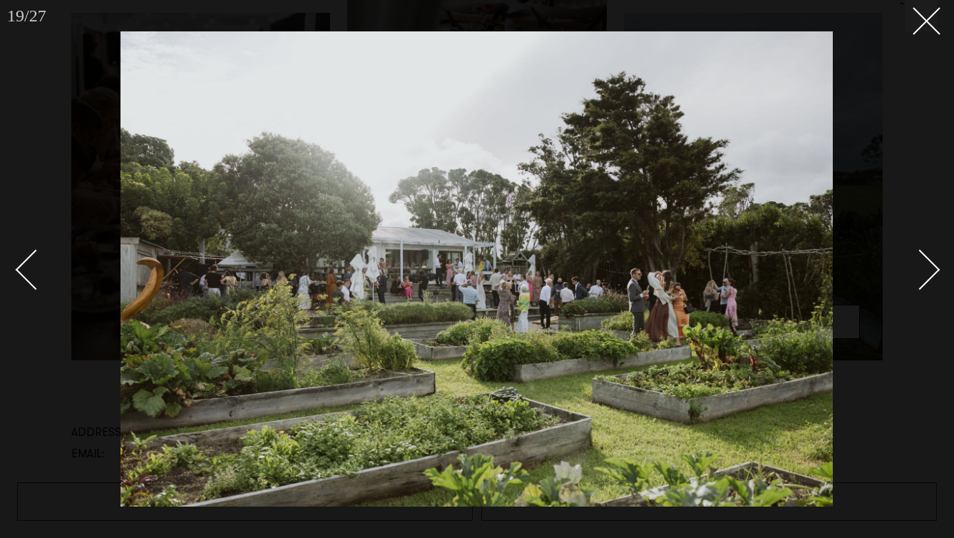
click at [920, 268] on div "Next slide" at bounding box center [920, 270] width 41 height 41
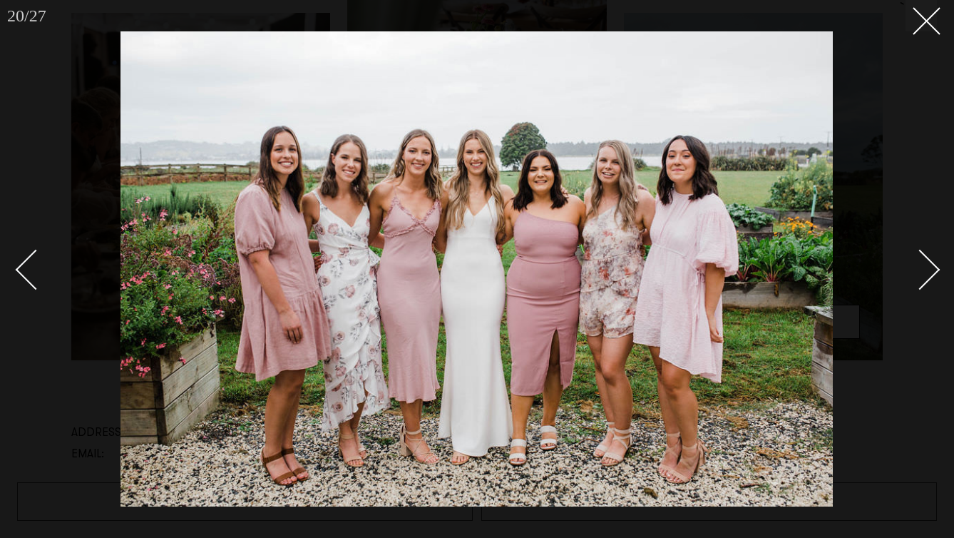
click at [920, 268] on div "Next slide" at bounding box center [920, 270] width 41 height 41
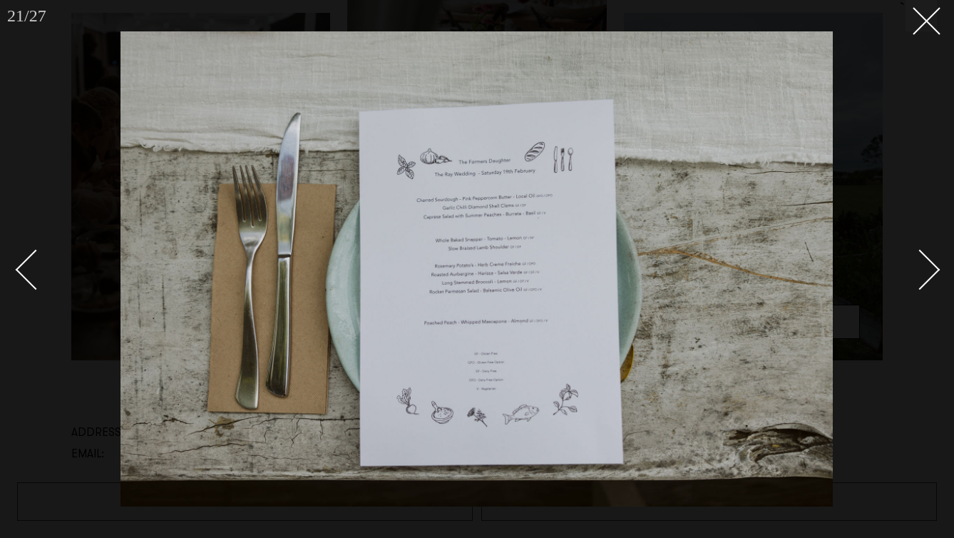
click at [47, 251] on link at bounding box center [42, 268] width 50 height 71
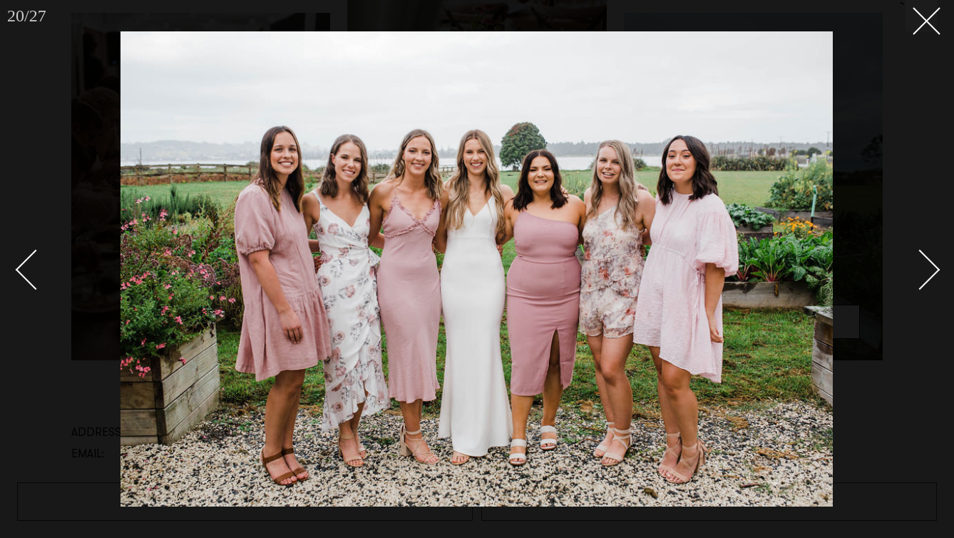
click at [918, 276] on div "Next slide" at bounding box center [920, 270] width 41 height 41
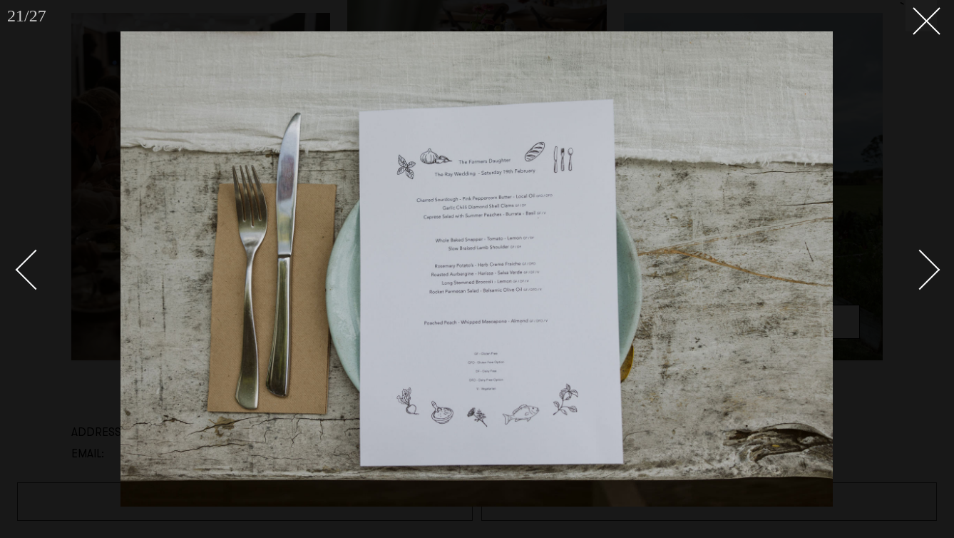
click at [918, 276] on div "Next slide" at bounding box center [920, 270] width 41 height 41
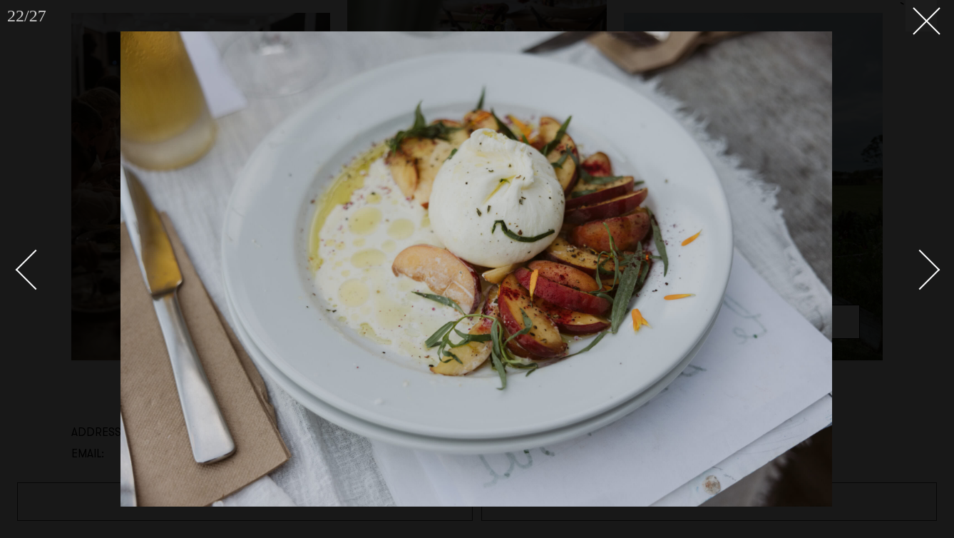
click at [918, 276] on div "Next slide" at bounding box center [920, 270] width 41 height 41
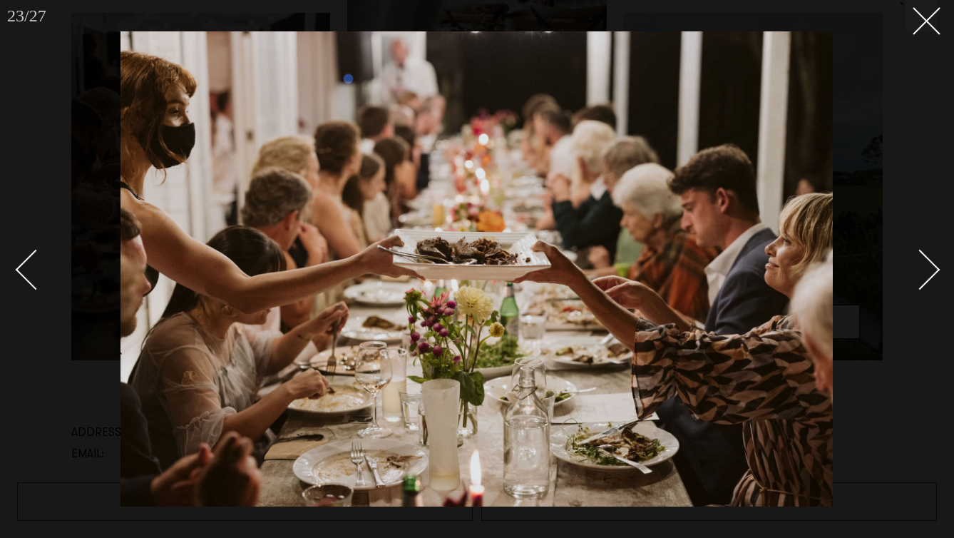
click at [918, 276] on div "Next slide" at bounding box center [920, 270] width 41 height 41
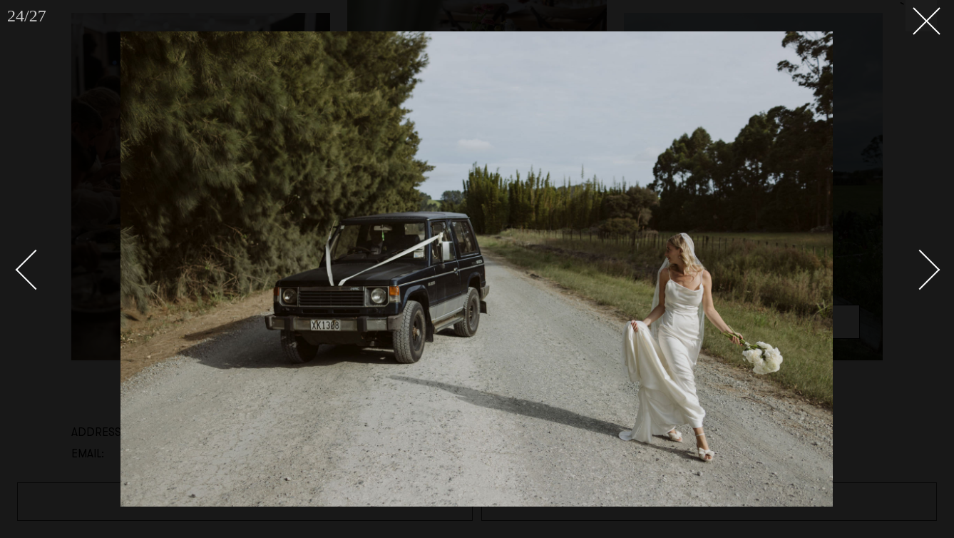
click at [918, 276] on div "Next slide" at bounding box center [920, 270] width 41 height 41
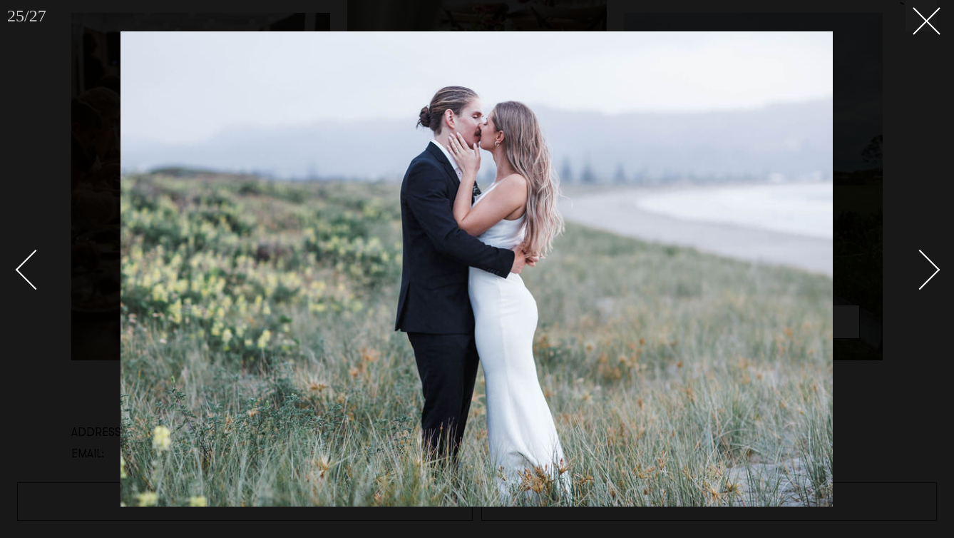
click at [918, 276] on div "Next slide" at bounding box center [920, 270] width 41 height 41
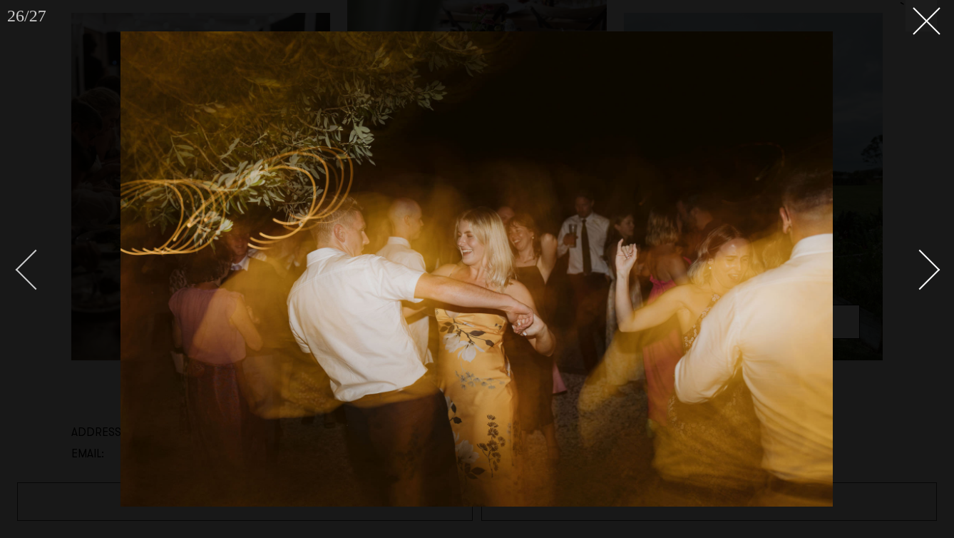
click at [36, 261] on div "Previous slide" at bounding box center [36, 270] width 41 height 41
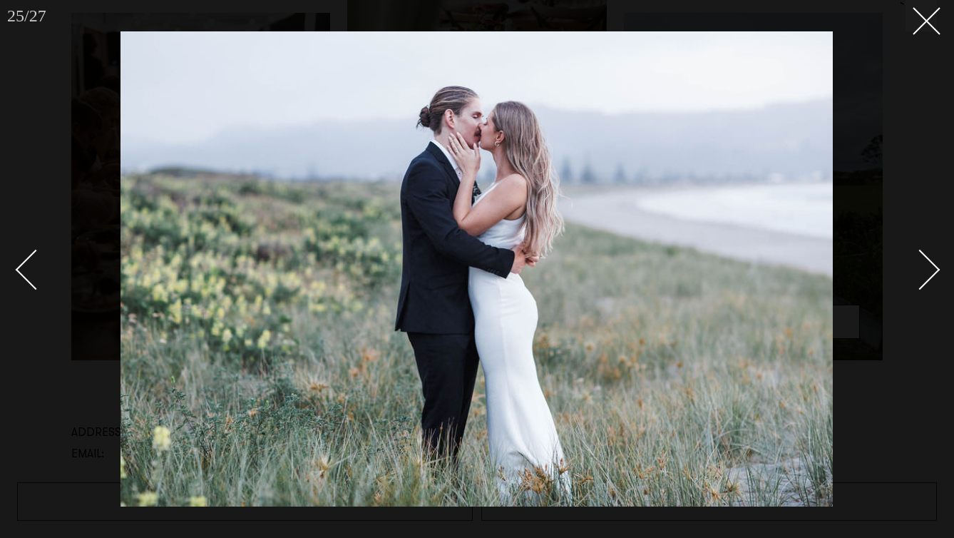
click at [915, 265] on div "Next slide" at bounding box center [920, 270] width 41 height 41
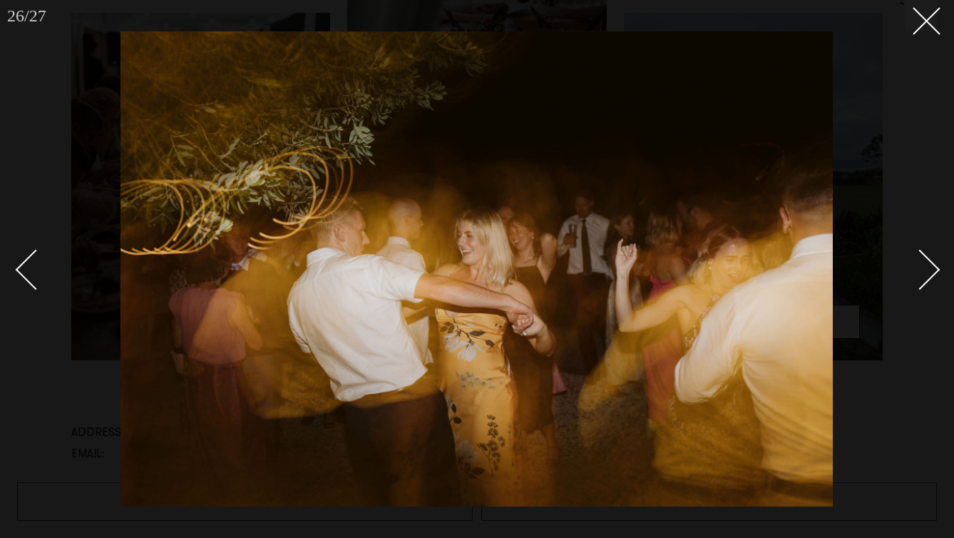
click at [915, 265] on div "Next slide" at bounding box center [920, 270] width 41 height 41
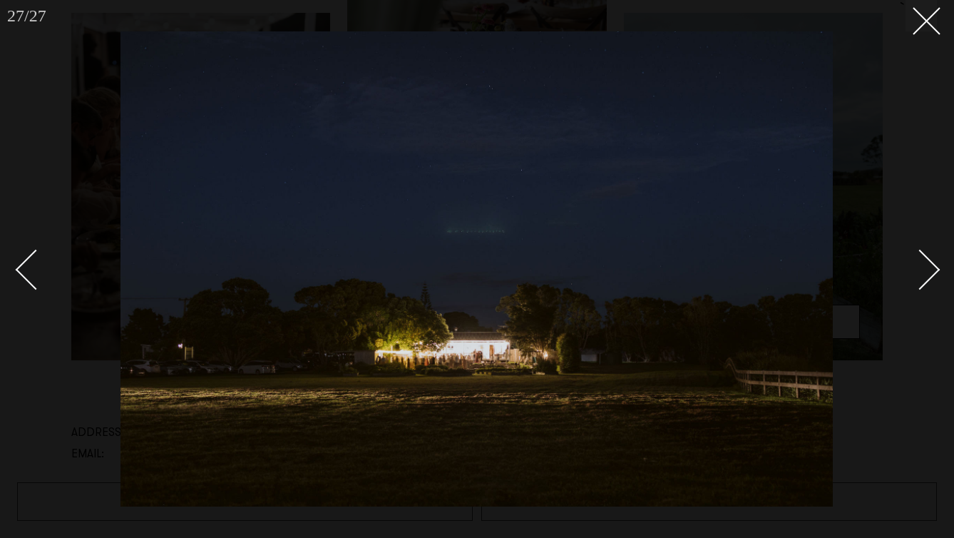
click at [915, 265] on div "Next slide" at bounding box center [920, 270] width 41 height 41
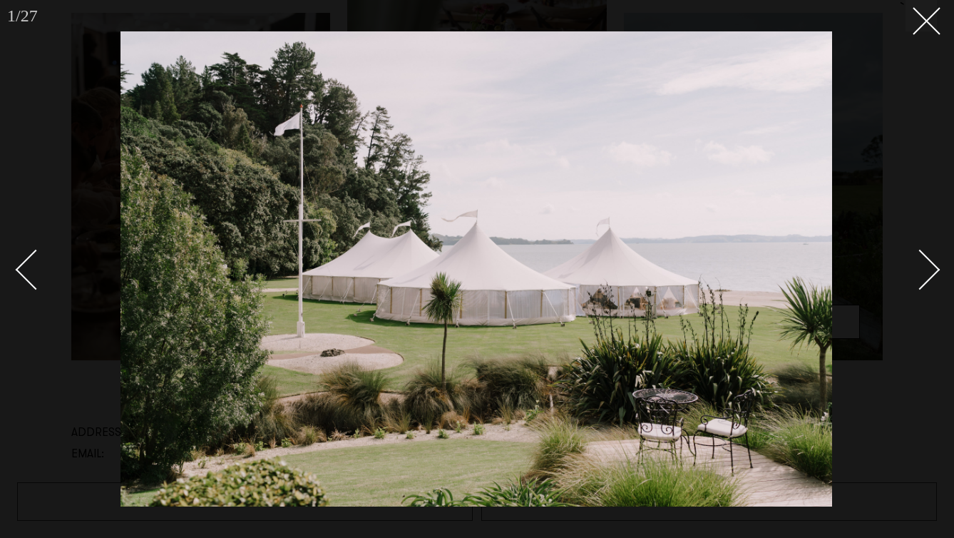
click at [915, 265] on div "Next slide" at bounding box center [920, 270] width 41 height 41
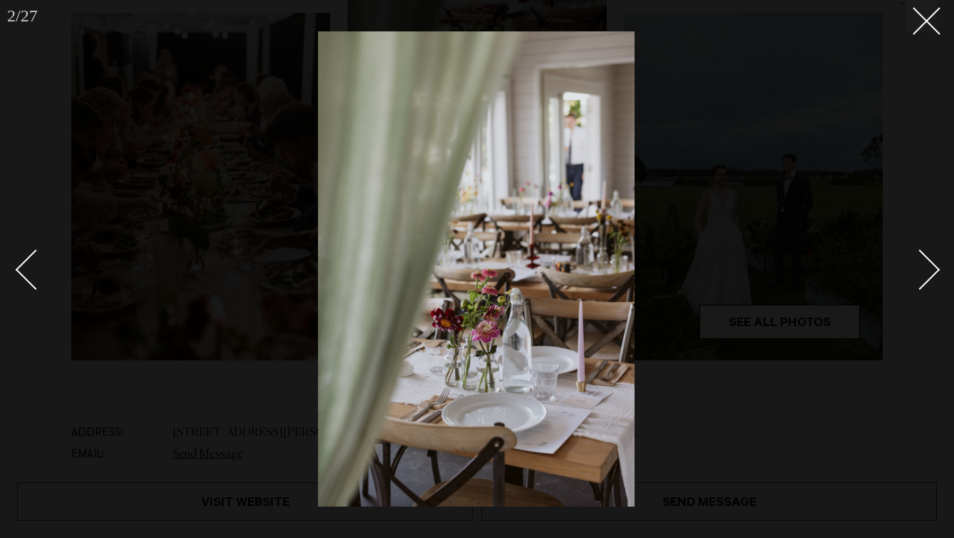
click at [915, 265] on div "Next slide" at bounding box center [920, 270] width 41 height 41
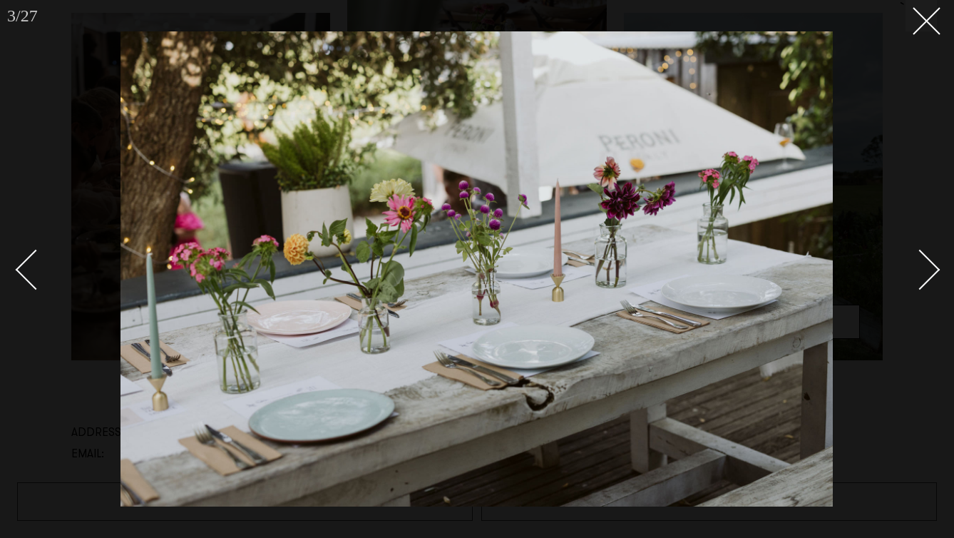
click at [915, 265] on div "Next slide" at bounding box center [920, 270] width 41 height 41
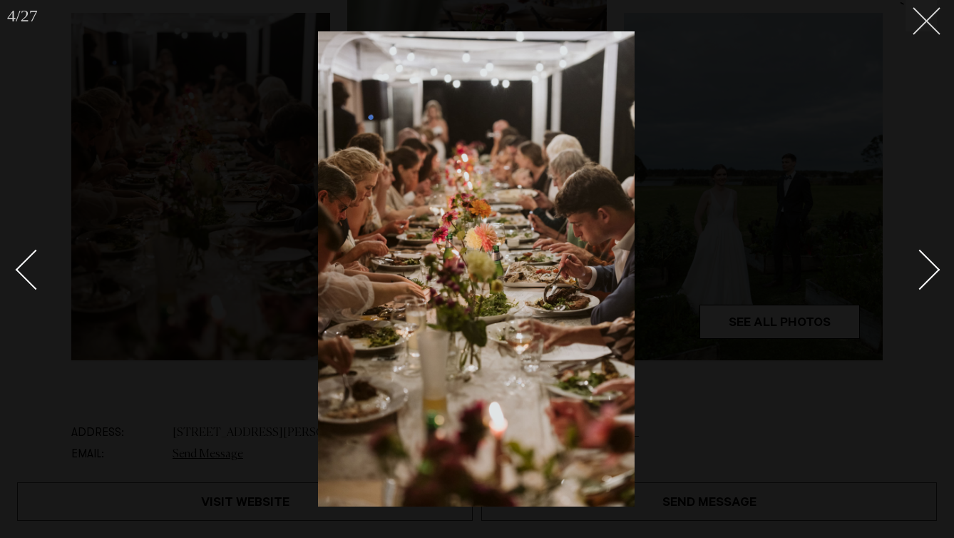
click at [913, 14] on icon at bounding box center [921, 15] width 17 height 17
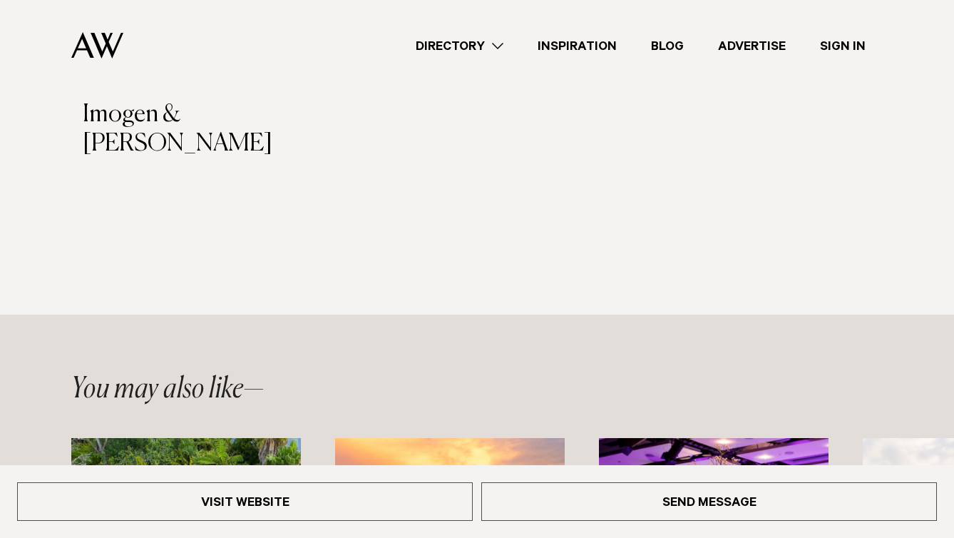
scroll to position [1830, 0]
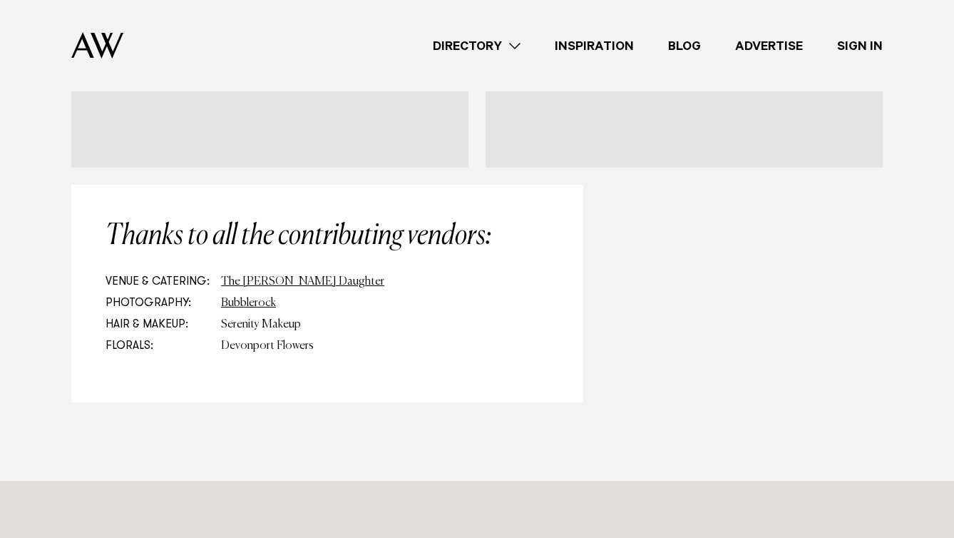
scroll to position [14764, 0]
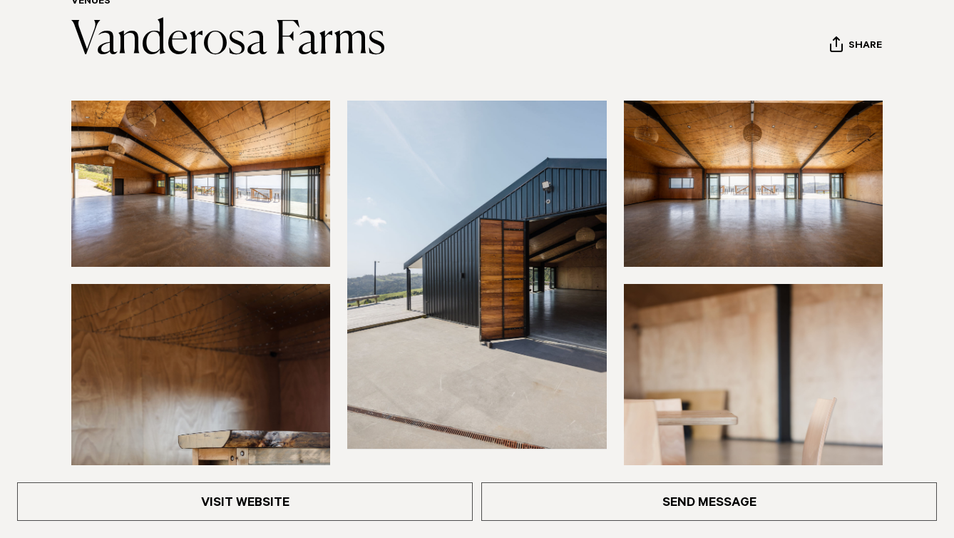
scroll to position [160, 0]
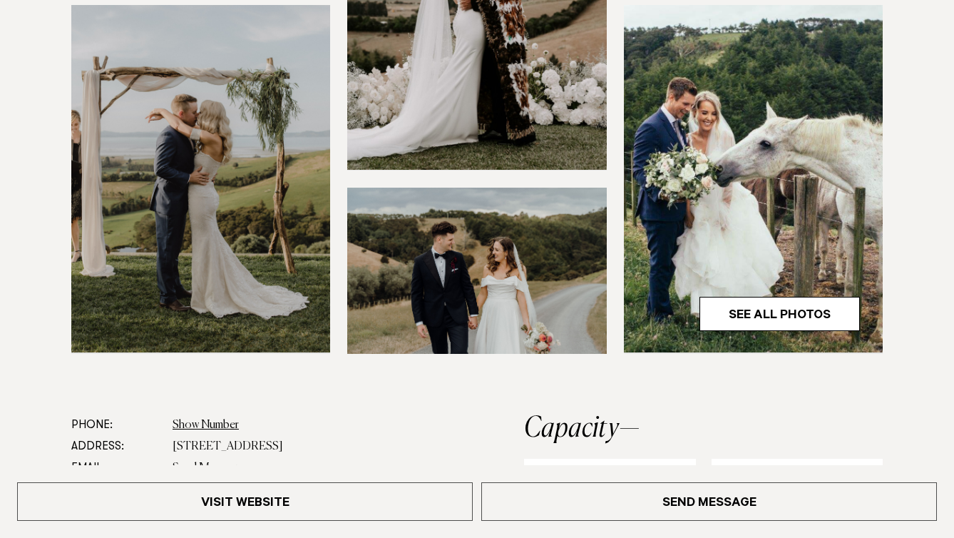
scroll to position [498, 0]
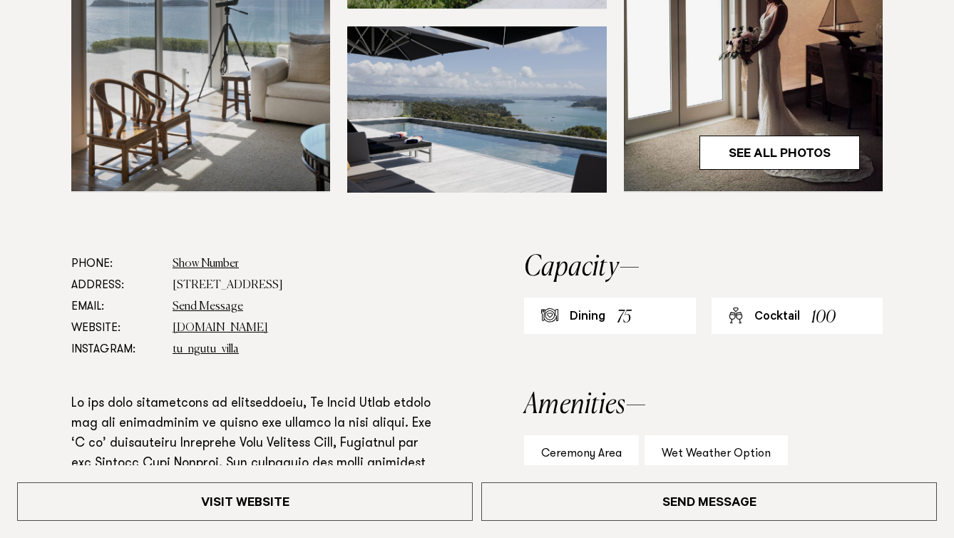
scroll to position [601, 0]
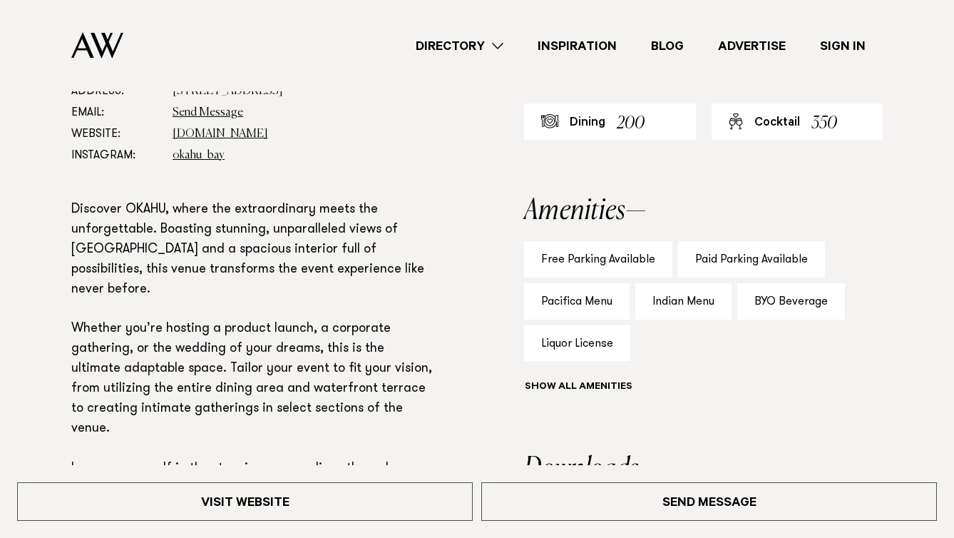
scroll to position [601, 0]
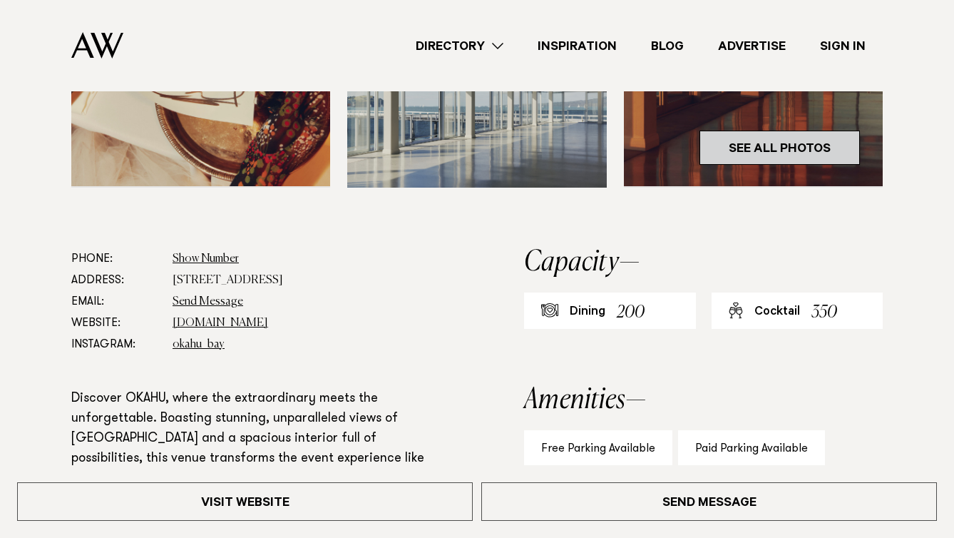
click at [729, 165] on link "See All Photos" at bounding box center [779, 147] width 160 height 34
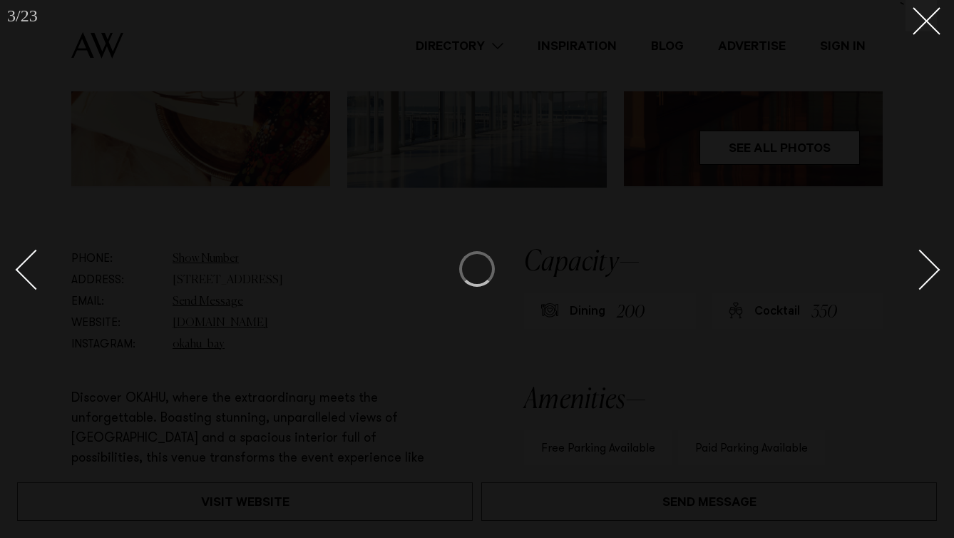
click at [920, 275] on div "Next slide" at bounding box center [920, 270] width 41 height 41
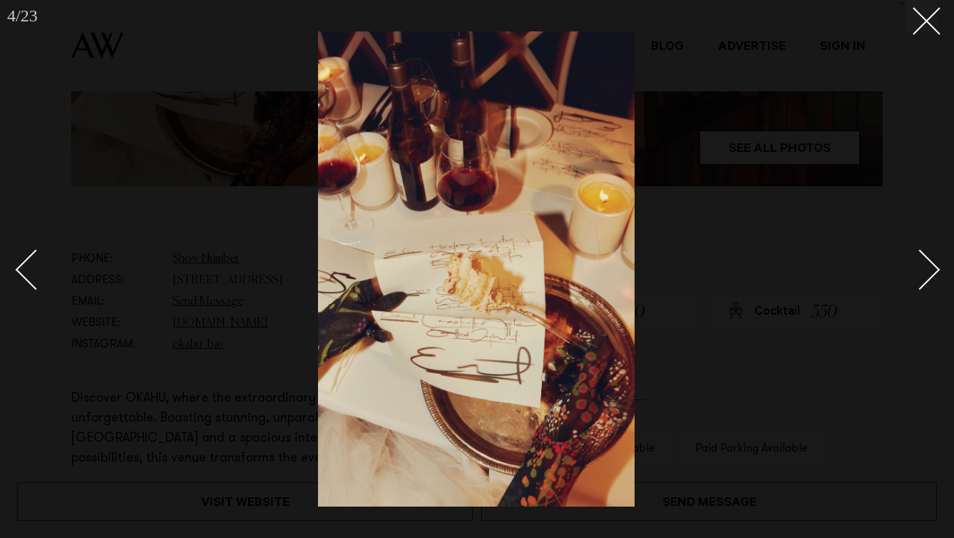
click at [920, 275] on div "Next slide" at bounding box center [920, 270] width 41 height 41
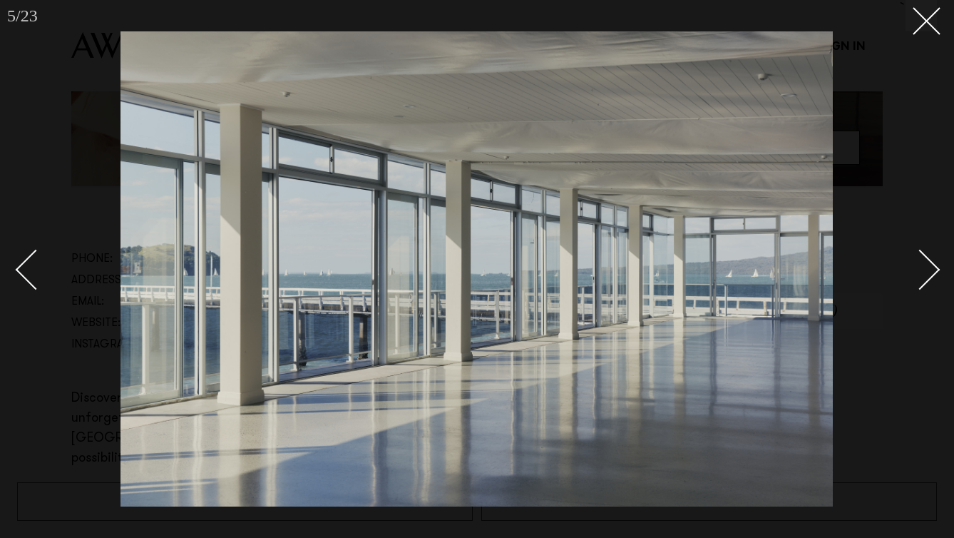
click at [920, 275] on div "Next slide" at bounding box center [920, 270] width 41 height 41
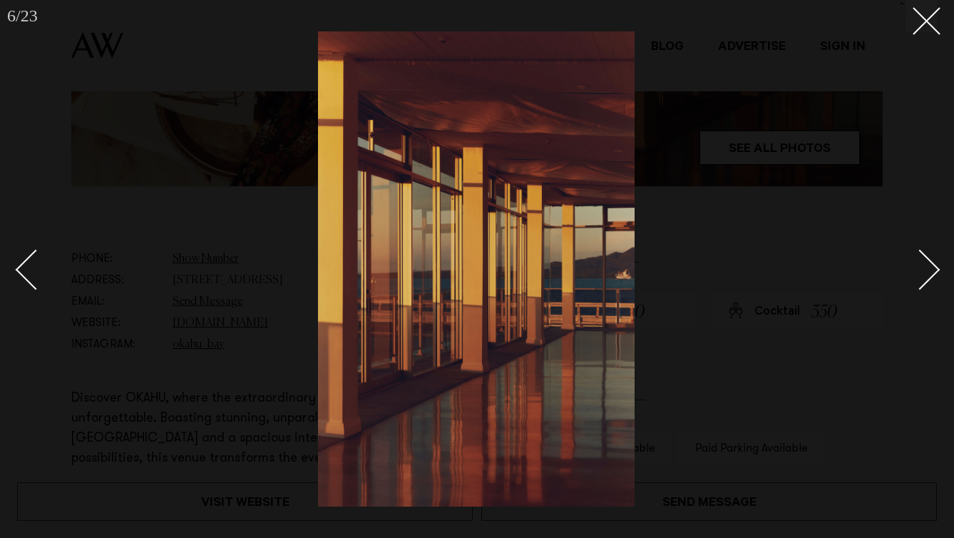
click at [920, 275] on div "Next slide" at bounding box center [920, 270] width 41 height 41
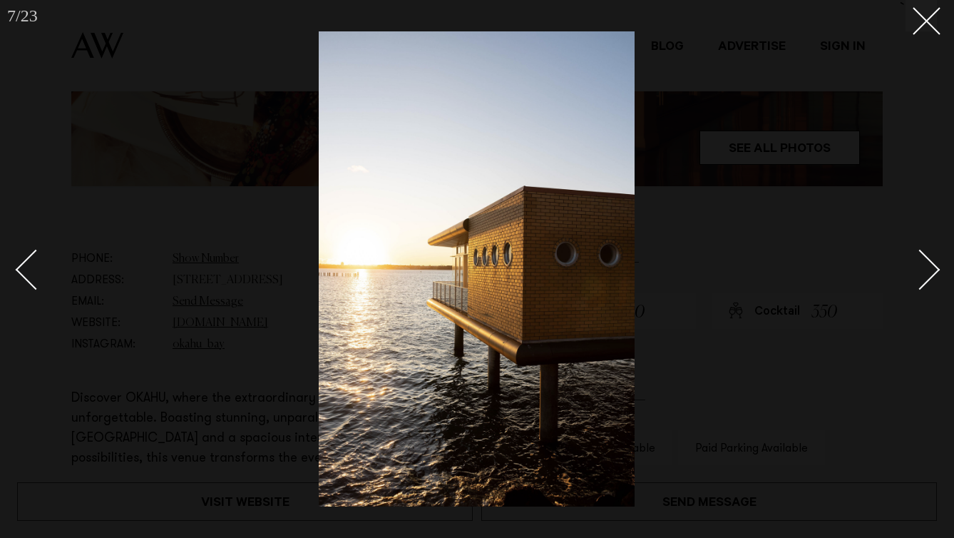
click at [920, 275] on div "Next slide" at bounding box center [920, 270] width 41 height 41
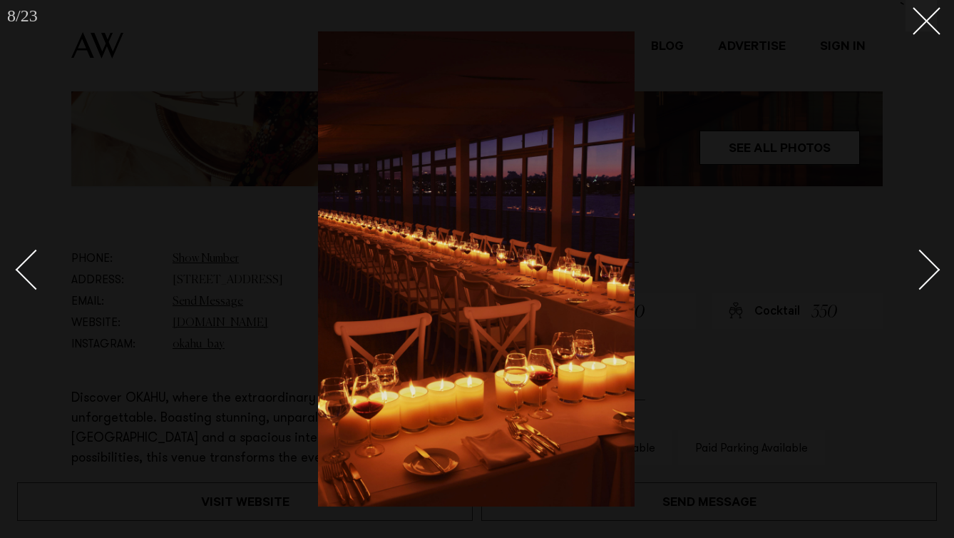
click at [920, 275] on div "Next slide" at bounding box center [920, 270] width 41 height 41
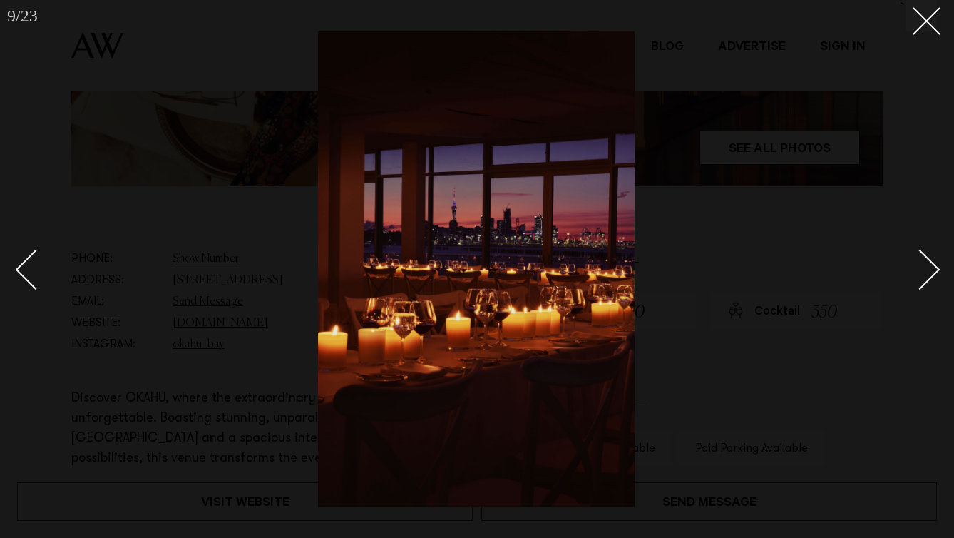
click at [920, 275] on div "Next slide" at bounding box center [920, 270] width 41 height 41
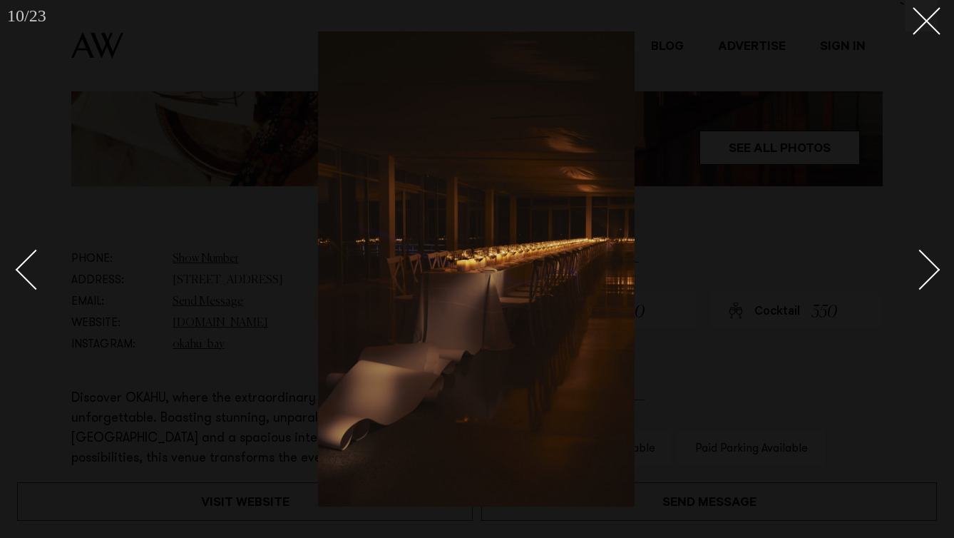
click at [920, 275] on div "Next slide" at bounding box center [920, 270] width 41 height 41
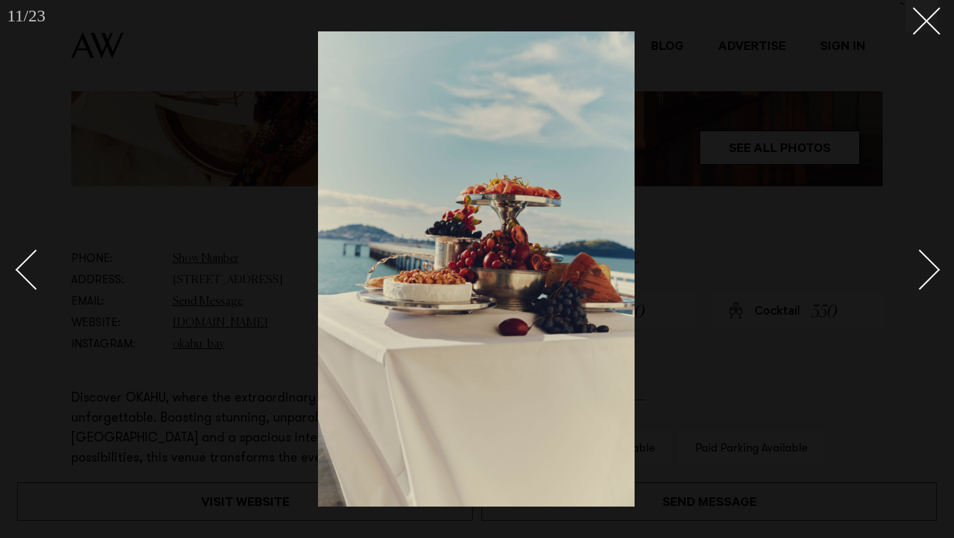
click at [920, 275] on div "Next slide" at bounding box center [920, 270] width 41 height 41
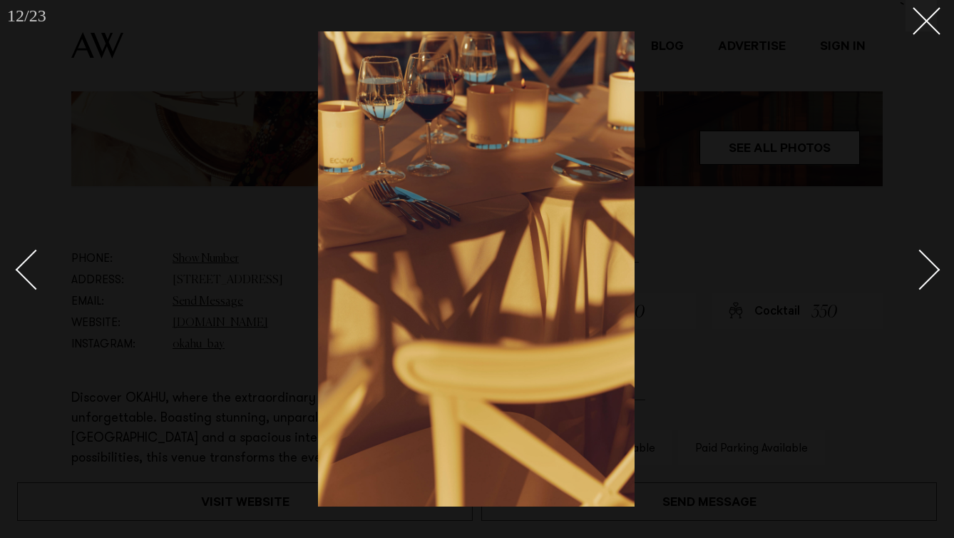
click at [920, 275] on div "Next slide" at bounding box center [920, 270] width 41 height 41
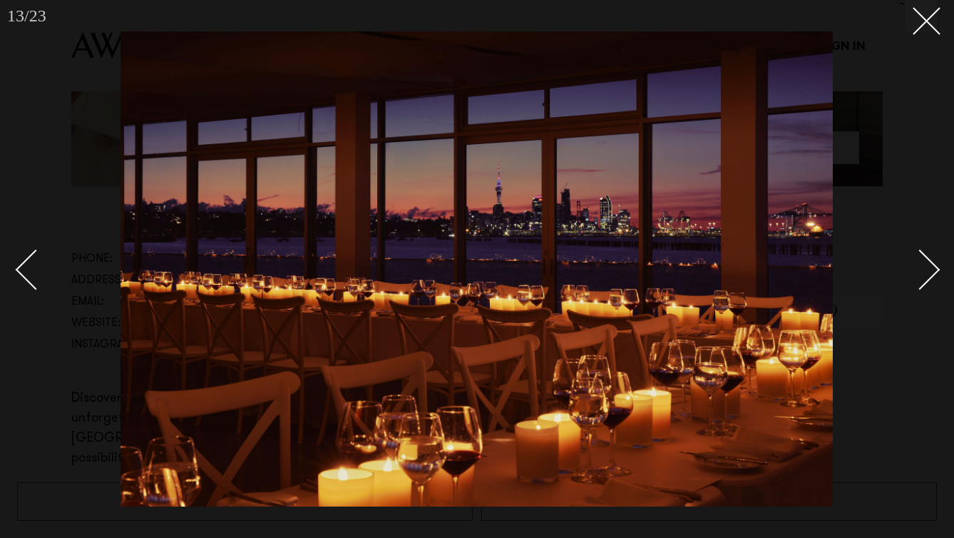
click at [920, 275] on div "Next slide" at bounding box center [920, 270] width 41 height 41
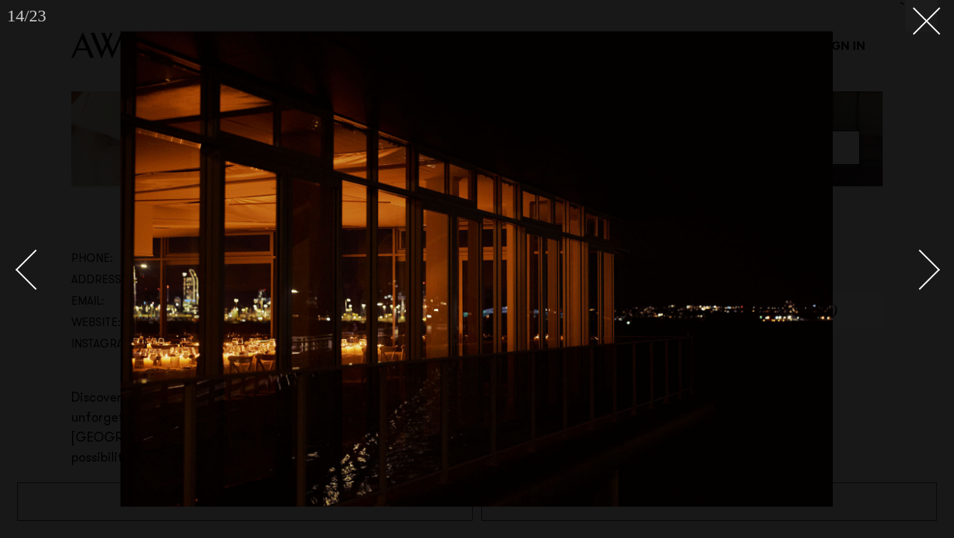
click at [920, 275] on div "Next slide" at bounding box center [920, 270] width 41 height 41
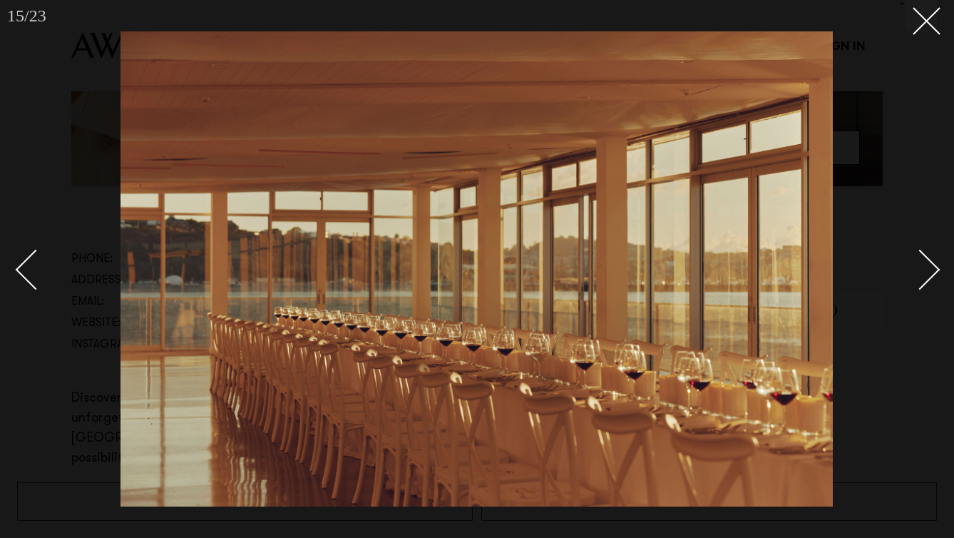
click at [920, 275] on div "Next slide" at bounding box center [920, 270] width 41 height 41
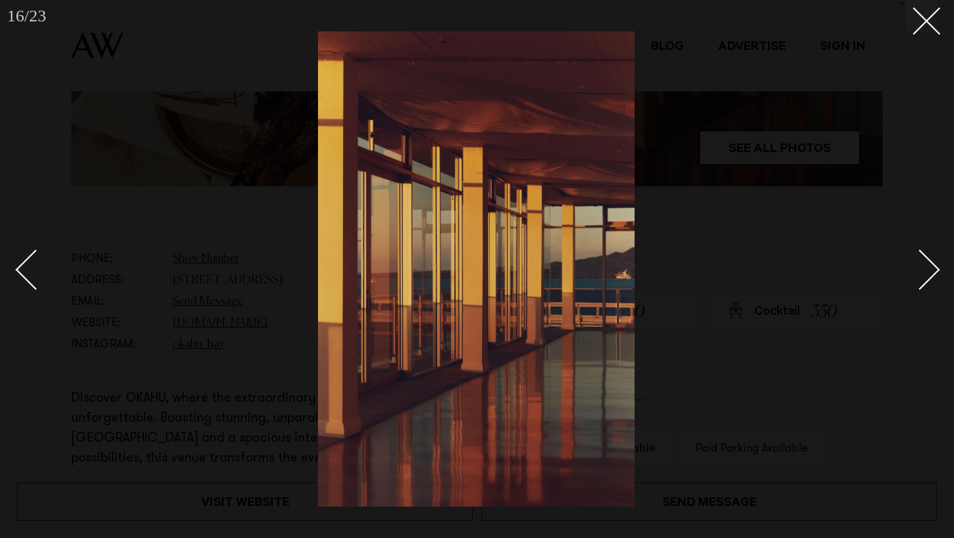
click at [920, 275] on div "Next slide" at bounding box center [920, 270] width 41 height 41
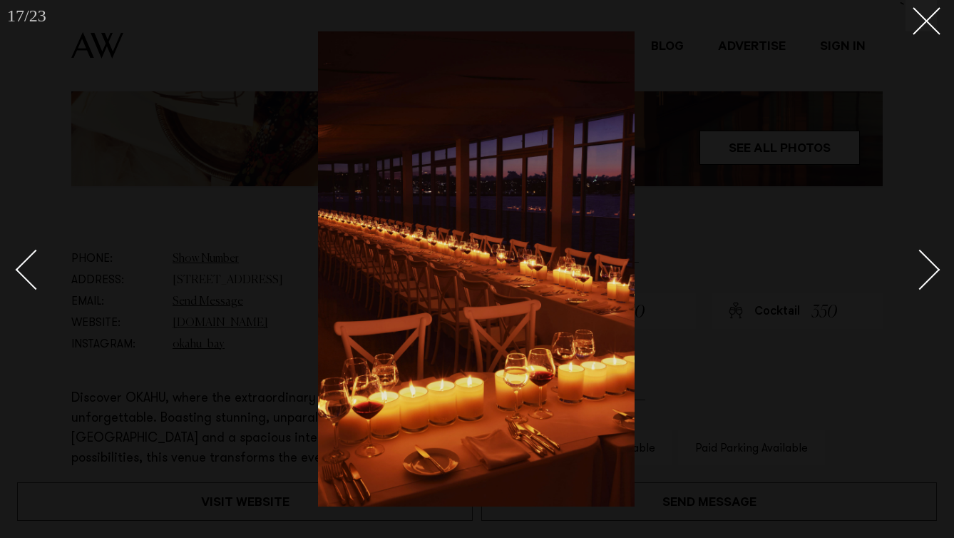
click at [920, 275] on div "Next slide" at bounding box center [920, 270] width 41 height 41
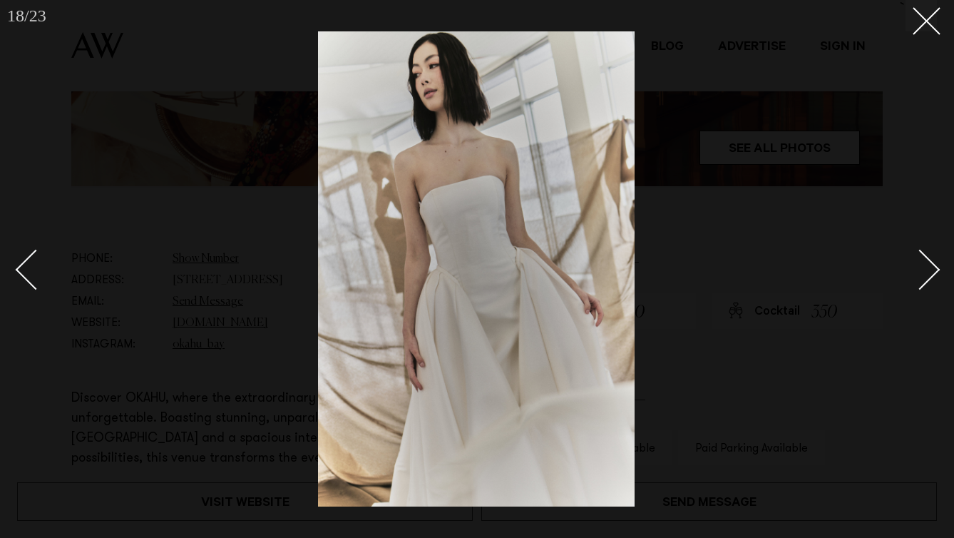
click at [920, 275] on div "Next slide" at bounding box center [920, 270] width 41 height 41
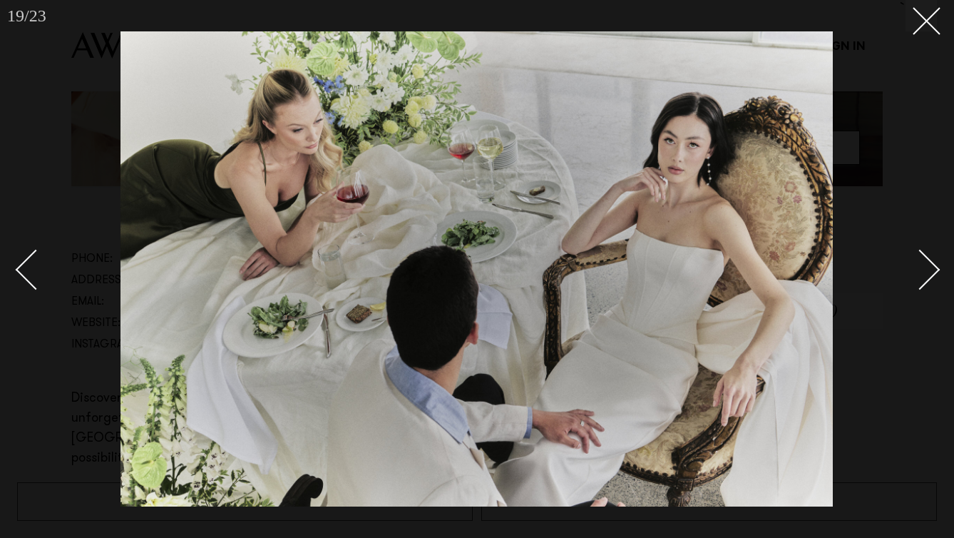
click at [920, 275] on div "Next slide" at bounding box center [920, 270] width 41 height 41
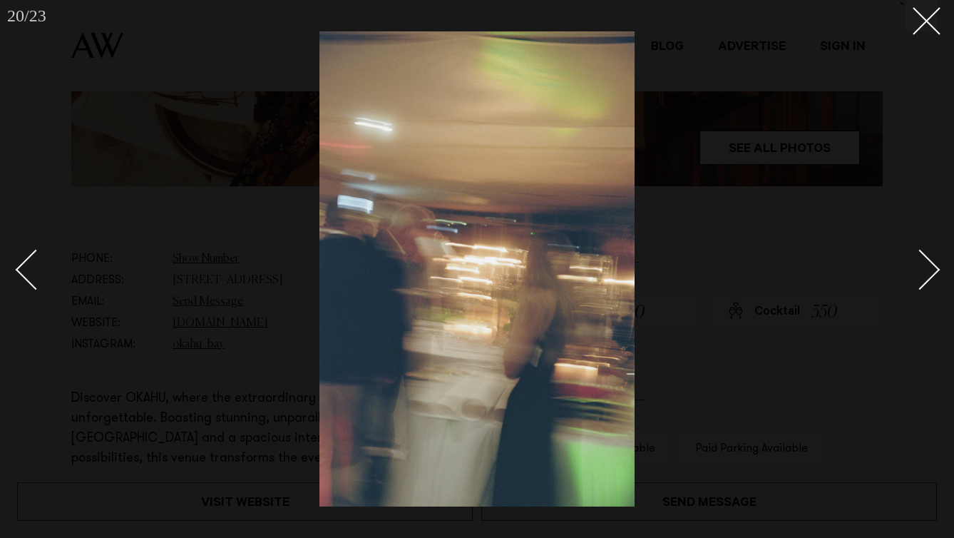
click at [920, 275] on div "Next slide" at bounding box center [920, 270] width 41 height 41
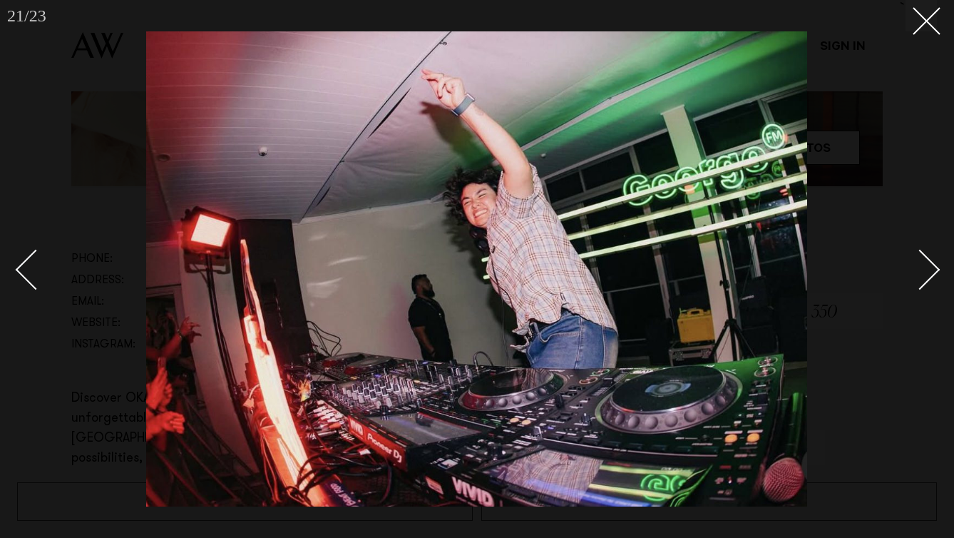
click at [920, 275] on div "Next slide" at bounding box center [920, 270] width 41 height 41
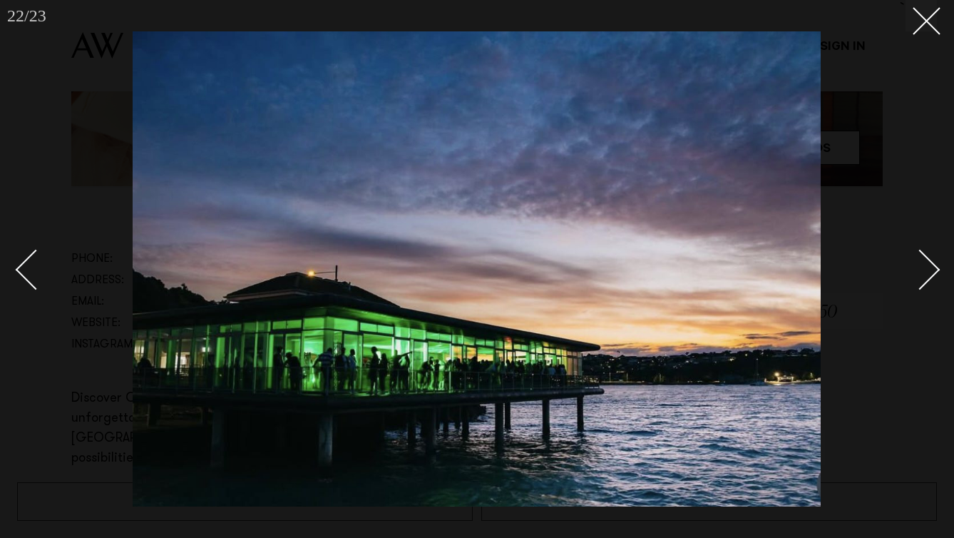
click at [920, 275] on div "Next slide" at bounding box center [920, 270] width 41 height 41
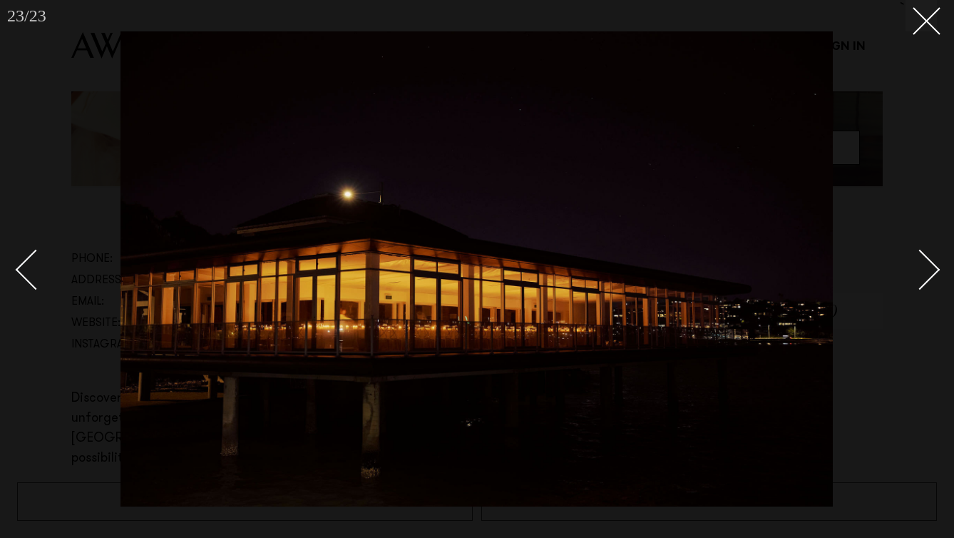
click at [920, 275] on div "Next slide" at bounding box center [920, 270] width 41 height 41
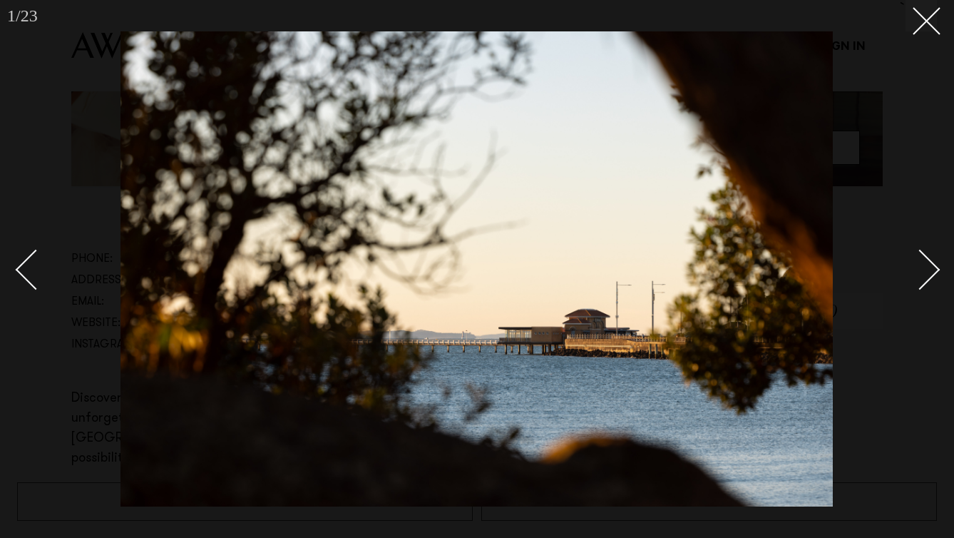
click at [920, 275] on div "Next slide" at bounding box center [920, 270] width 41 height 41
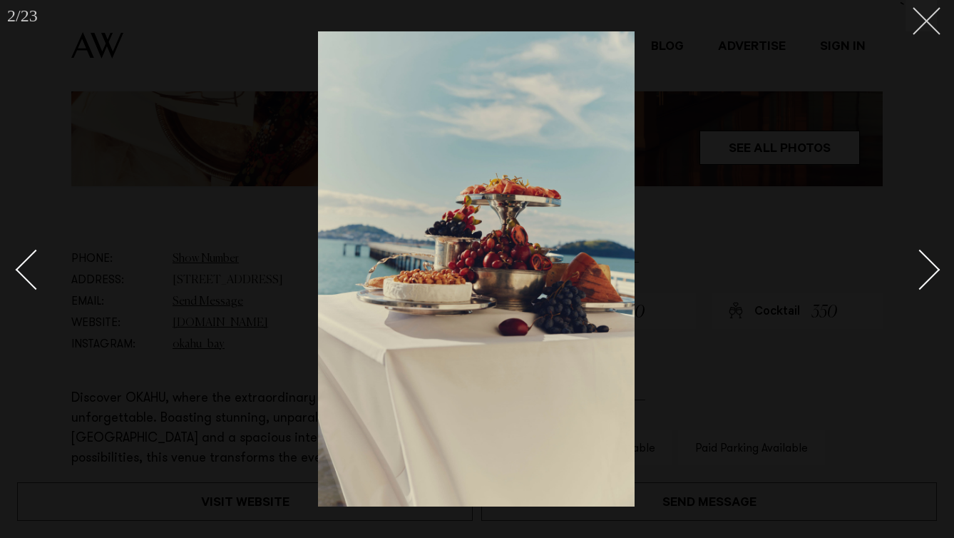
click at [920, 17] on icon at bounding box center [921, 15] width 17 height 17
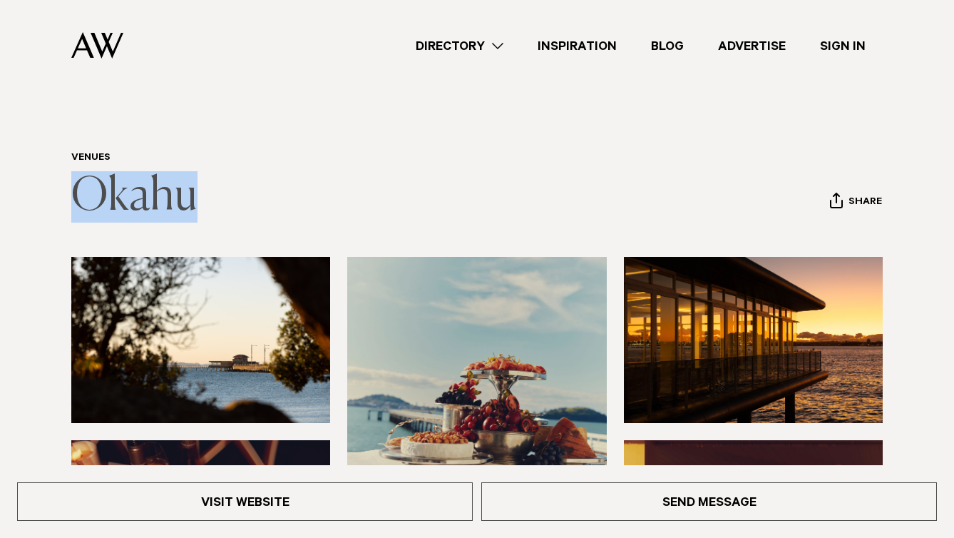
drag, startPoint x: 81, startPoint y: 233, endPoint x: 239, endPoint y: 243, distance: 157.9
click at [239, 222] on div "Venues [GEOGRAPHIC_DATA] Share Copy Link Email twitter" at bounding box center [476, 187] width 931 height 71
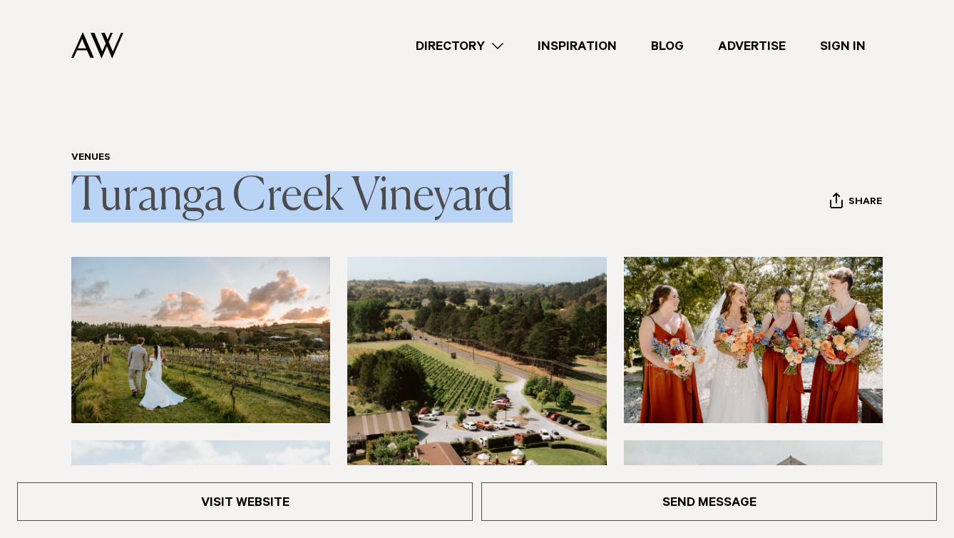
copy link "Turanga Creek Vineyard"
drag, startPoint x: 82, startPoint y: 234, endPoint x: 639, endPoint y: 234, distance: 556.9
click at [639, 222] on div "Venues [GEOGRAPHIC_DATA] Share Copy Link Email twitter" at bounding box center [476, 187] width 931 height 71
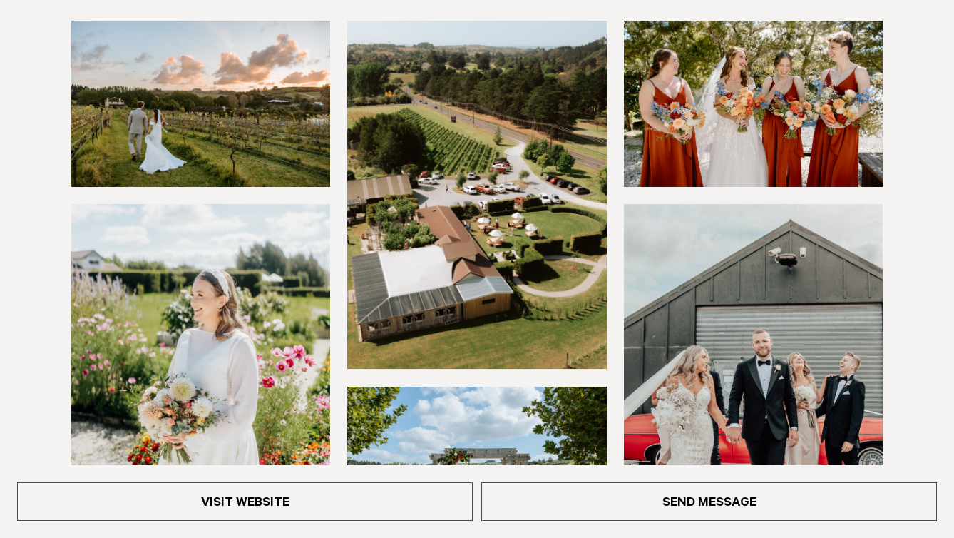
scroll to position [249, 0]
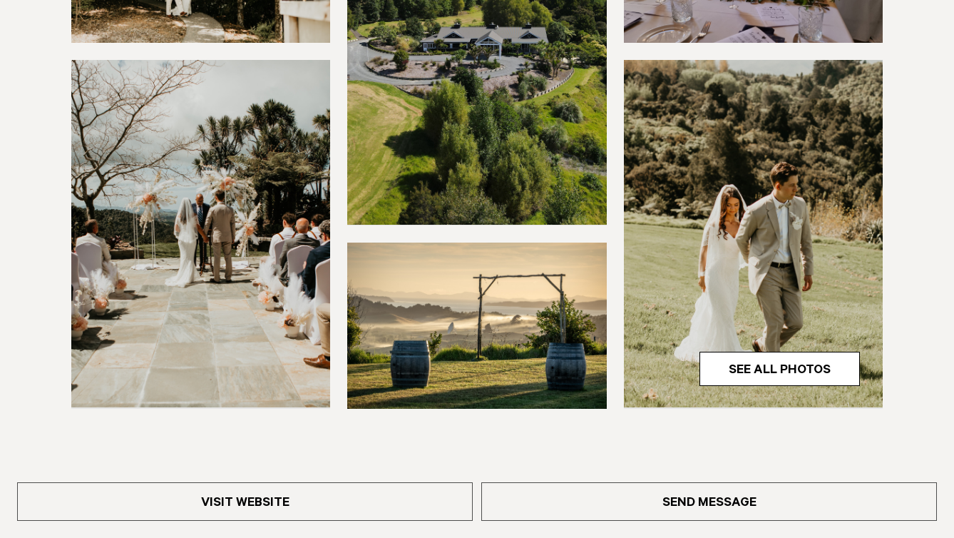
scroll to position [434, 0]
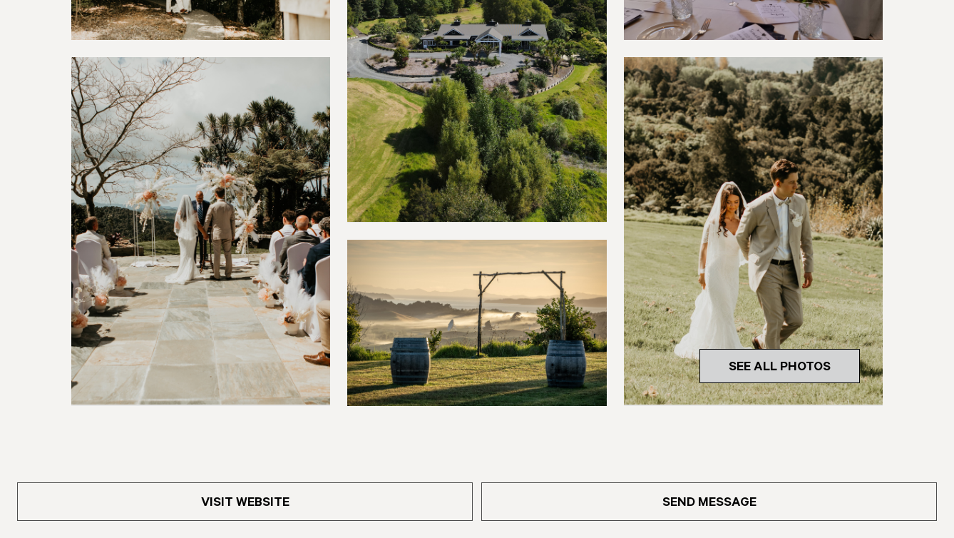
click at [737, 383] on link "See All Photos" at bounding box center [779, 366] width 160 height 34
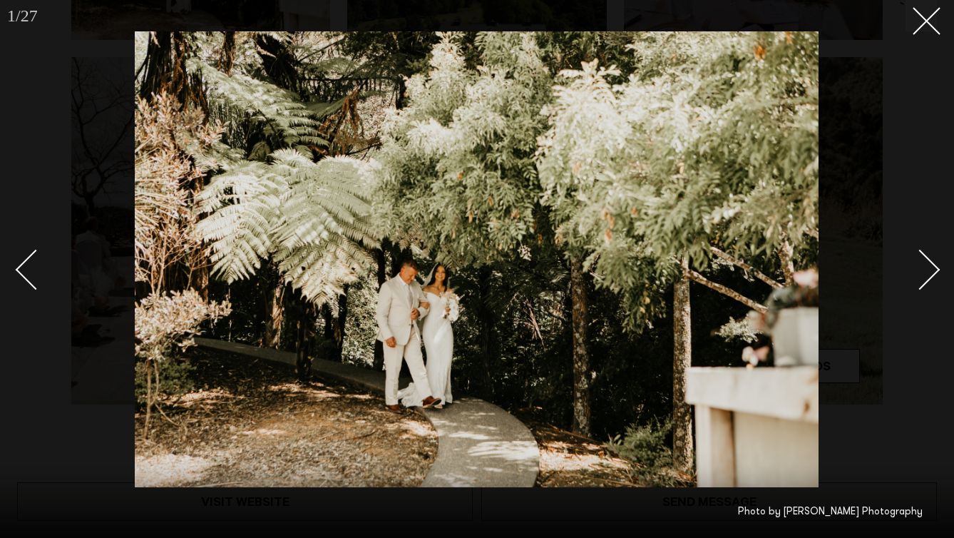
click at [925, 279] on div "Next slide" at bounding box center [920, 270] width 41 height 41
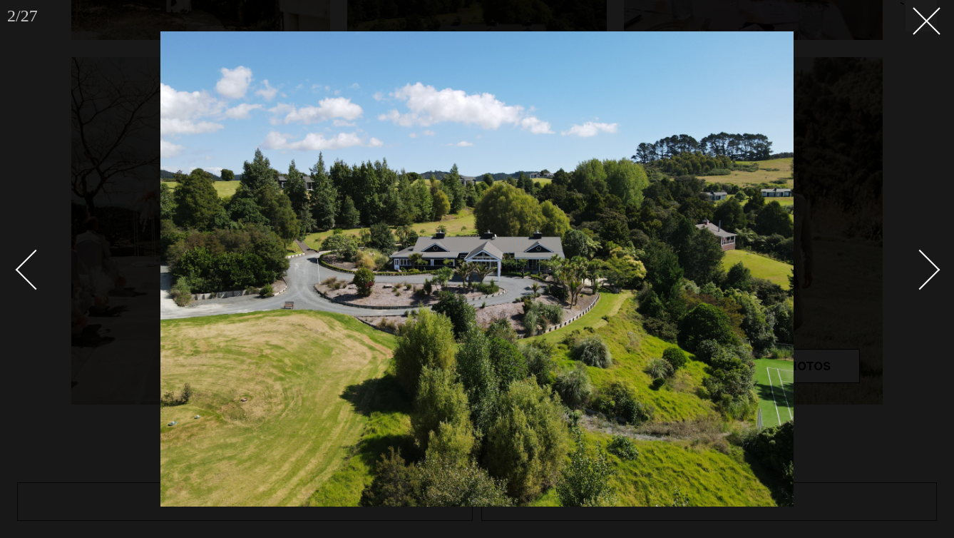
click at [925, 279] on div "Next slide" at bounding box center [920, 270] width 41 height 41
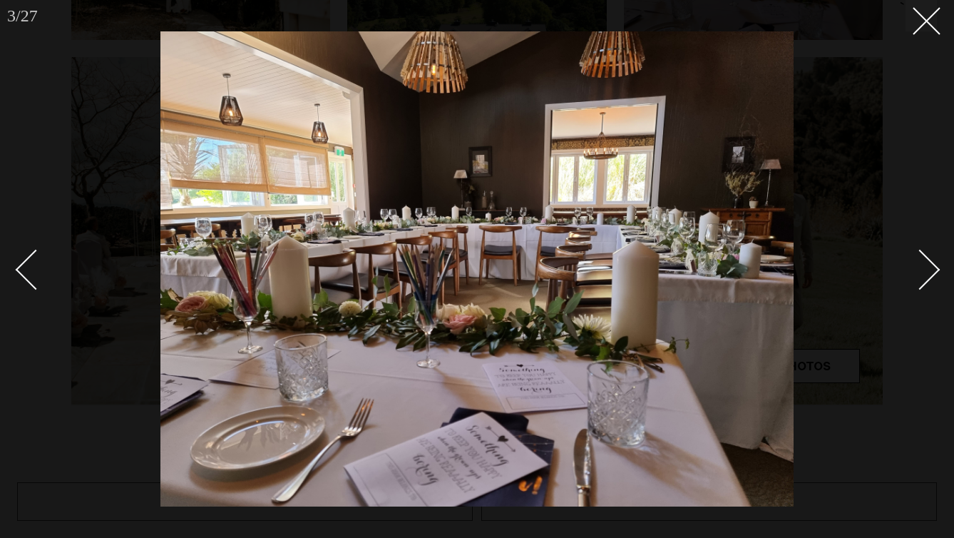
click at [925, 279] on div "Next slide" at bounding box center [920, 270] width 41 height 41
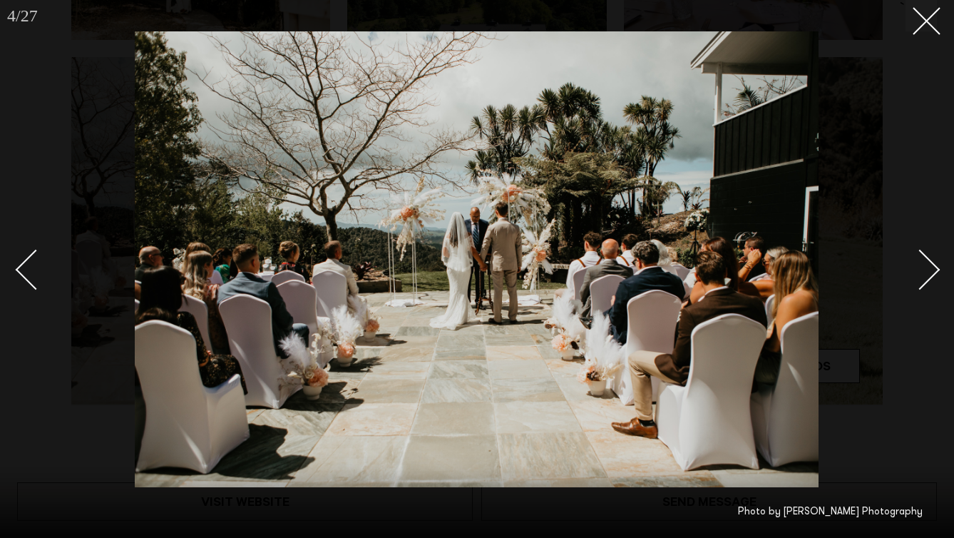
click at [925, 279] on div "Next slide" at bounding box center [920, 270] width 41 height 41
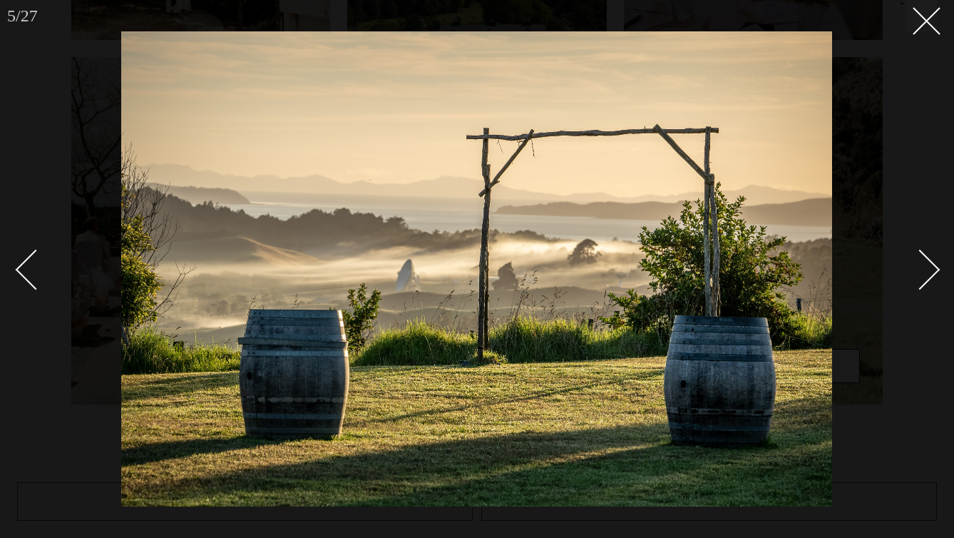
click at [925, 279] on div "Next slide" at bounding box center [920, 270] width 41 height 41
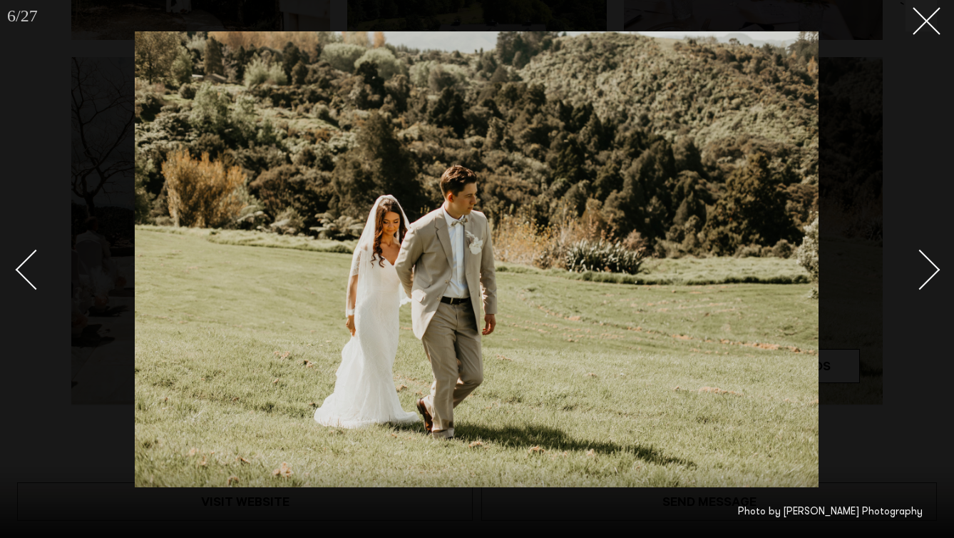
click at [925, 279] on div "Next slide" at bounding box center [920, 270] width 41 height 41
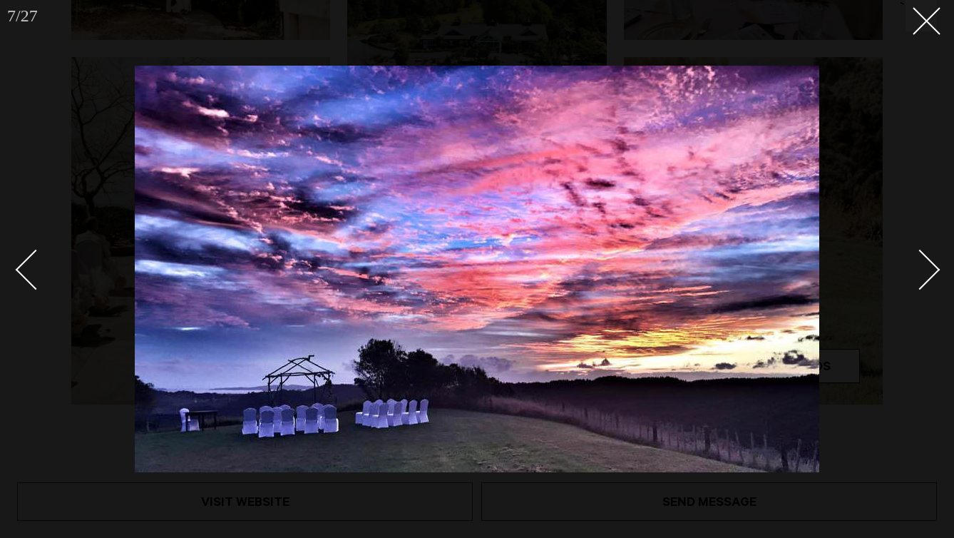
click at [925, 279] on div "Next slide" at bounding box center [920, 270] width 41 height 41
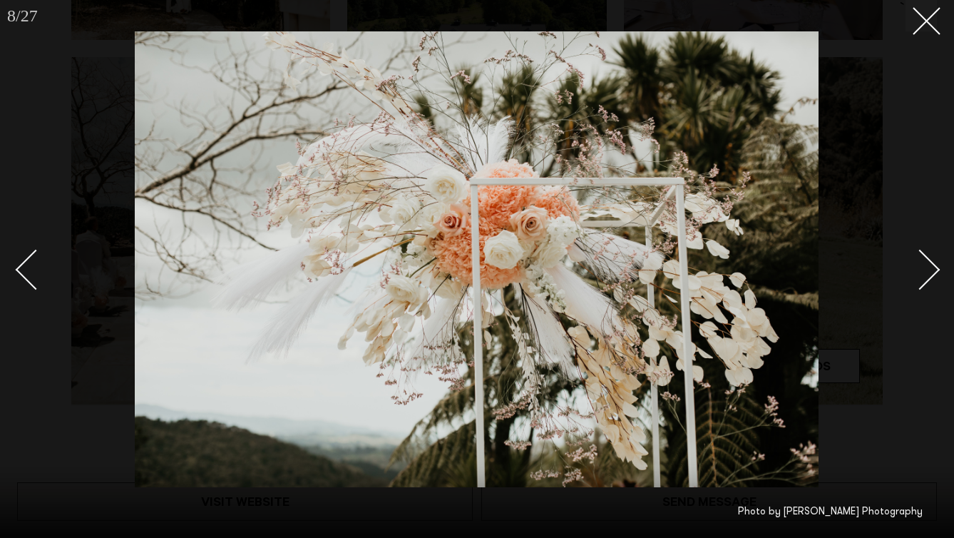
click at [925, 279] on div "Next slide" at bounding box center [920, 270] width 41 height 41
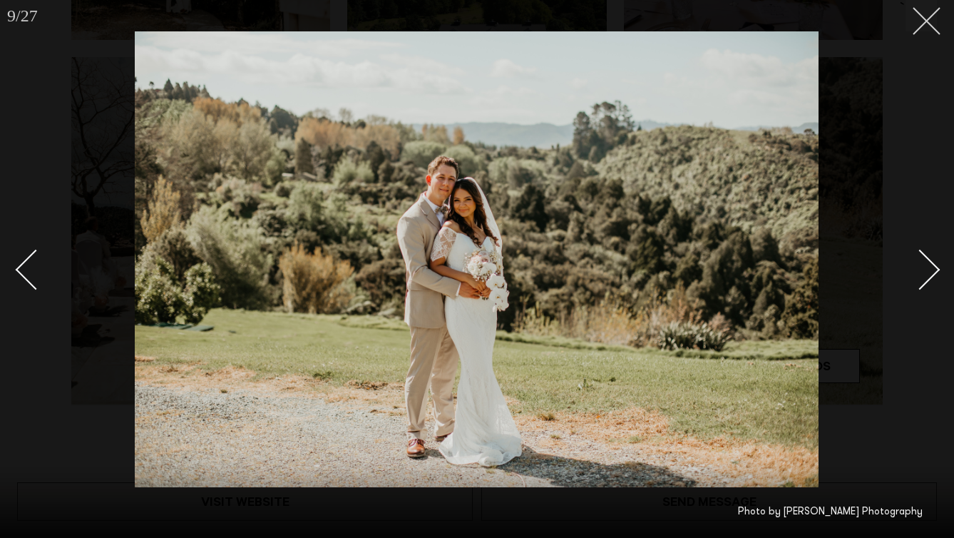
click at [913, 22] on icon at bounding box center [921, 15] width 17 height 17
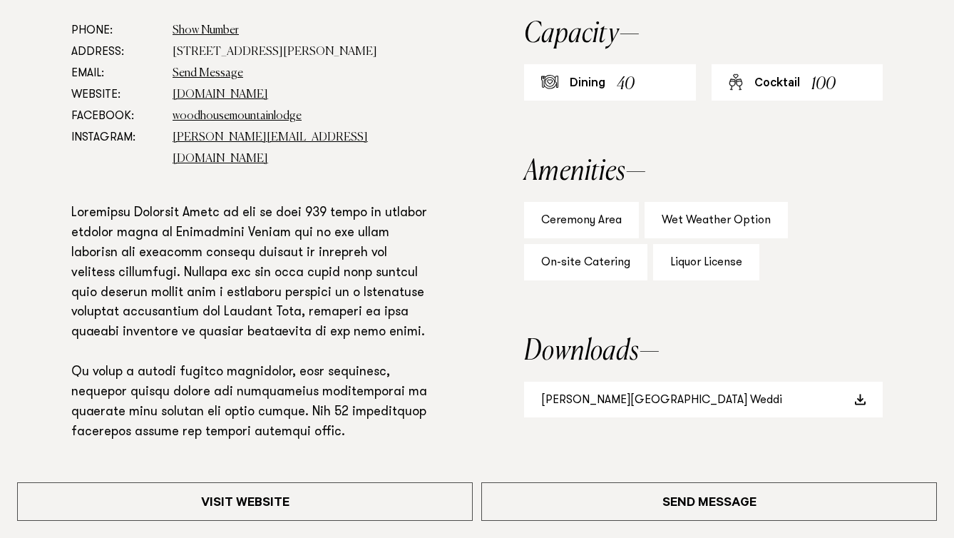
scroll to position [863, 0]
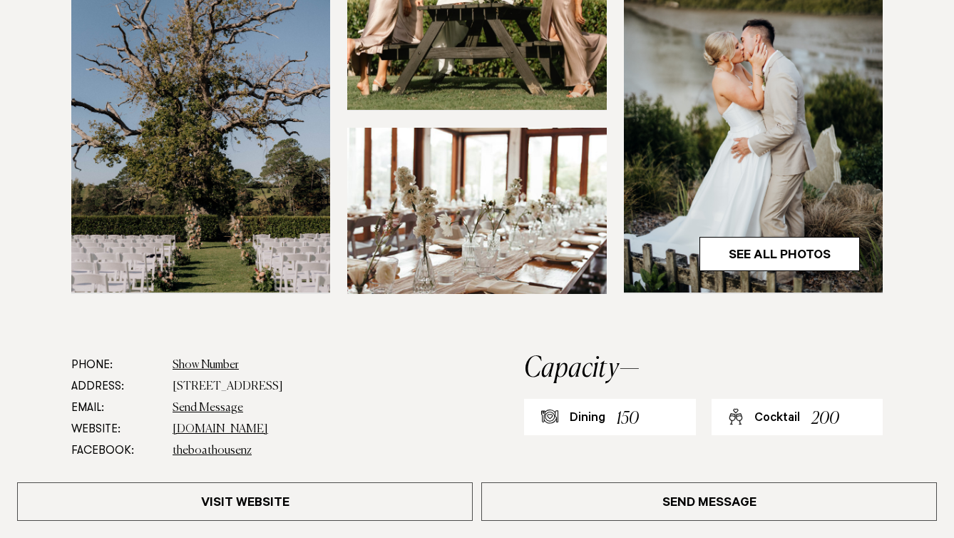
scroll to position [549, 0]
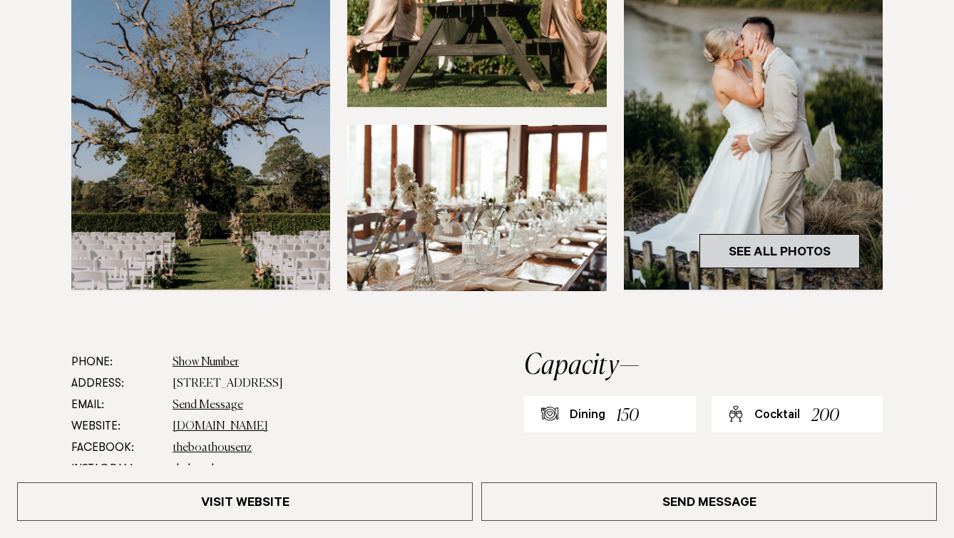
click at [699, 268] on link "See All Photos" at bounding box center [779, 251] width 160 height 34
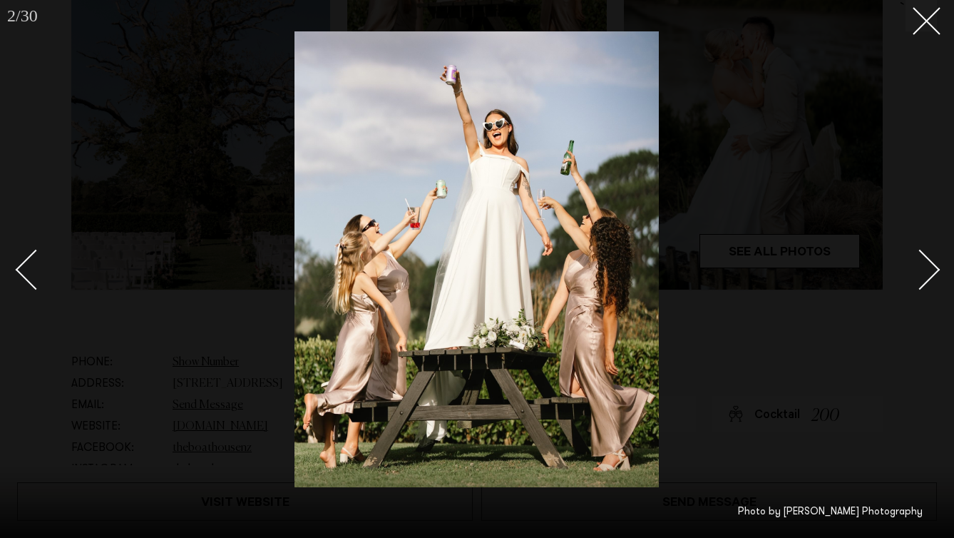
click at [925, 275] on div "Next slide" at bounding box center [920, 270] width 41 height 41
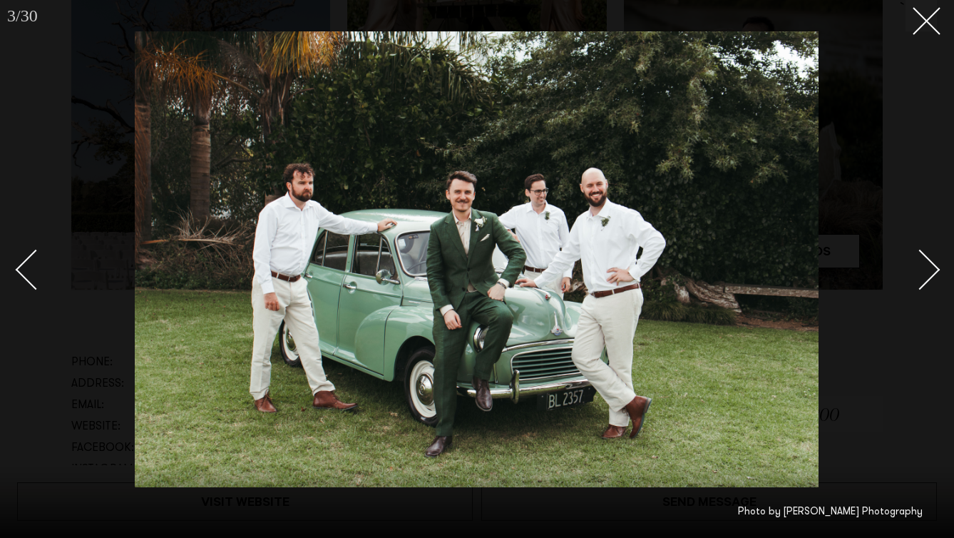
click at [925, 275] on div "Next slide" at bounding box center [920, 270] width 41 height 41
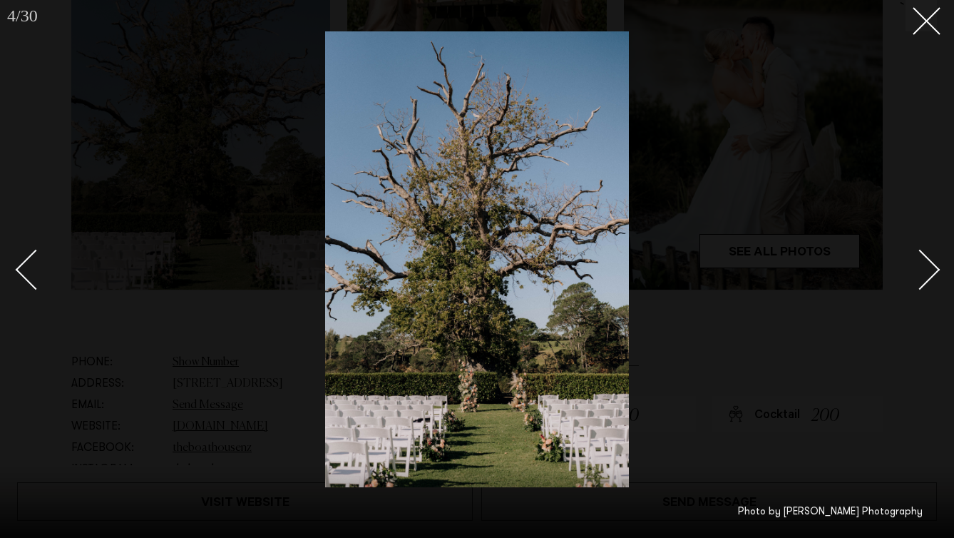
click at [925, 275] on div "Next slide" at bounding box center [920, 270] width 41 height 41
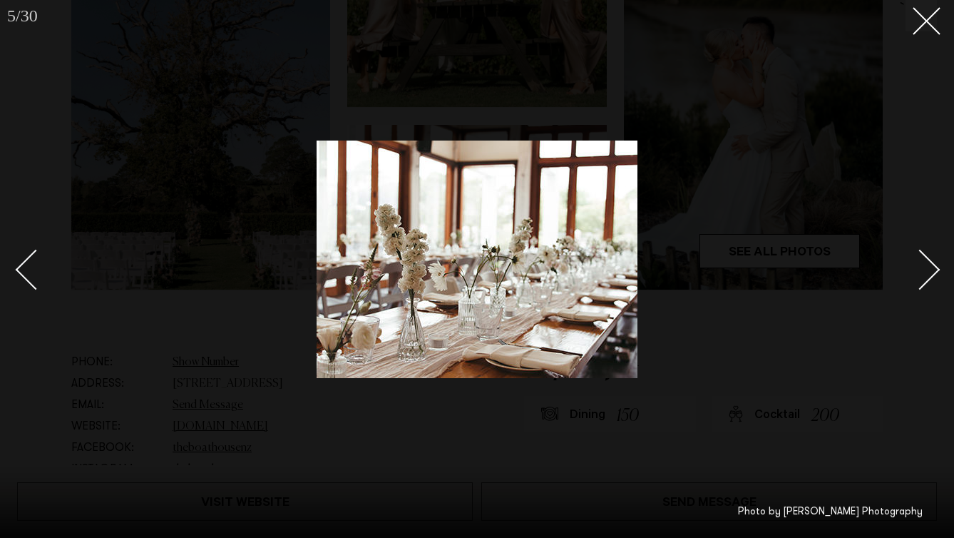
click at [925, 275] on div "Next slide" at bounding box center [920, 270] width 41 height 41
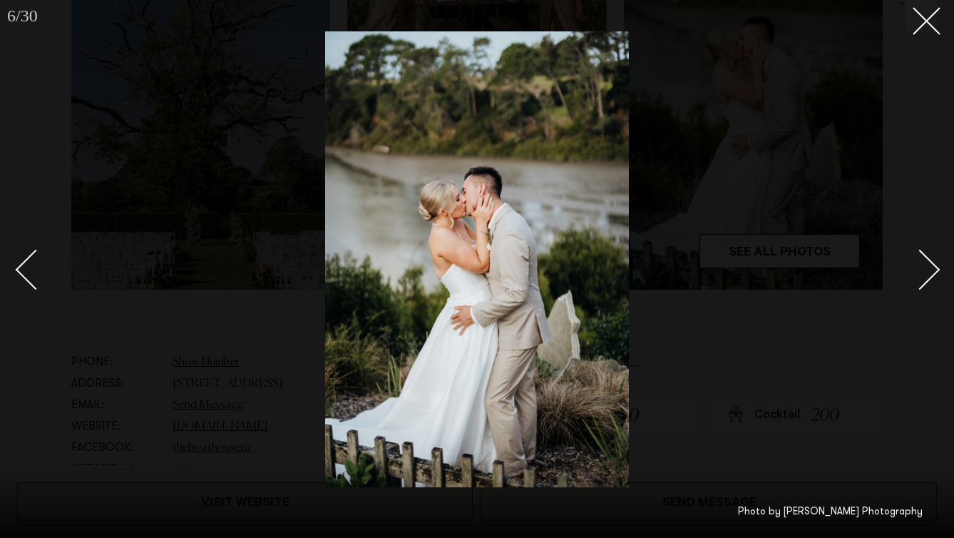
click at [925, 275] on div "Next slide" at bounding box center [920, 270] width 41 height 41
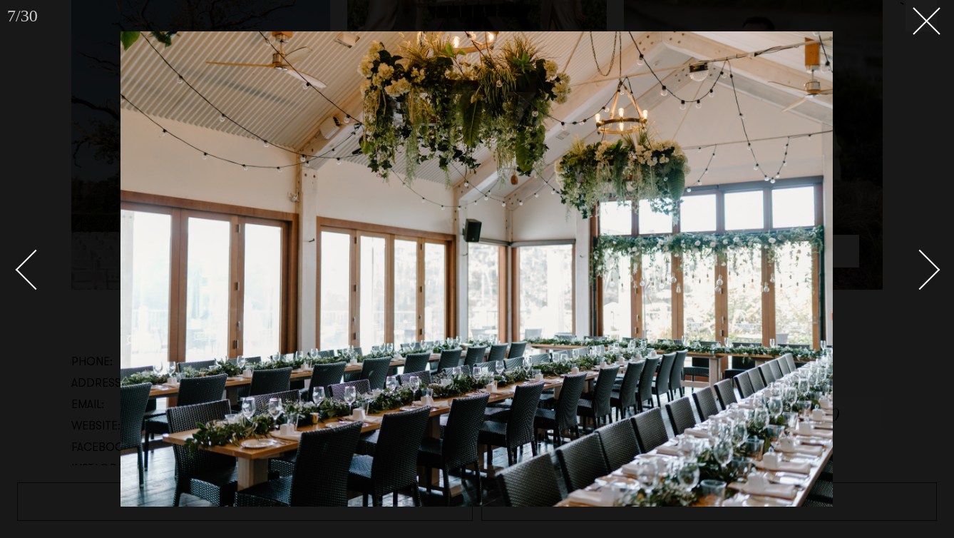
click at [925, 275] on div "Next slide" at bounding box center [920, 270] width 41 height 41
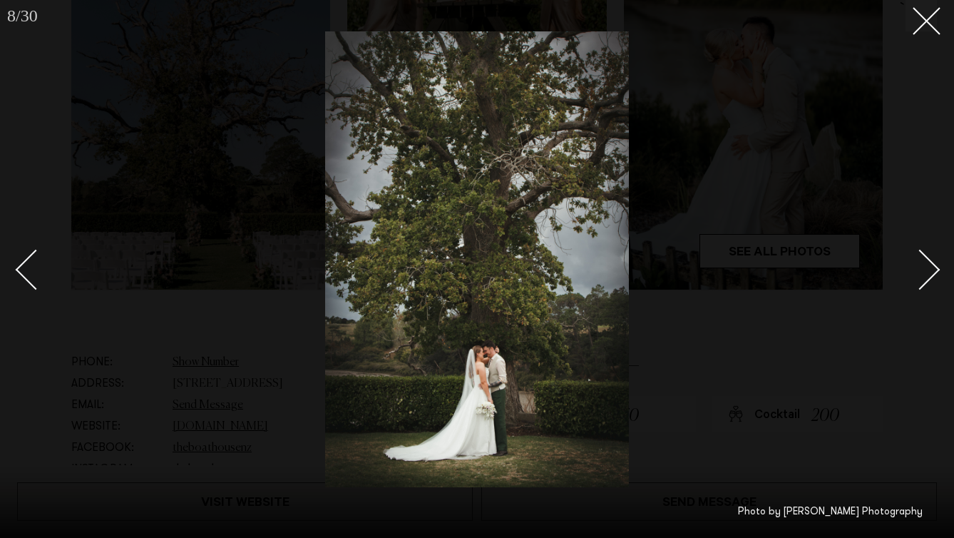
click at [925, 275] on div "Next slide" at bounding box center [920, 270] width 41 height 41
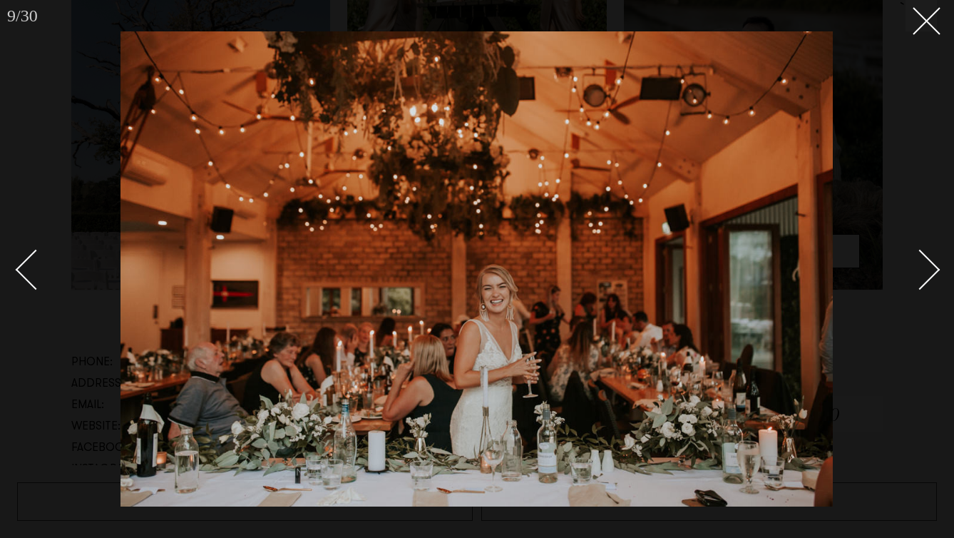
click at [925, 275] on div "Next slide" at bounding box center [920, 270] width 41 height 41
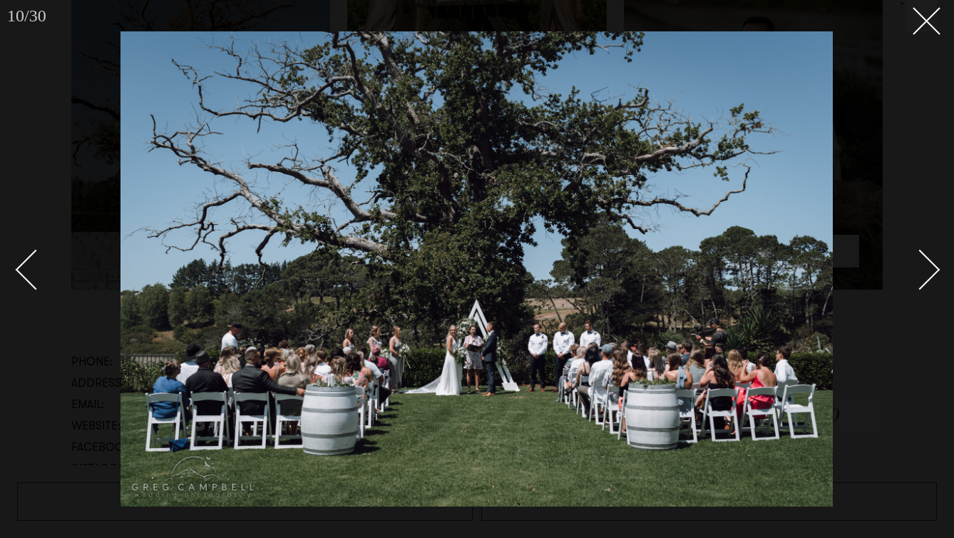
click at [925, 275] on div "Next slide" at bounding box center [920, 270] width 41 height 41
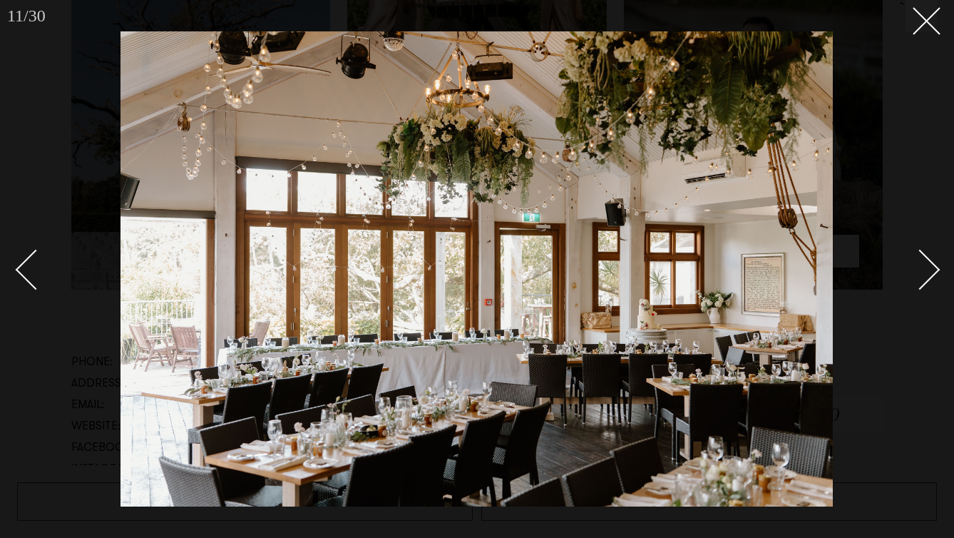
click at [925, 275] on div "Next slide" at bounding box center [920, 270] width 41 height 41
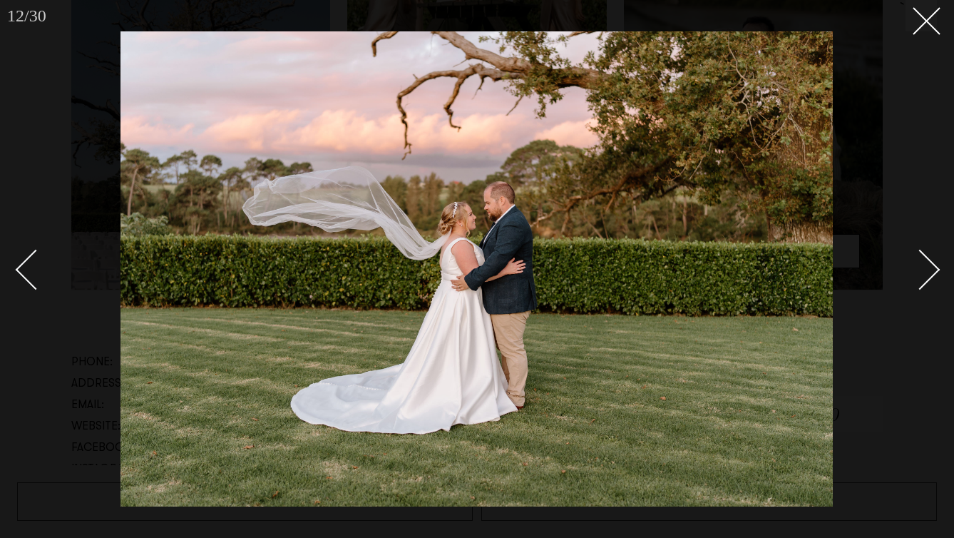
click at [925, 275] on div "Next slide" at bounding box center [920, 270] width 41 height 41
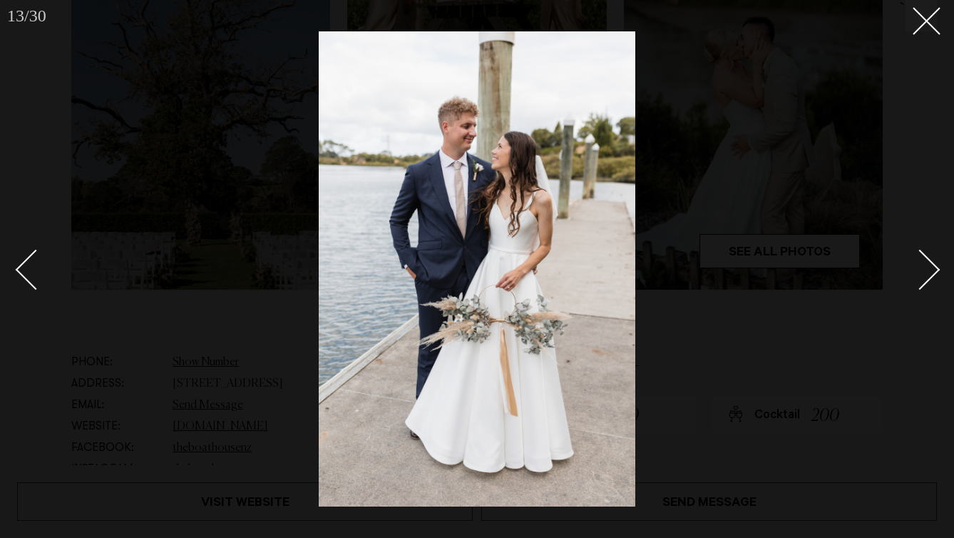
click at [925, 275] on div "Next slide" at bounding box center [920, 270] width 41 height 41
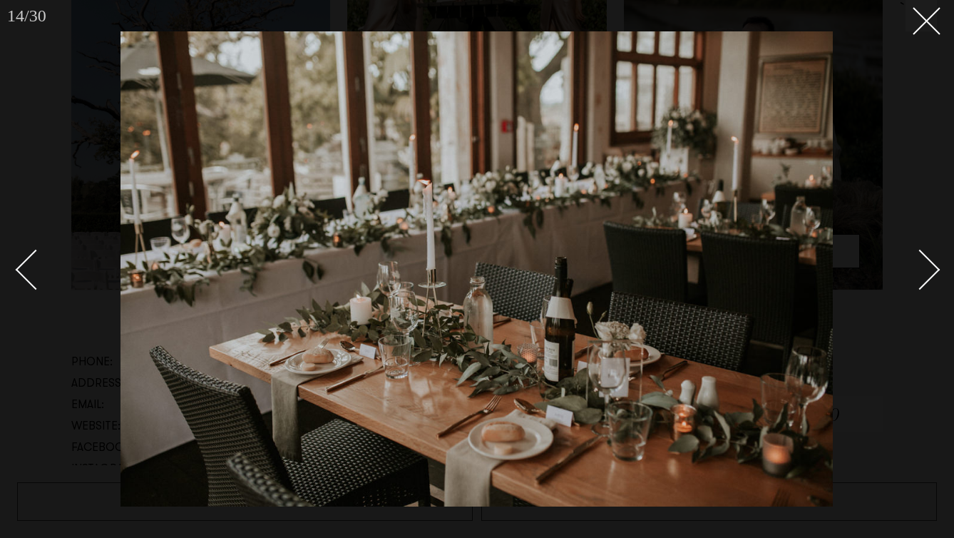
click at [925, 275] on div "Next slide" at bounding box center [920, 270] width 41 height 41
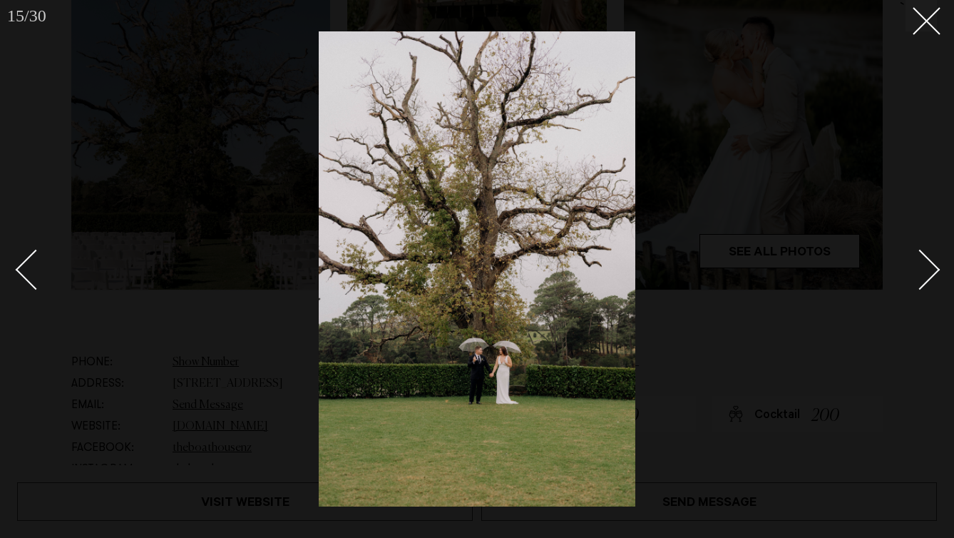
click at [925, 275] on div "Next slide" at bounding box center [920, 270] width 41 height 41
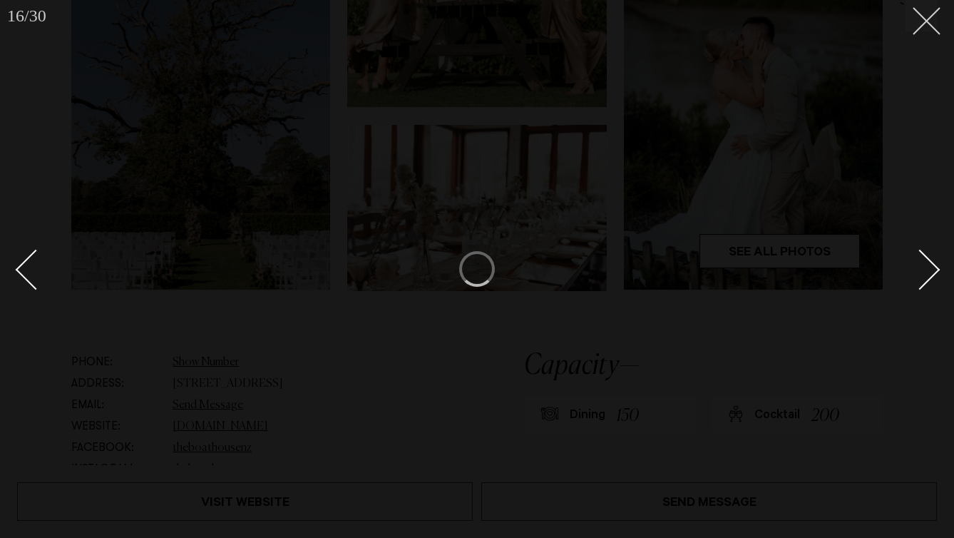
click at [928, 21] on button at bounding box center [921, 15] width 31 height 31
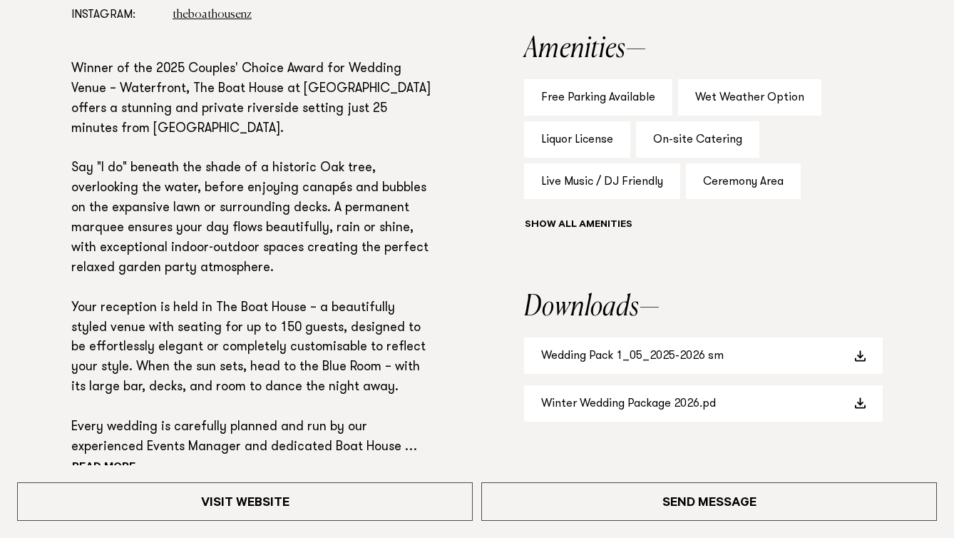
scroll to position [1002, 0]
click at [524, 234] on button "Show all" at bounding box center [604, 226] width 161 height 15
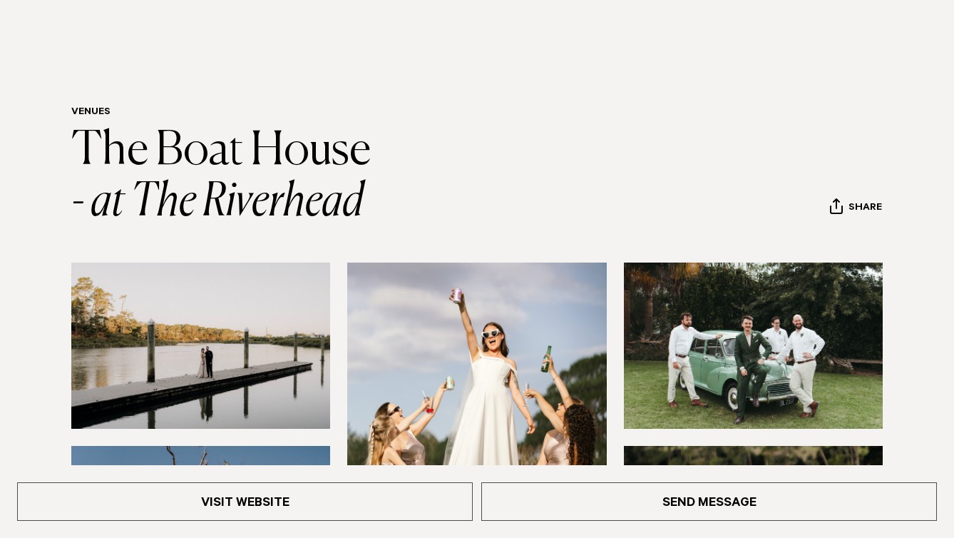
scroll to position [50, 0]
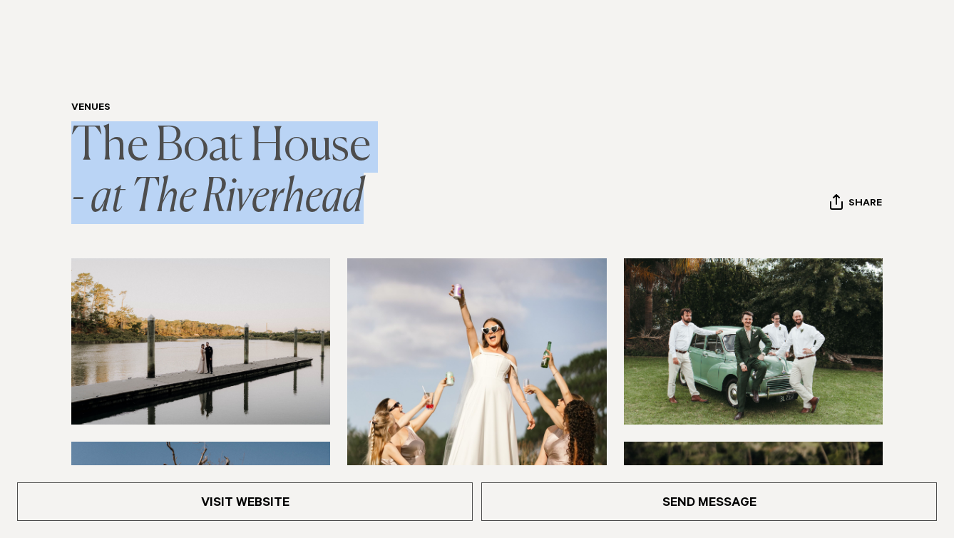
copy link "The Boat House - at The Riverhead"
drag, startPoint x: 483, startPoint y: 258, endPoint x: 92, endPoint y: 175, distance: 400.1
click at [92, 175] on h1 "The Boat House - at The Riverhead" at bounding box center [237, 172] width 332 height 103
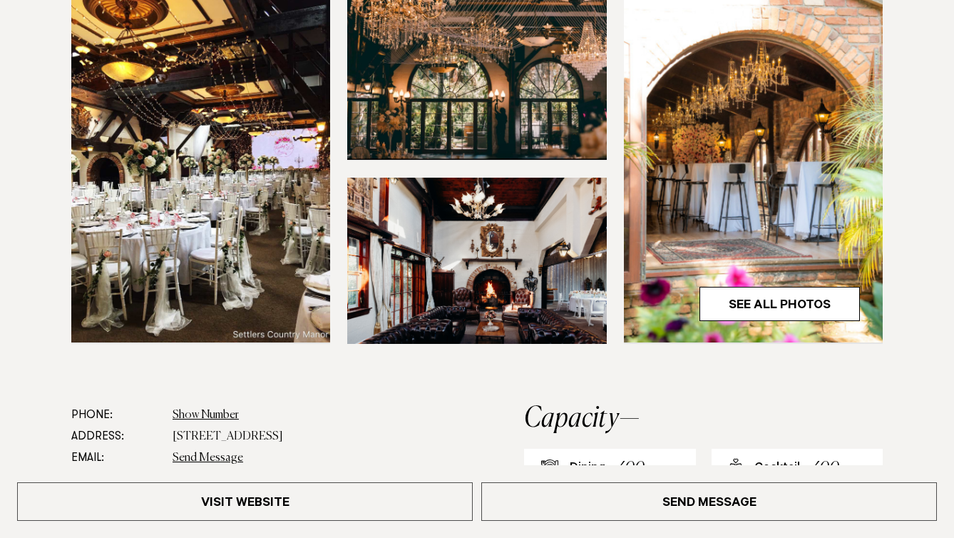
scroll to position [498, 0]
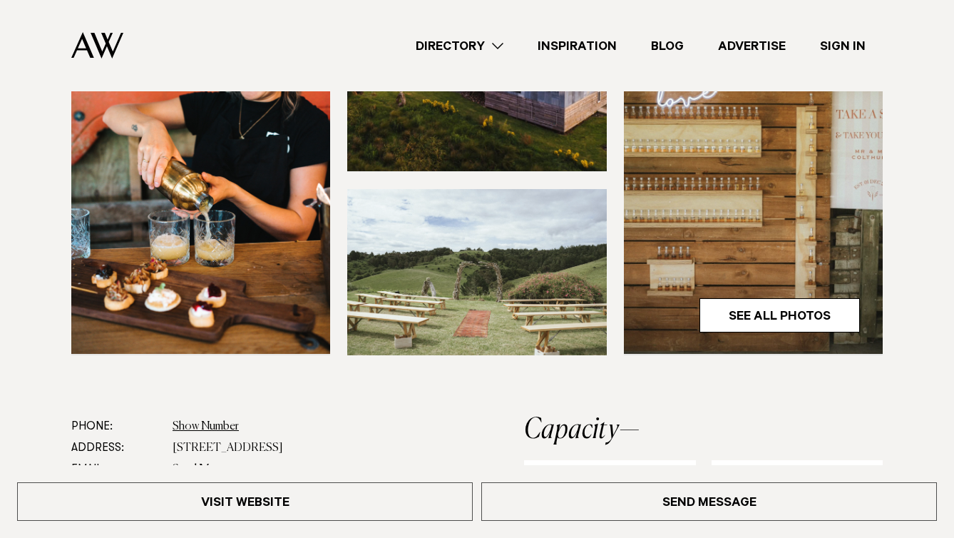
scroll to position [431, 0]
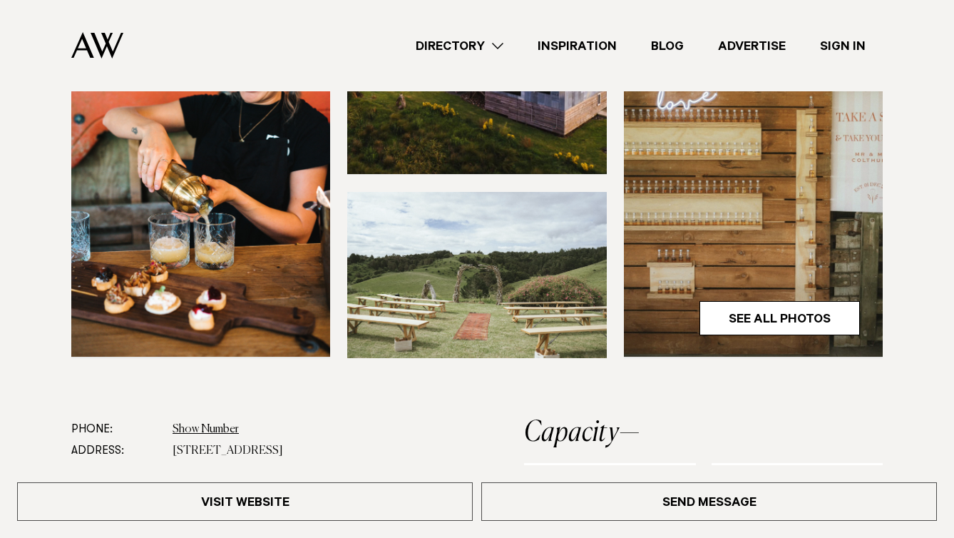
click at [494, 312] on img at bounding box center [476, 275] width 259 height 166
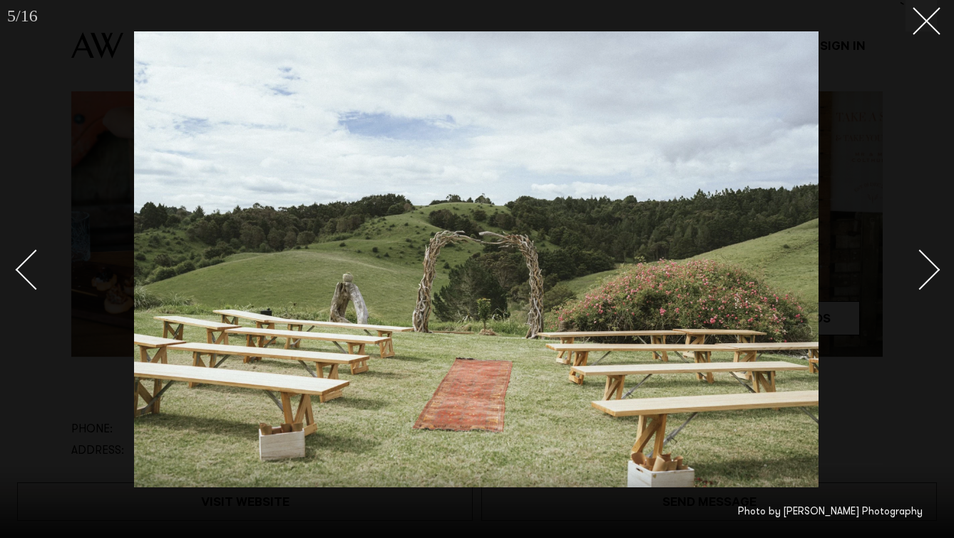
click at [909, 288] on link at bounding box center [912, 268] width 50 height 71
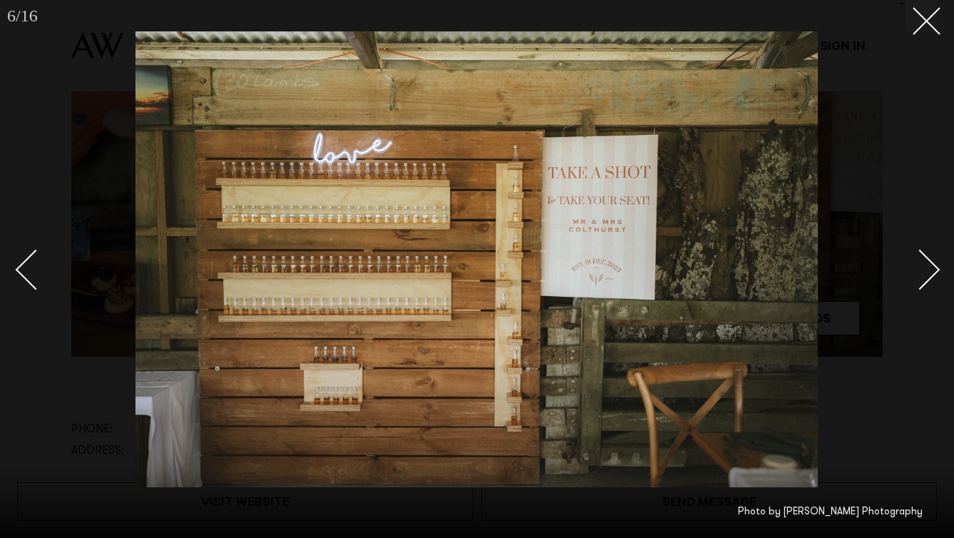
click at [925, 275] on div "Next slide" at bounding box center [920, 270] width 41 height 41
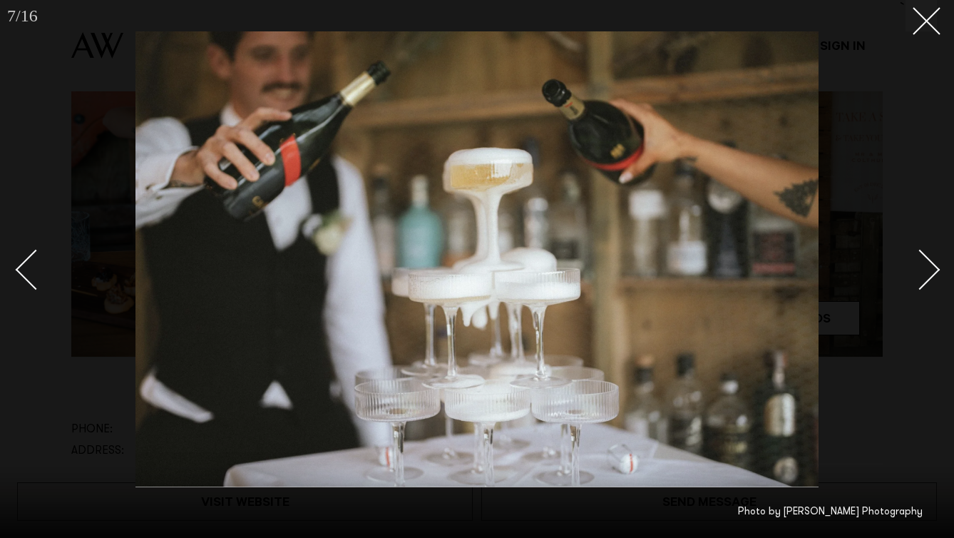
click at [925, 275] on div "Next slide" at bounding box center [920, 270] width 41 height 41
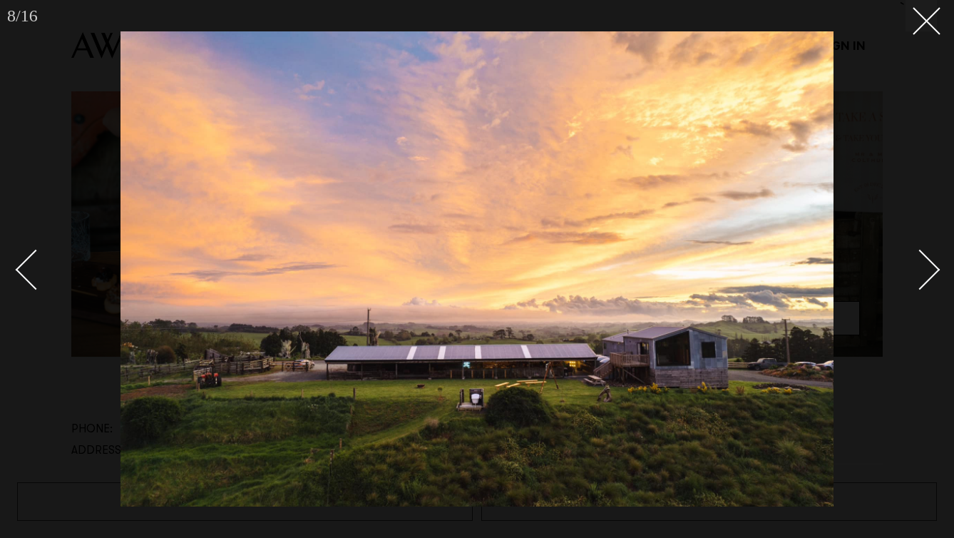
click at [925, 275] on div "Next slide" at bounding box center [920, 270] width 41 height 41
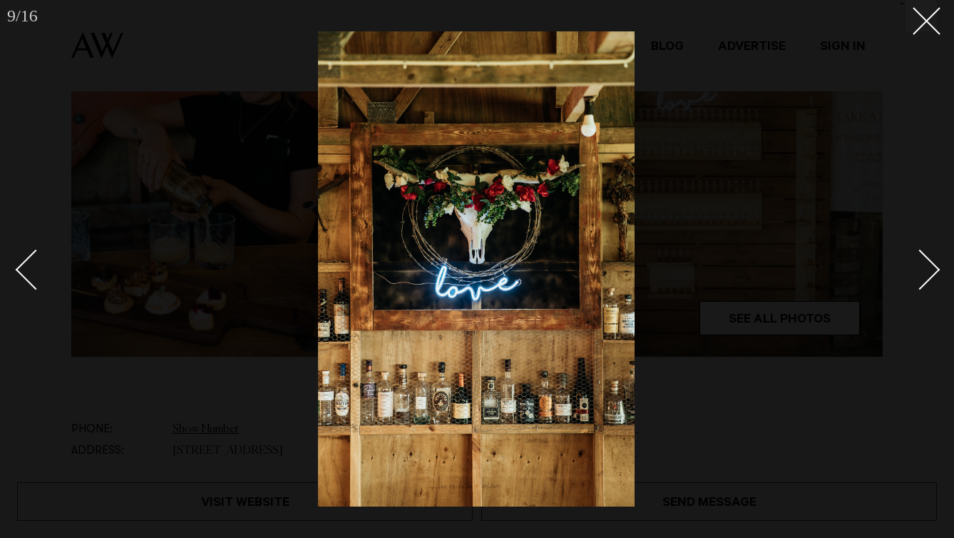
click at [925, 275] on div "Next slide" at bounding box center [920, 270] width 41 height 41
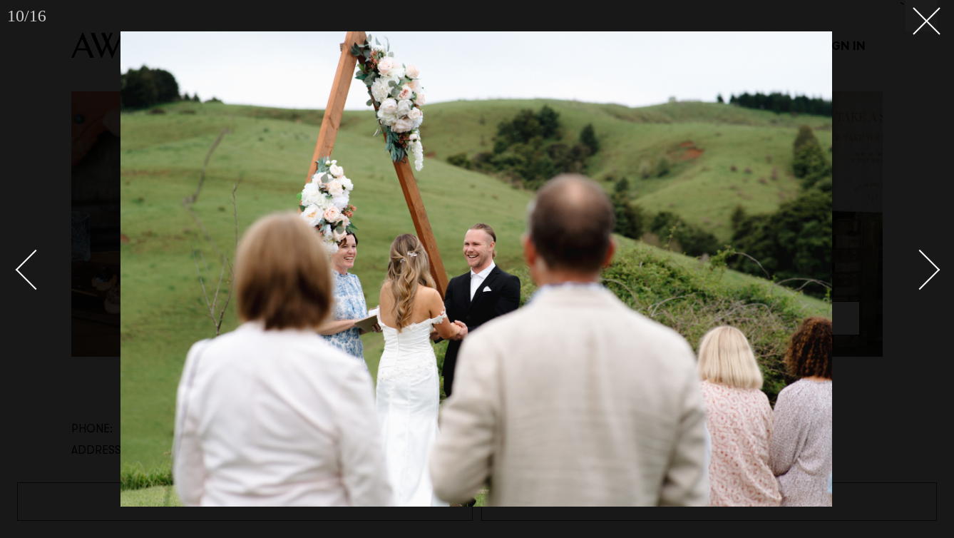
click at [925, 275] on div "Next slide" at bounding box center [920, 270] width 41 height 41
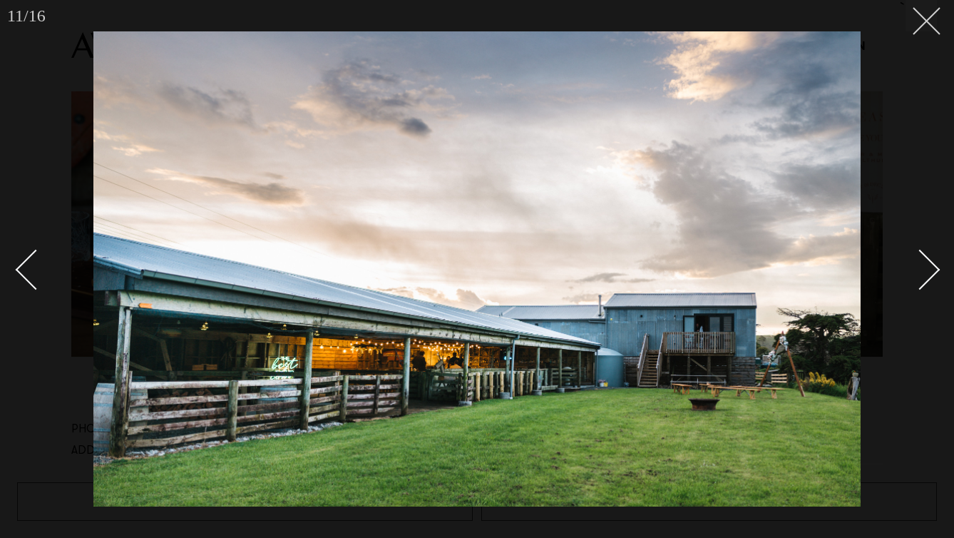
click at [924, 26] on button at bounding box center [921, 15] width 31 height 31
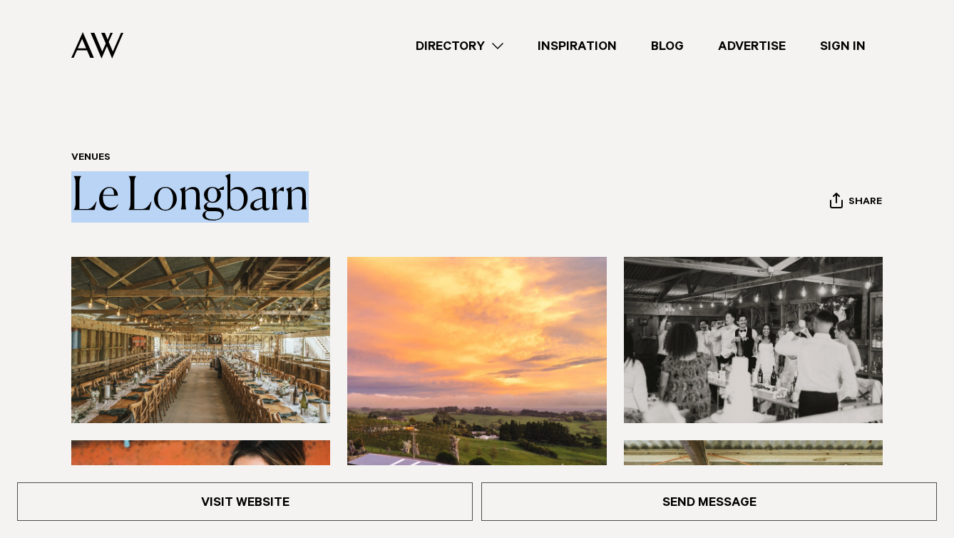
drag, startPoint x: 397, startPoint y: 246, endPoint x: 84, endPoint y: 234, distance: 313.2
click at [84, 222] on div "Venues Le Longbarn Share Copy Link Email twitter" at bounding box center [476, 187] width 931 height 71
copy link "Le Longbarn"
click at [37, 43] on div "Directory Hair & Makeup Flowers Venues" at bounding box center [476, 45] width 931 height 91
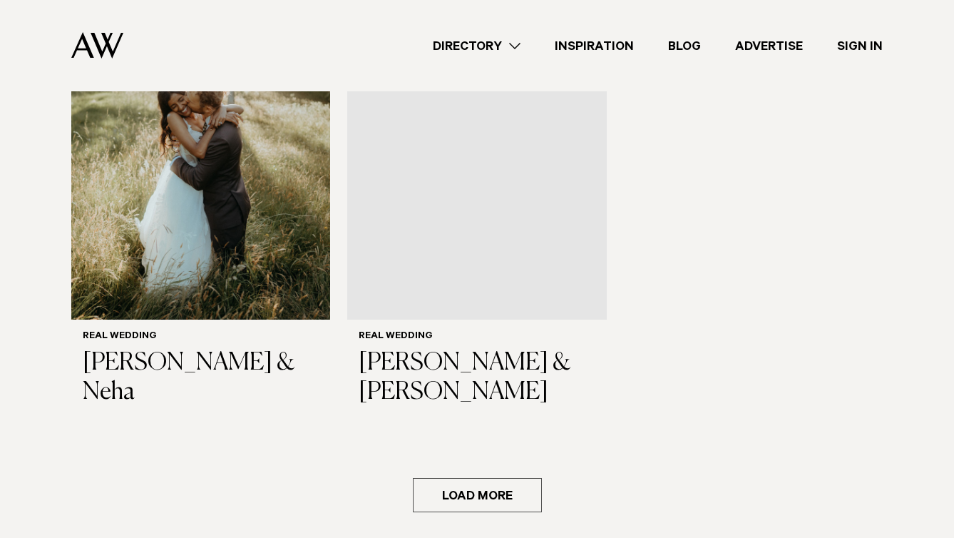
scroll to position [1944, 0]
